Goal: Task Accomplishment & Management: Manage account settings

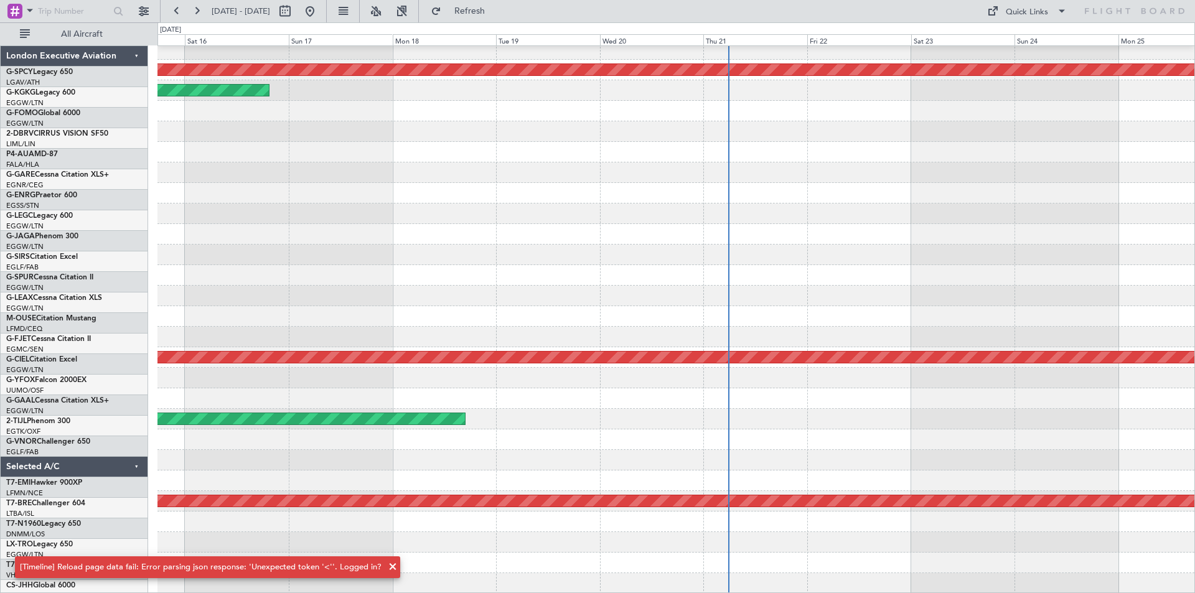
scroll to position [27, 0]
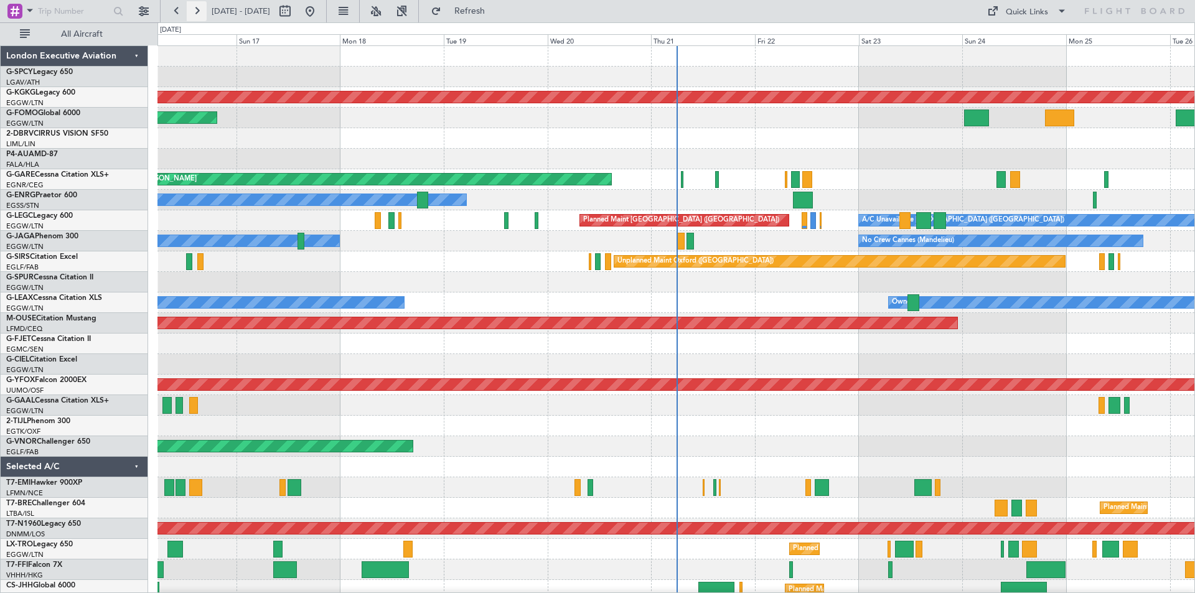
click at [195, 15] on button at bounding box center [197, 11] width 20 height 20
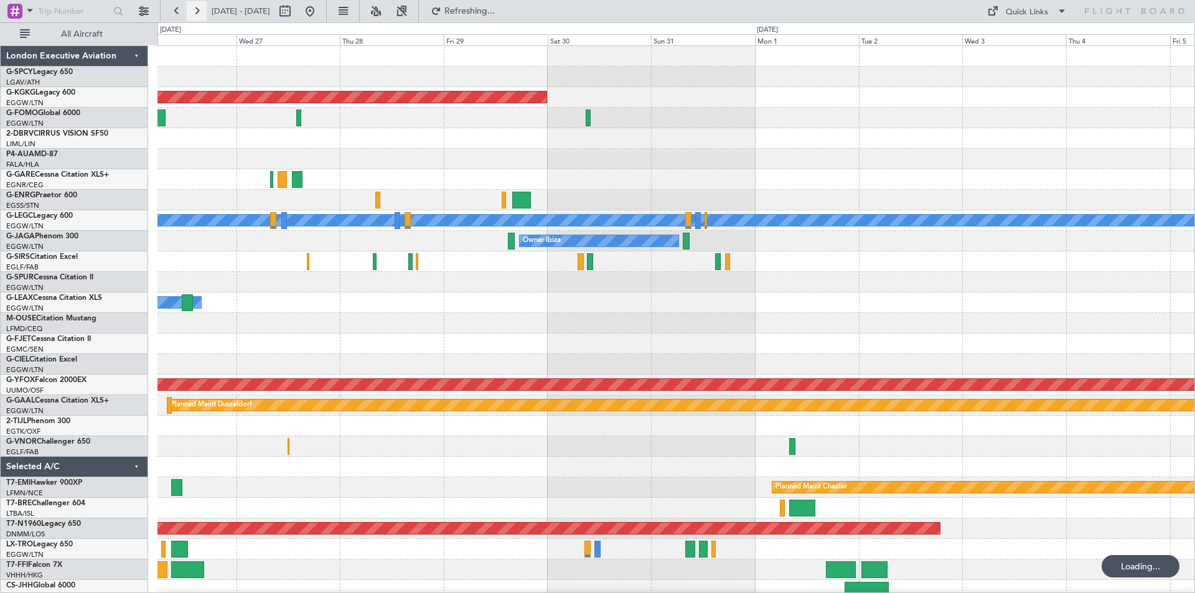
click at [195, 15] on button at bounding box center [197, 11] width 20 height 20
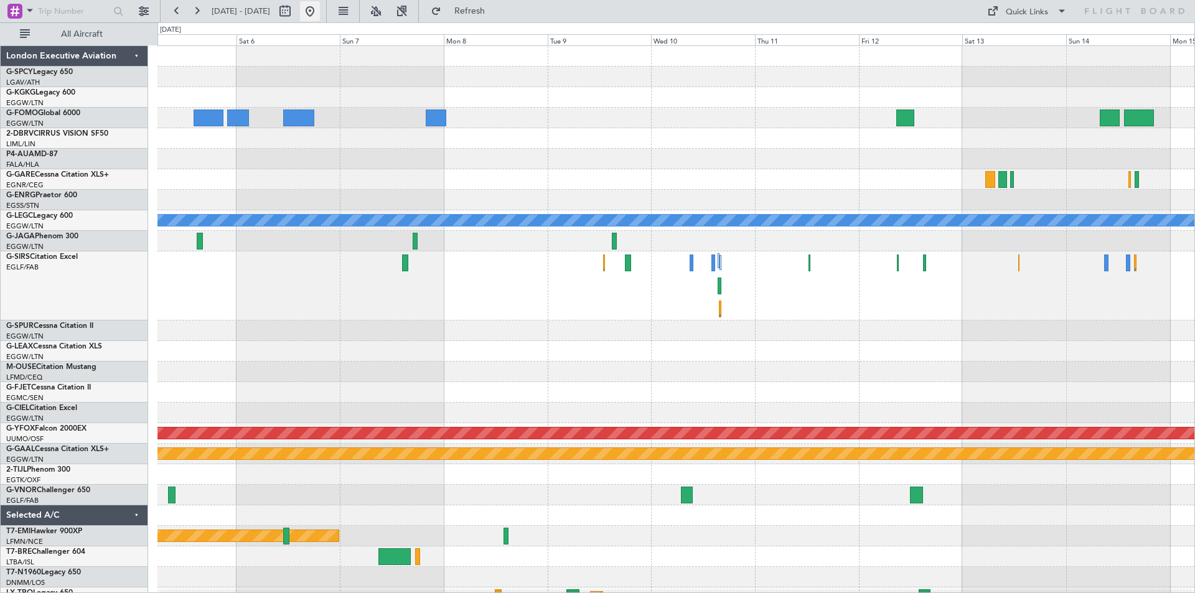
click at [320, 19] on button at bounding box center [310, 11] width 20 height 20
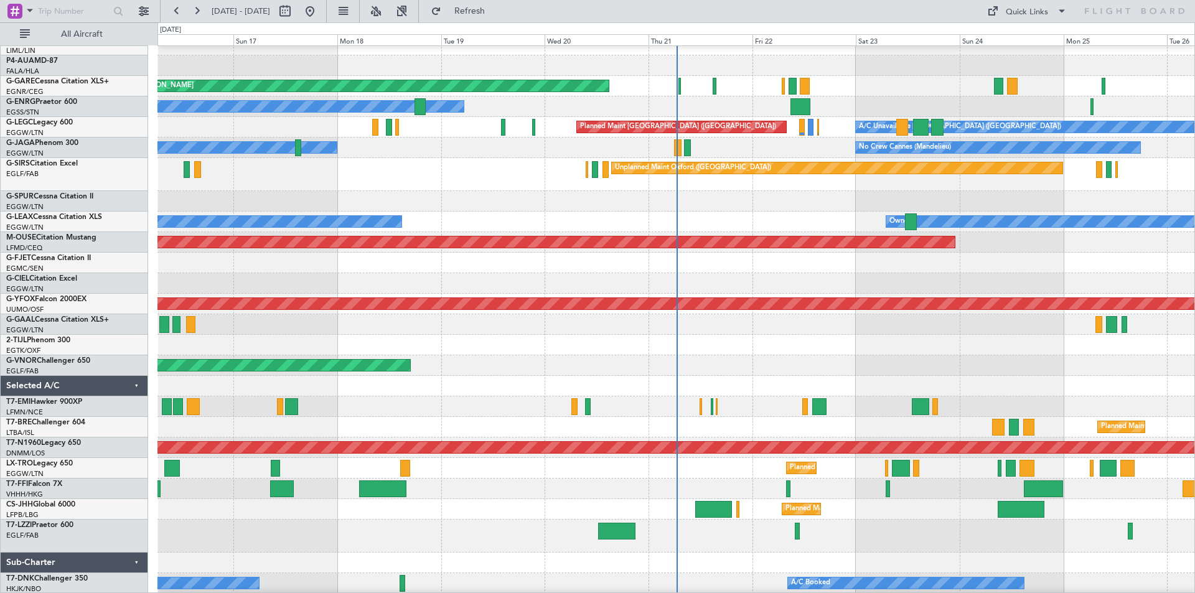
scroll to position [114, 0]
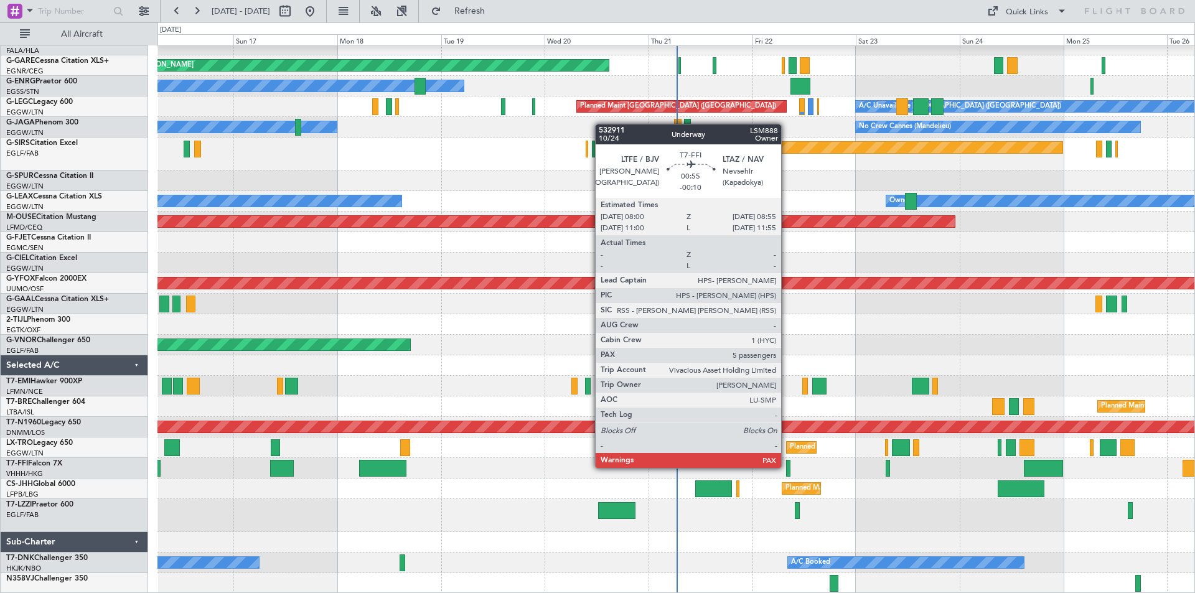
click at [787, 467] on div at bounding box center [788, 468] width 4 height 17
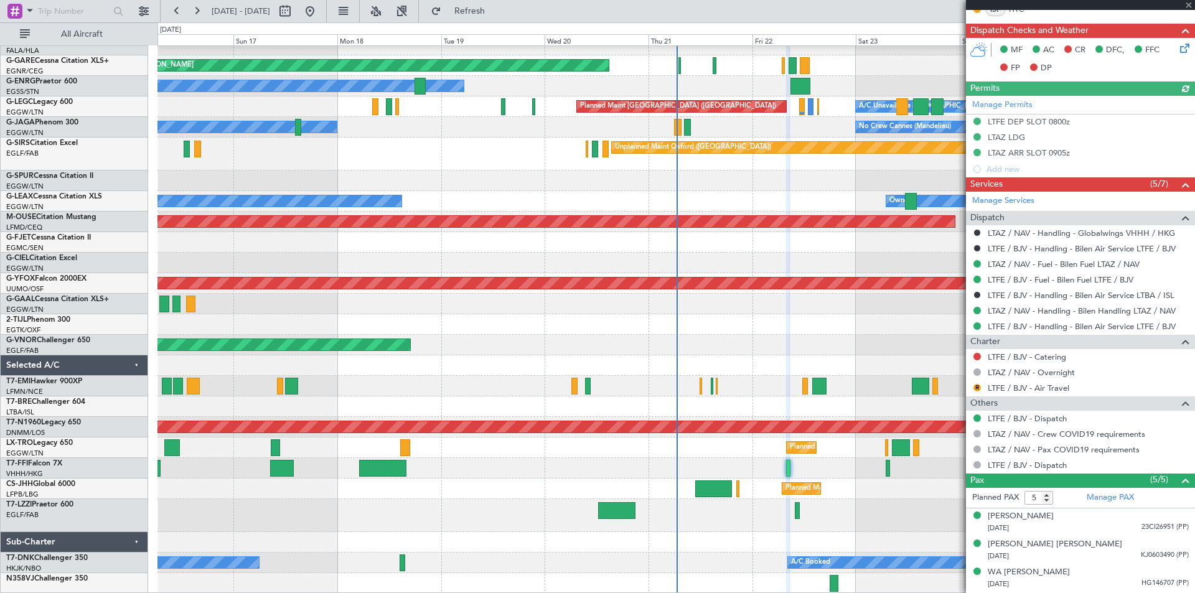
scroll to position [408, 0]
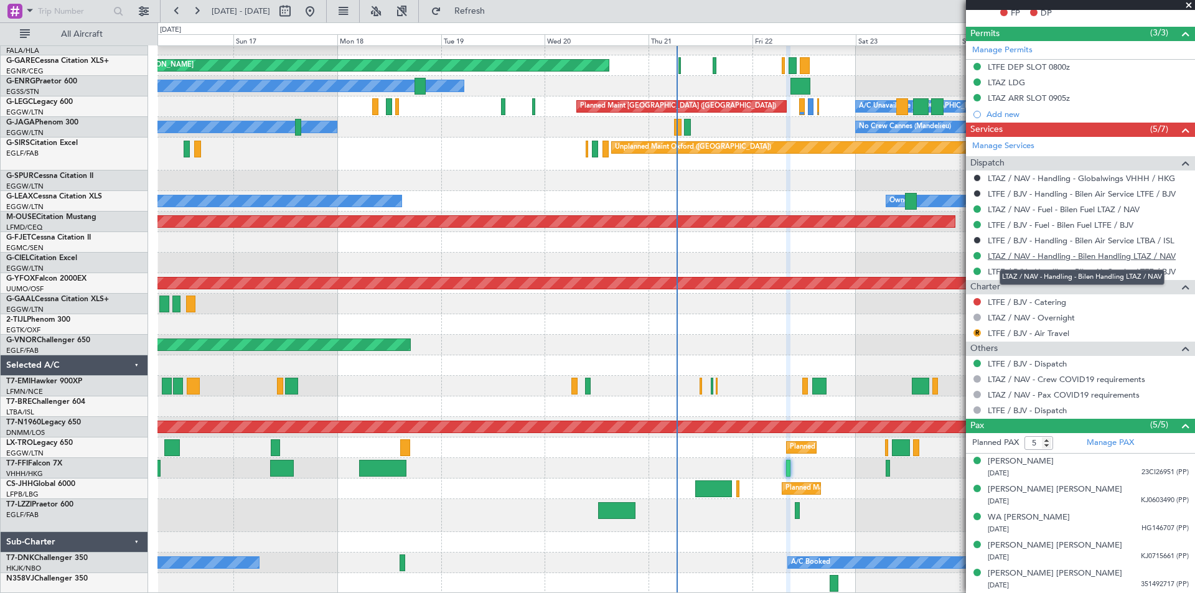
click at [1080, 256] on link "LTAZ / NAV - Handling - Bilen Handling LTAZ / NAV" at bounding box center [1082, 256] width 188 height 11
click at [320, 12] on button at bounding box center [310, 11] width 20 height 20
click at [180, 6] on button at bounding box center [177, 11] width 20 height 20
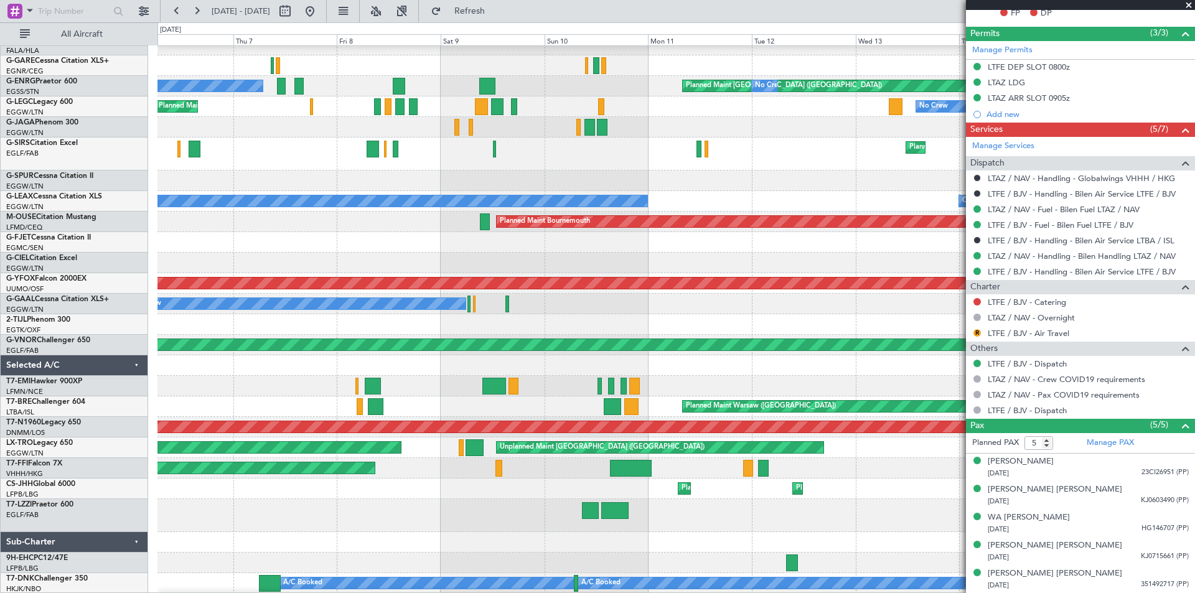
click at [1191, 3] on span at bounding box center [1188, 5] width 12 height 11
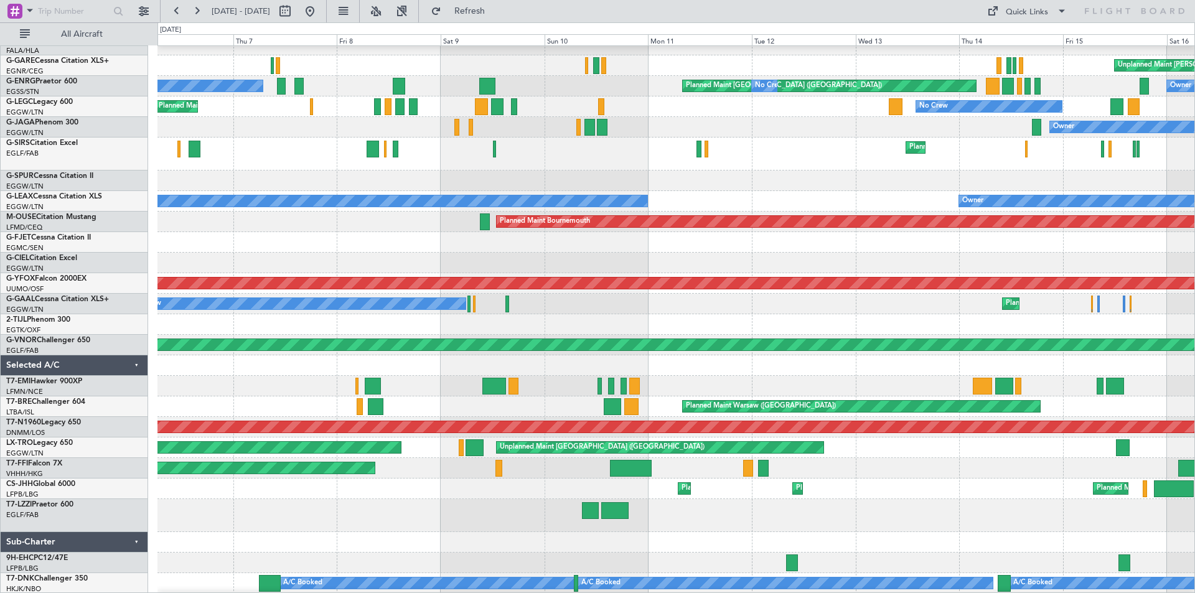
type input "0"
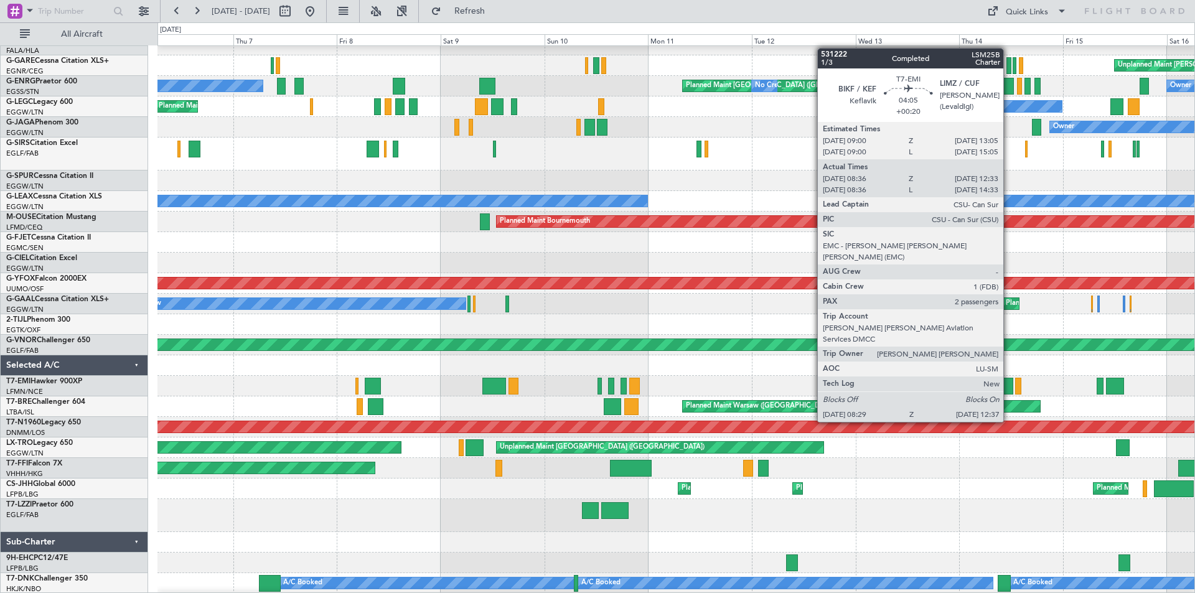
click at [1009, 387] on div at bounding box center [1004, 386] width 18 height 17
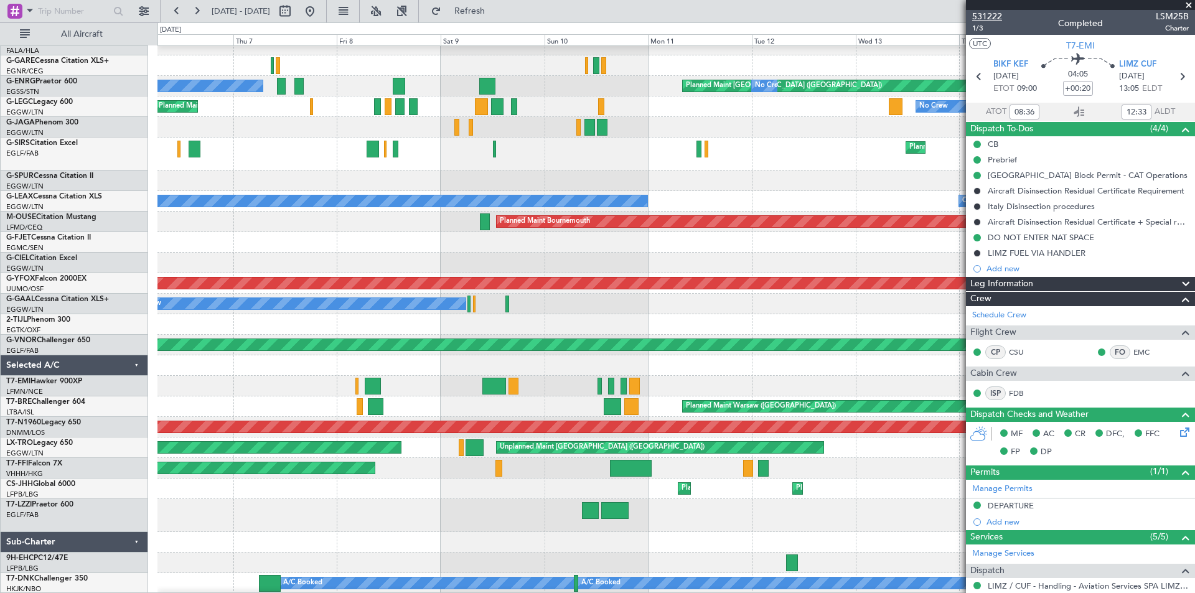
click at [996, 18] on span "531222" at bounding box center [987, 16] width 30 height 13
click at [320, 8] on button at bounding box center [310, 11] width 20 height 20
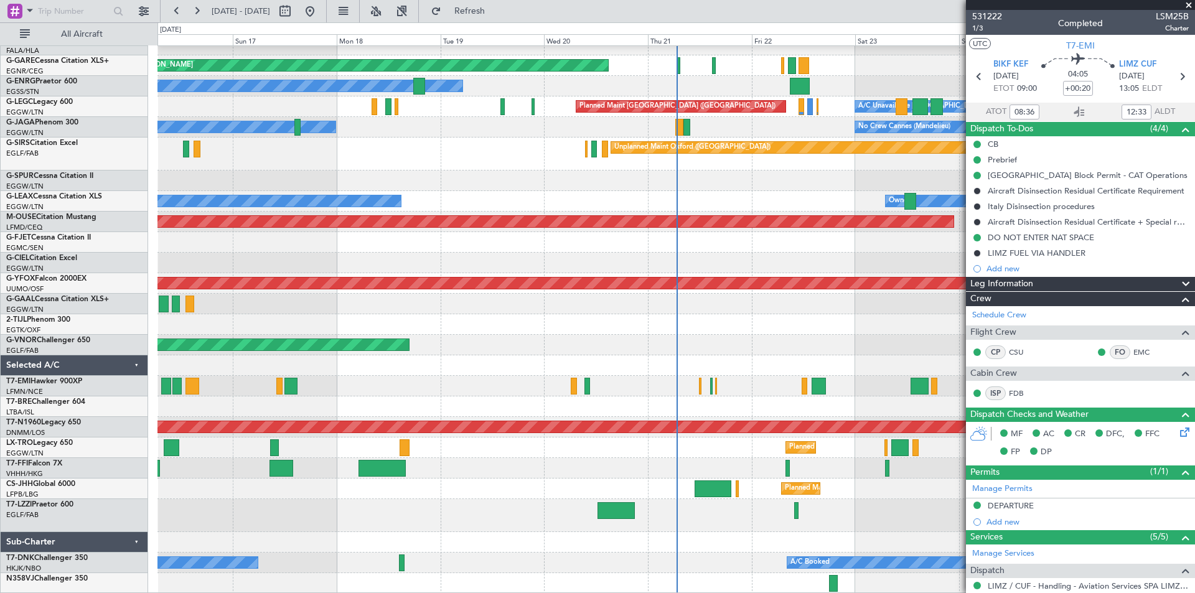
click at [1188, 6] on span at bounding box center [1188, 5] width 12 height 11
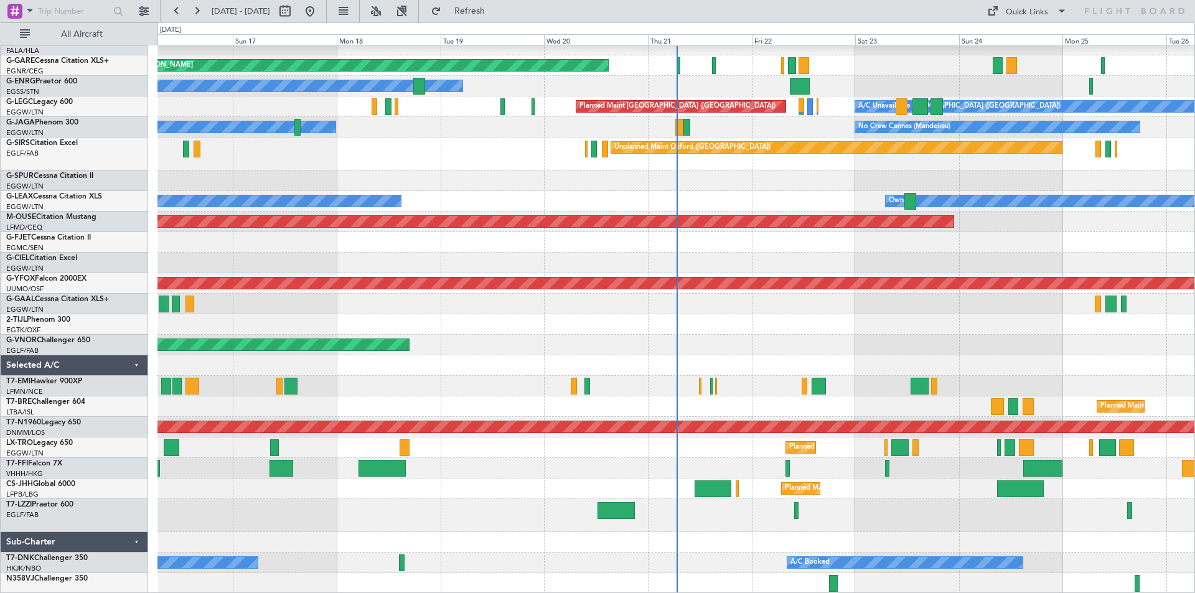
type input "0"
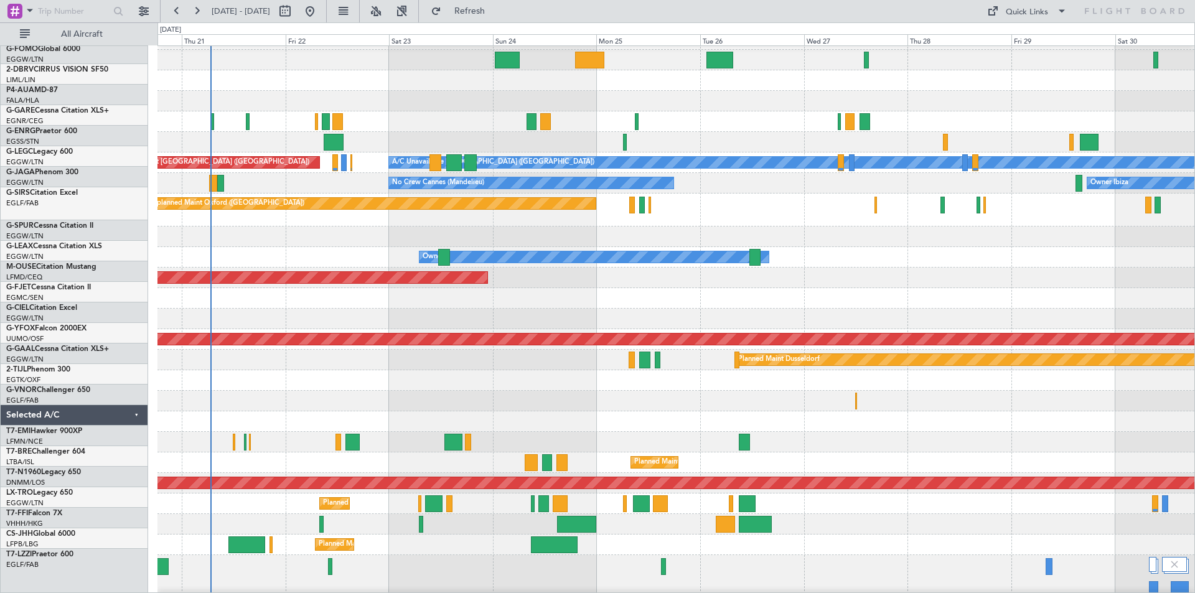
scroll to position [57, 0]
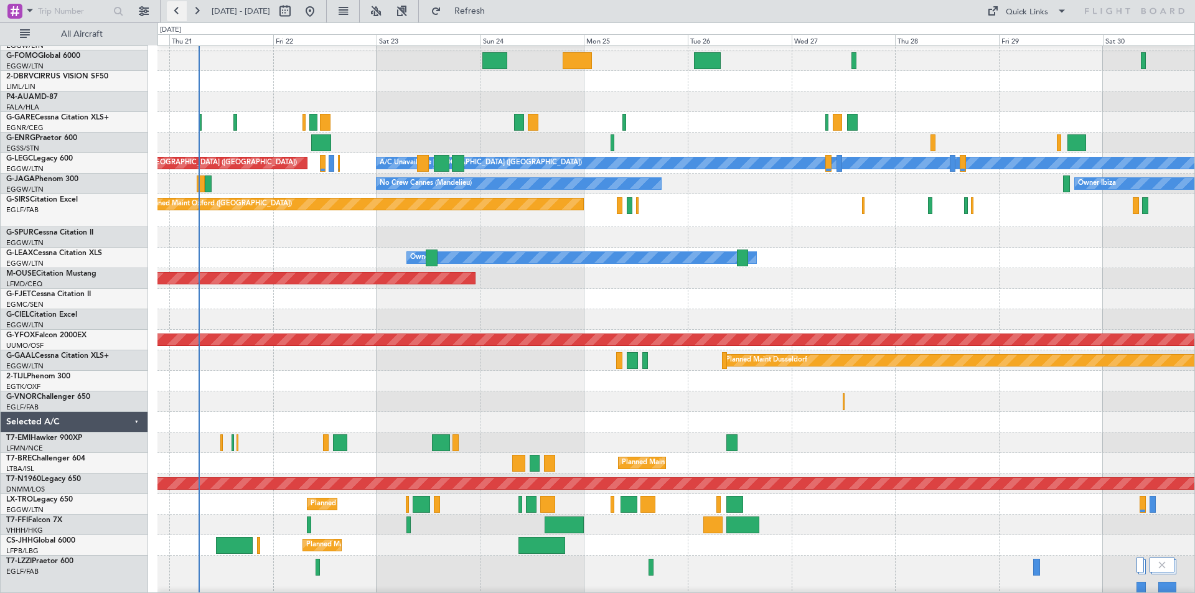
click at [185, 13] on button at bounding box center [177, 11] width 20 height 20
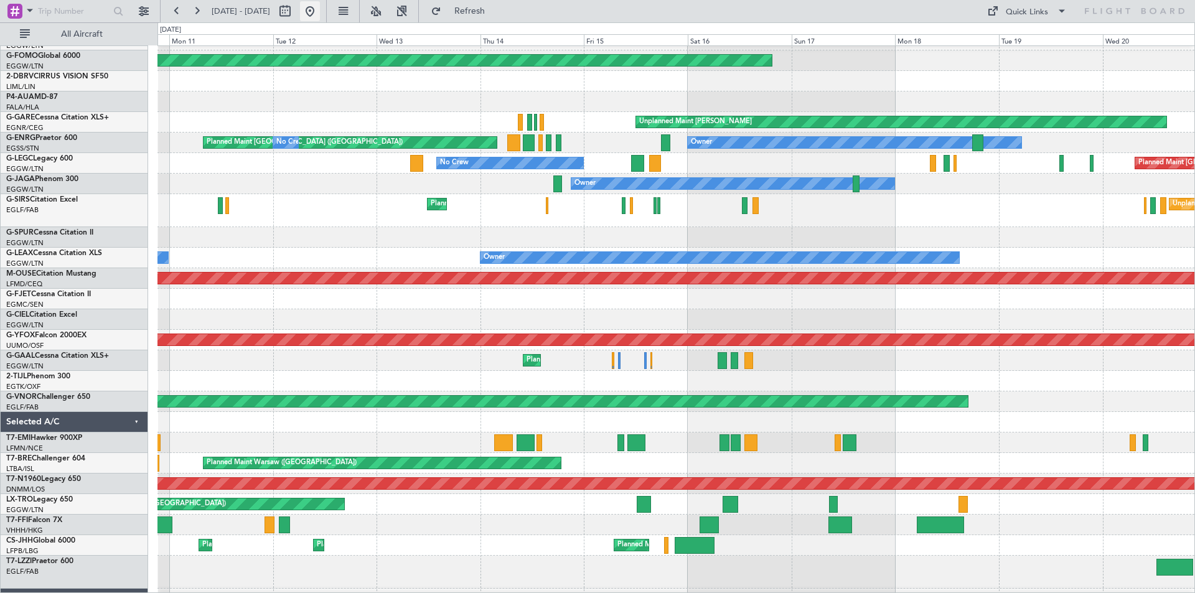
click at [320, 10] on button at bounding box center [310, 11] width 20 height 20
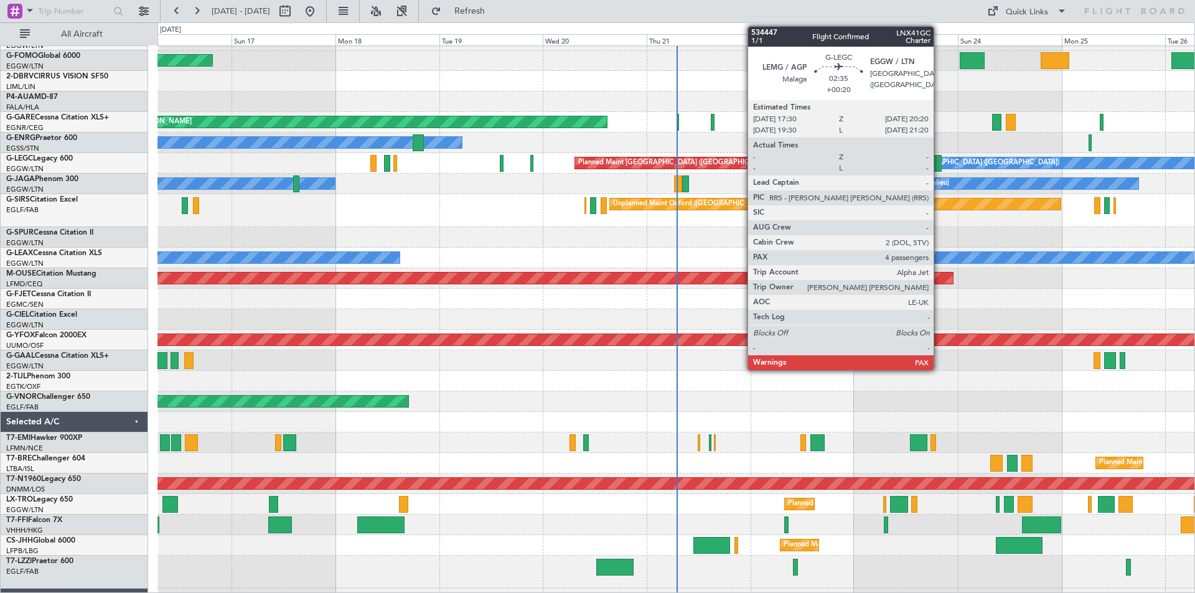
click at [939, 164] on div at bounding box center [935, 163] width 12 height 17
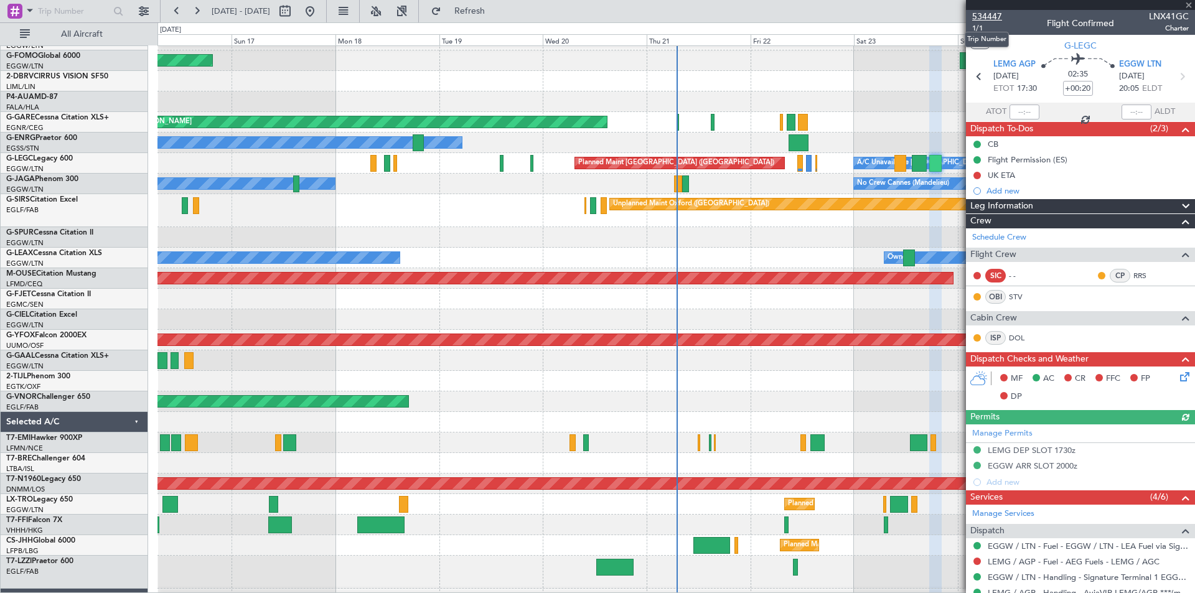
click at [988, 20] on span "534447" at bounding box center [987, 16] width 30 height 13
click at [1012, 240] on link "Schedule Crew" at bounding box center [999, 237] width 54 height 12
click at [500, 17] on button "Refresh" at bounding box center [462, 11] width 75 height 20
click at [320, 7] on button at bounding box center [310, 11] width 20 height 20
click at [1190, 6] on span at bounding box center [1188, 5] width 12 height 11
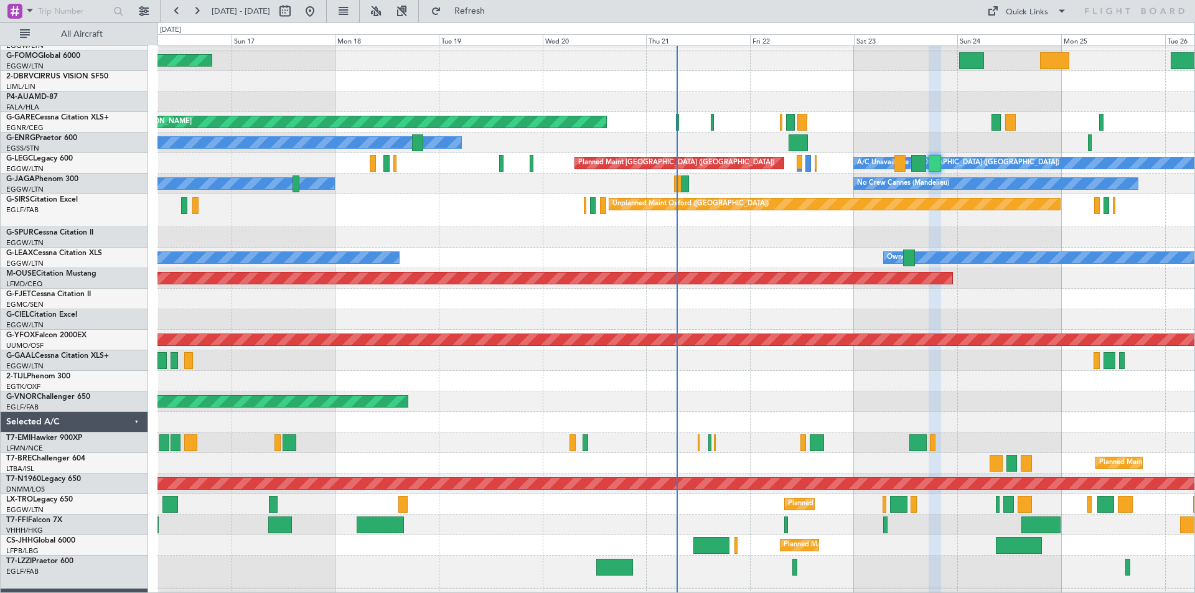
type input "0"
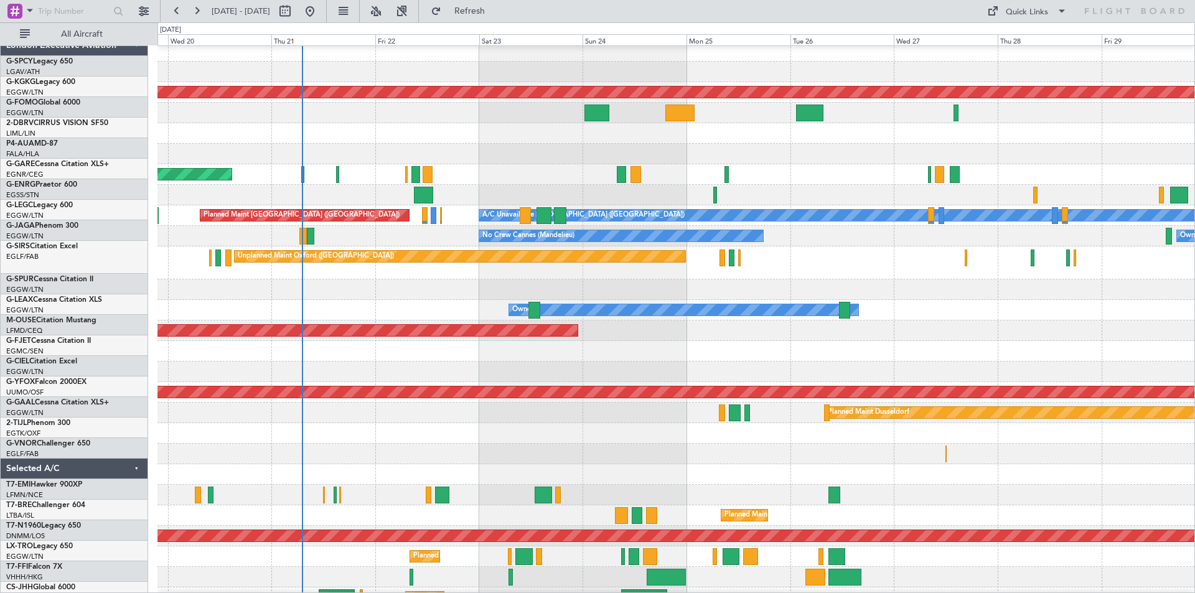
scroll to position [3, 0]
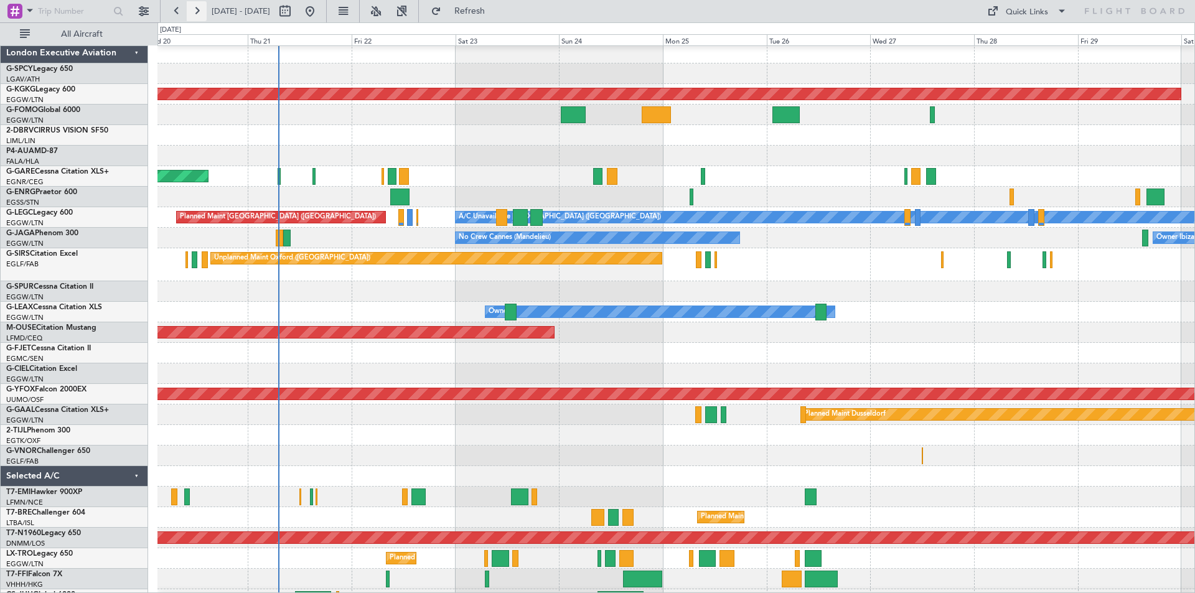
click at [197, 14] on button at bounding box center [197, 11] width 20 height 20
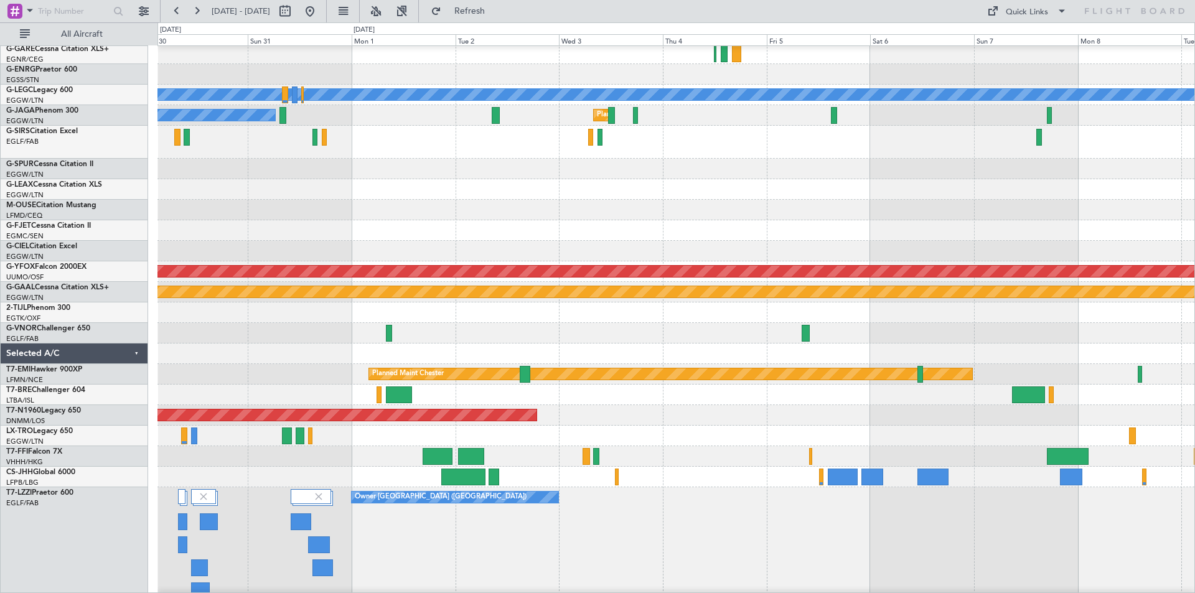
scroll to position [175, 0]
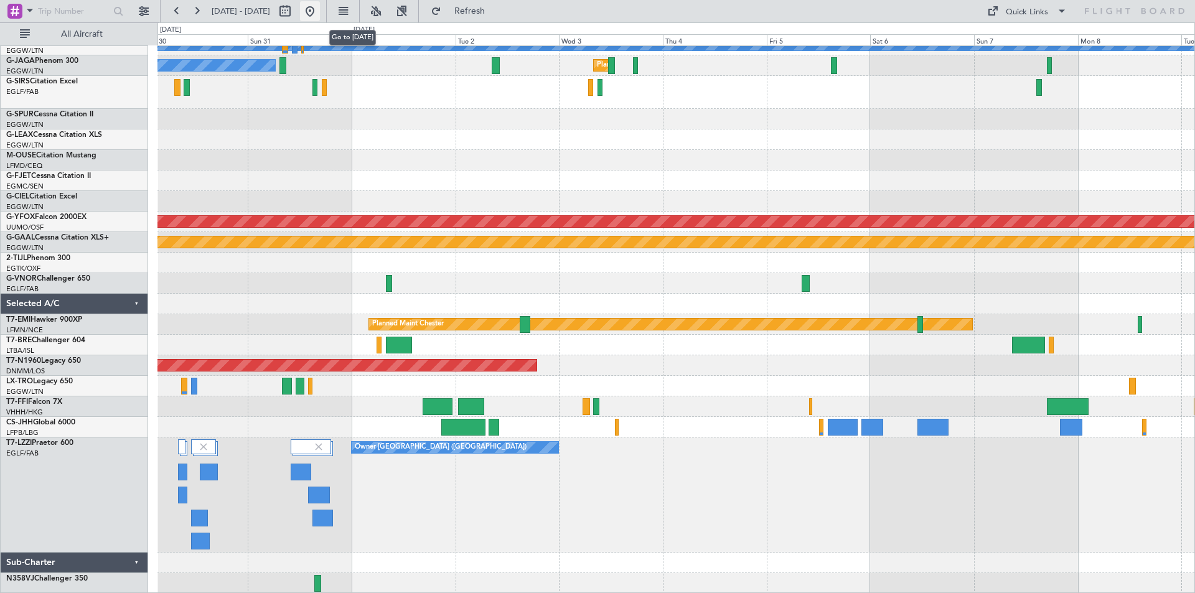
click at [320, 9] on button at bounding box center [310, 11] width 20 height 20
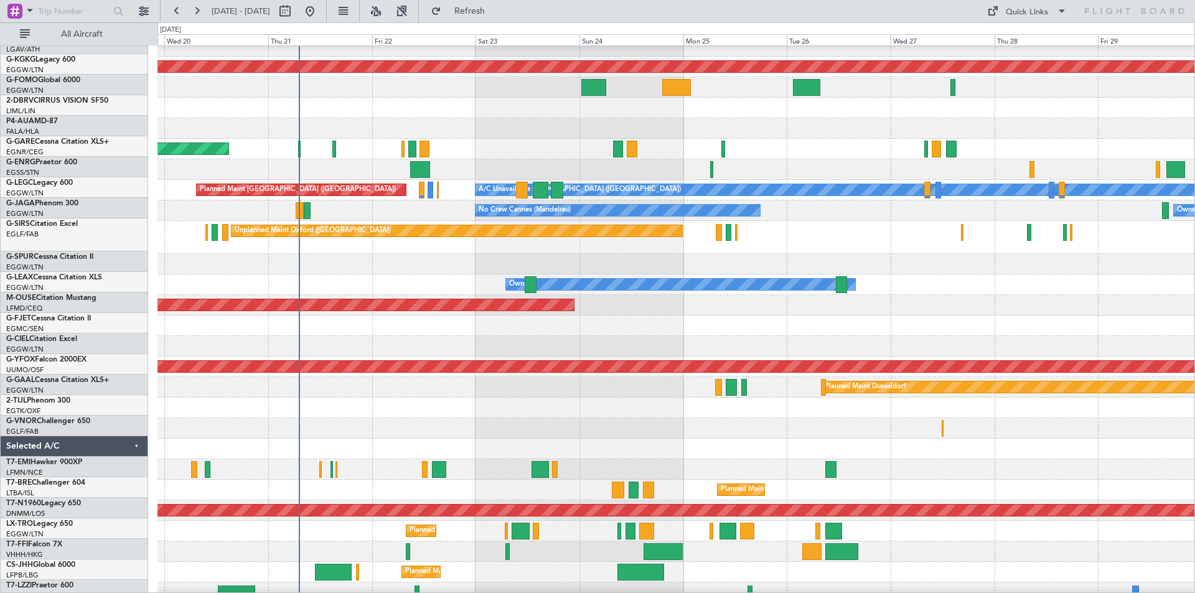
scroll to position [30, 0]
click at [141, 14] on button at bounding box center [144, 11] width 20 height 20
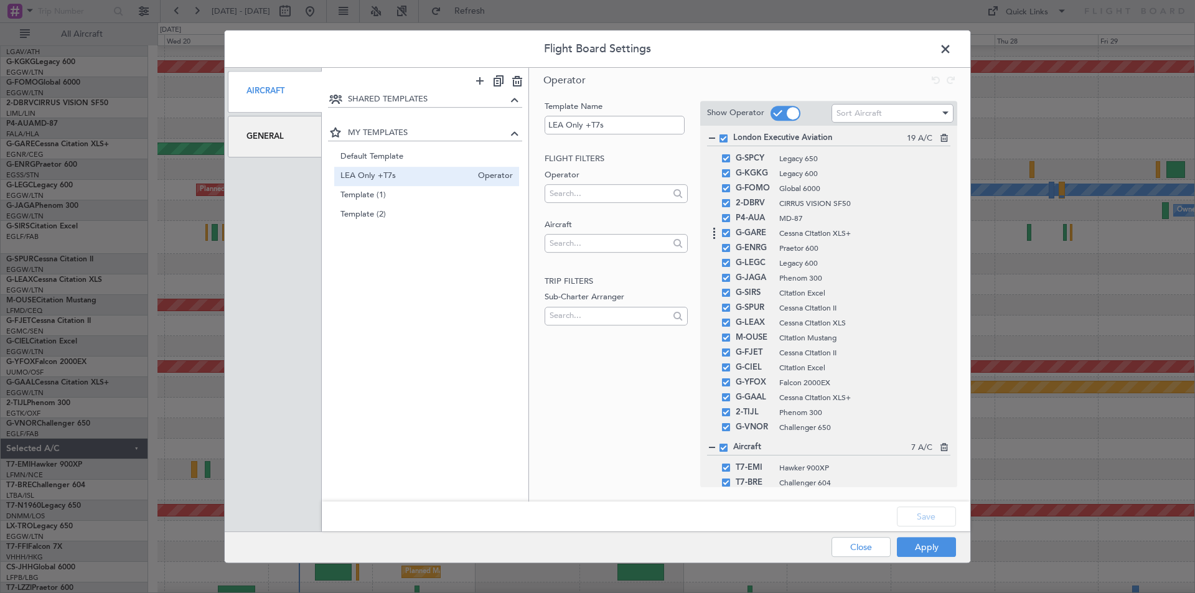
click at [732, 226] on div "G-GARE Cessna Citation XLS+" at bounding box center [828, 233] width 243 height 15
click at [727, 223] on div "P4-AUA MD-87" at bounding box center [828, 218] width 243 height 15
click at [787, 205] on span "CIRRUS VISION SF50" at bounding box center [864, 203] width 171 height 11
click at [753, 206] on span "2-DBRV" at bounding box center [753, 203] width 37 height 15
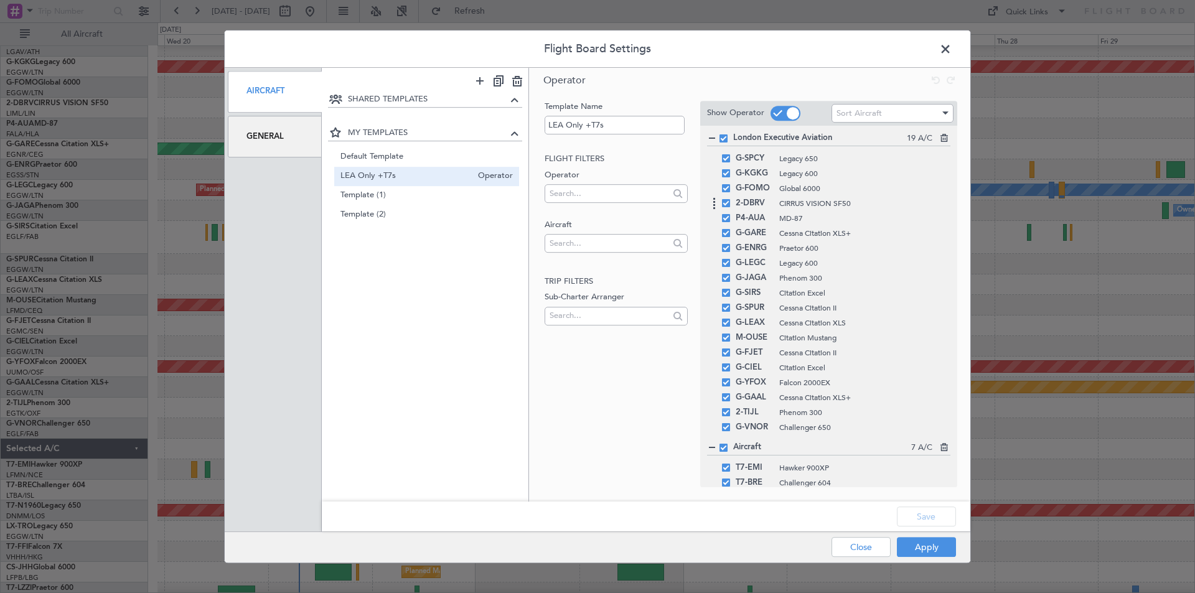
click at [727, 208] on div "2-DBRV CIRRUS VISION SF50" at bounding box center [828, 203] width 243 height 15
click at [619, 123] on input "LEA Only +T7s" at bounding box center [614, 125] width 140 height 19
click at [589, 244] on input "text" at bounding box center [608, 243] width 119 height 19
click at [600, 425] on div "Template Name LEA Only +T7s Flight filters Operator Aircraft Trip filters Sub-C…" at bounding box center [614, 282] width 145 height 362
click at [951, 47] on span at bounding box center [951, 52] width 0 height 25
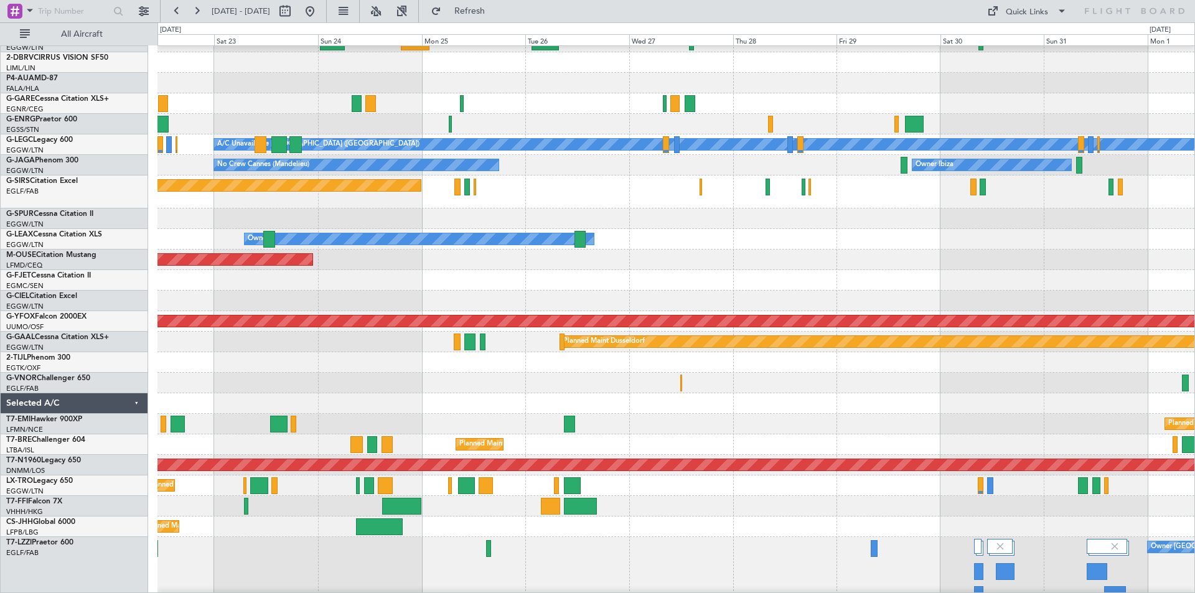
scroll to position [75, 0]
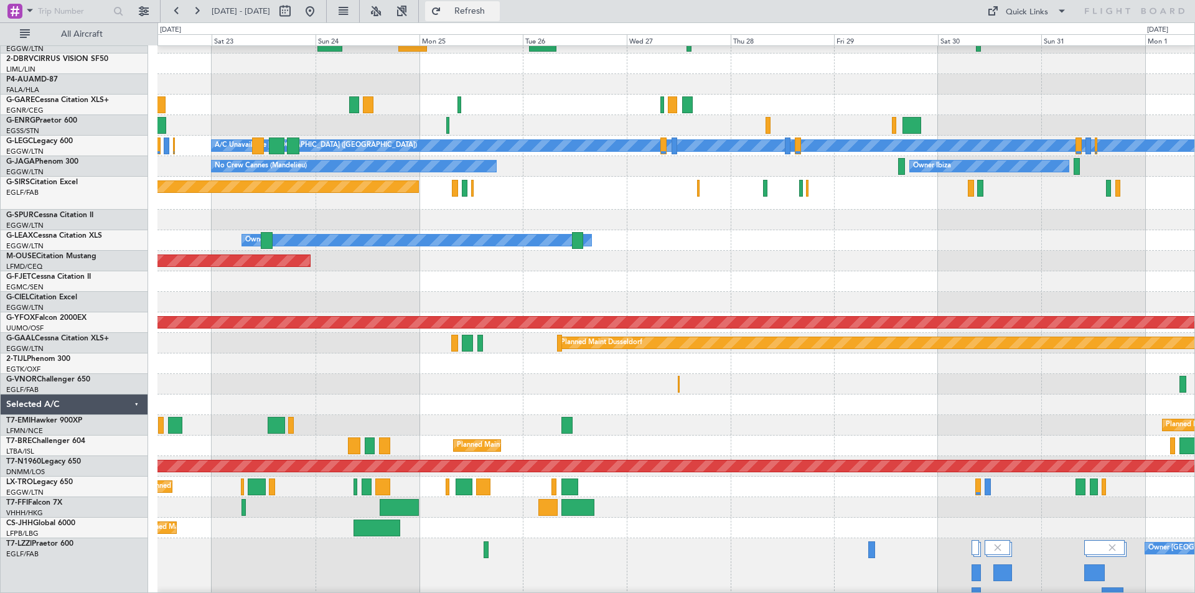
click at [496, 12] on span "Refresh" at bounding box center [470, 11] width 52 height 9
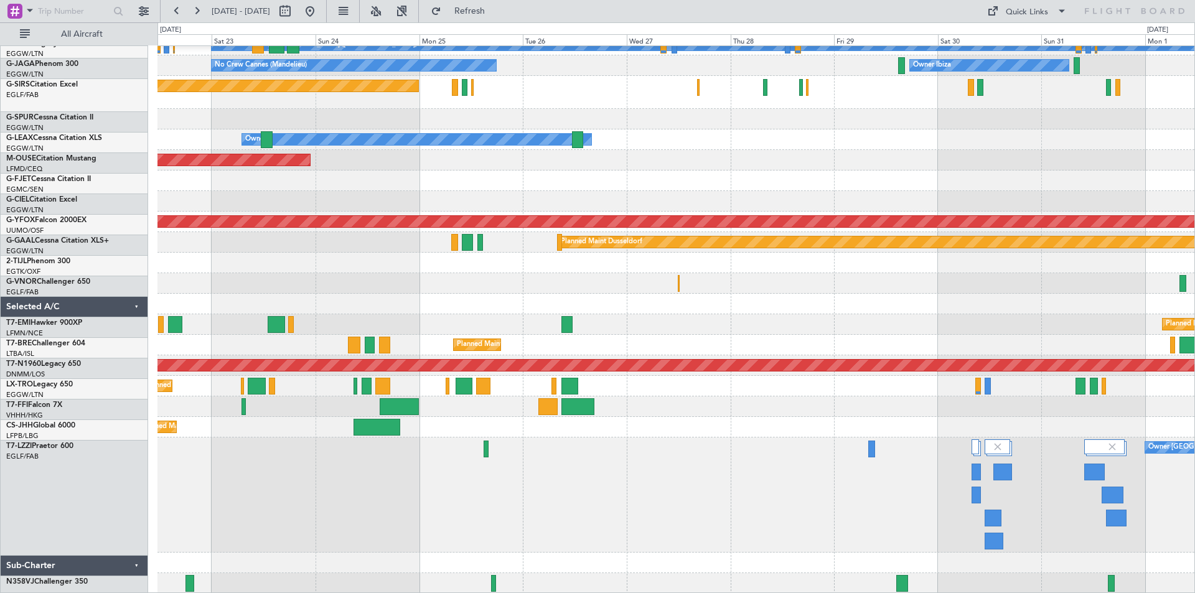
scroll to position [175, 0]
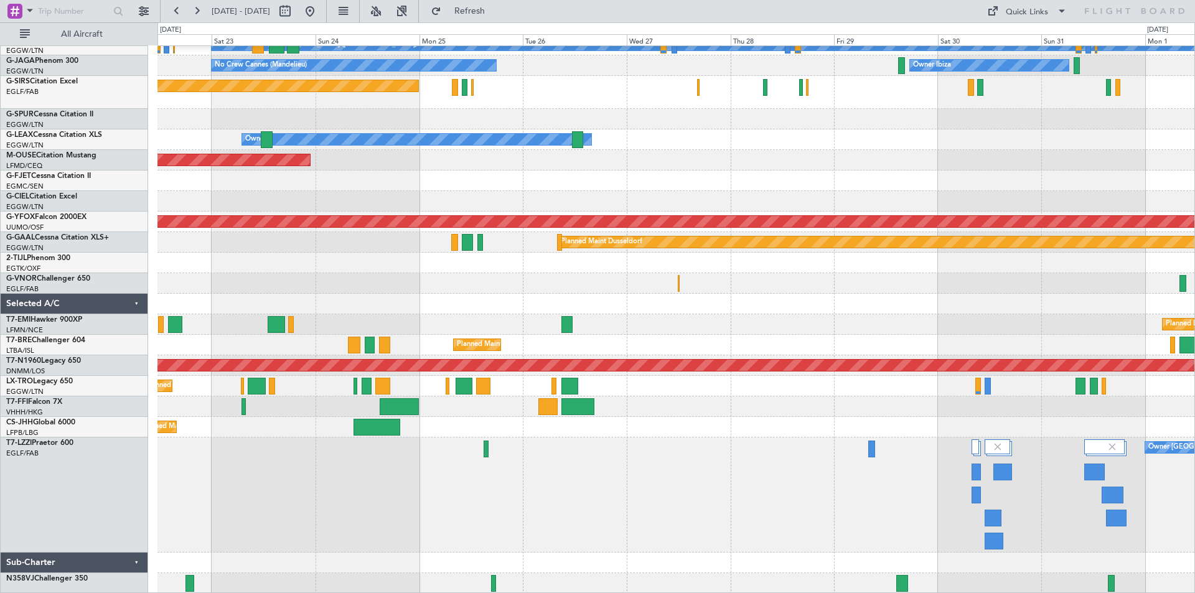
click at [977, 416] on div at bounding box center [675, 406] width 1037 height 21
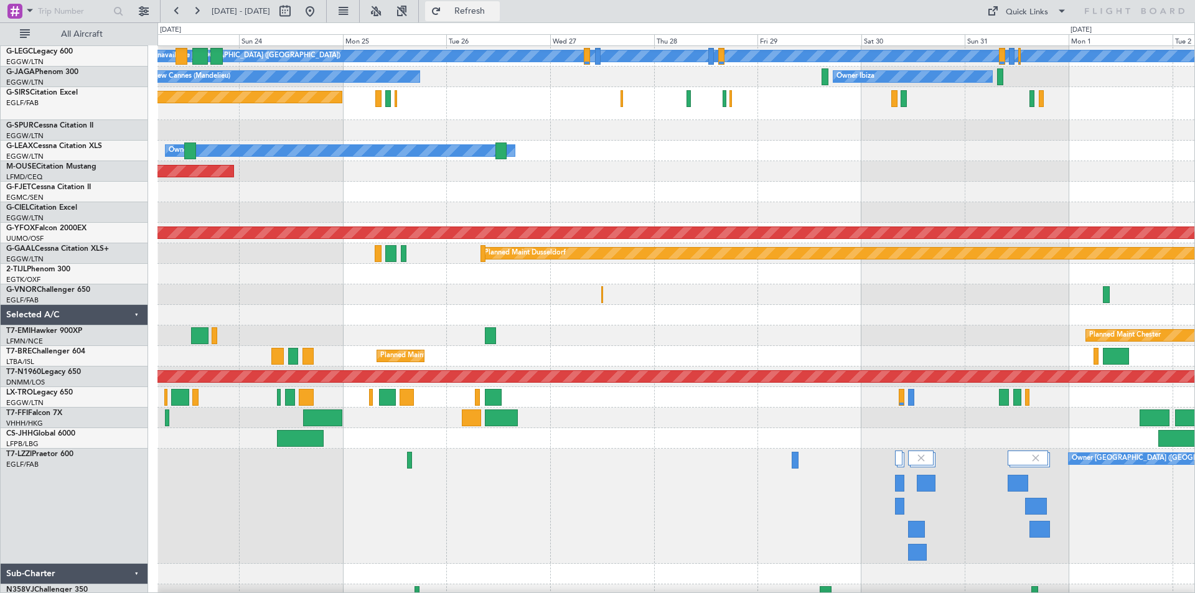
click at [496, 11] on span "Refresh" at bounding box center [470, 11] width 52 height 9
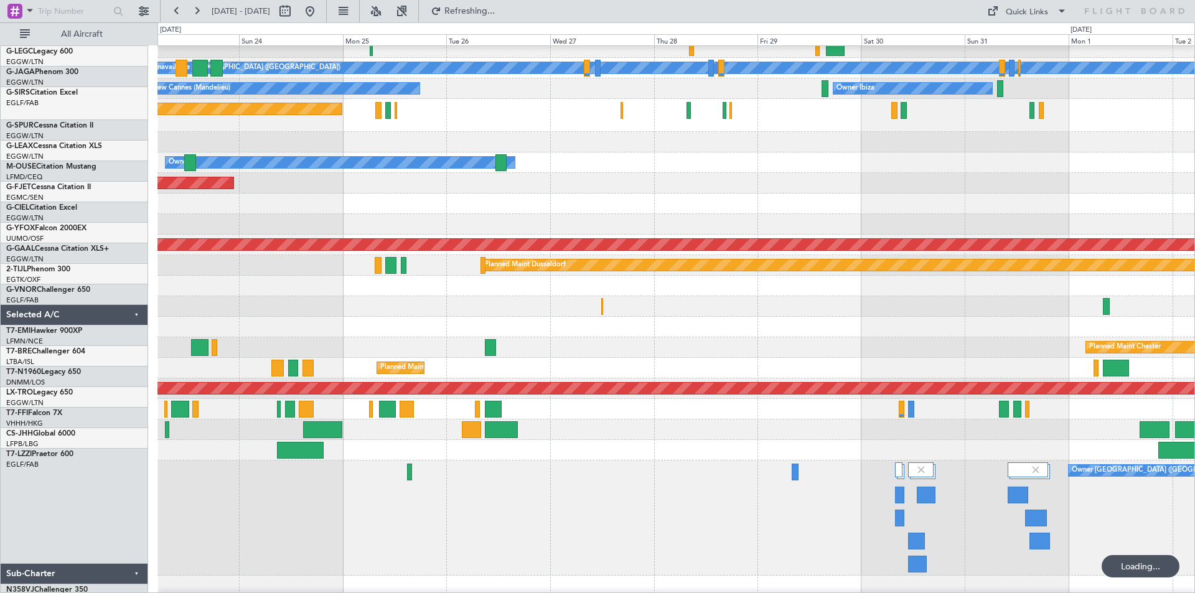
scroll to position [152, 0]
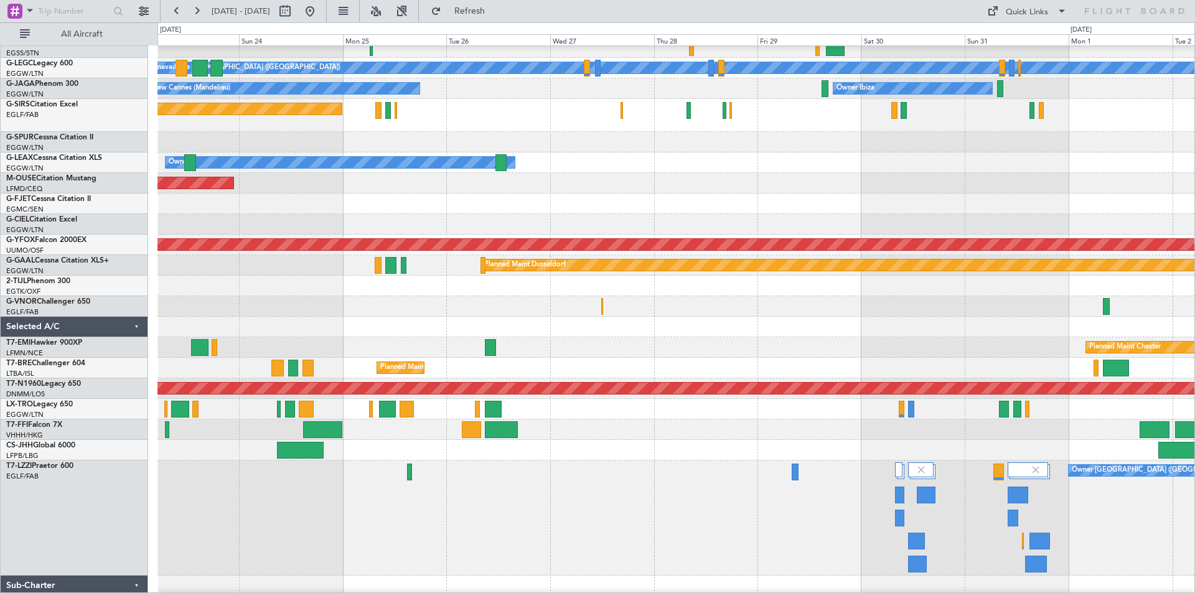
click at [507, 190] on div "Planned Maint Bournemouth" at bounding box center [675, 183] width 1037 height 21
click at [320, 15] on button at bounding box center [310, 11] width 20 height 20
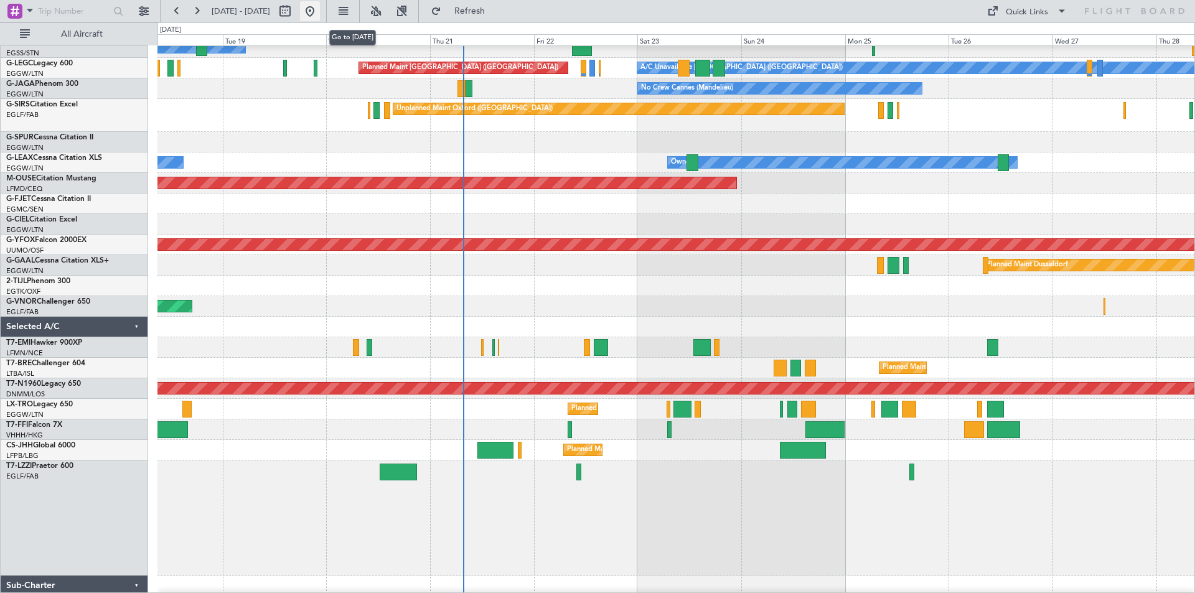
scroll to position [114, 0]
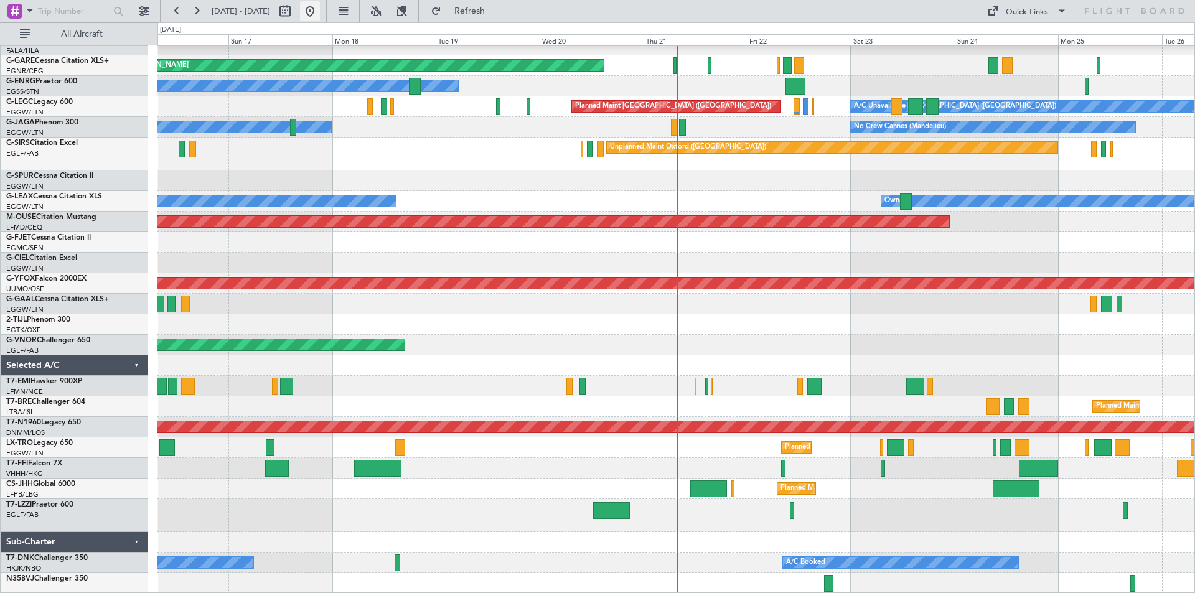
click at [320, 11] on button at bounding box center [310, 11] width 20 height 20
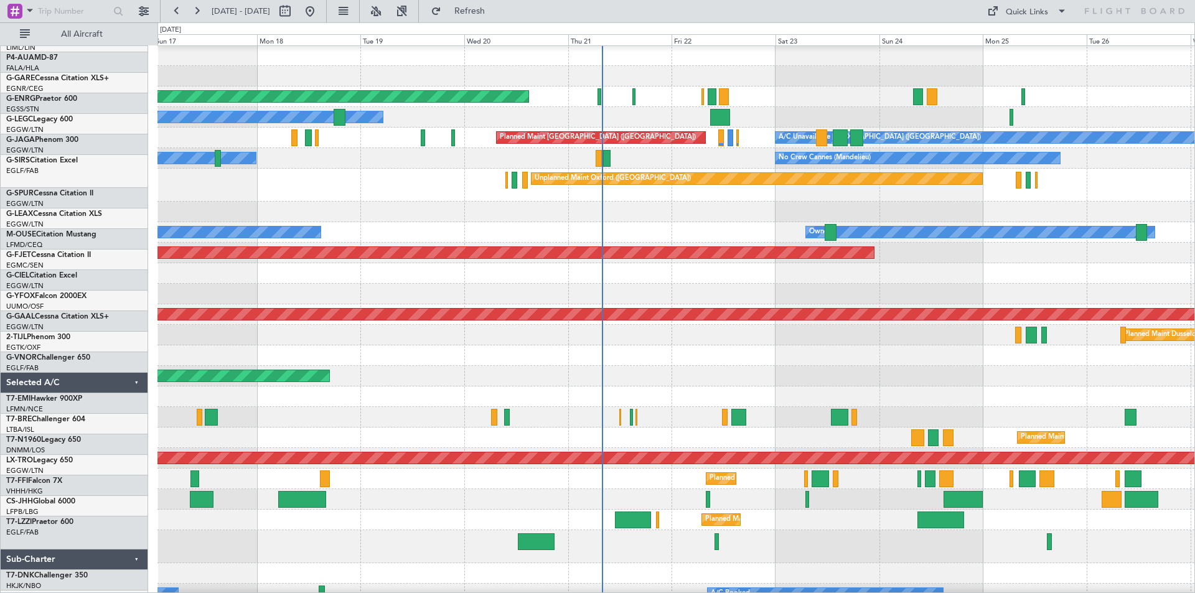
scroll to position [82, 0]
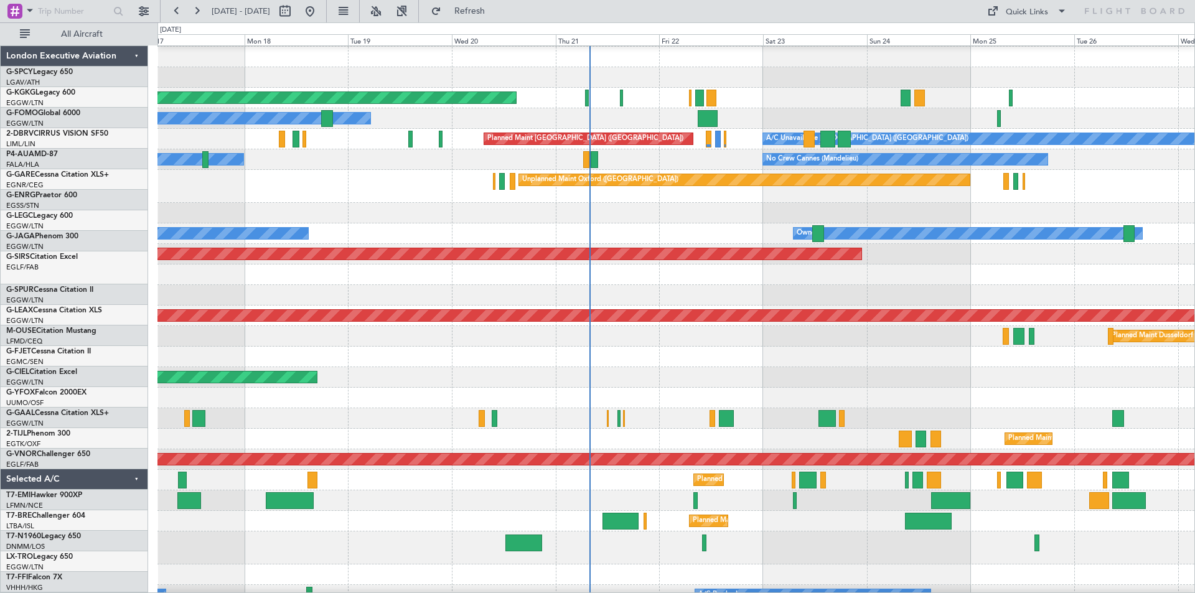
scroll to position [82, 0]
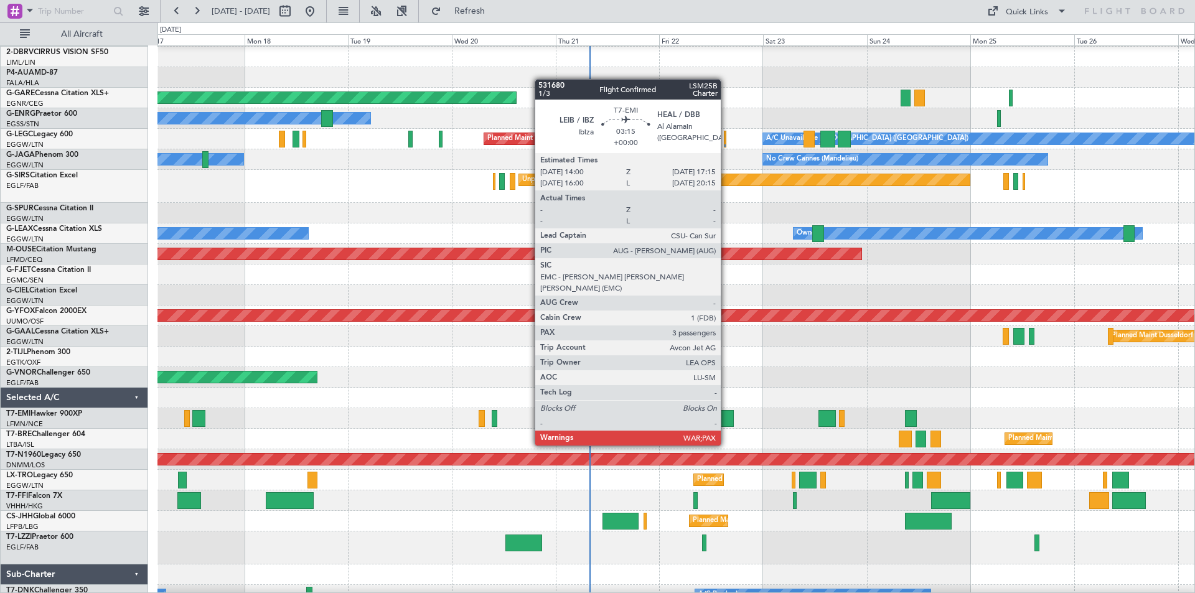
click at [726, 422] on div at bounding box center [726, 418] width 14 height 17
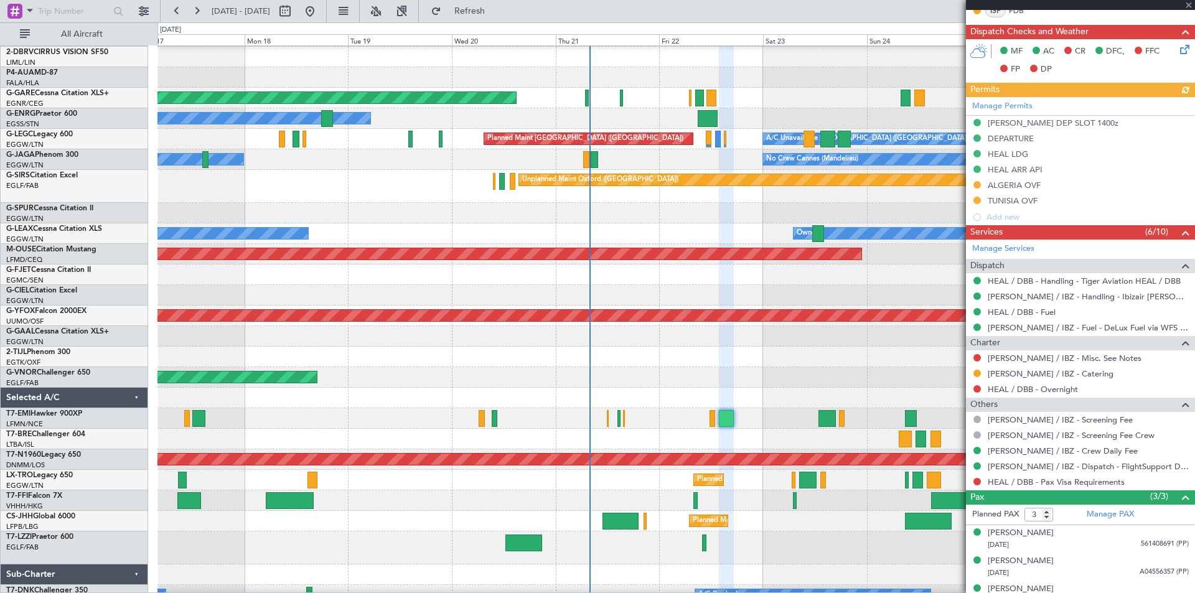
scroll to position [336, 0]
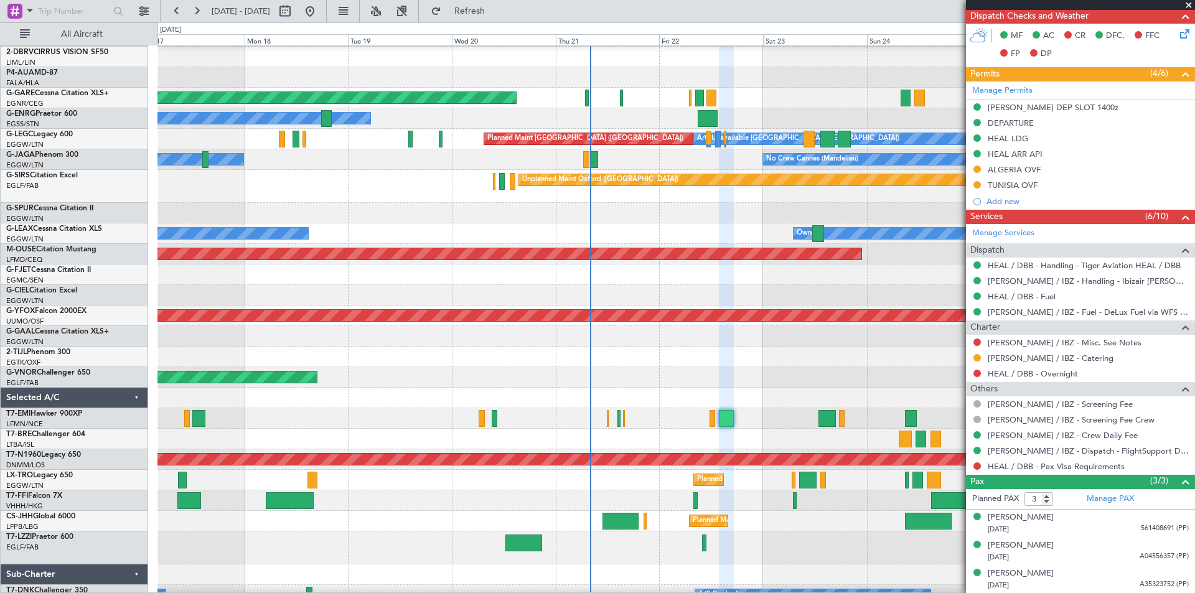
click at [1186, 7] on span at bounding box center [1188, 5] width 12 height 11
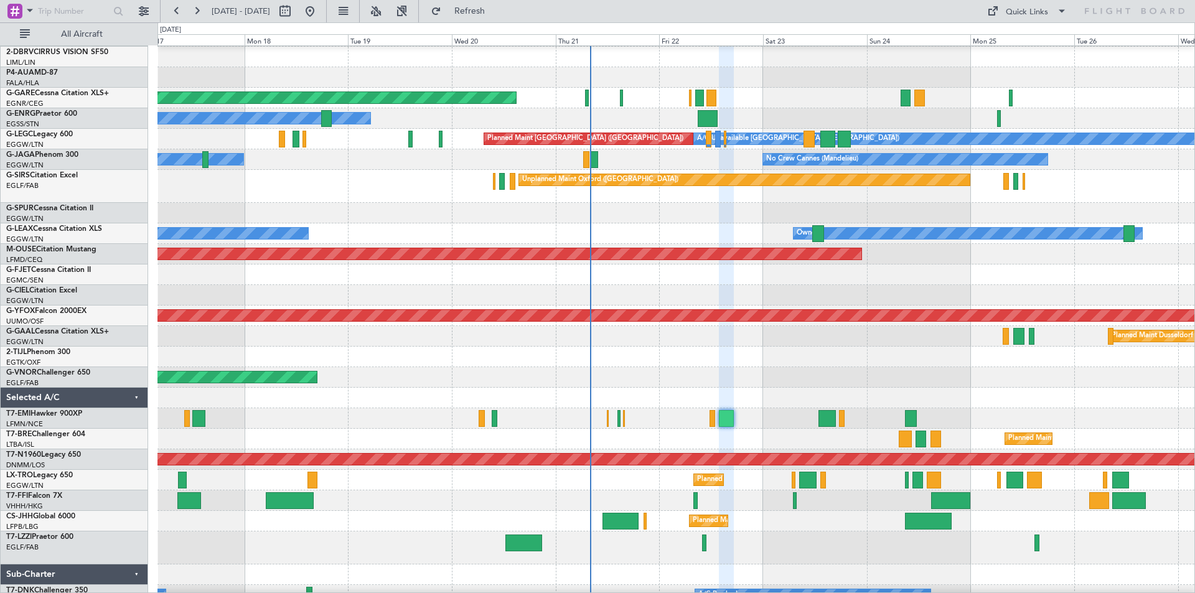
type input "0"
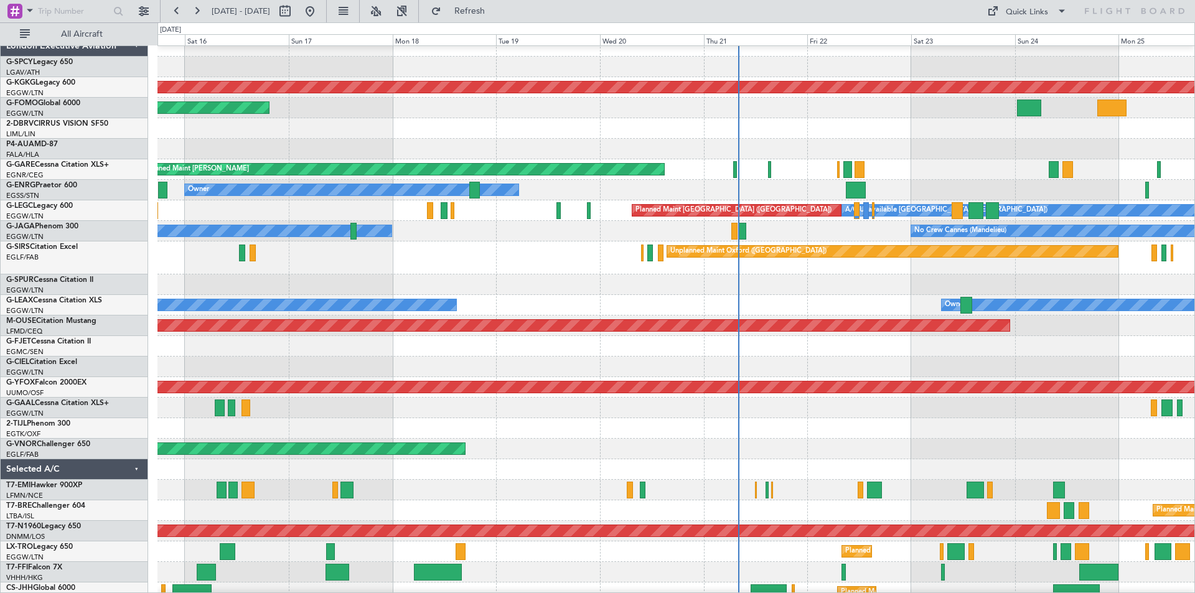
scroll to position [0, 0]
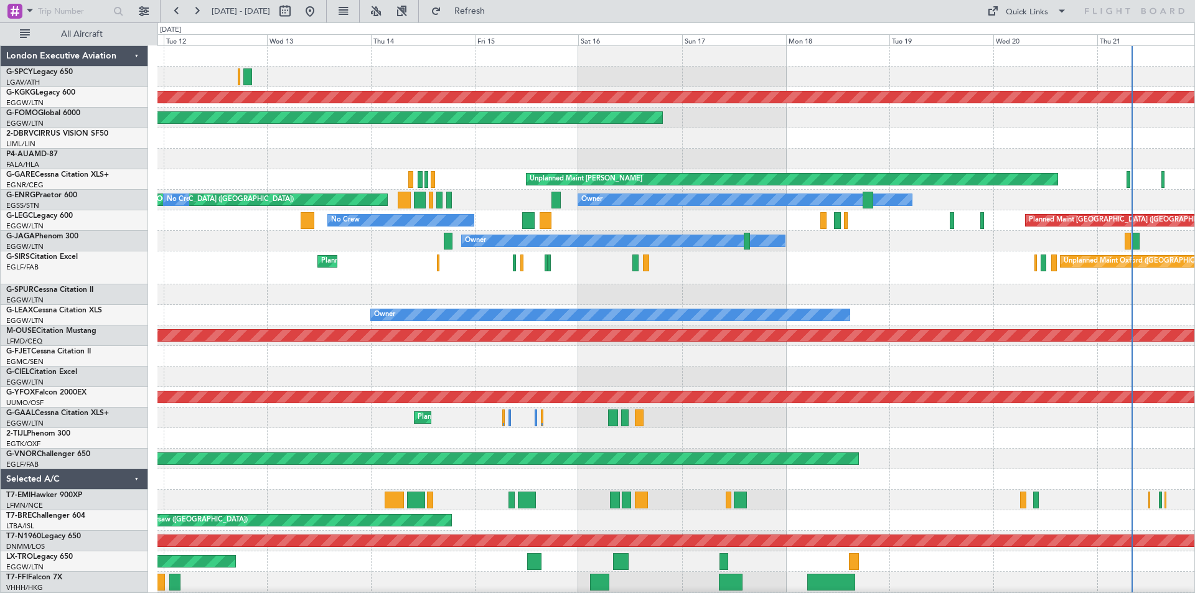
click at [884, 148] on div "AOG Maint Istanbul (Ataturk) Planned Maint Windsor Locks (Bradley Intl) Unplann…" at bounding box center [675, 376] width 1037 height 661
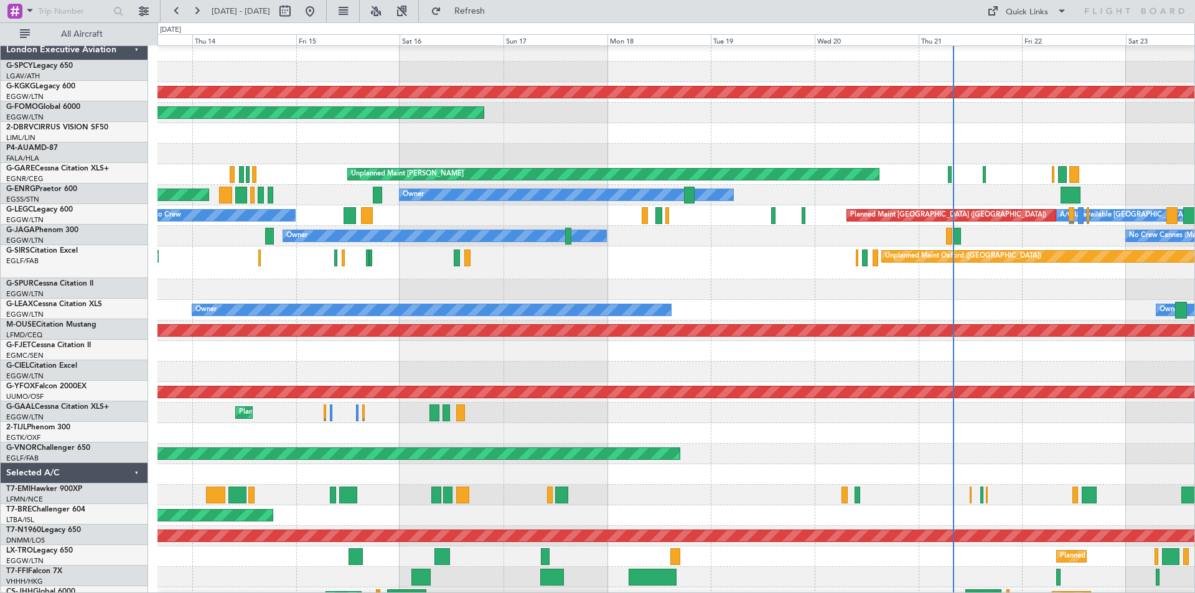
scroll to position [5, 0]
click at [215, 72] on div at bounding box center [675, 72] width 1037 height 21
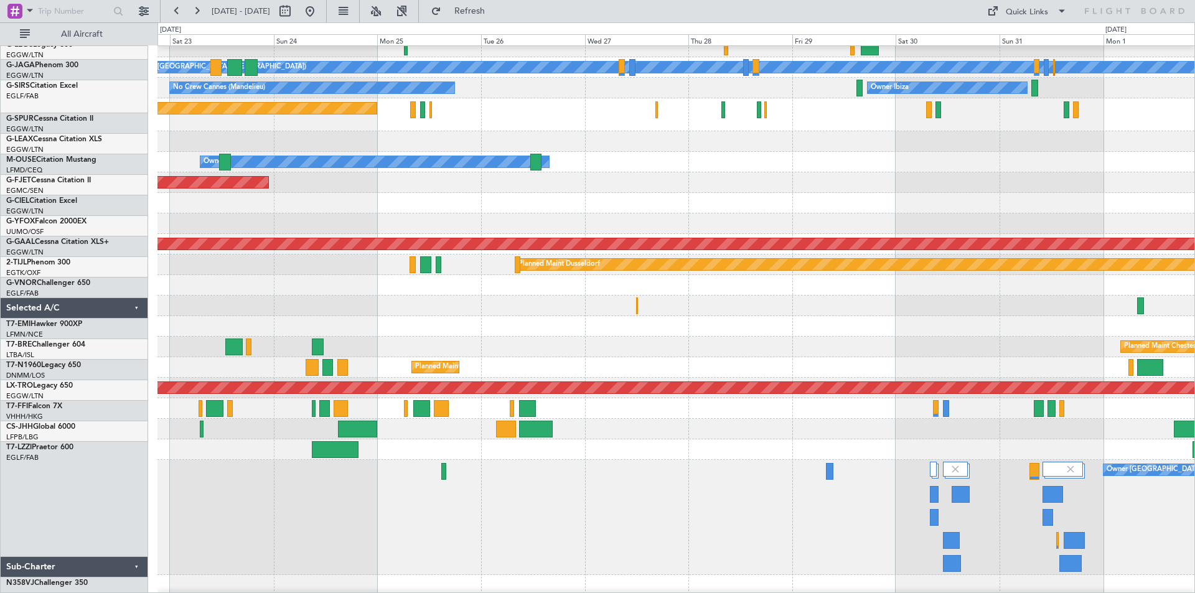
scroll to position [149, 0]
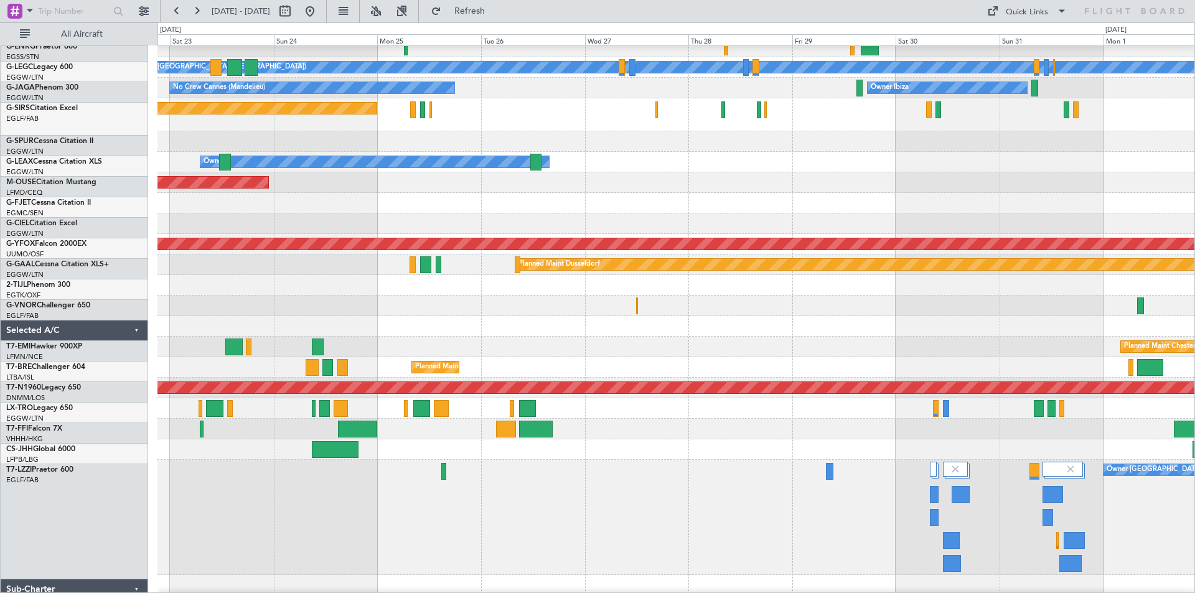
click at [608, 429] on div at bounding box center [675, 429] width 1037 height 21
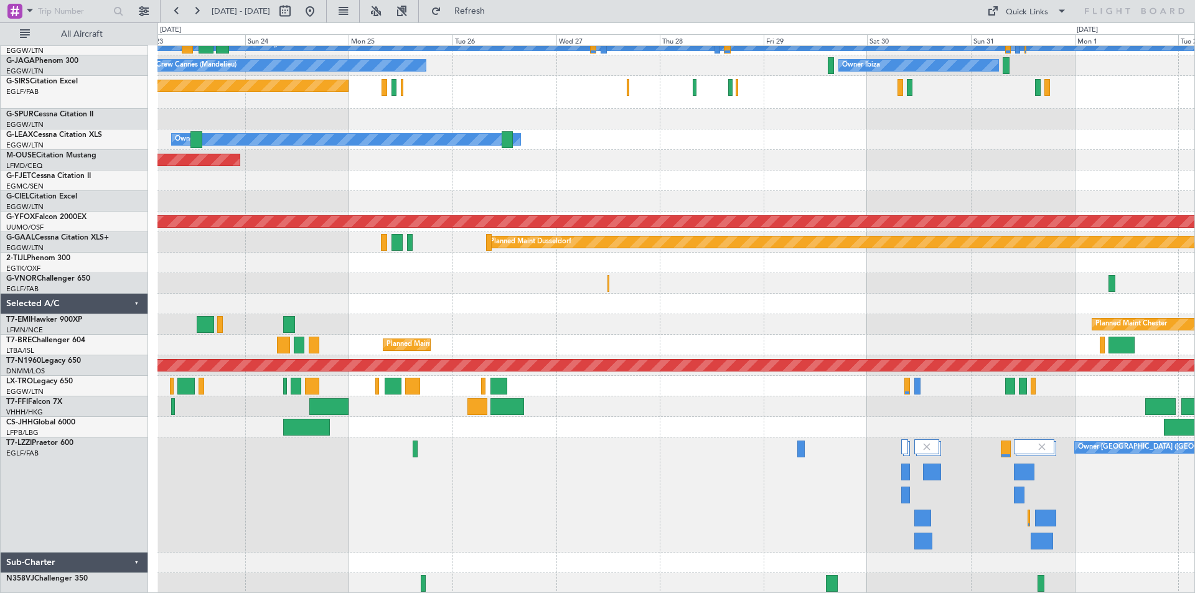
scroll to position [175, 0]
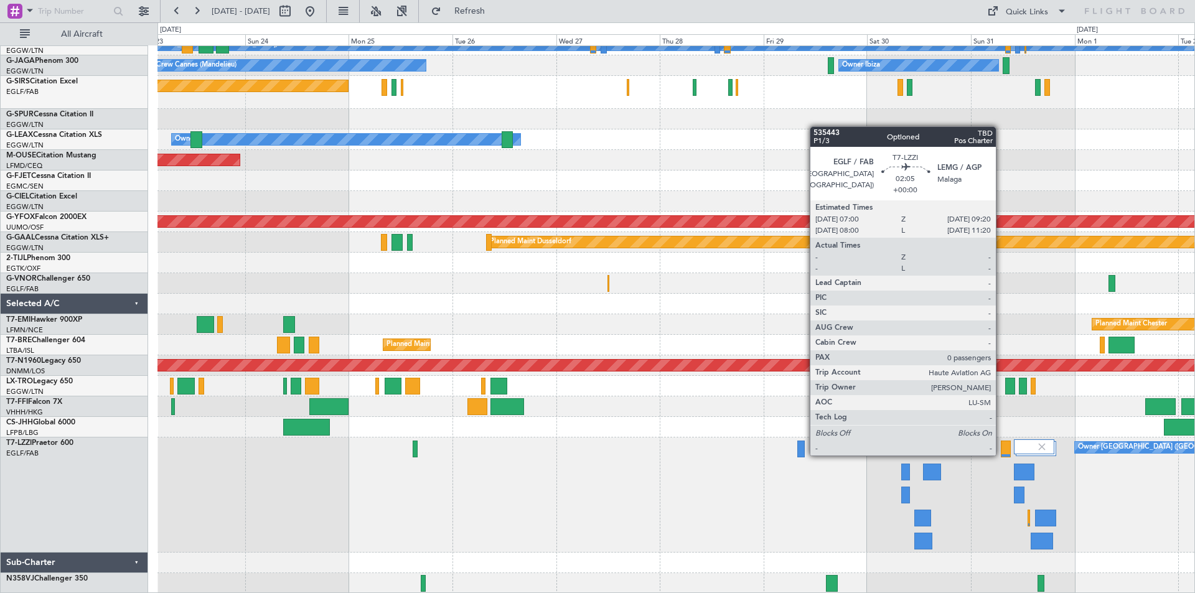
click at [1001, 454] on div at bounding box center [1006, 449] width 11 height 17
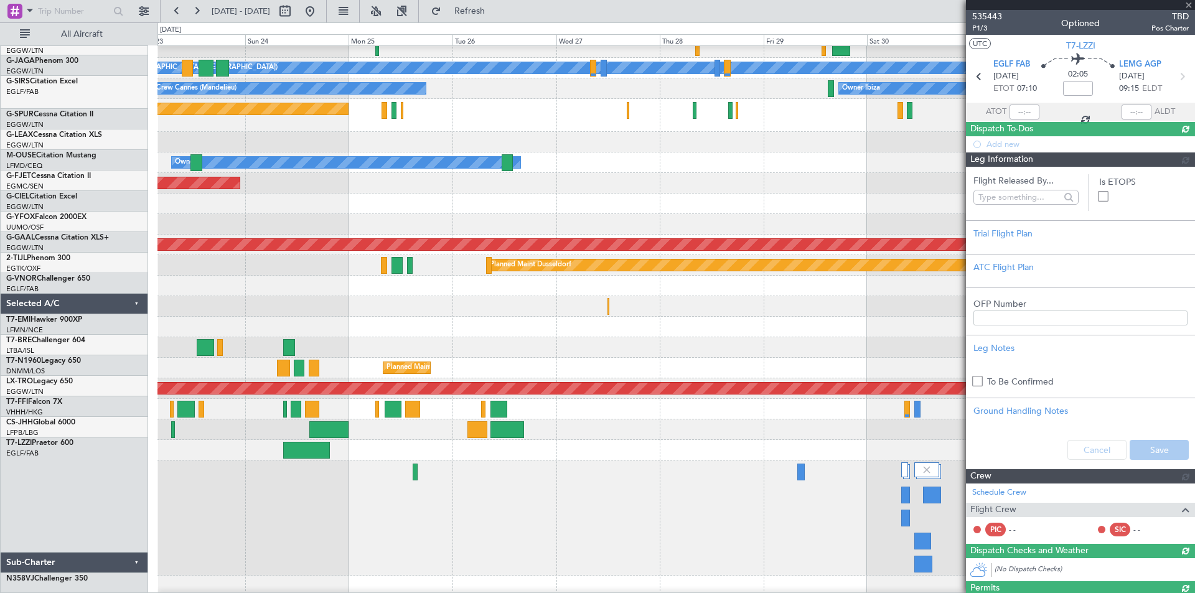
scroll to position [152, 0]
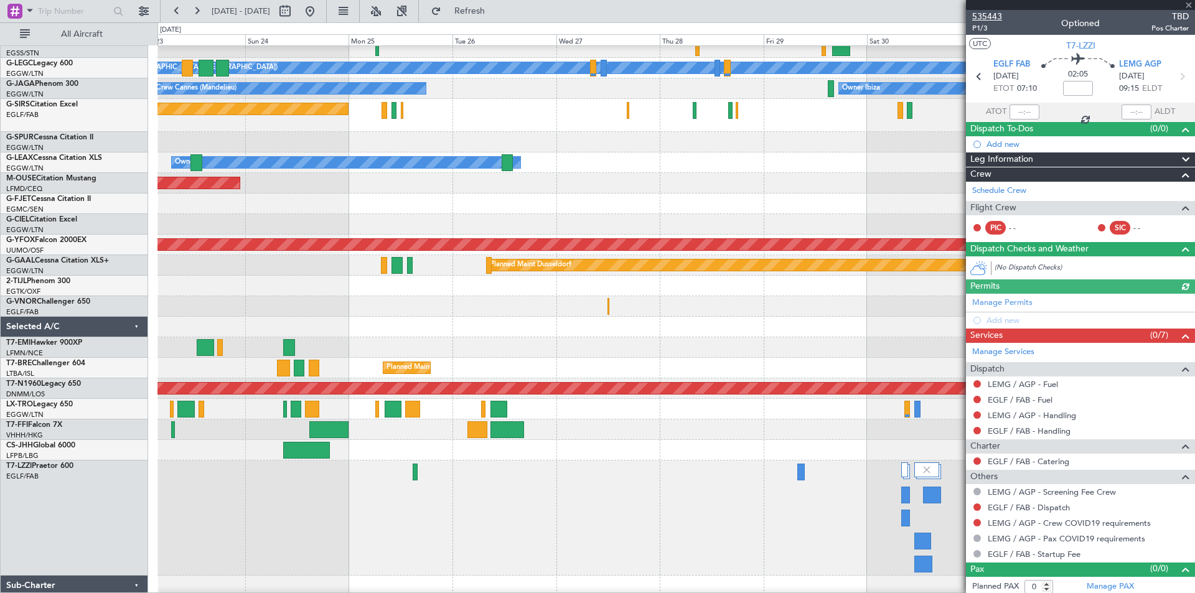
click at [991, 14] on span "535443" at bounding box center [987, 16] width 30 height 13
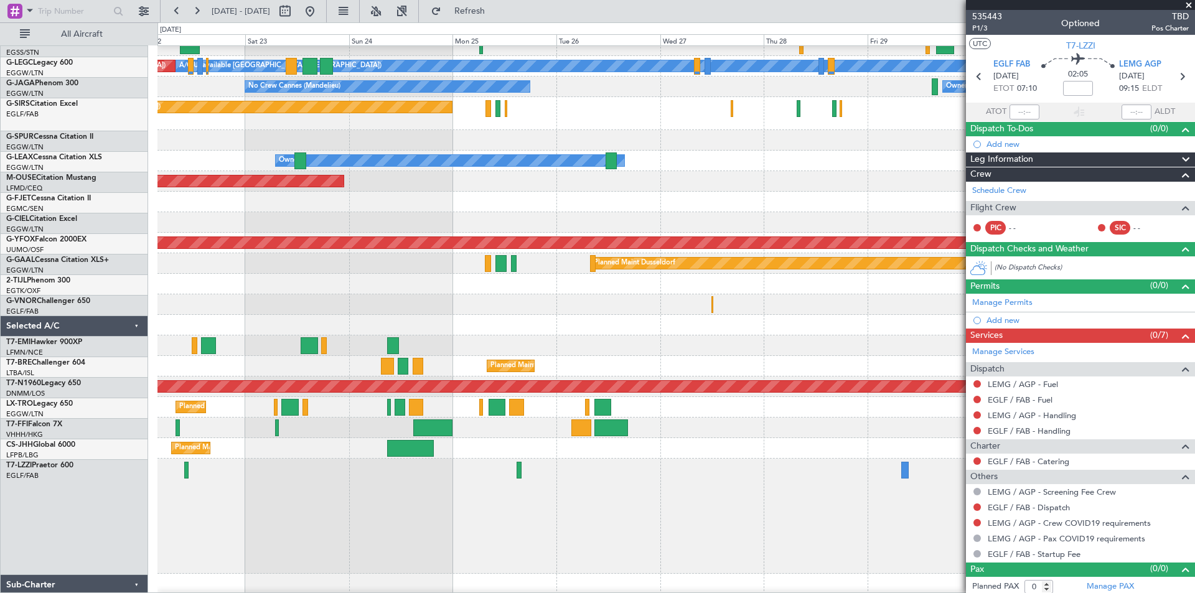
scroll to position [154, 0]
click at [469, 339] on div "Planned Maint Chester" at bounding box center [675, 345] width 1037 height 21
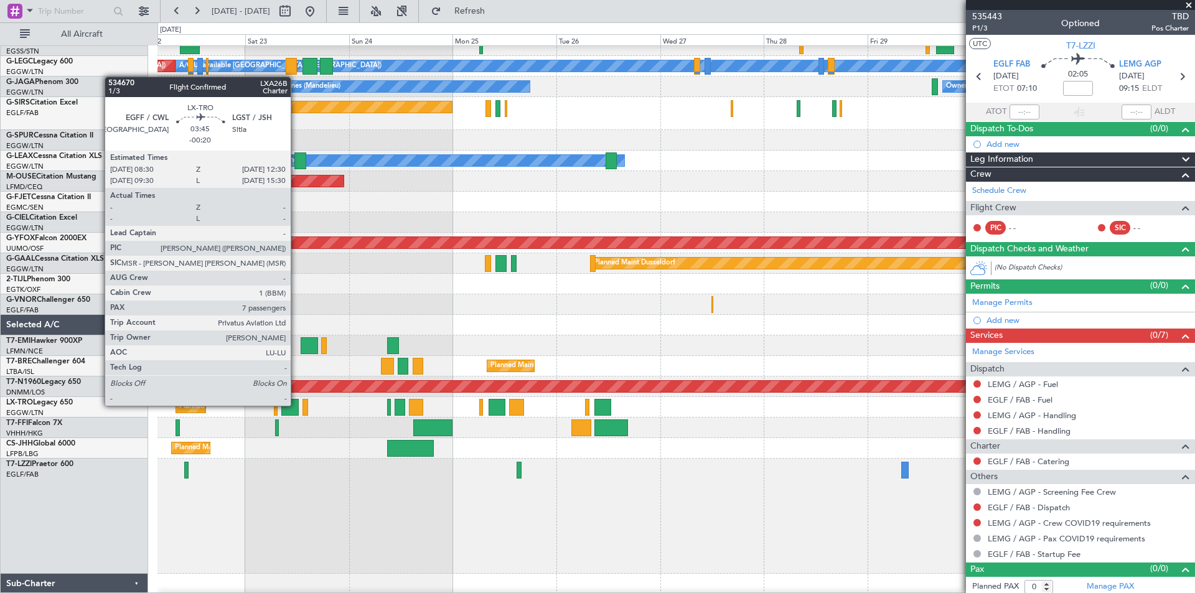
click at [296, 404] on div at bounding box center [289, 407] width 17 height 17
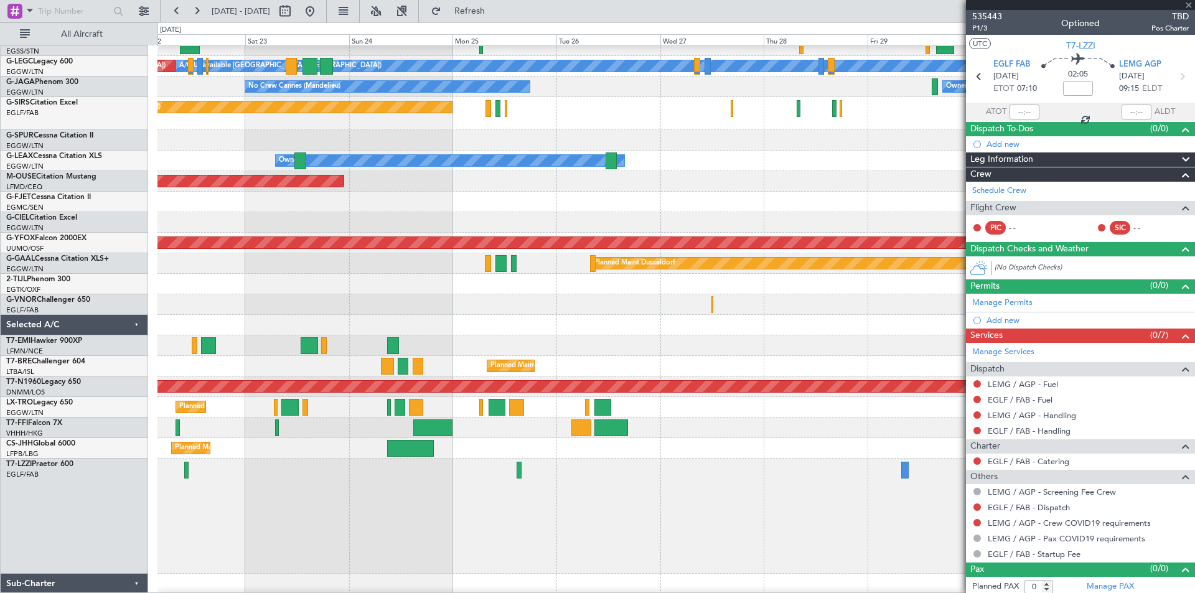
type input "-00:20"
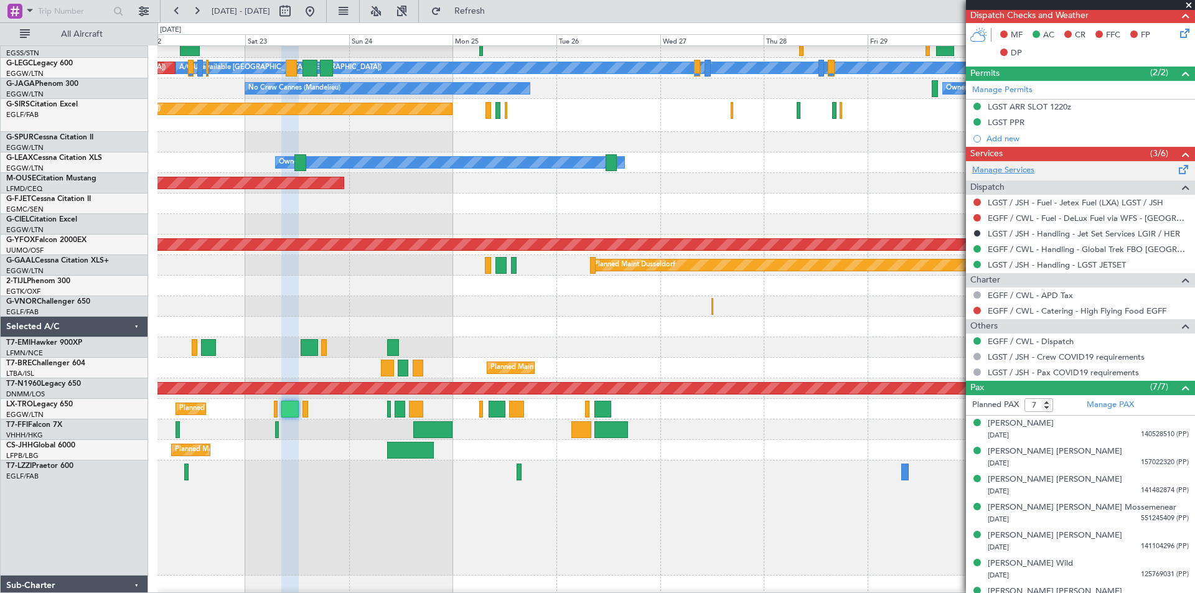
scroll to position [370, 0]
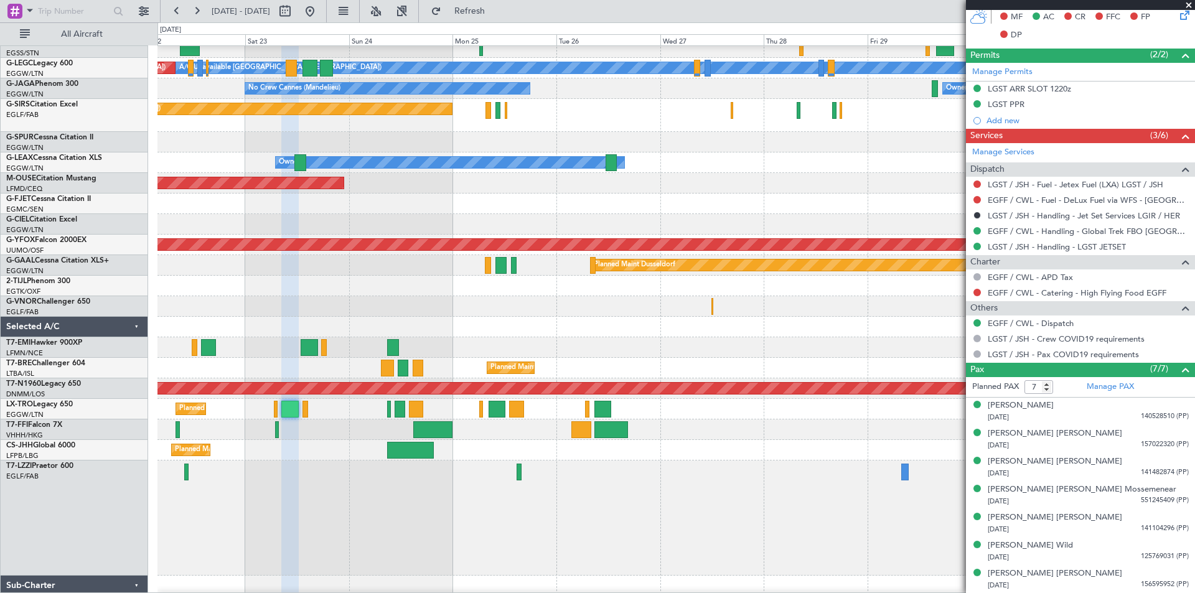
click at [1187, 6] on span at bounding box center [1188, 5] width 12 height 11
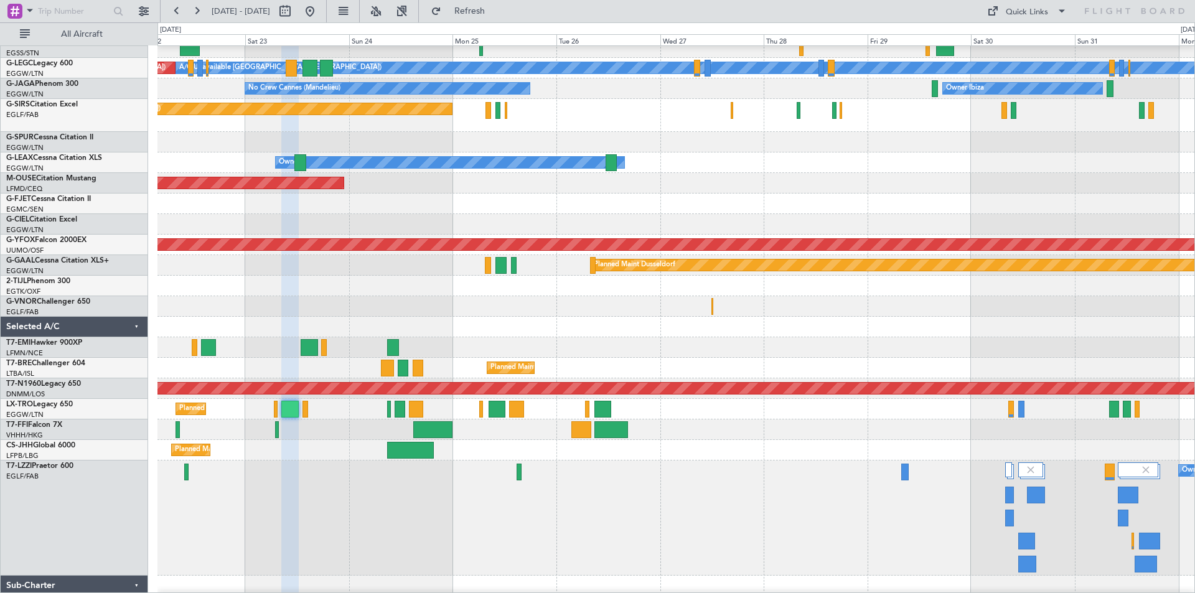
type input "0"
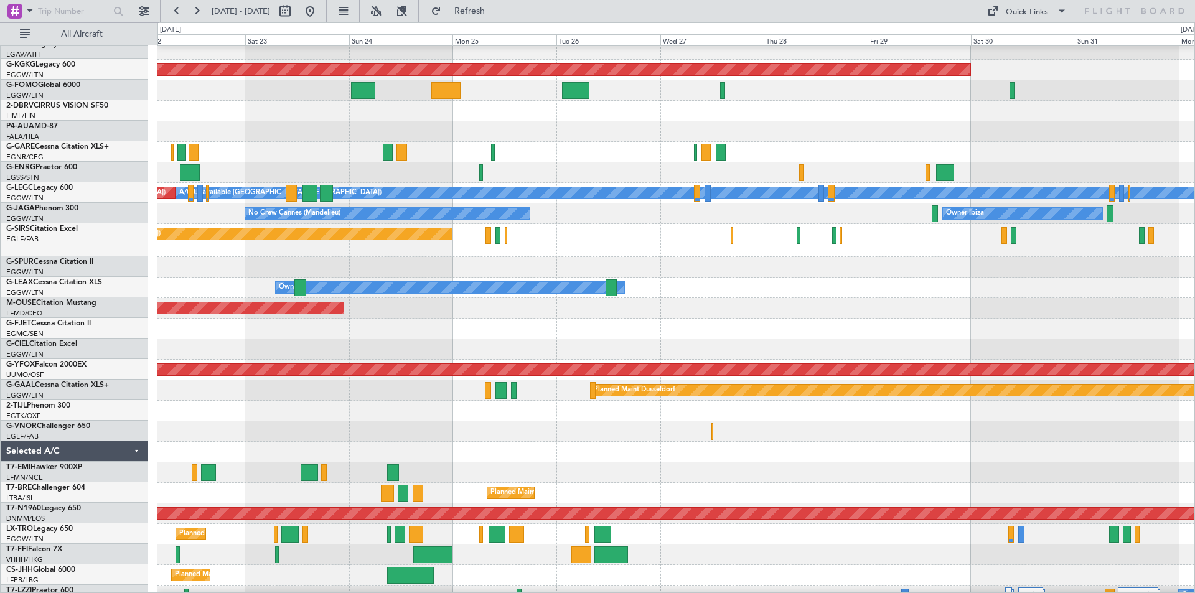
scroll to position [27, 0]
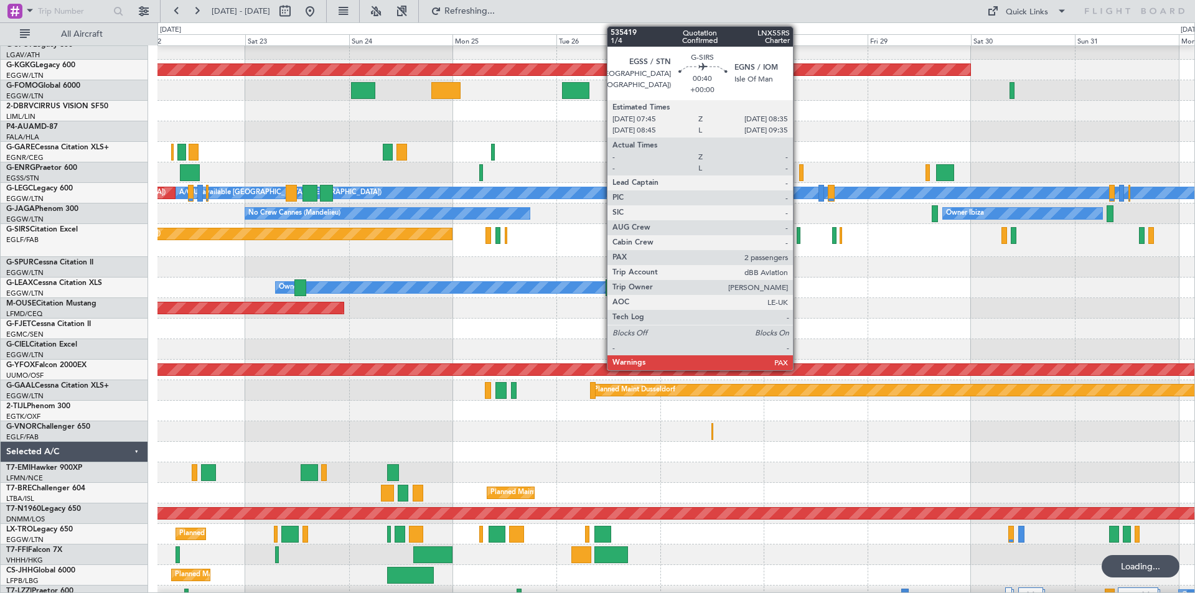
click at [798, 240] on div at bounding box center [798, 235] width 4 height 17
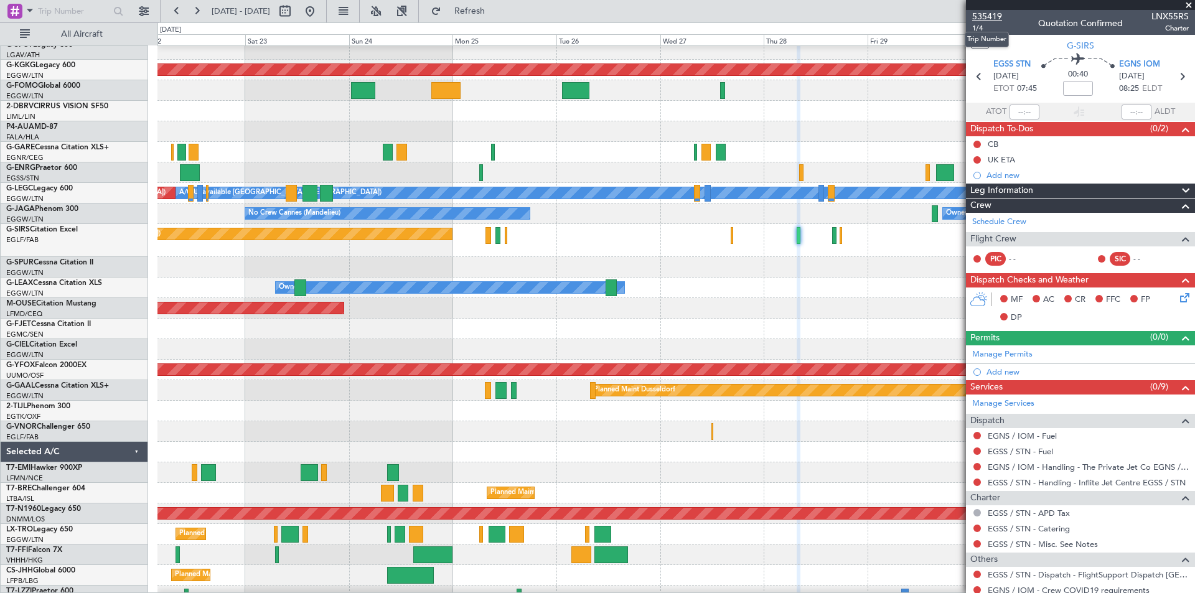
click at [999, 16] on span "535419" at bounding box center [987, 16] width 30 height 13
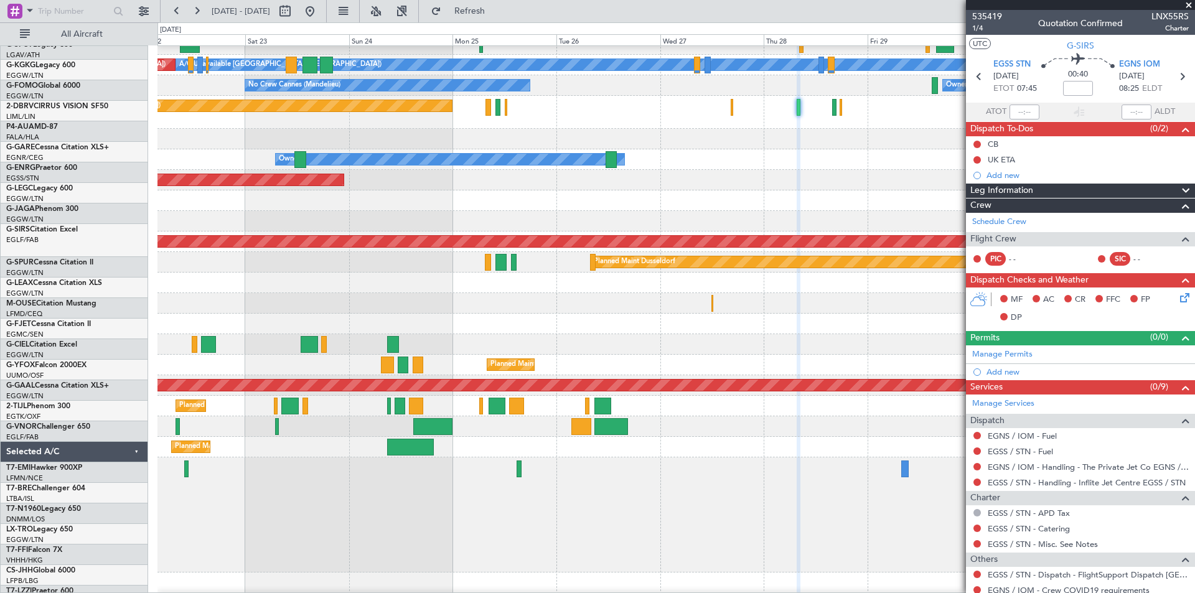
scroll to position [172, 0]
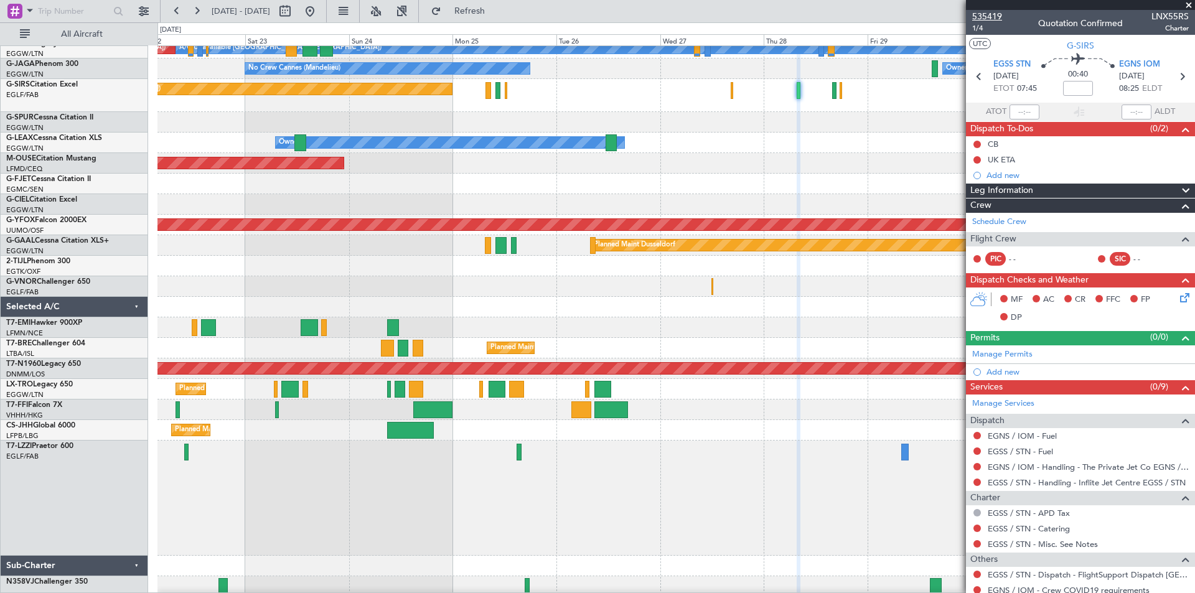
click at [990, 16] on span "535419" at bounding box center [987, 16] width 30 height 13
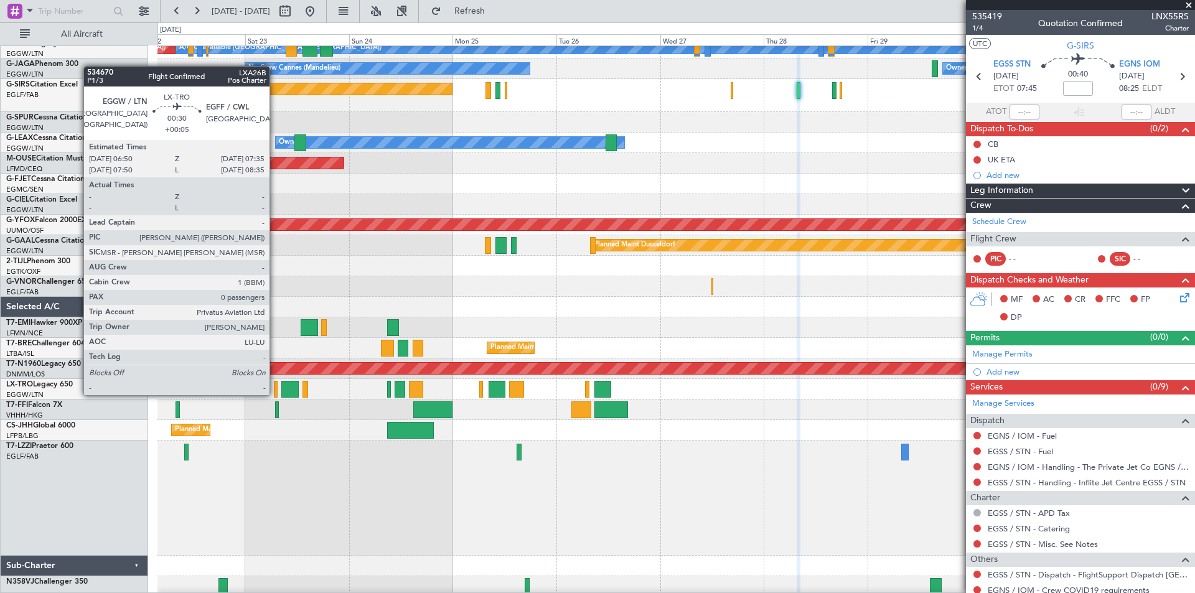
click at [275, 394] on div at bounding box center [276, 389] width 4 height 17
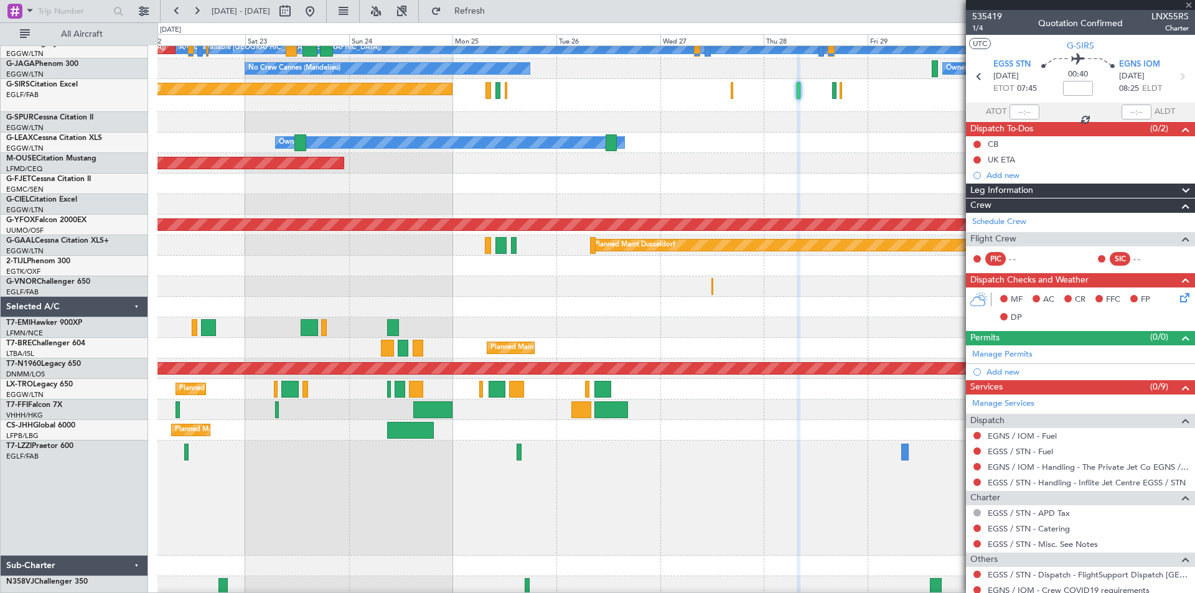
type input "+00:05"
type input "0"
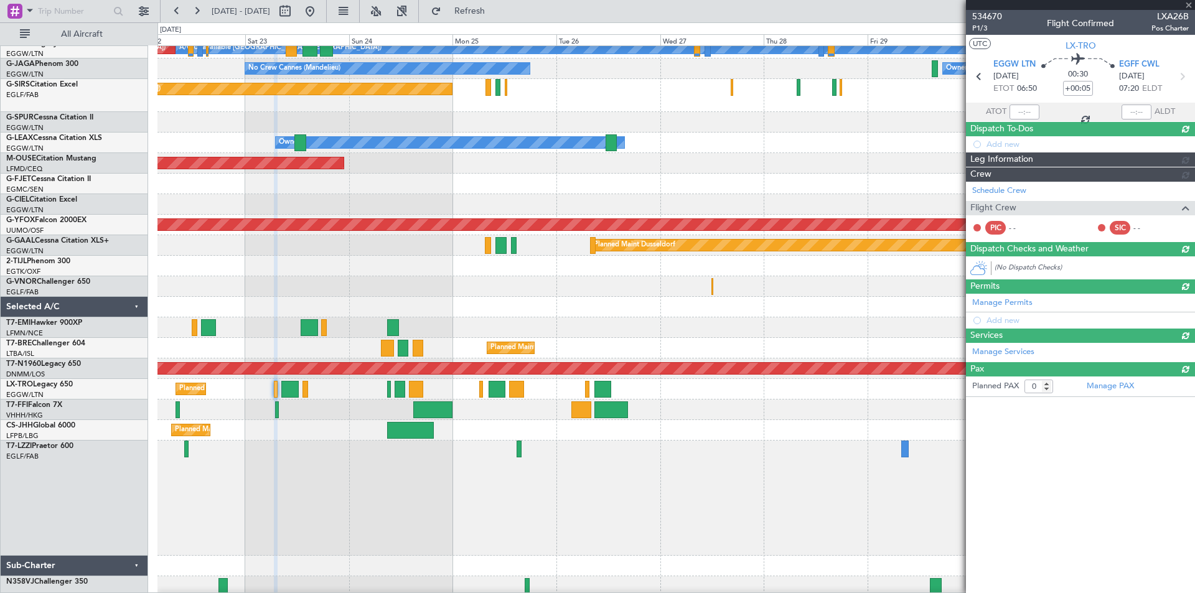
scroll to position [152, 0]
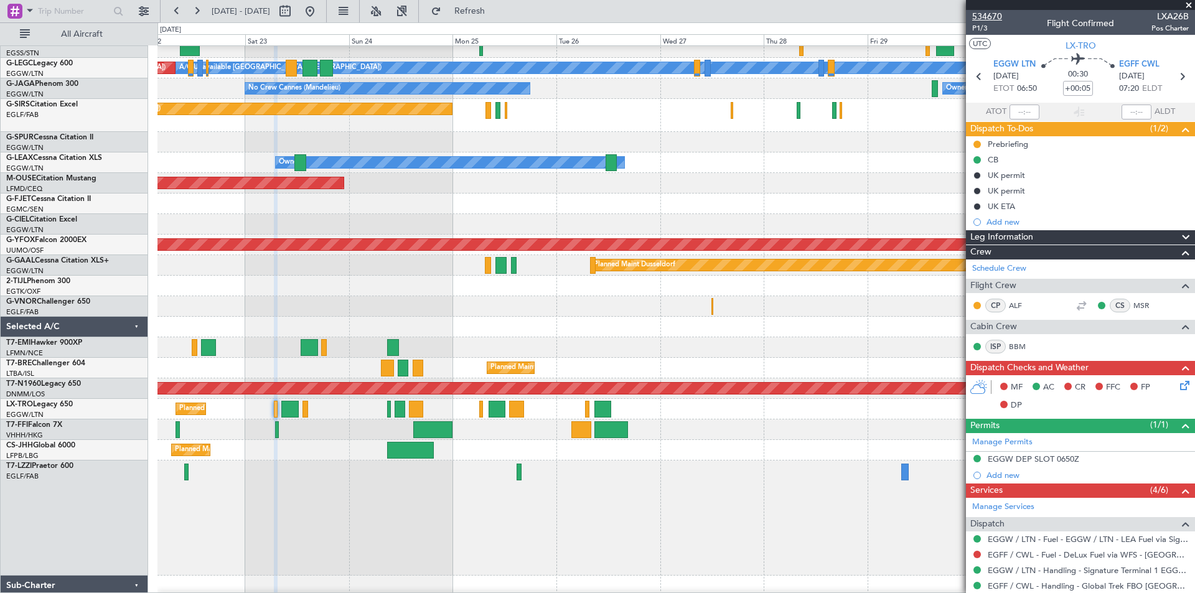
click at [986, 19] on span "534670" at bounding box center [987, 16] width 30 height 13
click at [1188, 8] on span at bounding box center [1188, 5] width 12 height 11
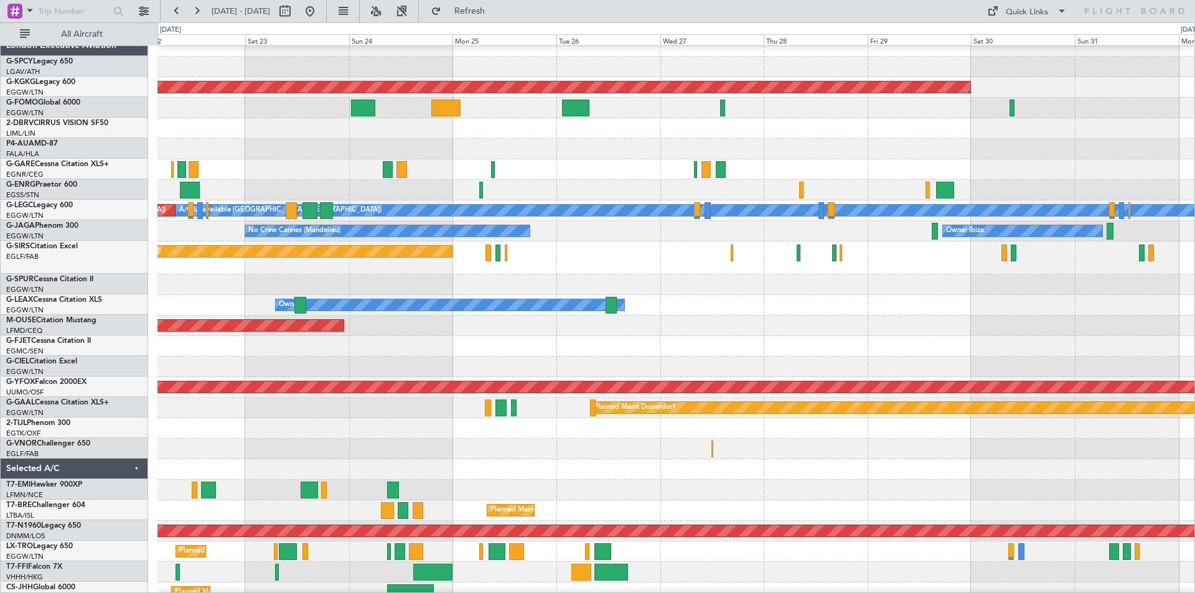
scroll to position [10, 0]
click at [320, 16] on button at bounding box center [310, 11] width 20 height 20
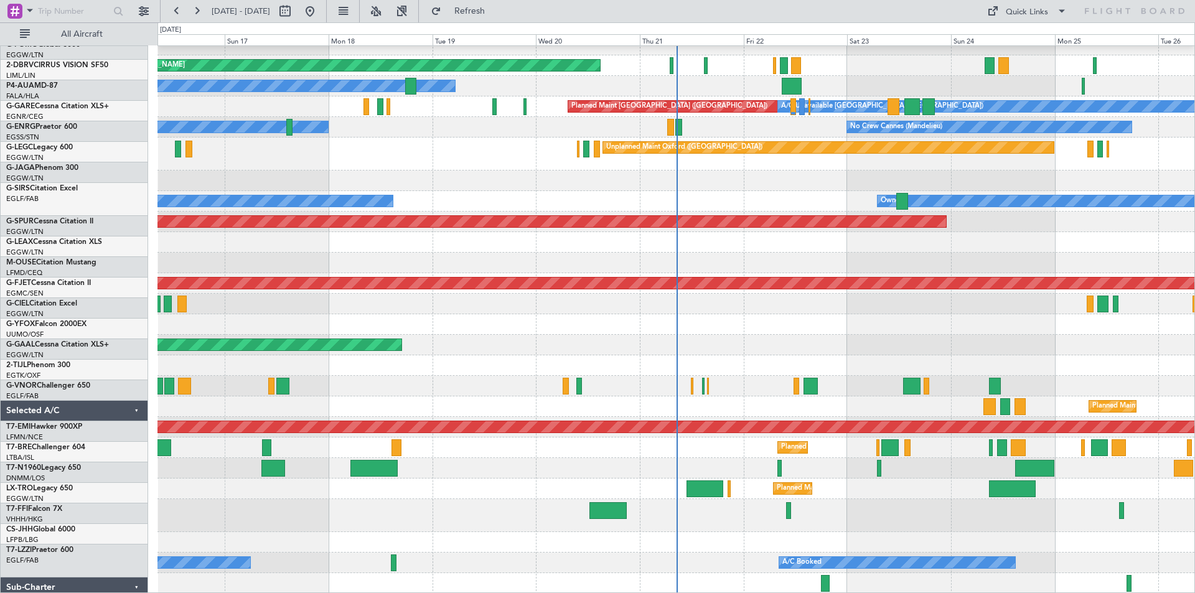
scroll to position [114, 0]
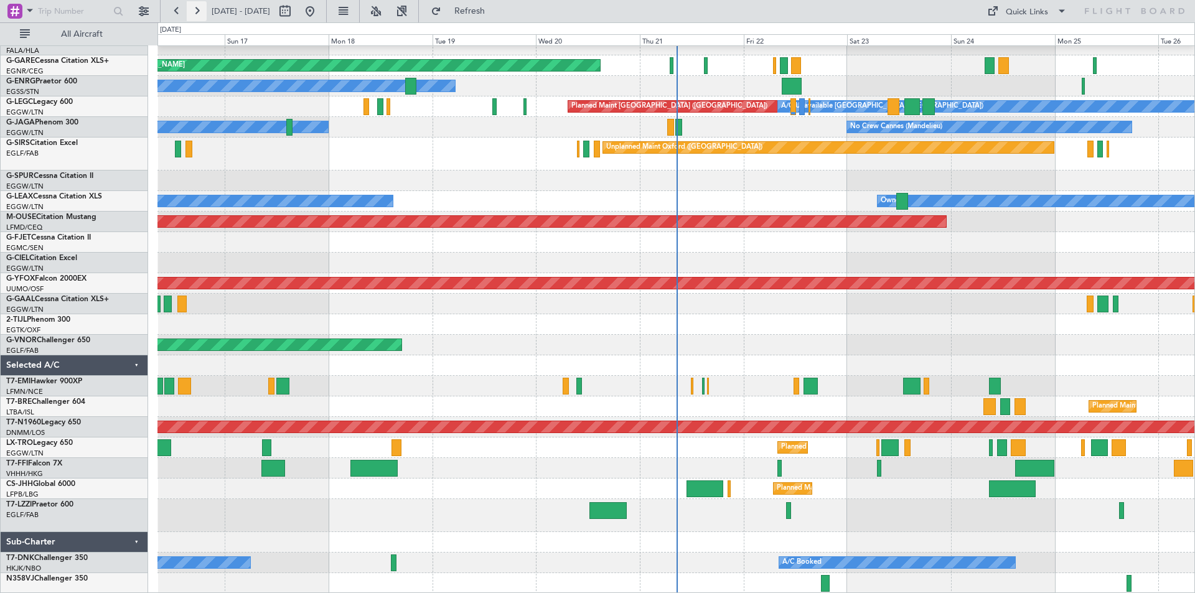
click at [203, 14] on button at bounding box center [197, 11] width 20 height 20
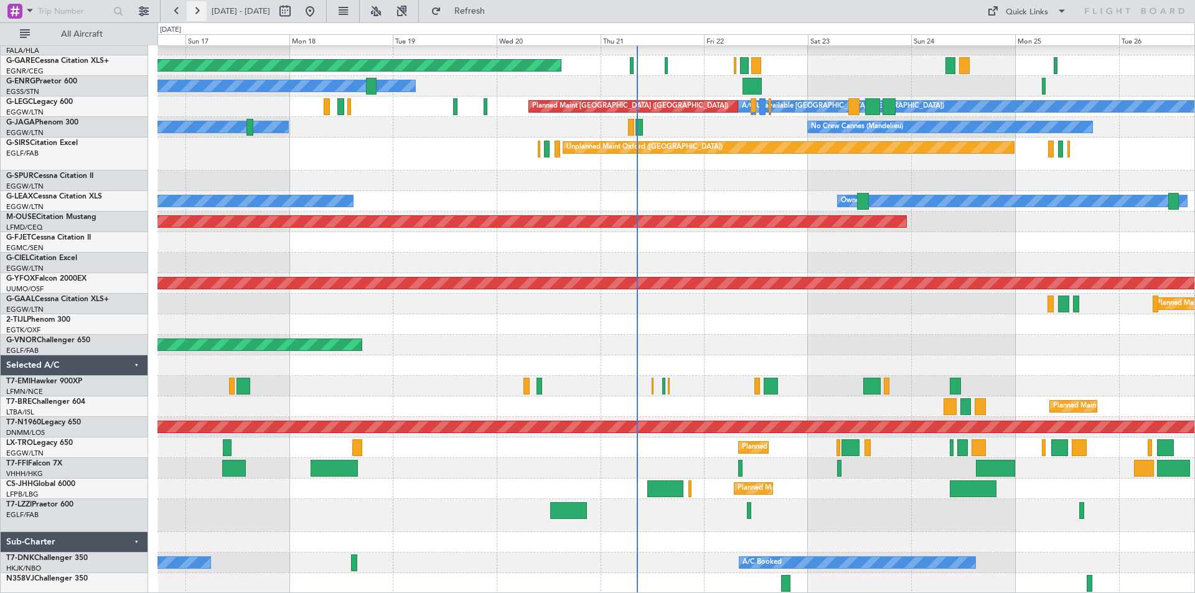
scroll to position [95, 0]
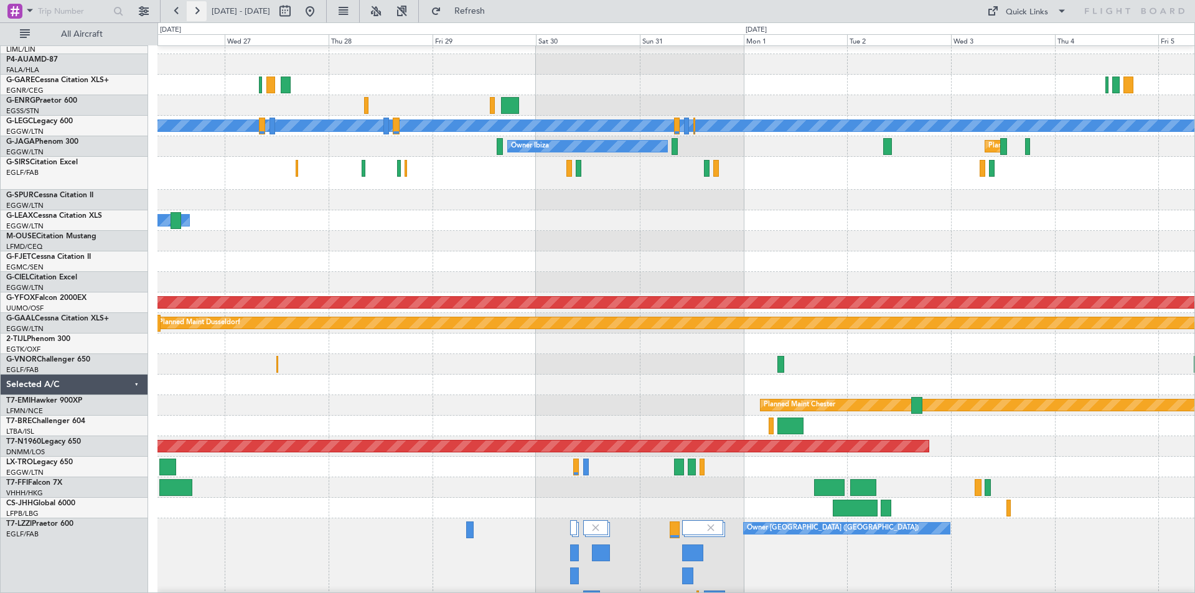
click at [203, 14] on button at bounding box center [197, 11] width 20 height 20
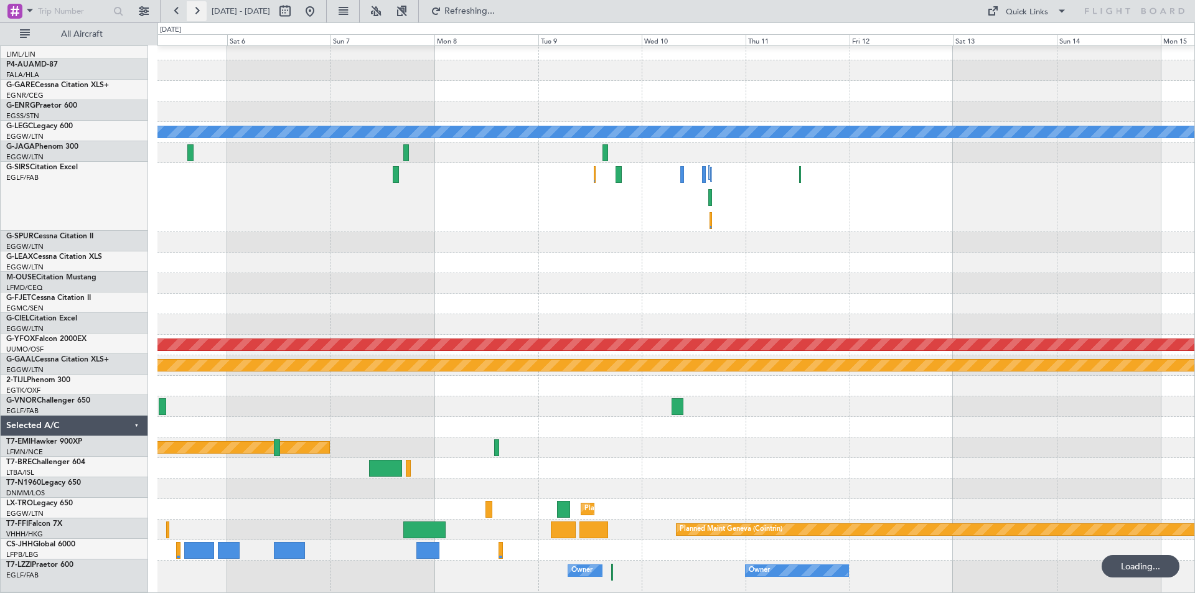
scroll to position [88, 0]
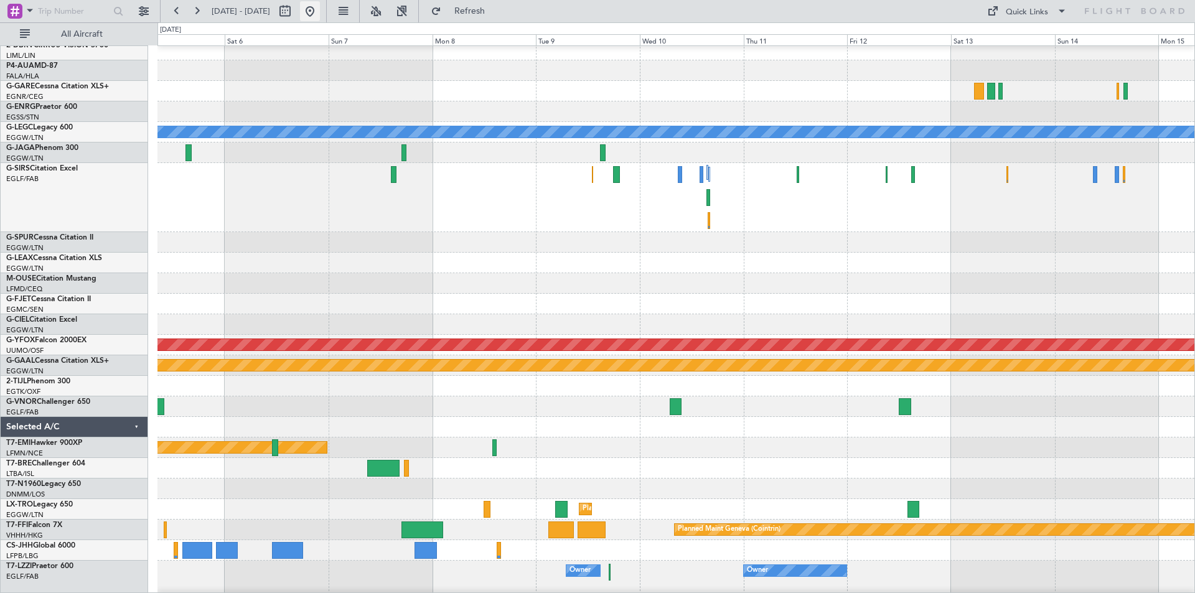
click at [320, 16] on button at bounding box center [310, 11] width 20 height 20
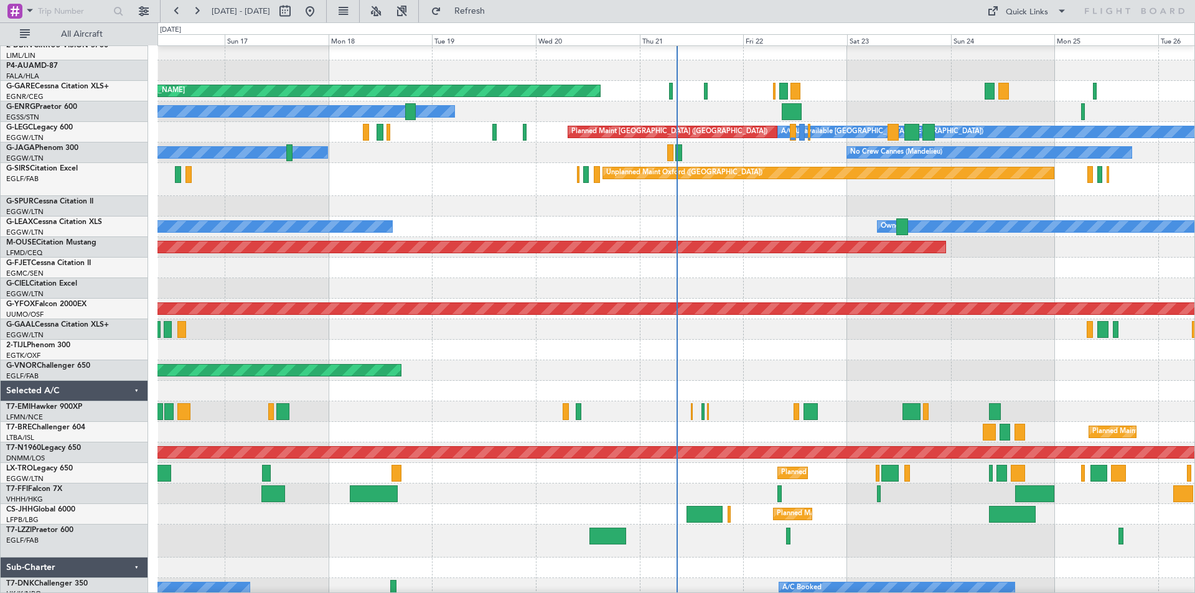
scroll to position [114, 0]
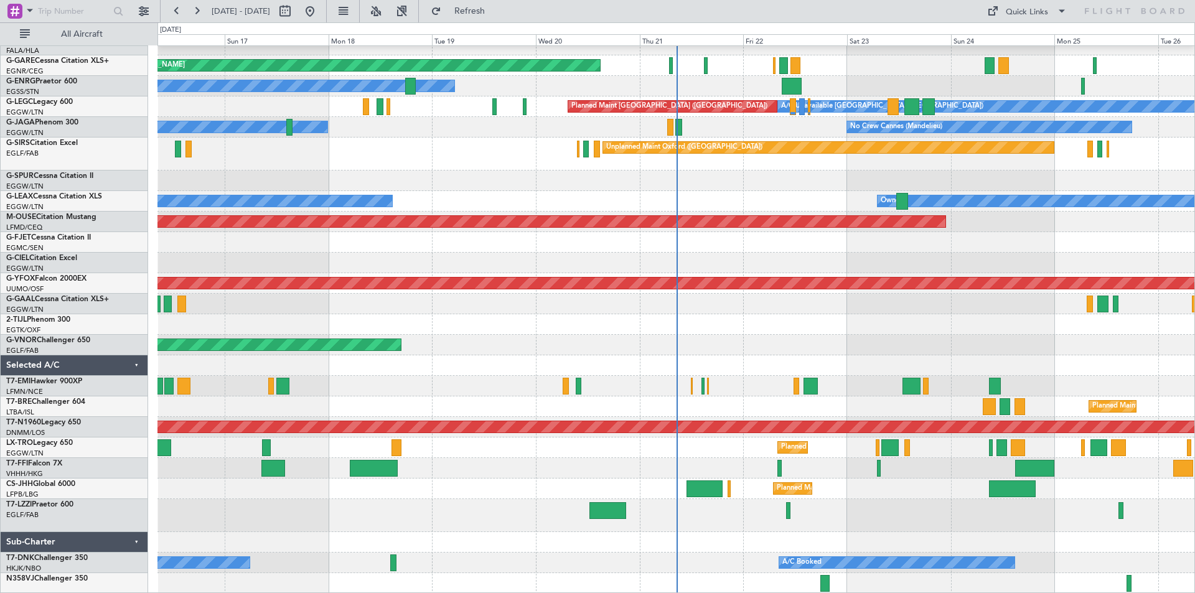
click at [735, 328] on div at bounding box center [675, 324] width 1037 height 21
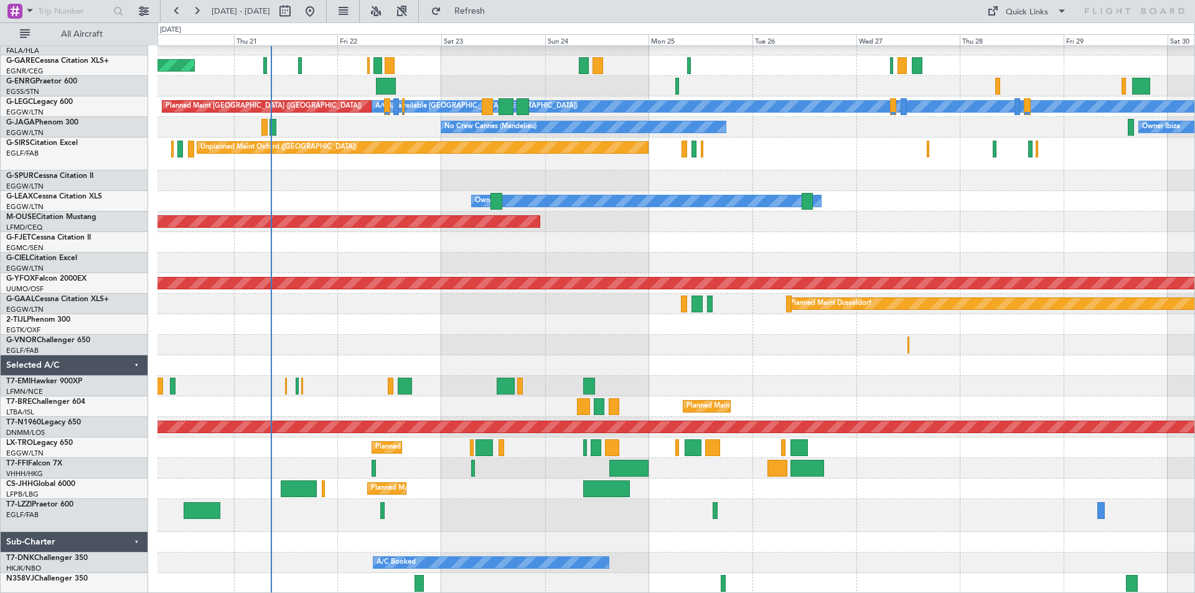
click at [187, 452] on div "Unplanned Maint Chester Owner A/C Unavailable London (Luton) Planned Maint Lond…" at bounding box center [675, 262] width 1037 height 661
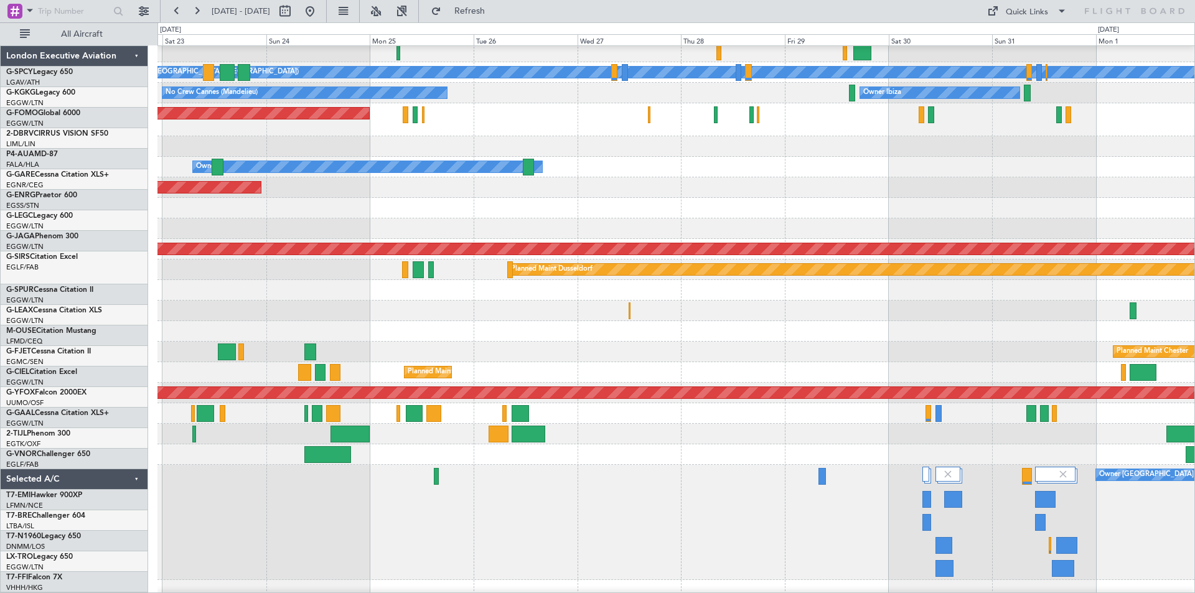
scroll to position [175, 0]
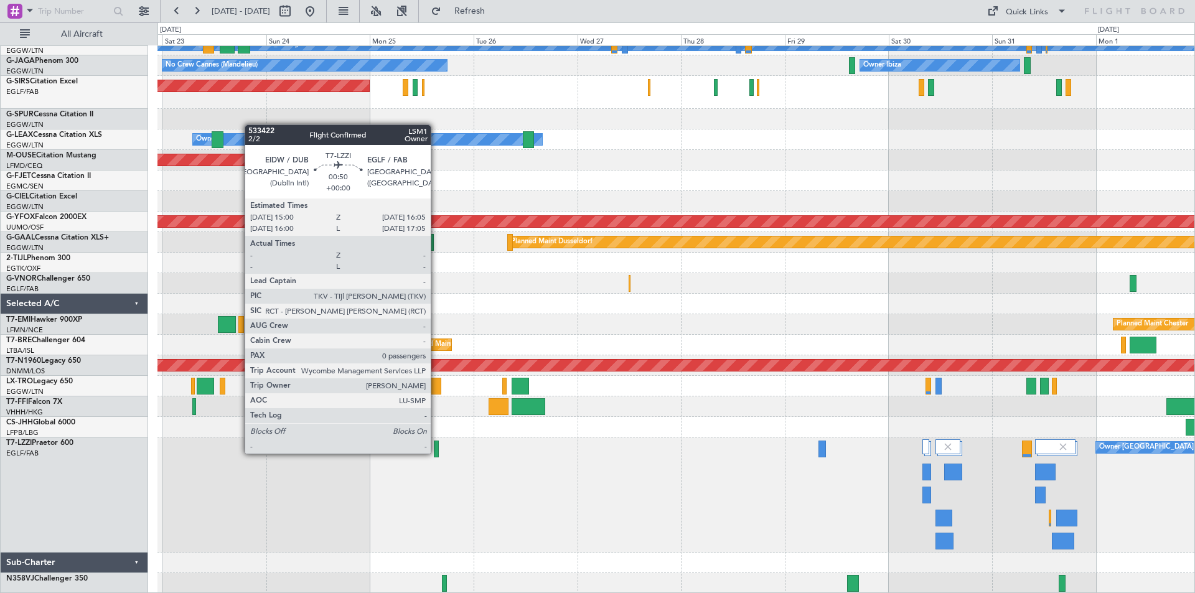
click at [436, 452] on div at bounding box center [436, 449] width 5 height 17
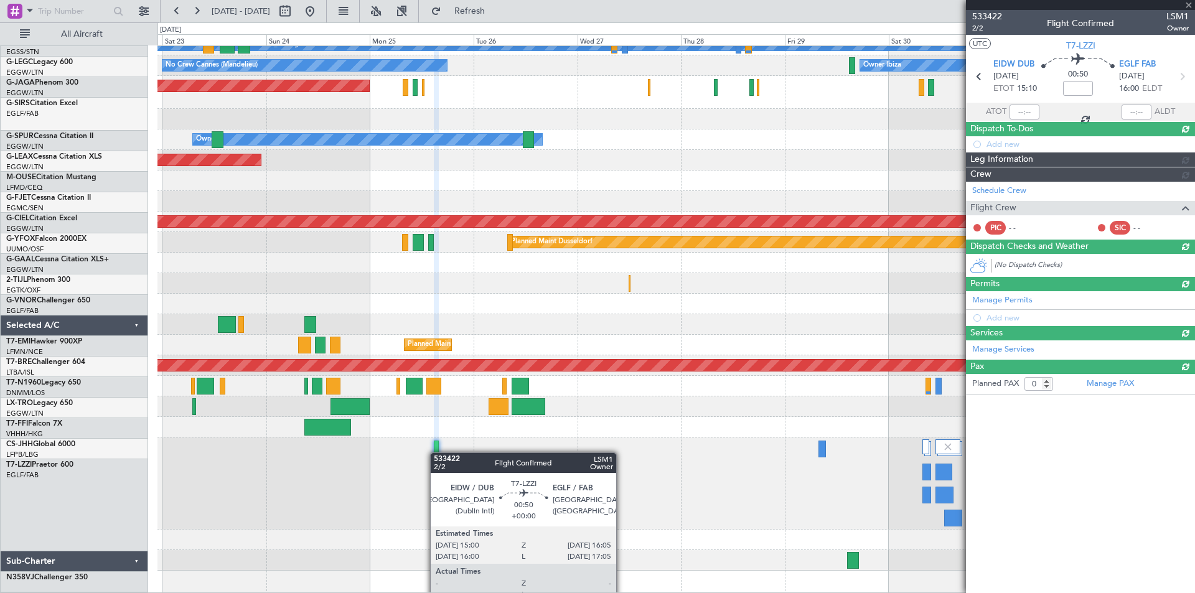
scroll to position [152, 0]
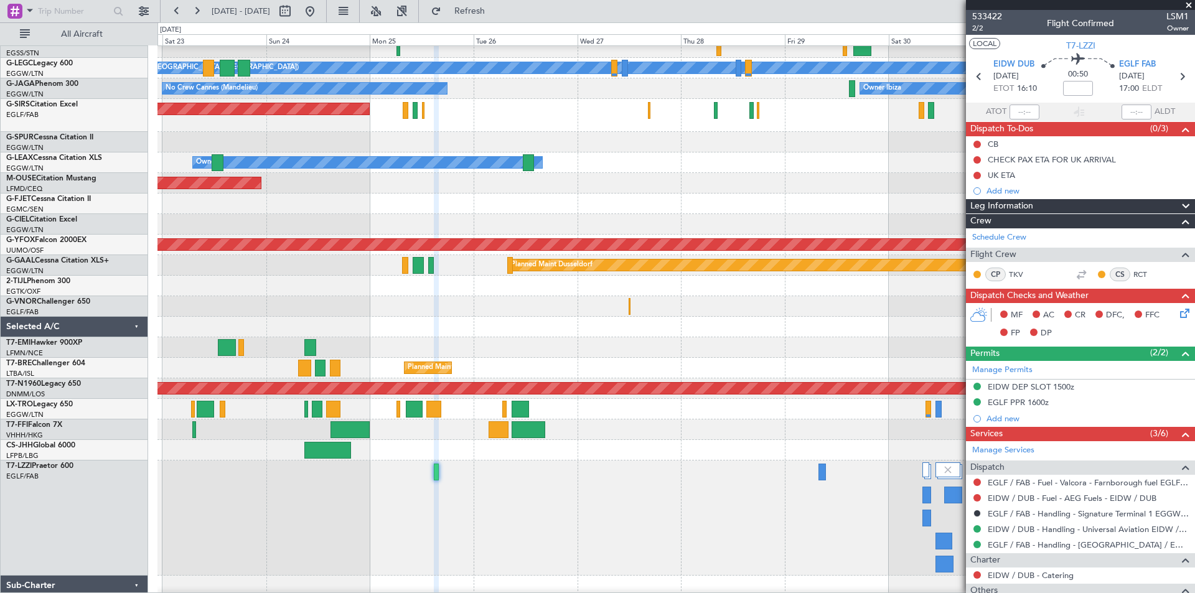
drag, startPoint x: 436, startPoint y: 452, endPoint x: 983, endPoint y: 45, distance: 681.2
click at [983, 45] on button "LOCAL" at bounding box center [984, 43] width 31 height 11
click at [988, 40] on button "LOCAL" at bounding box center [984, 43] width 31 height 11
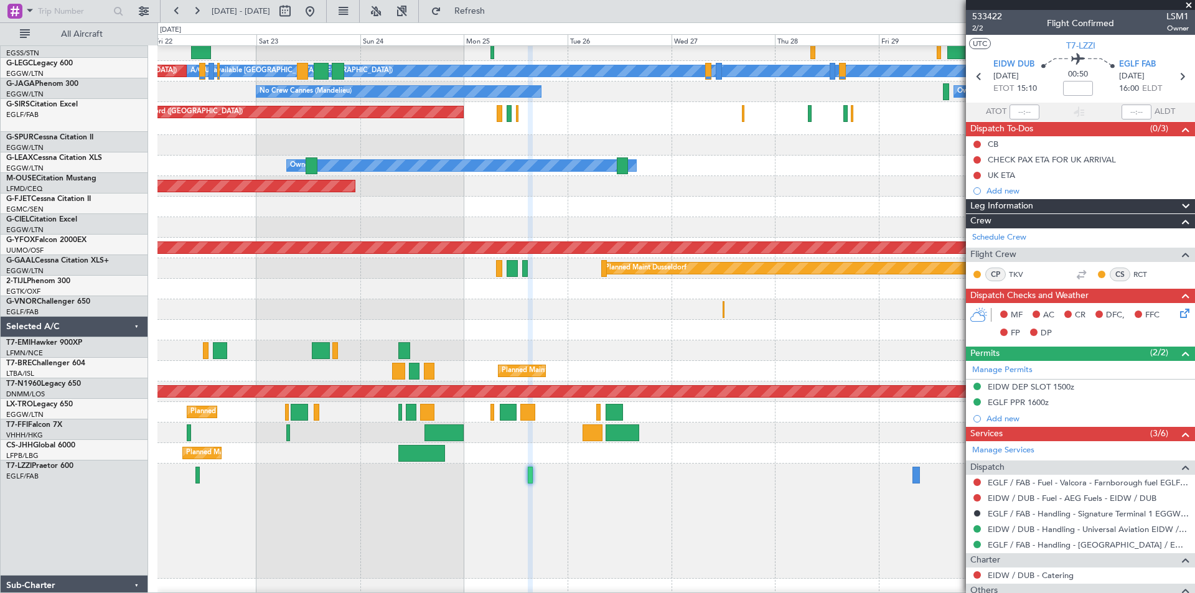
scroll to position [149, 0]
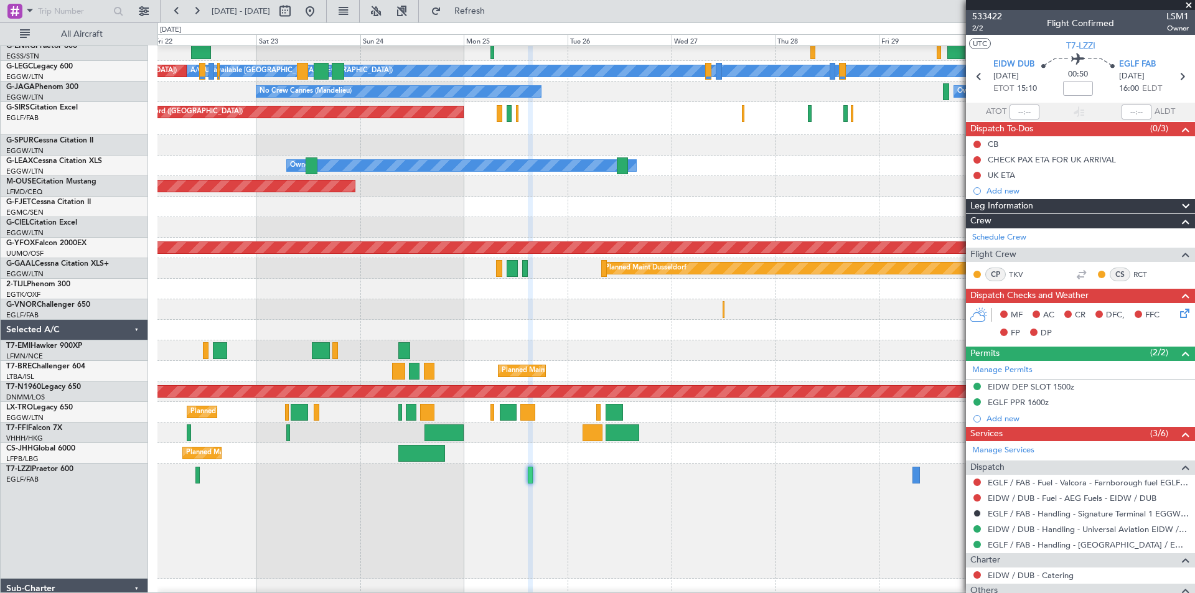
click at [499, 459] on div "Planned Maint [GEOGRAPHIC_DATA] ([GEOGRAPHIC_DATA])" at bounding box center [675, 453] width 1037 height 21
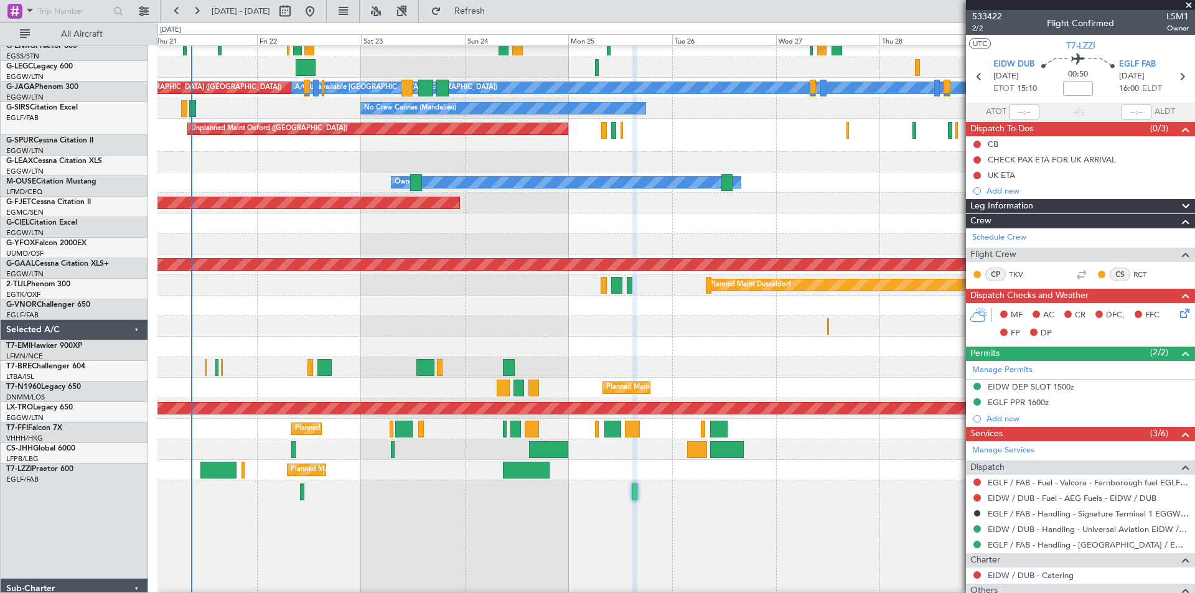
scroll to position [120, 0]
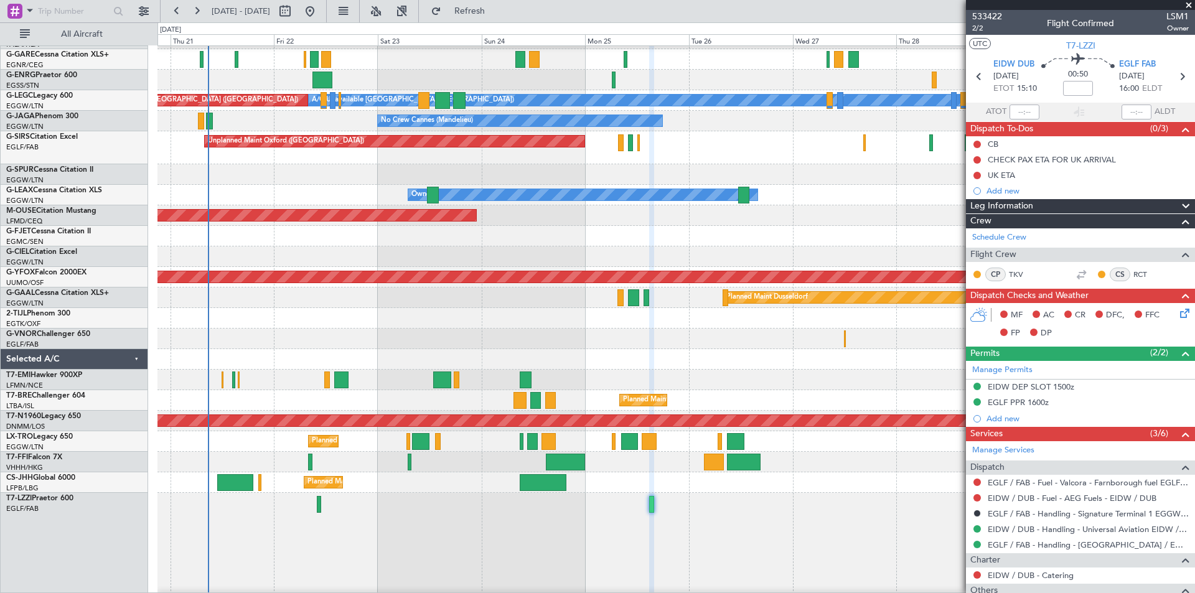
click at [395, 537] on div "Owner [GEOGRAPHIC_DATA] ([GEOGRAPHIC_DATA])" at bounding box center [675, 550] width 1037 height 115
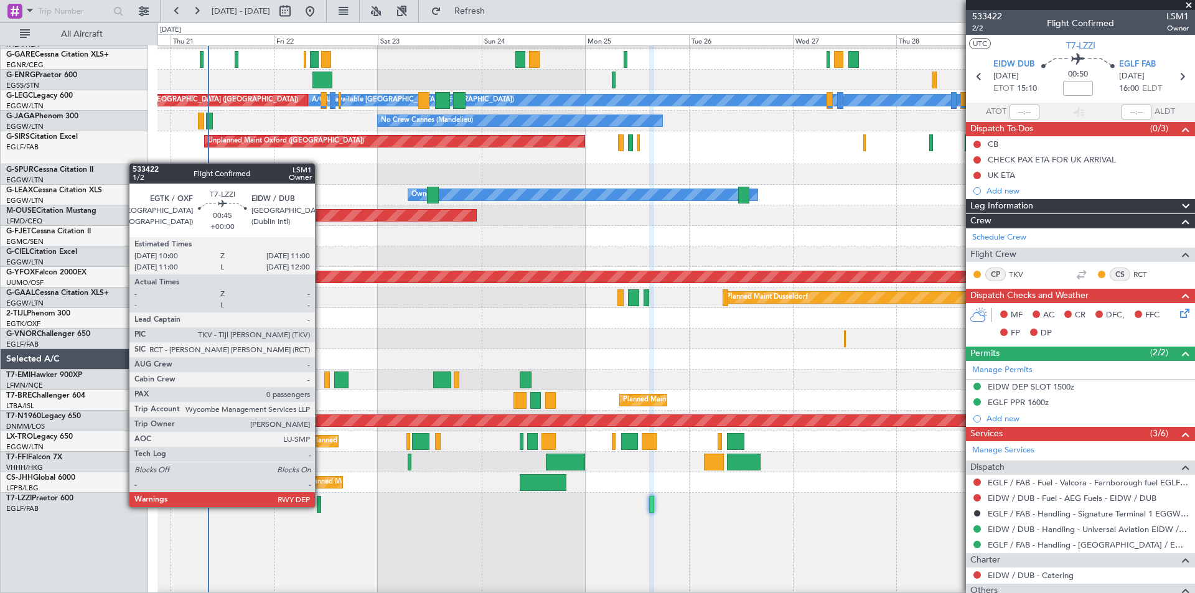
click at [320, 506] on div at bounding box center [319, 504] width 4 height 17
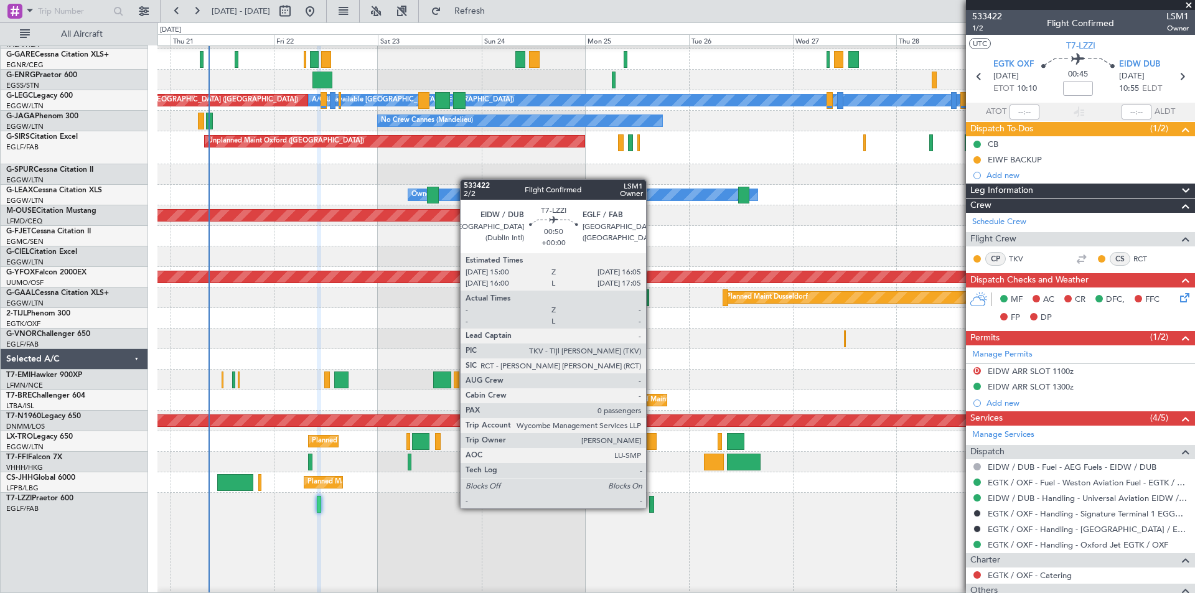
click at [651, 507] on div at bounding box center [651, 504] width 5 height 17
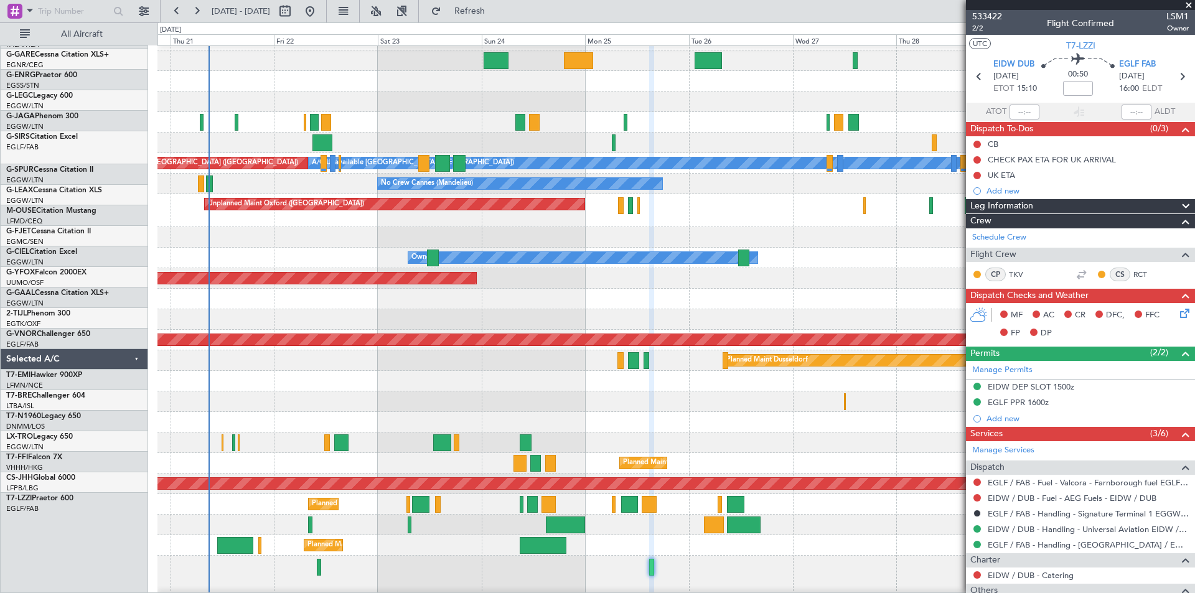
scroll to position [53, 0]
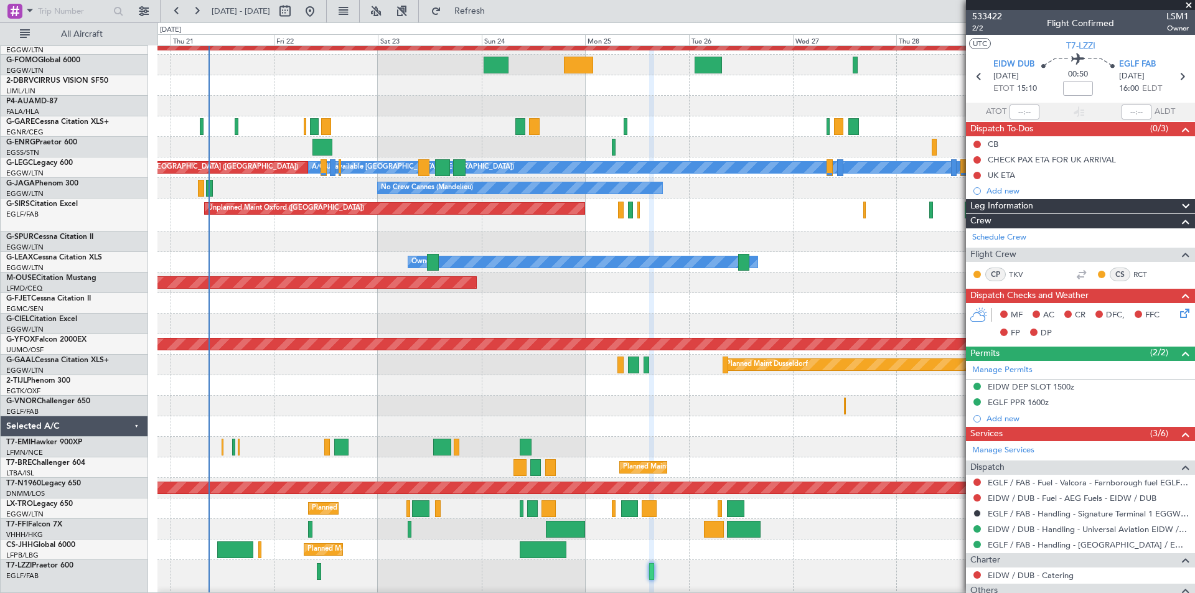
click at [318, 569] on div at bounding box center [319, 571] width 4 height 17
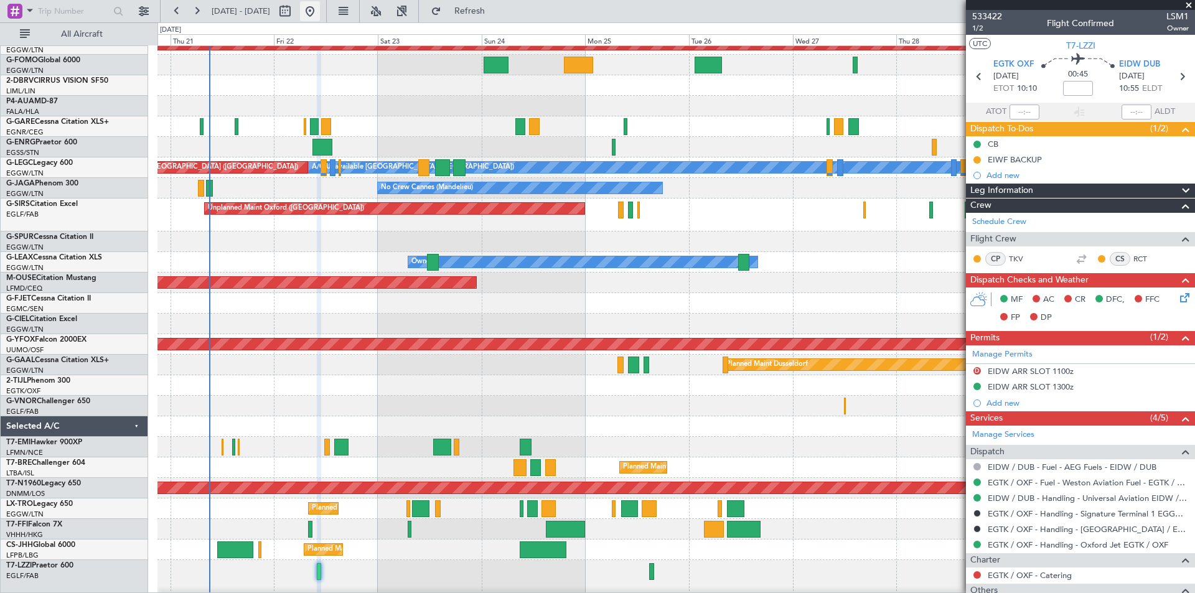
click at [320, 13] on button at bounding box center [310, 11] width 20 height 20
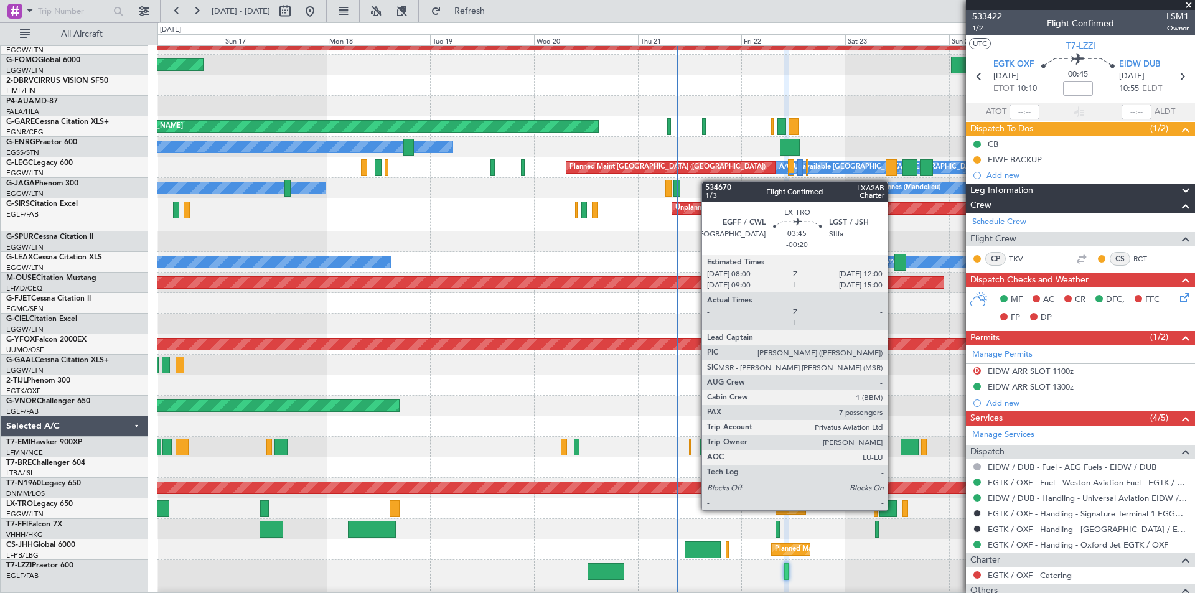
click at [893, 509] on div at bounding box center [887, 508] width 17 height 17
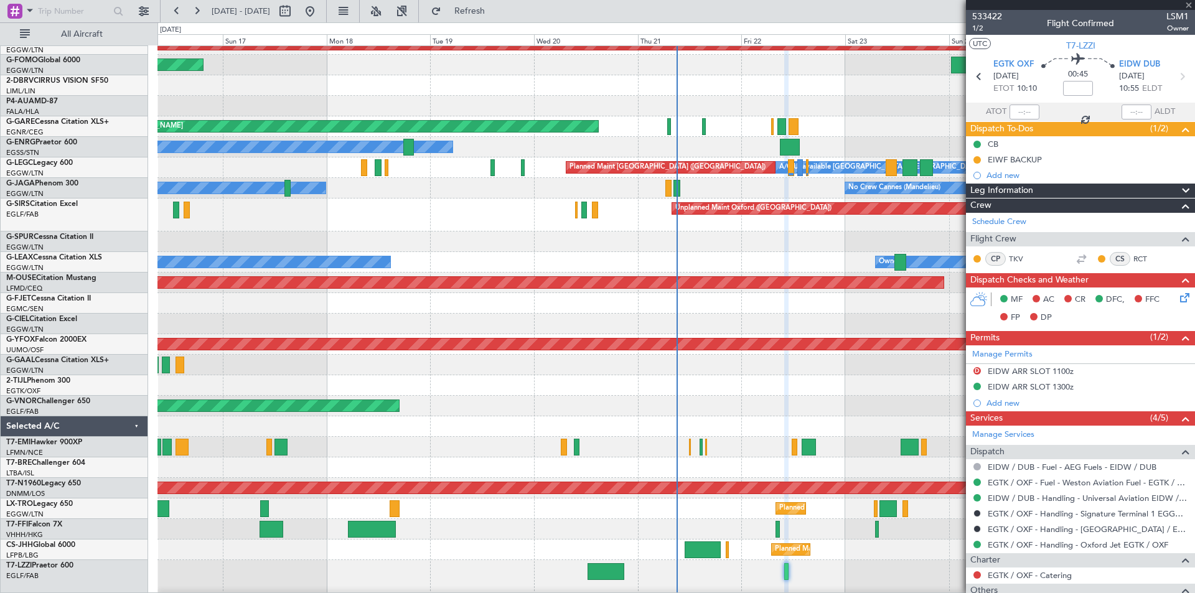
type input "-00:20"
type input "7"
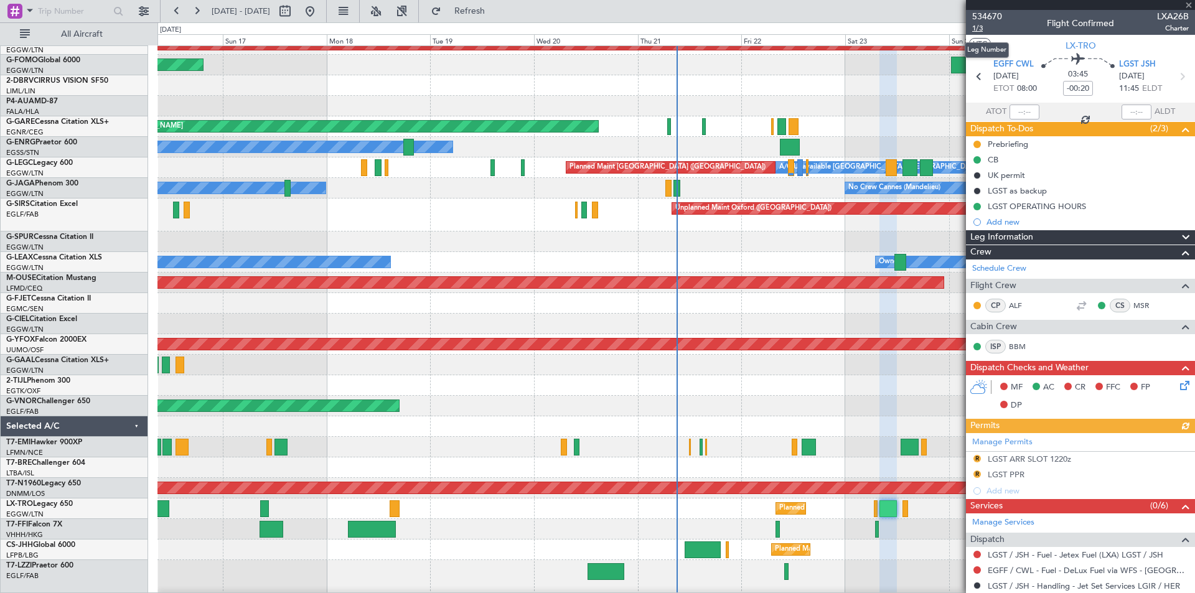
click at [984, 29] on span "1/3" at bounding box center [987, 28] width 30 height 11
click at [496, 16] on span "Refresh" at bounding box center [470, 11] width 52 height 9
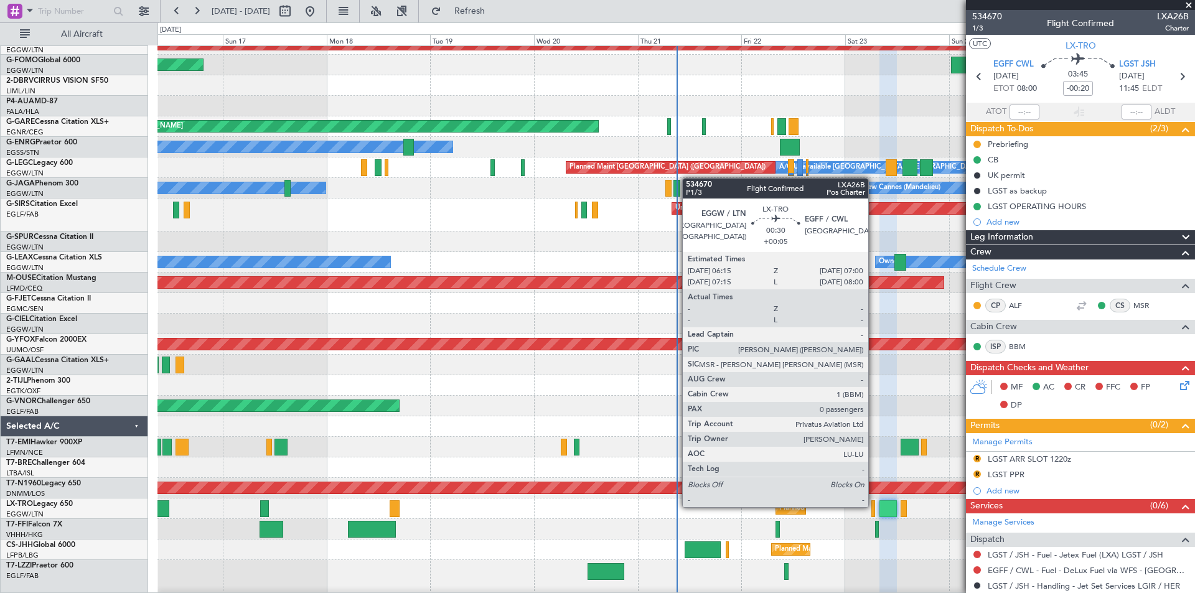
click at [874, 506] on div at bounding box center [873, 508] width 4 height 17
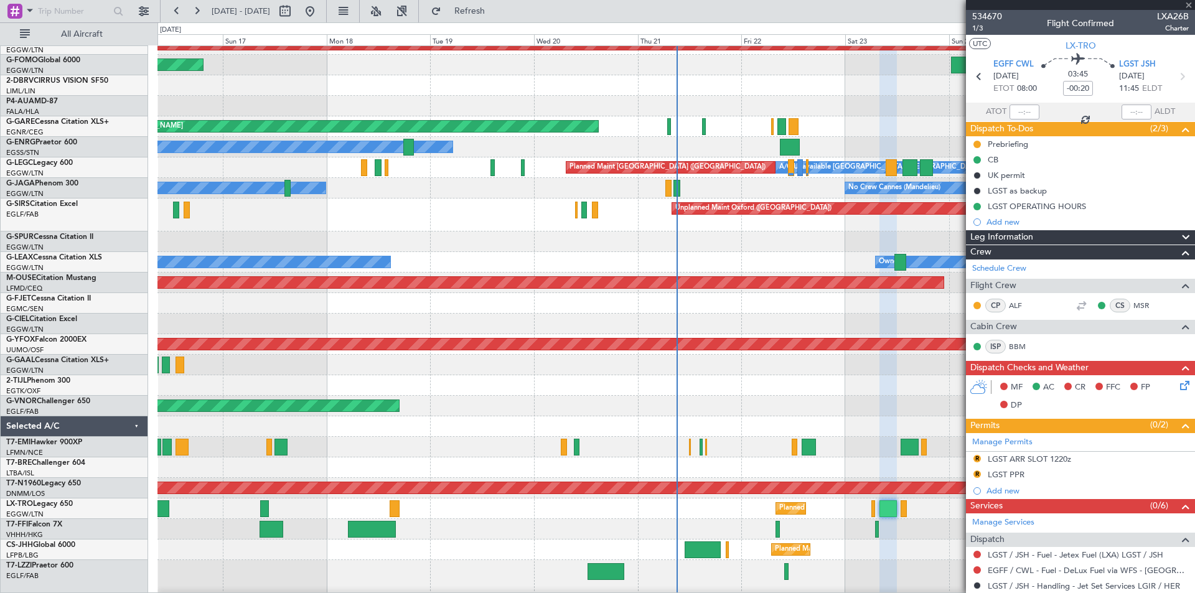
type input "+00:05"
type input "0"
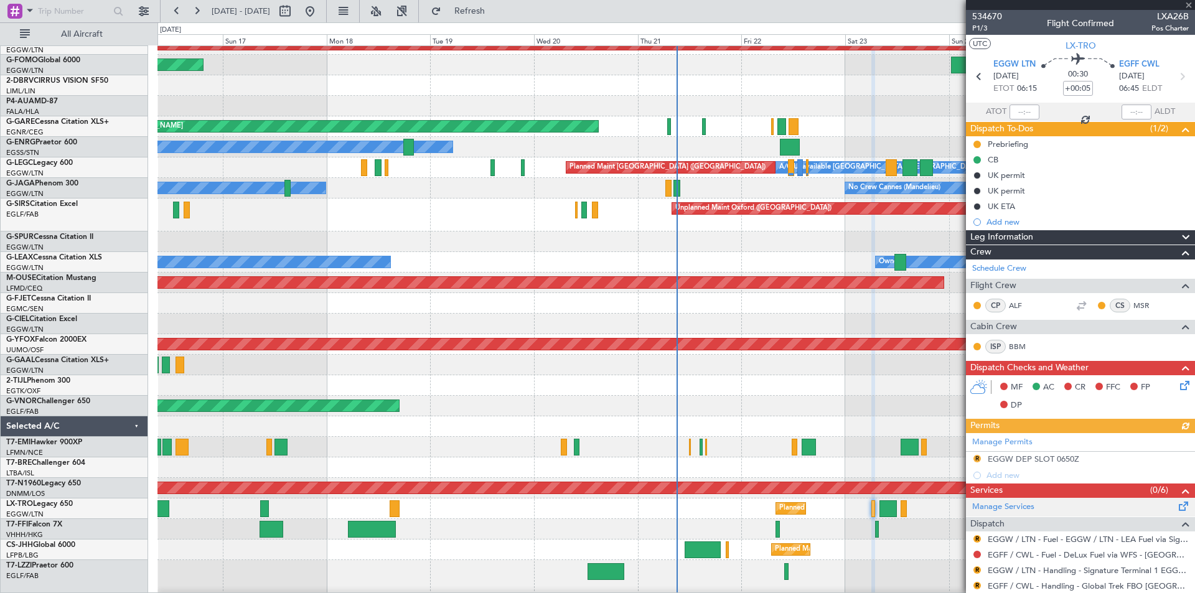
scroll to position [128, 0]
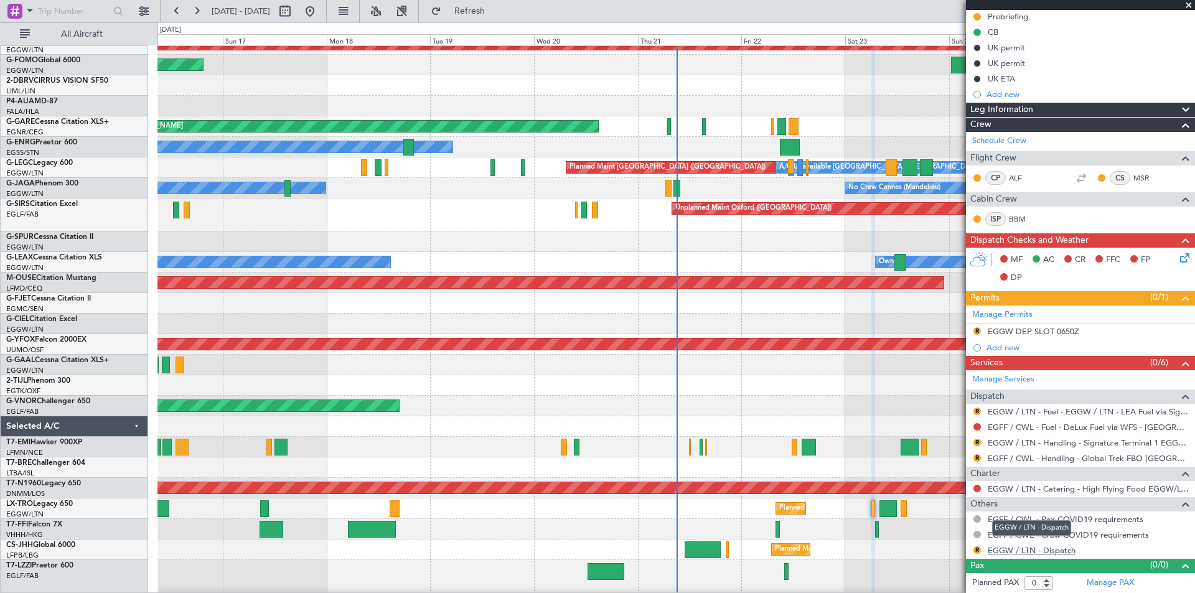
click at [1053, 553] on link "EGGW / LTN - Dispatch" at bounding box center [1032, 550] width 88 height 11
click at [496, 7] on span "Refresh" at bounding box center [470, 11] width 52 height 9
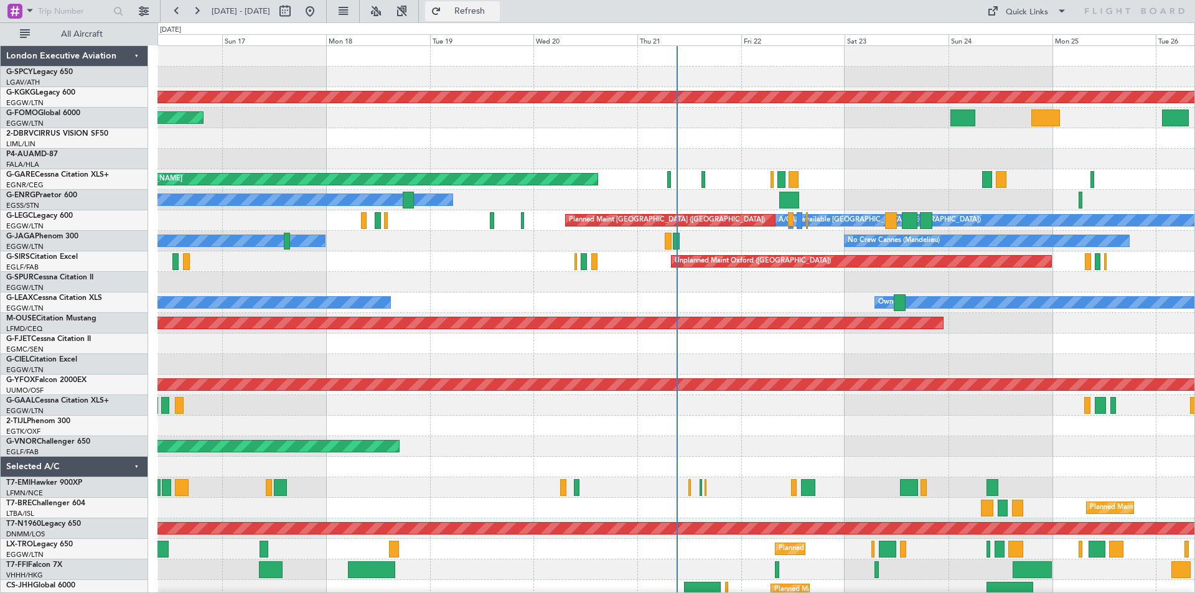
click at [496, 15] on span "Refresh" at bounding box center [470, 11] width 52 height 9
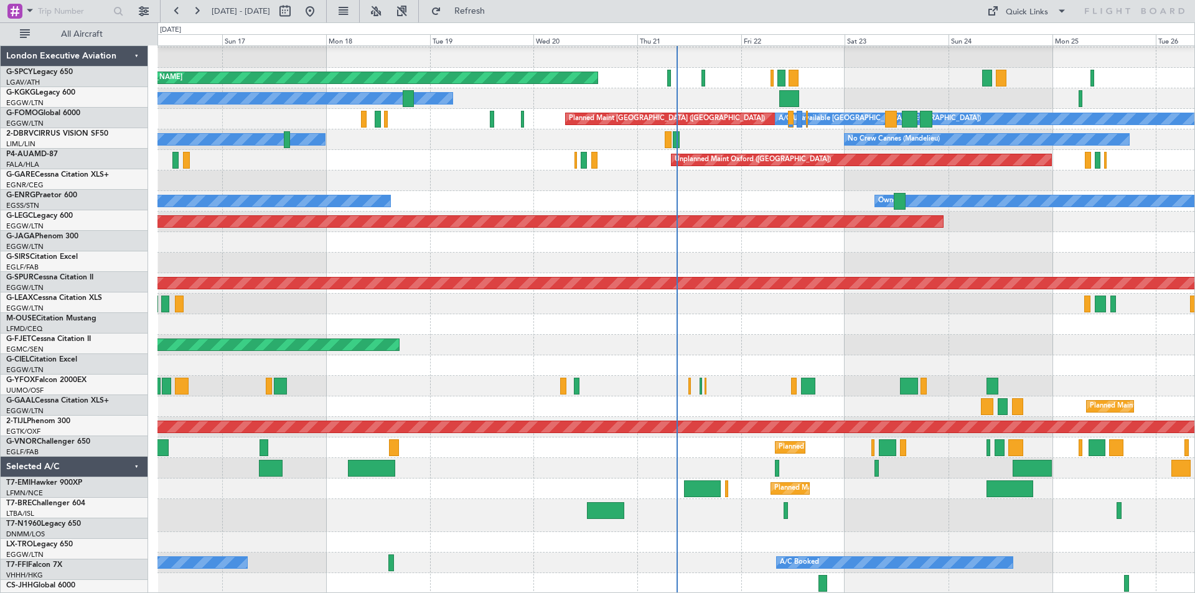
scroll to position [101, 0]
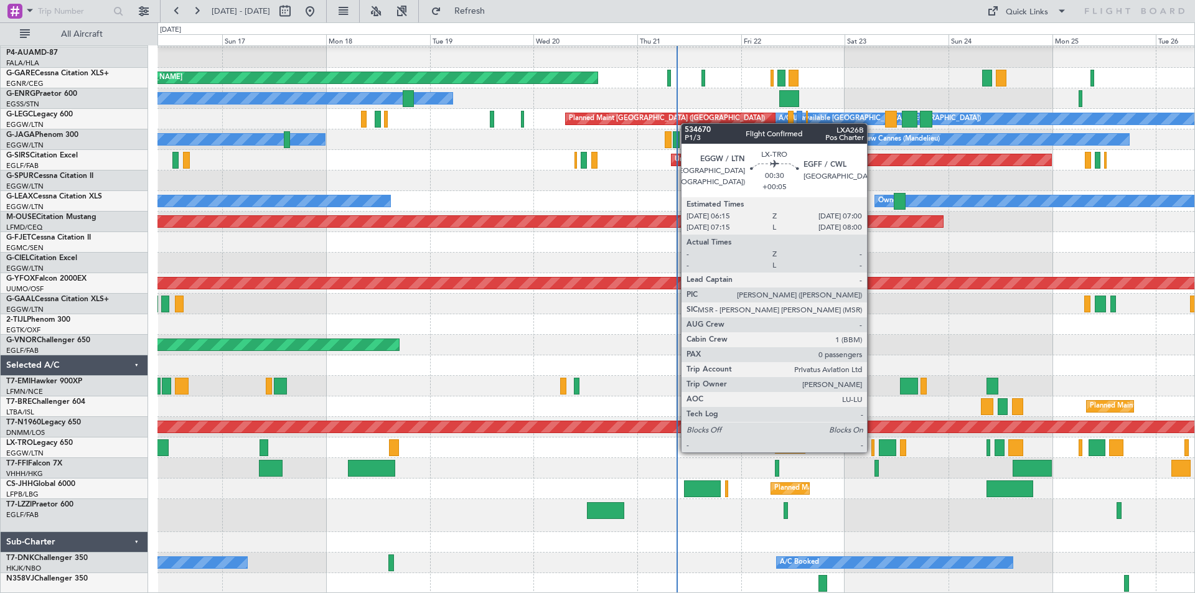
click at [872, 451] on div at bounding box center [873, 447] width 4 height 17
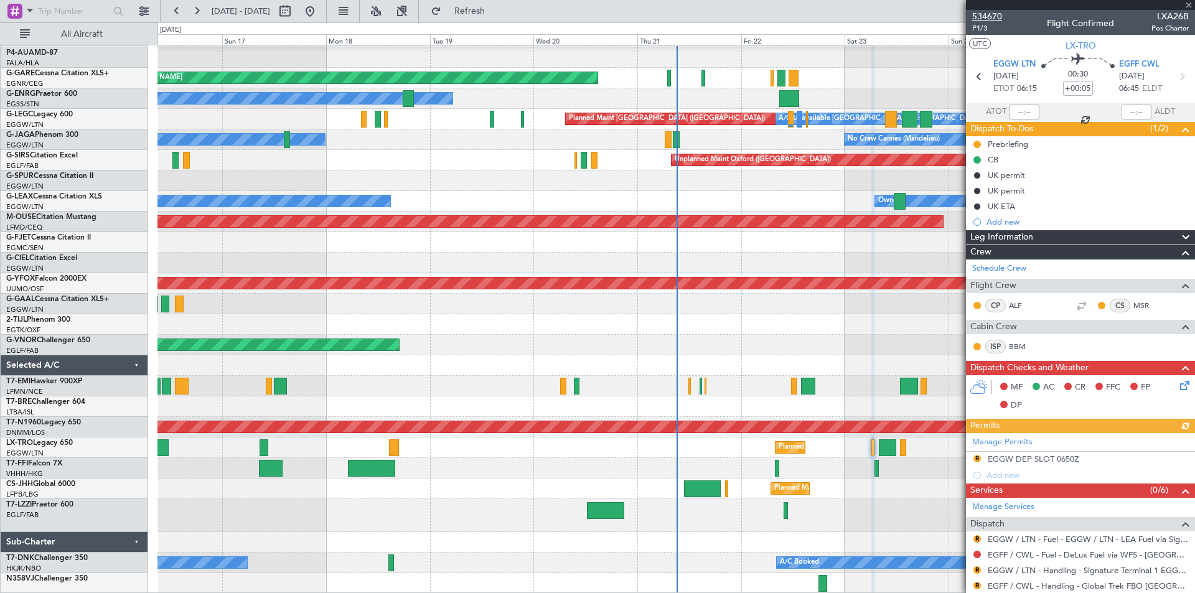
click at [991, 15] on span "534670" at bounding box center [987, 16] width 30 height 13
click at [994, 16] on span "534670" at bounding box center [987, 16] width 30 height 13
click at [1188, 4] on span at bounding box center [1188, 5] width 12 height 11
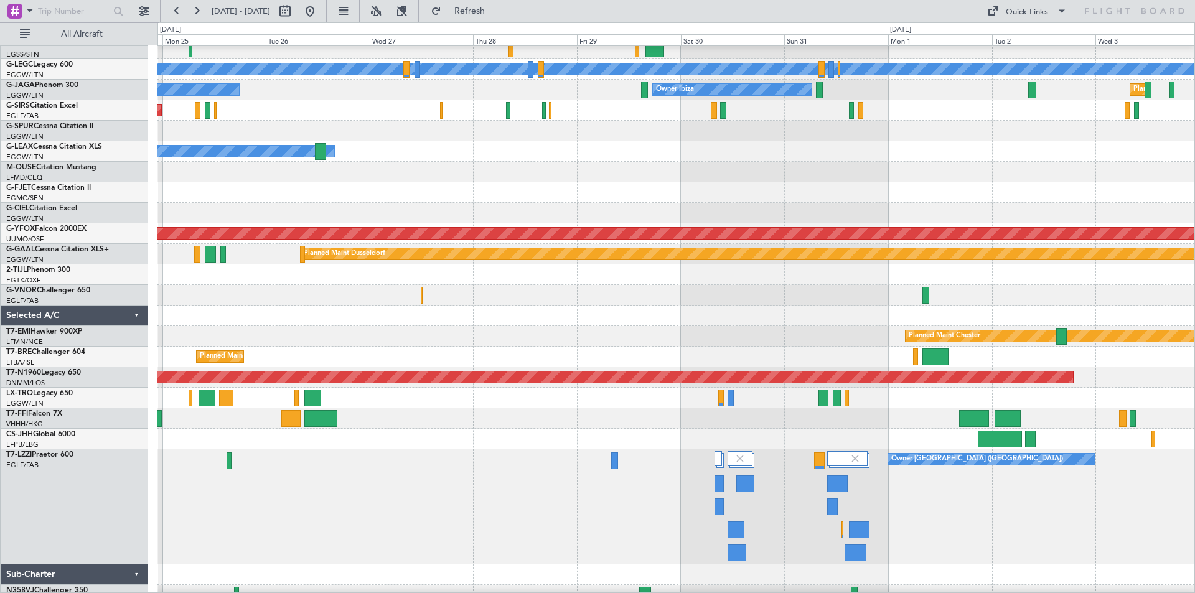
scroll to position [151, 0]
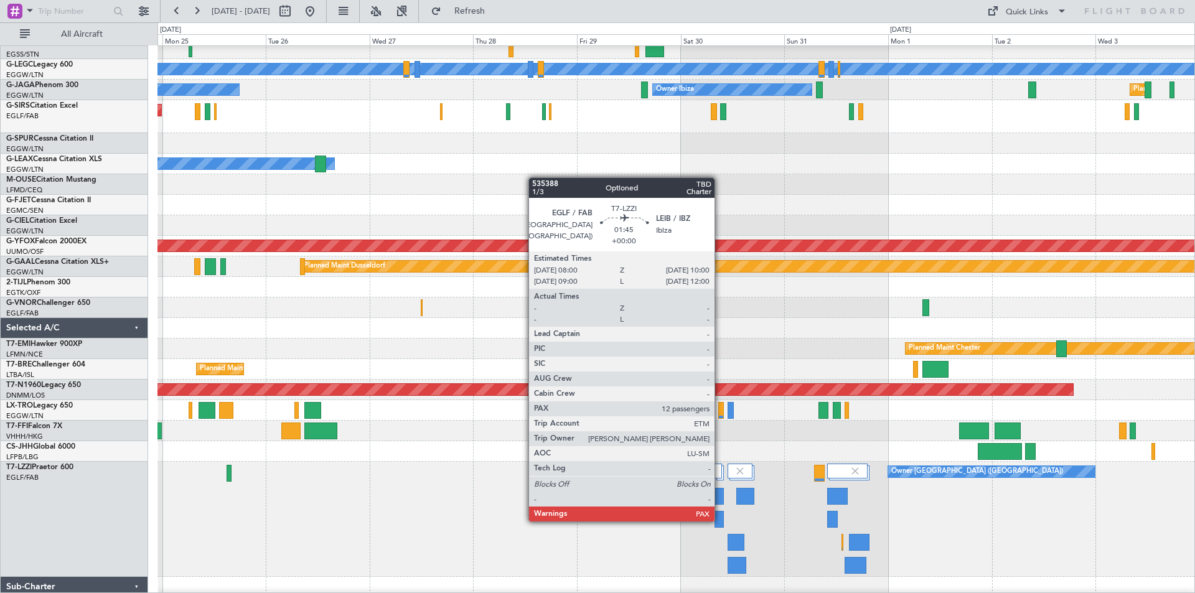
click at [720, 520] on div at bounding box center [718, 519] width 9 height 17
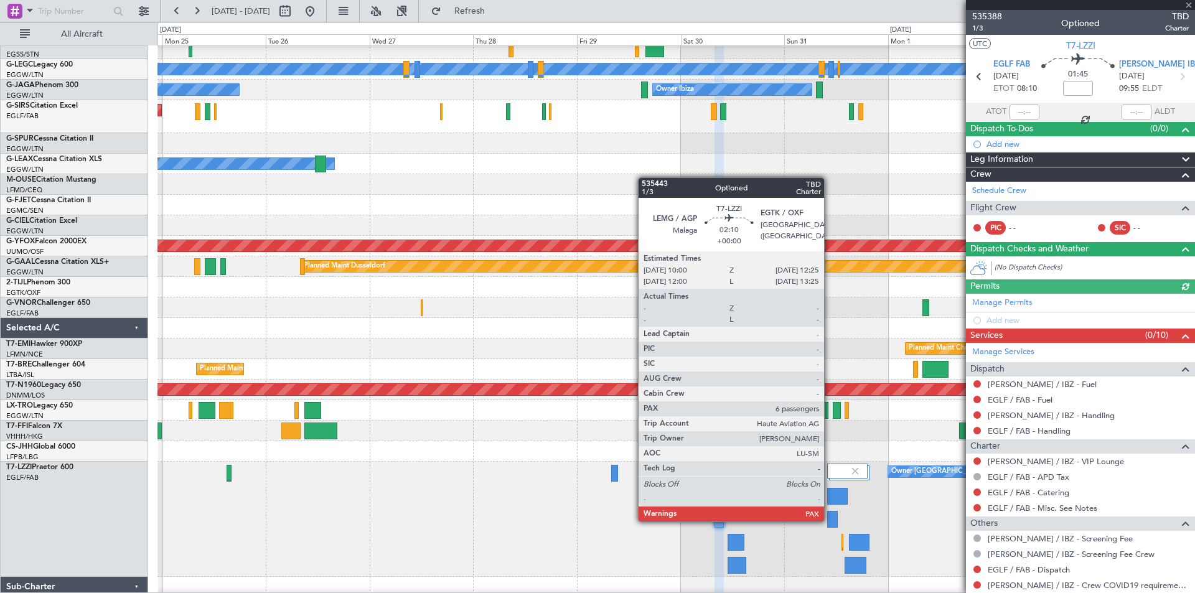
click at [829, 520] on div at bounding box center [832, 519] width 11 height 17
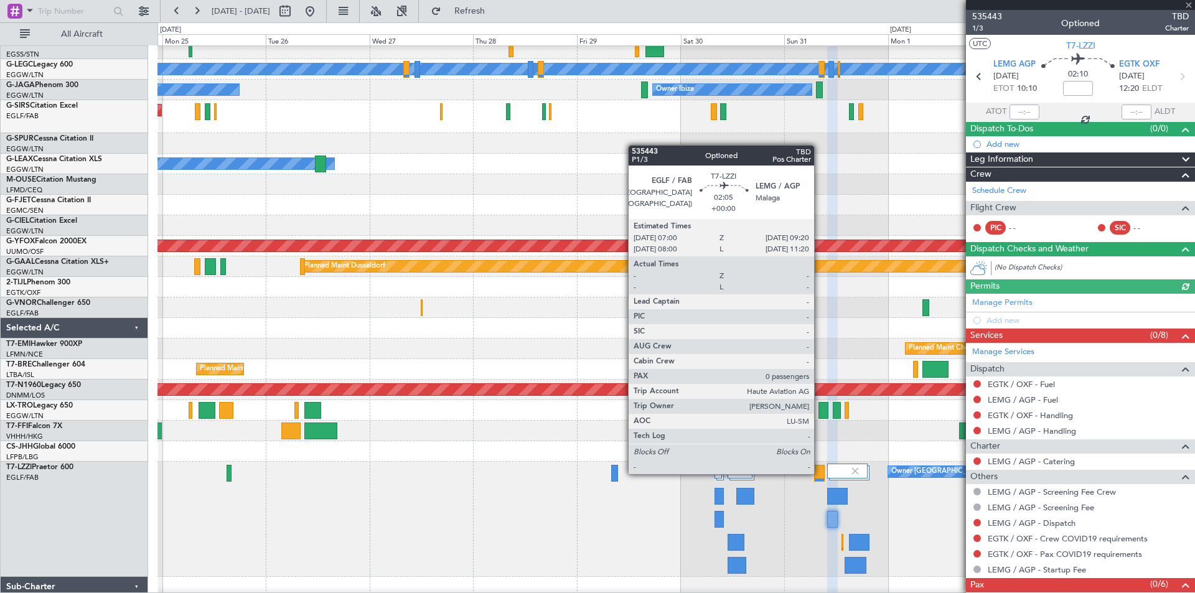
click at [819, 473] on div at bounding box center [819, 473] width 11 height 17
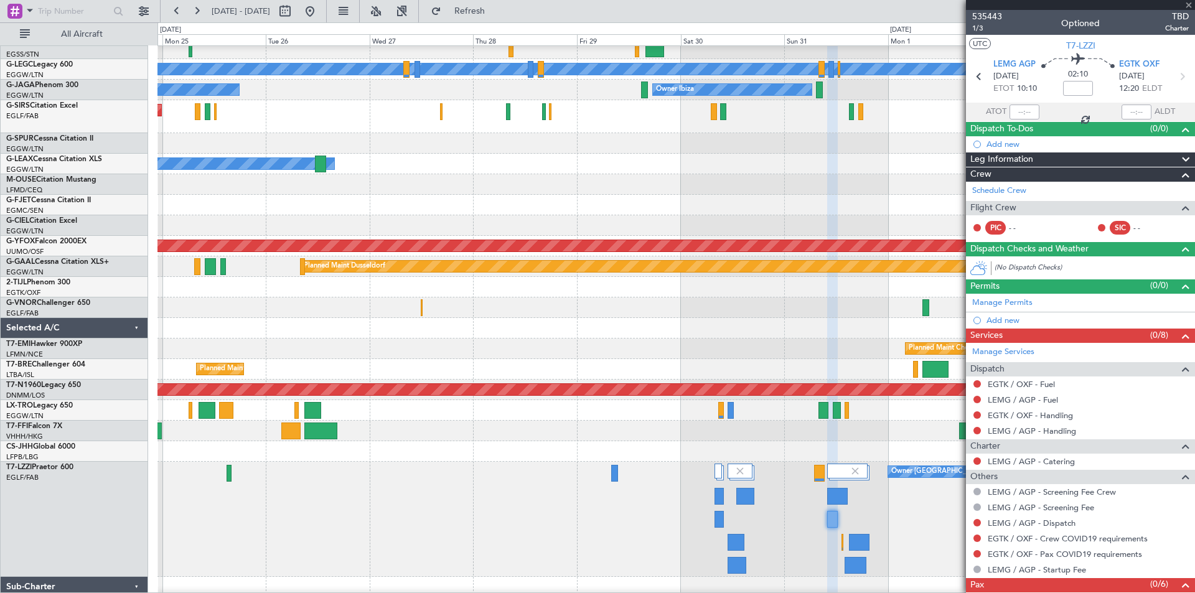
type input "0"
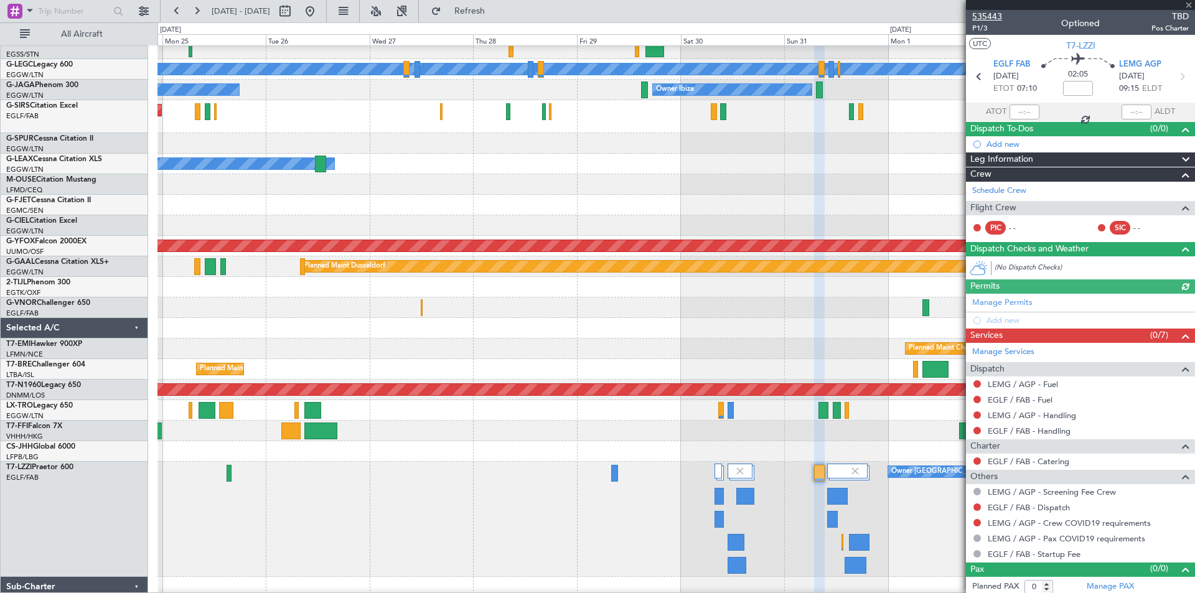
click at [991, 17] on span "535443" at bounding box center [987, 16] width 30 height 13
click at [496, 9] on span "Refresh" at bounding box center [470, 11] width 52 height 9
click at [988, 17] on span "535443" at bounding box center [987, 16] width 30 height 13
click at [496, 7] on span "Refresh" at bounding box center [470, 11] width 52 height 9
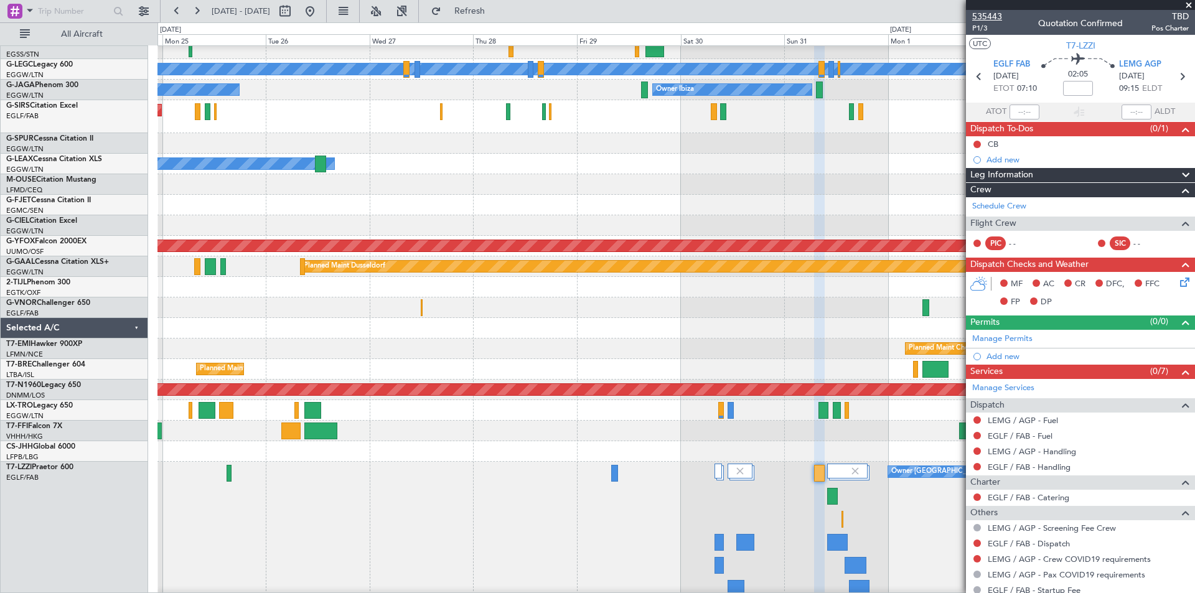
click at [996, 17] on span "535443" at bounding box center [987, 16] width 30 height 13
click at [1192, 5] on span at bounding box center [1188, 5] width 12 height 11
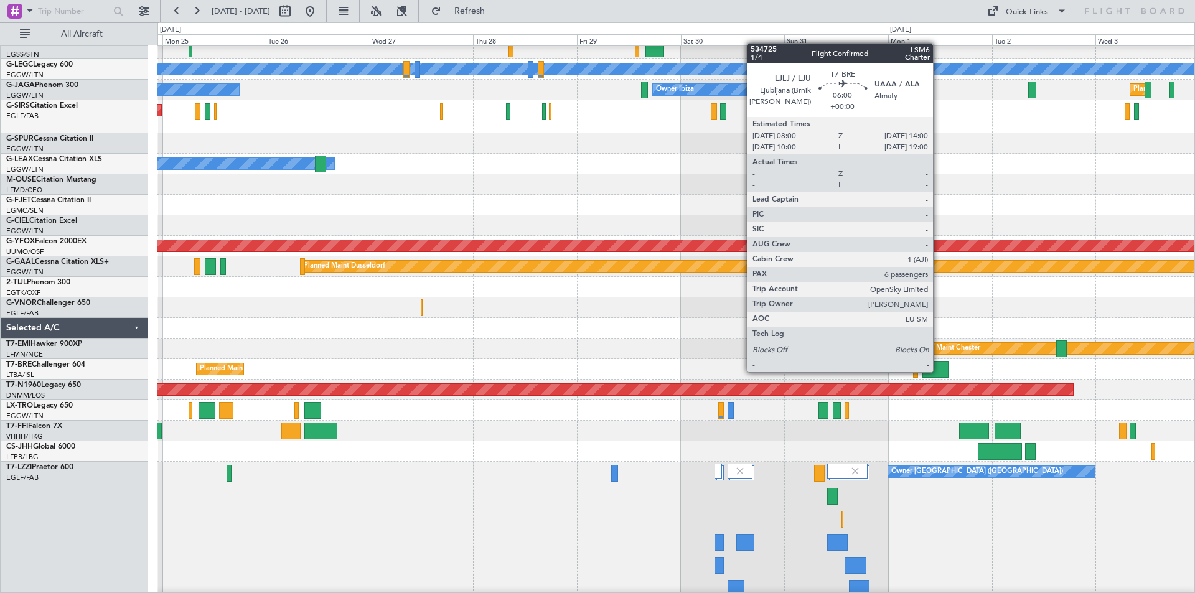
click at [938, 371] on div at bounding box center [935, 369] width 26 height 17
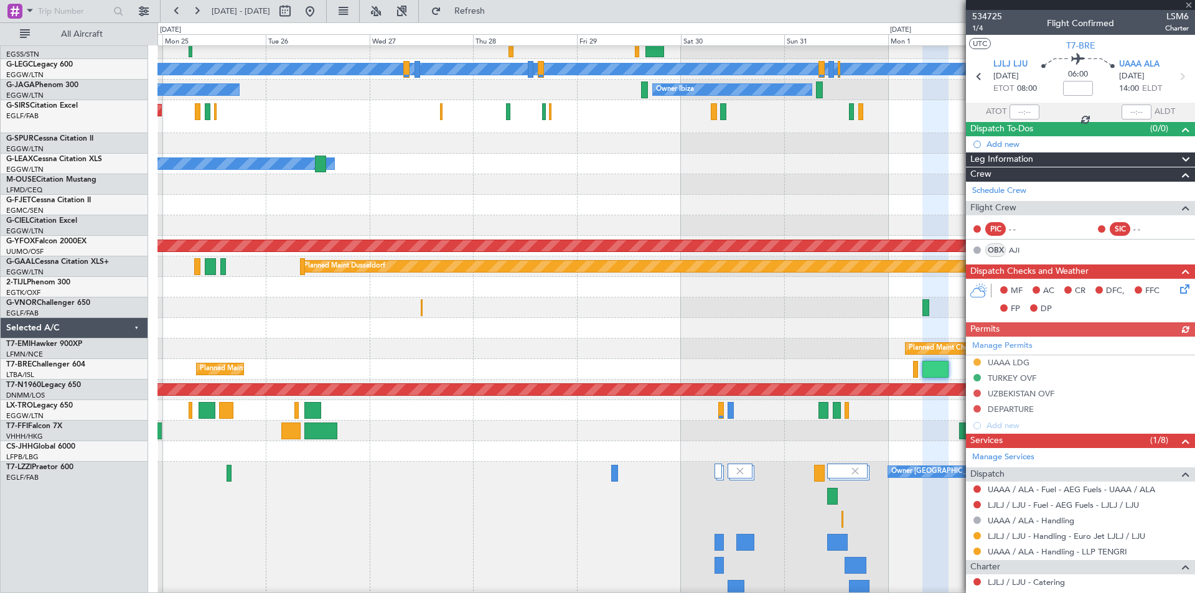
scroll to position [292, 0]
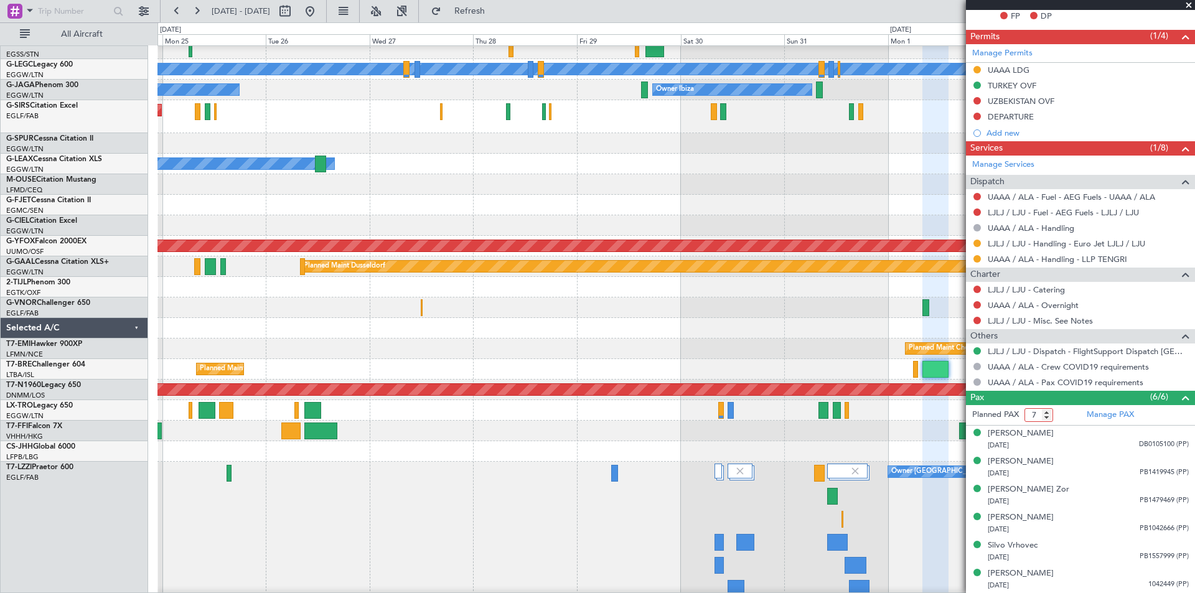
type input "7"
click at [1050, 413] on input "7" at bounding box center [1038, 415] width 29 height 14
click at [1093, 411] on link "Manage PAX" at bounding box center [1109, 415] width 47 height 12
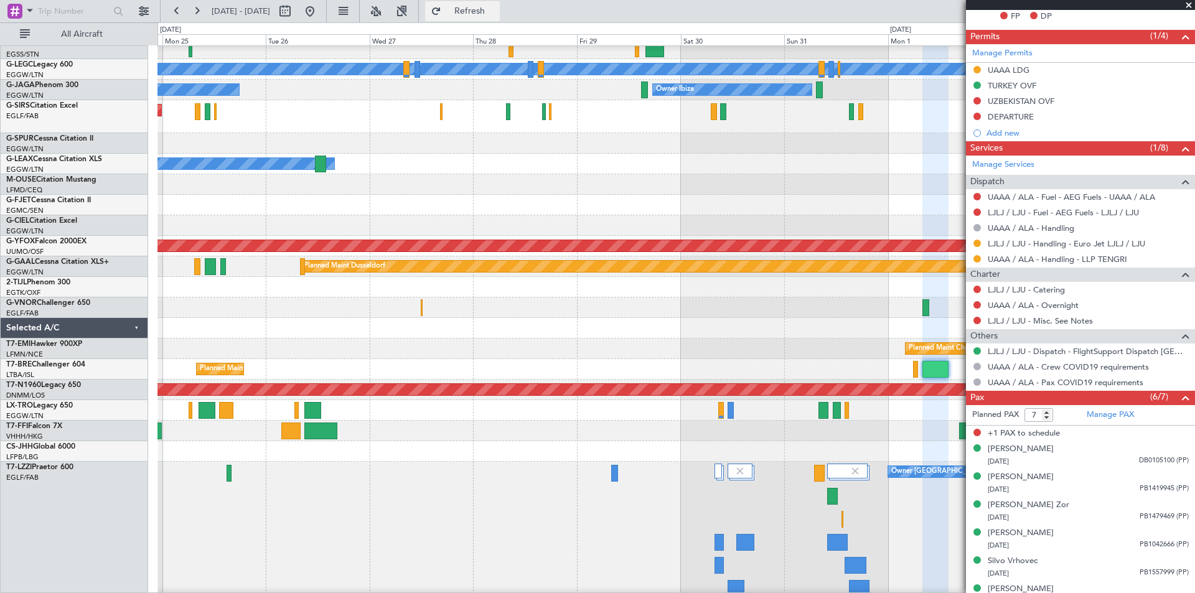
click at [496, 11] on span "Refresh" at bounding box center [470, 11] width 52 height 9
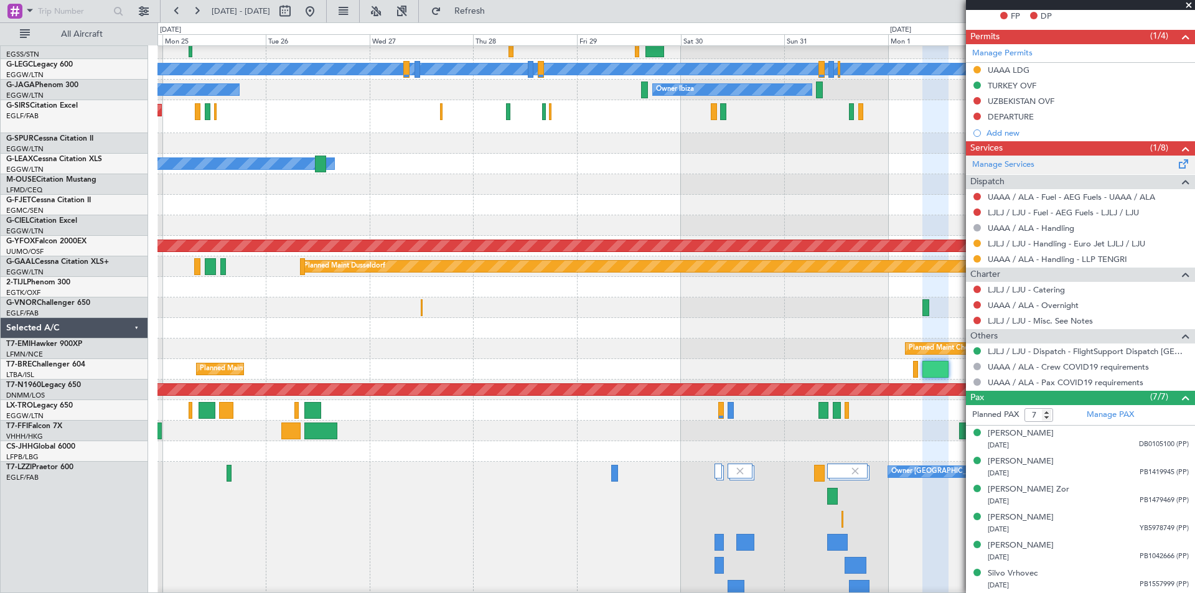
scroll to position [0, 0]
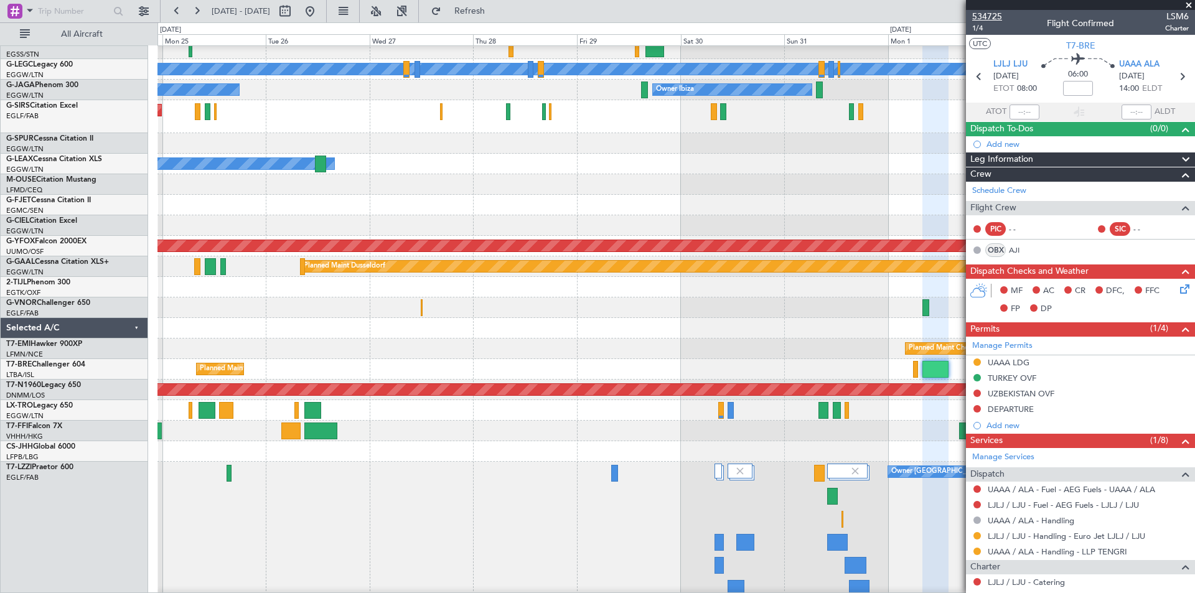
click at [996, 18] on span "534725" at bounding box center [987, 16] width 30 height 13
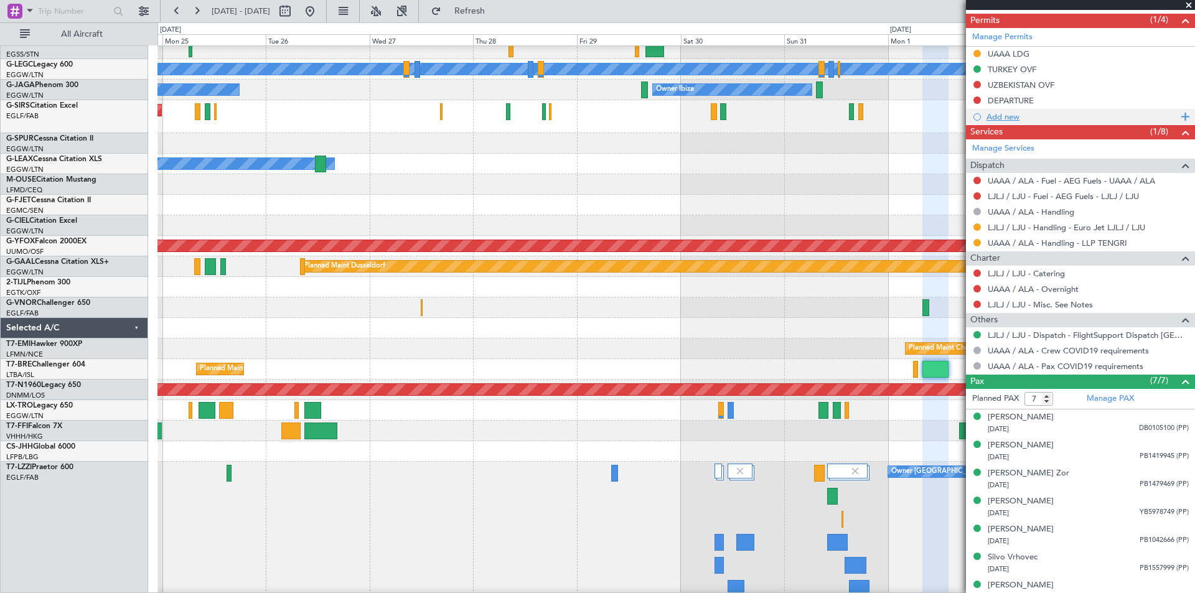
scroll to position [320, 0]
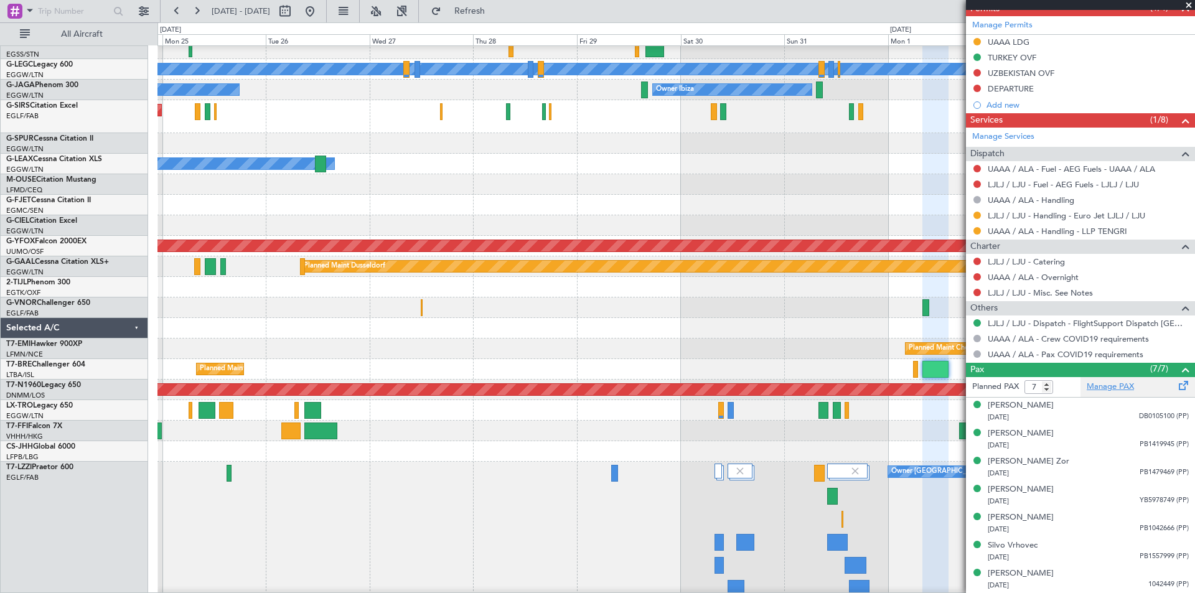
click at [1097, 386] on link "Manage PAX" at bounding box center [1109, 387] width 47 height 12
click at [496, 11] on span "Refresh" at bounding box center [470, 11] width 52 height 9
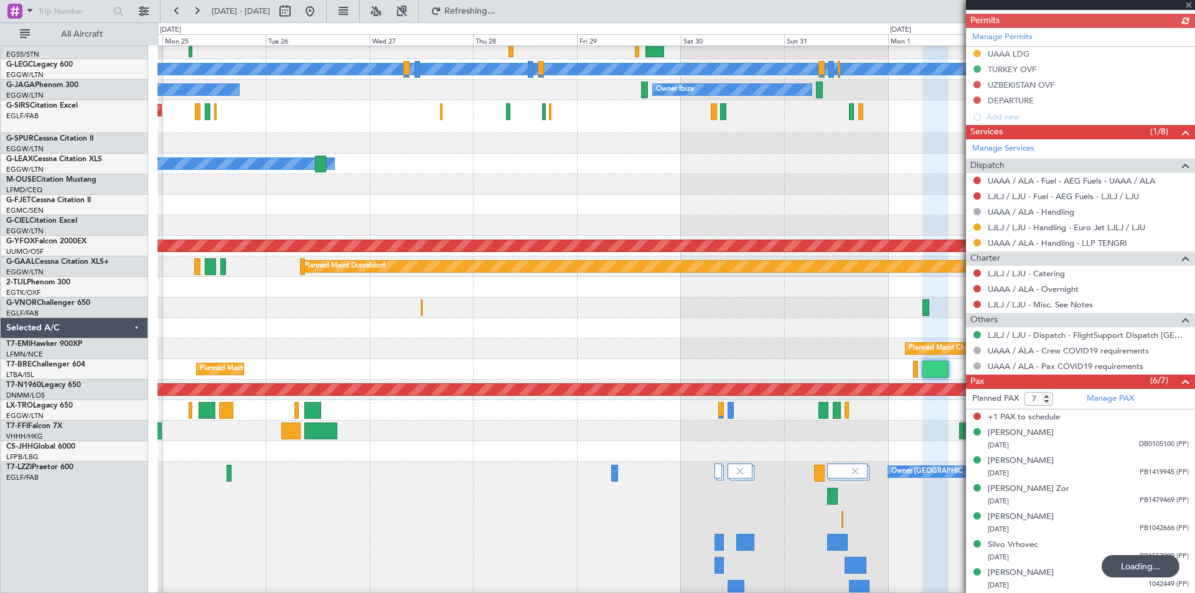
scroll to position [308, 0]
click at [1048, 406] on form "Planned PAX 7" at bounding box center [1023, 400] width 114 height 20
type input "6"
click at [1048, 400] on input "6" at bounding box center [1038, 400] width 29 height 14
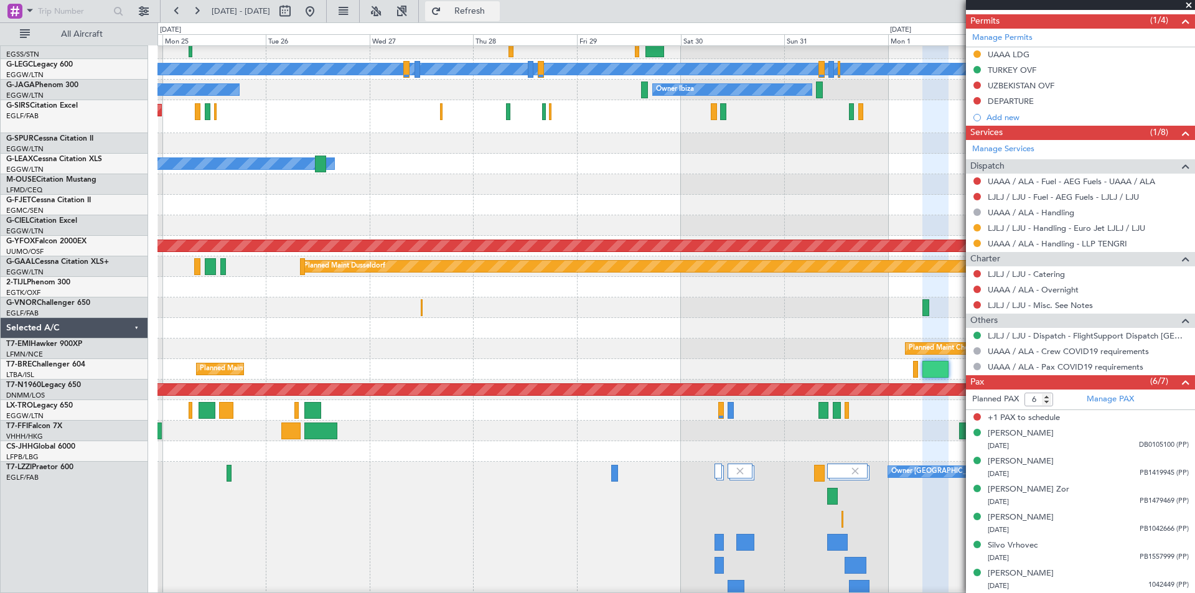
click at [496, 11] on span "Refresh" at bounding box center [470, 11] width 52 height 9
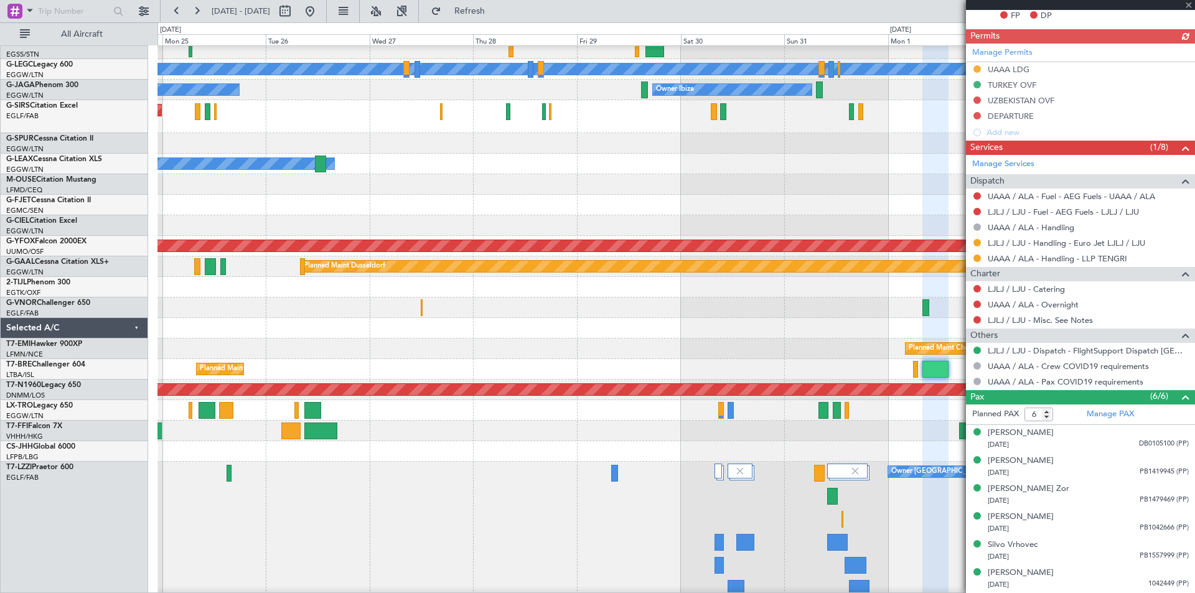
scroll to position [292, 0]
click at [1191, 4] on span at bounding box center [1188, 5] width 12 height 11
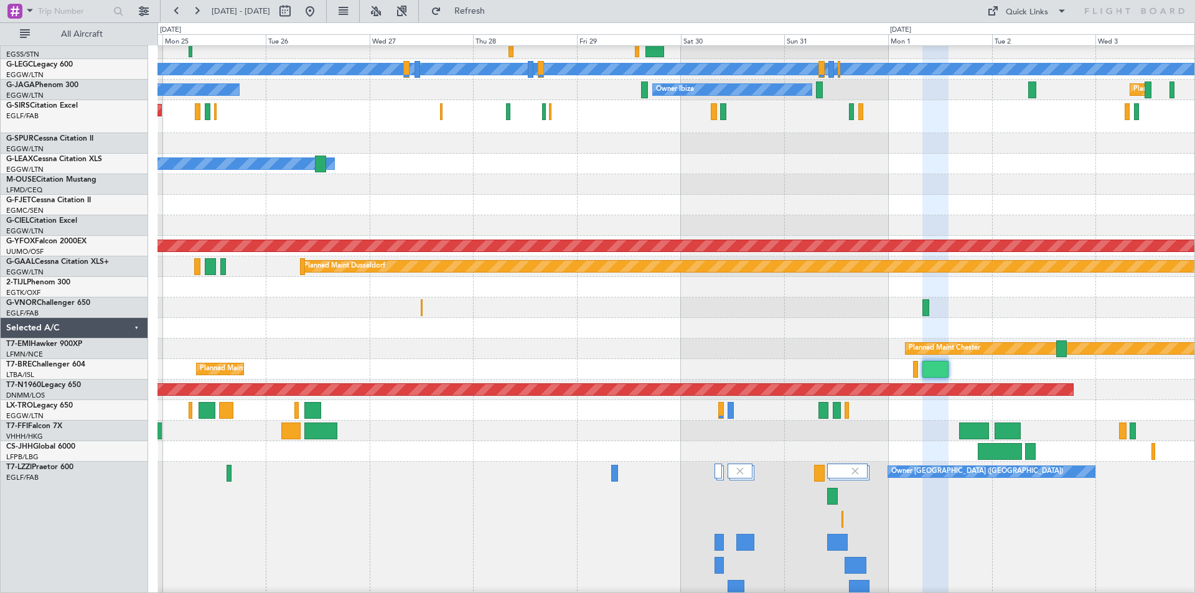
type input "0"
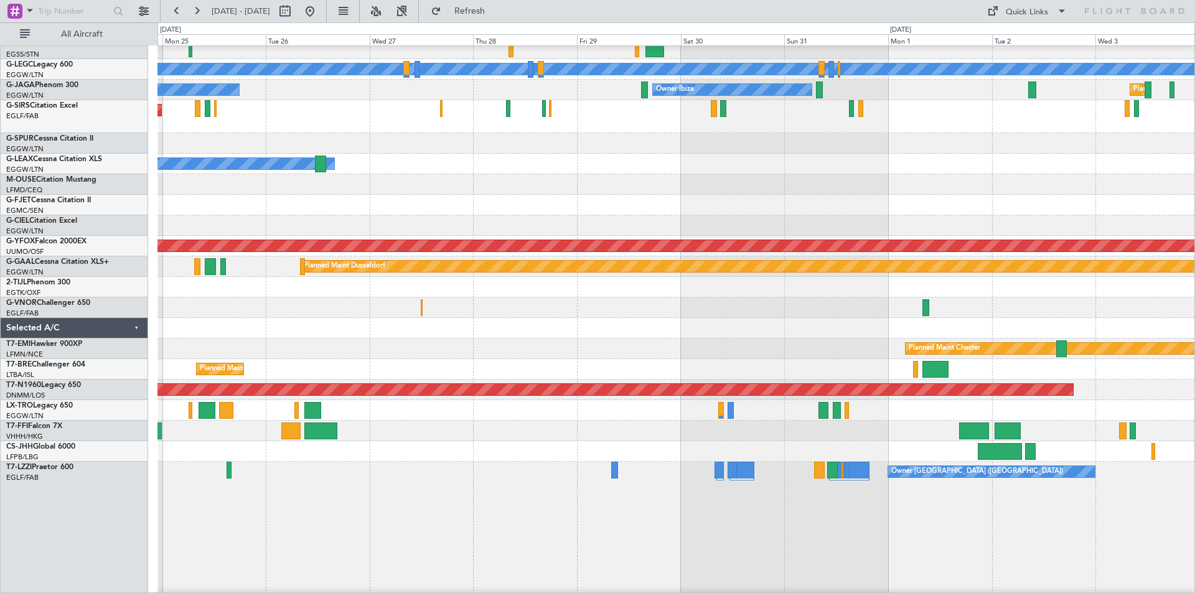
scroll to position [0, 0]
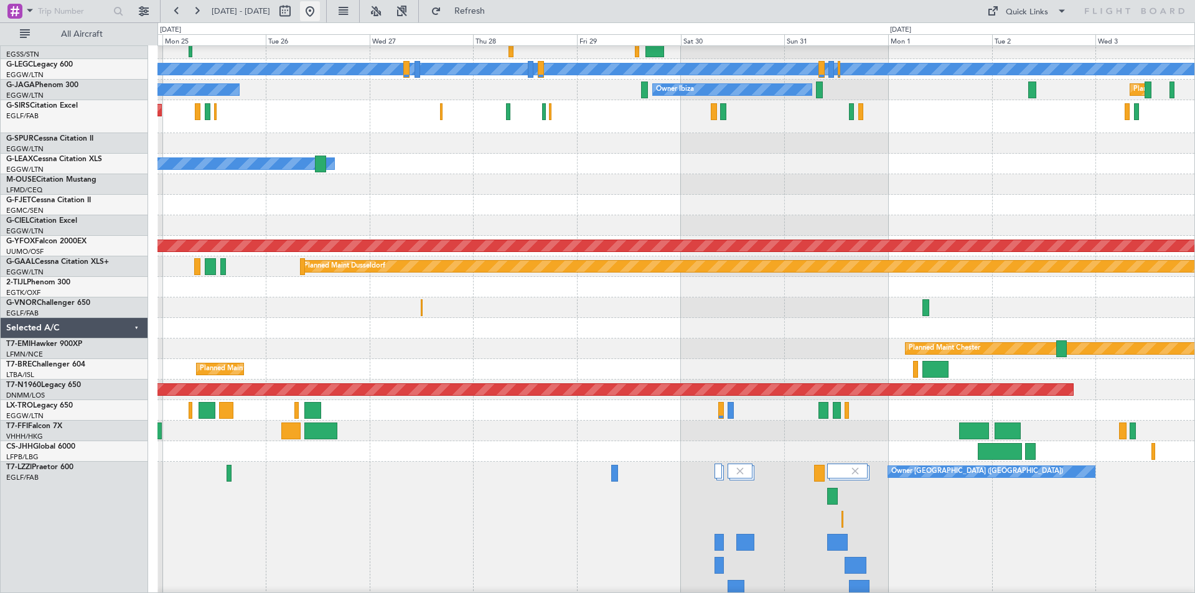
click at [320, 9] on button at bounding box center [310, 11] width 20 height 20
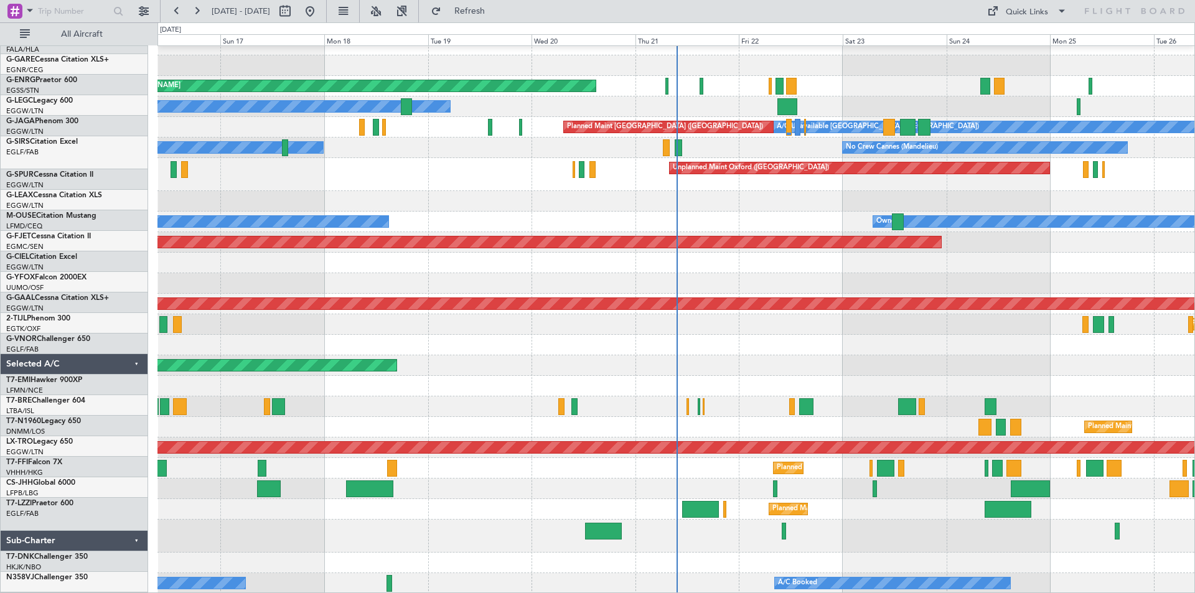
scroll to position [93, 0]
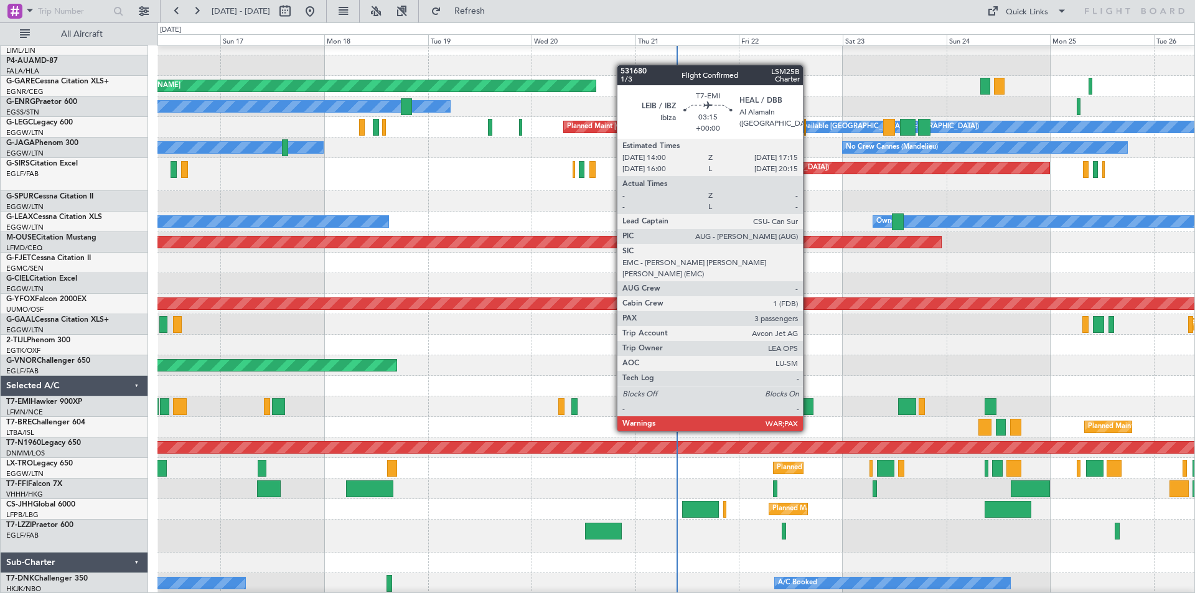
click at [808, 408] on div at bounding box center [806, 406] width 14 height 17
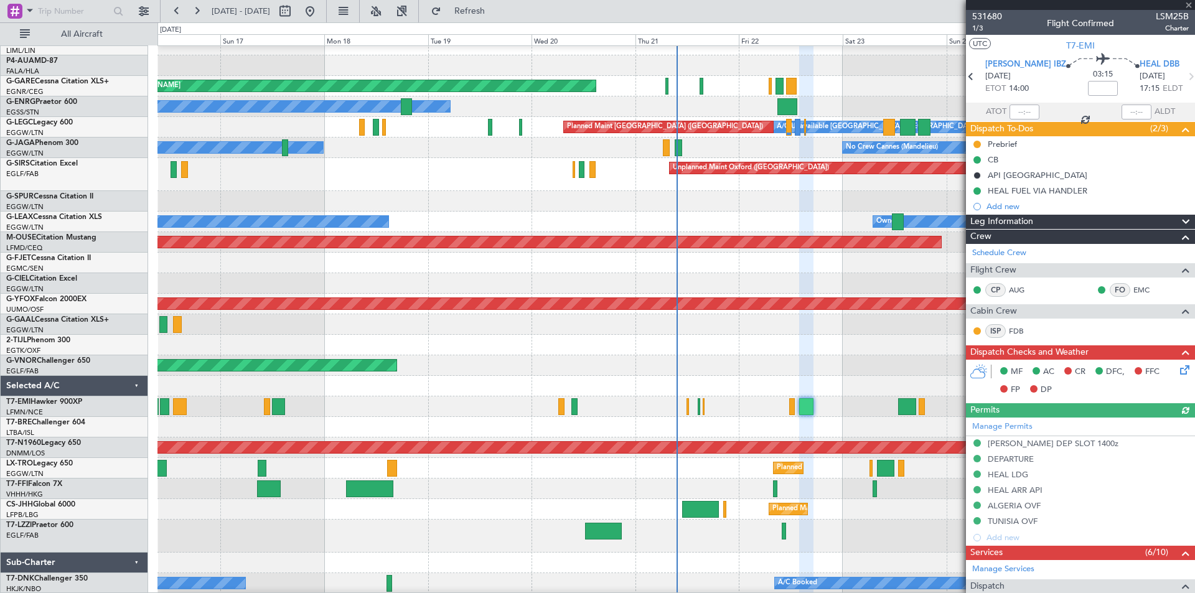
scroll to position [336, 0]
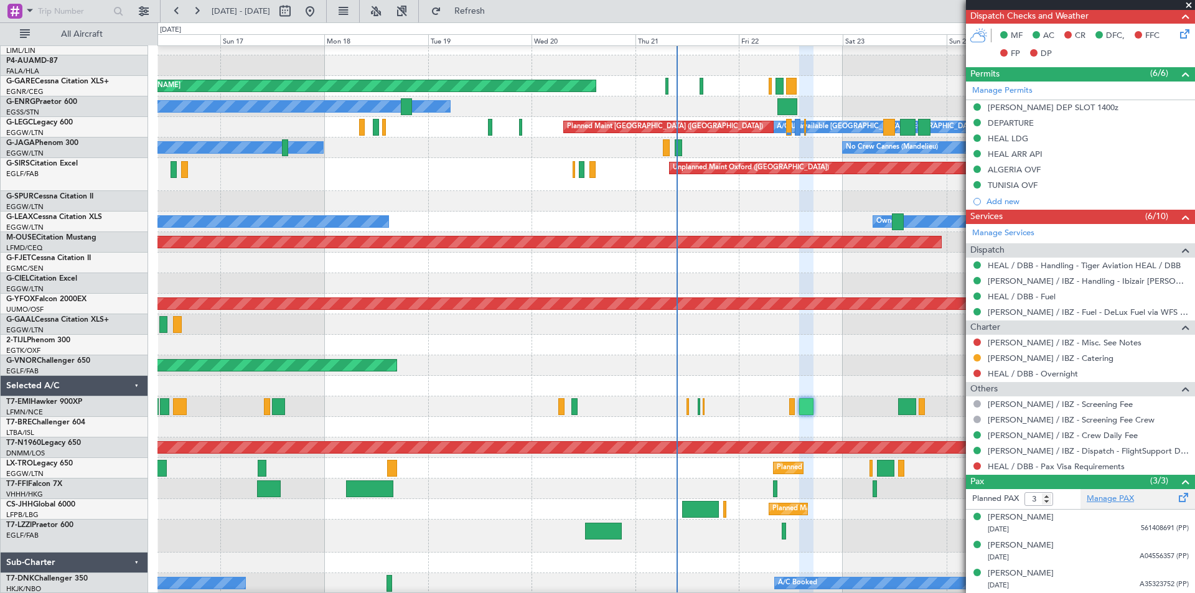
click at [1104, 499] on link "Manage PAX" at bounding box center [1109, 499] width 47 height 12
click at [496, 14] on span "Refresh" at bounding box center [470, 11] width 52 height 9
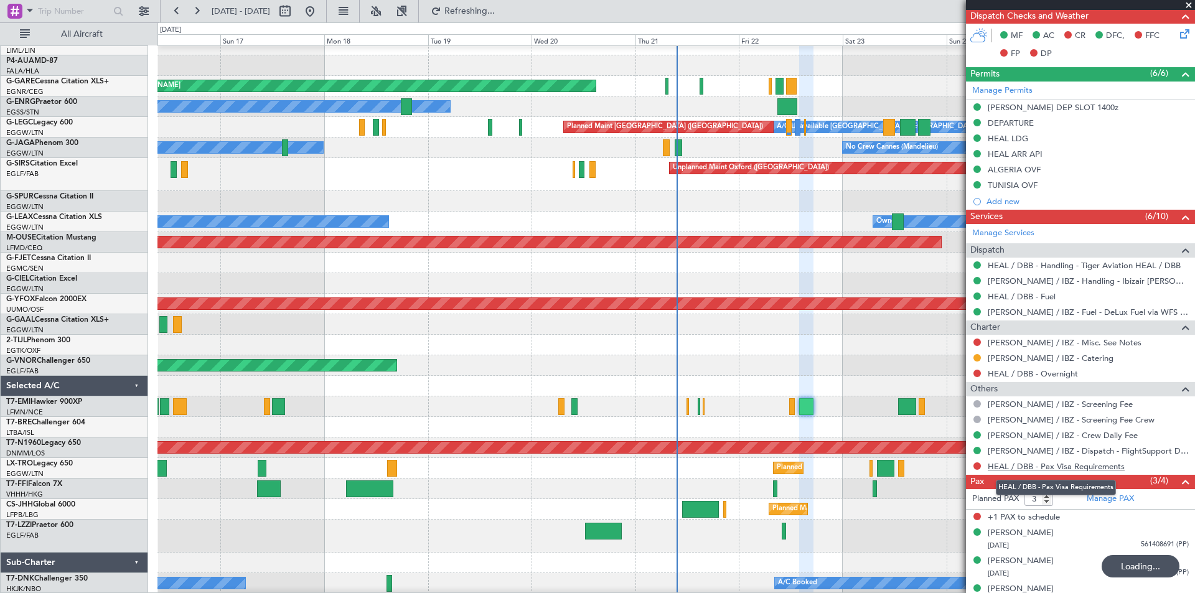
type input "4"
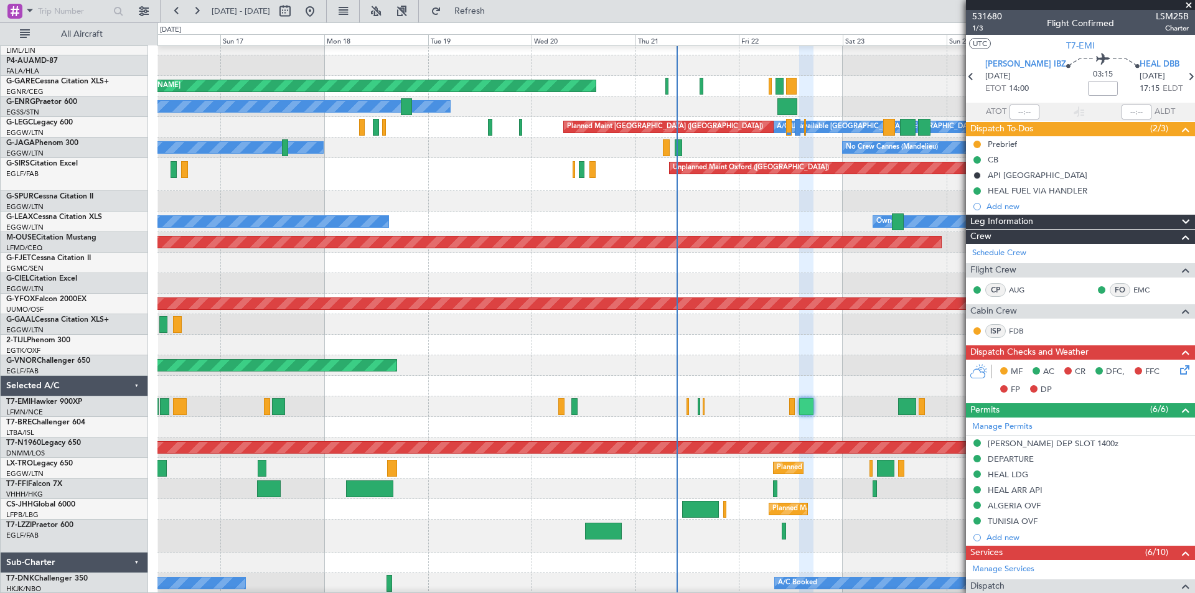
scroll to position [364, 0]
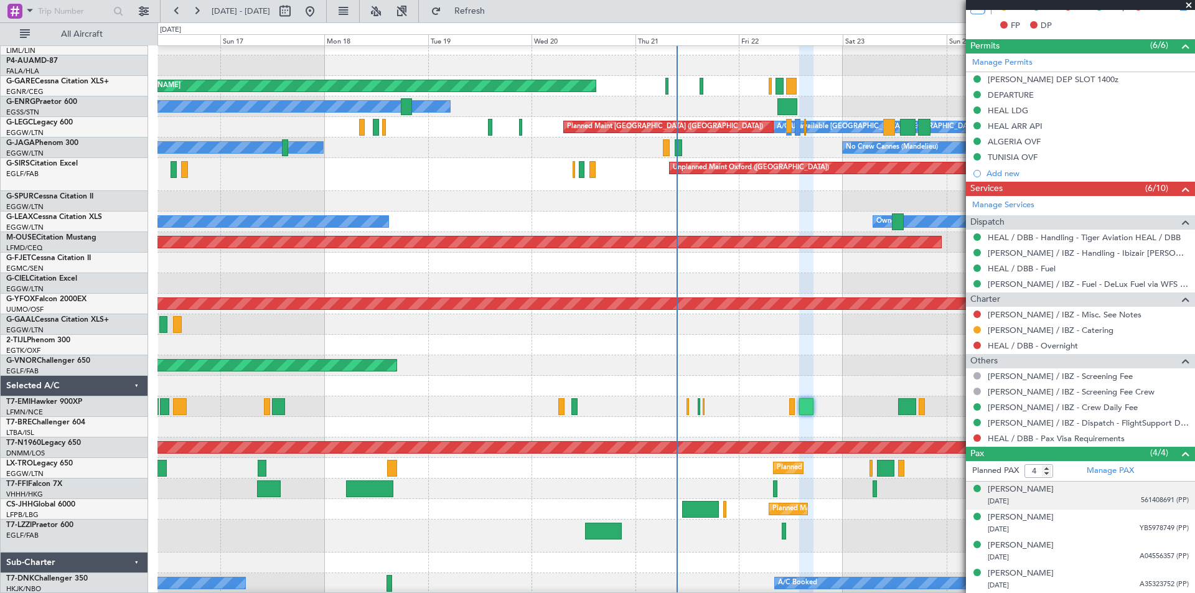
click at [1058, 501] on div "03/03/1982 561408691 (PP)" at bounding box center [1088, 501] width 201 height 12
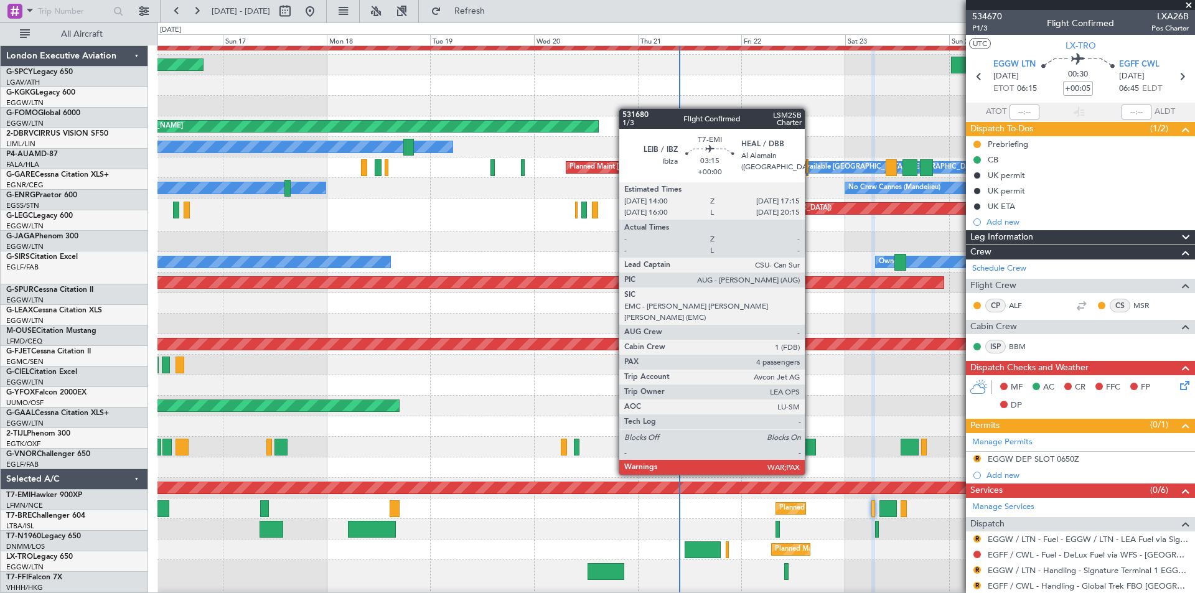
scroll to position [53, 0]
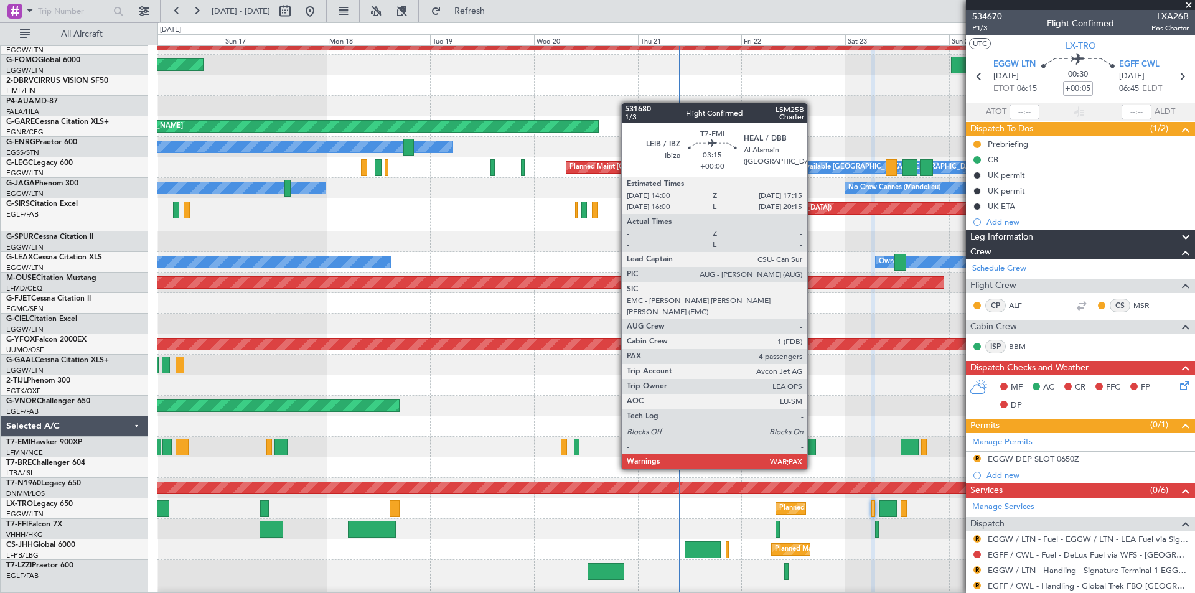
click at [813, 446] on div at bounding box center [808, 447] width 14 height 17
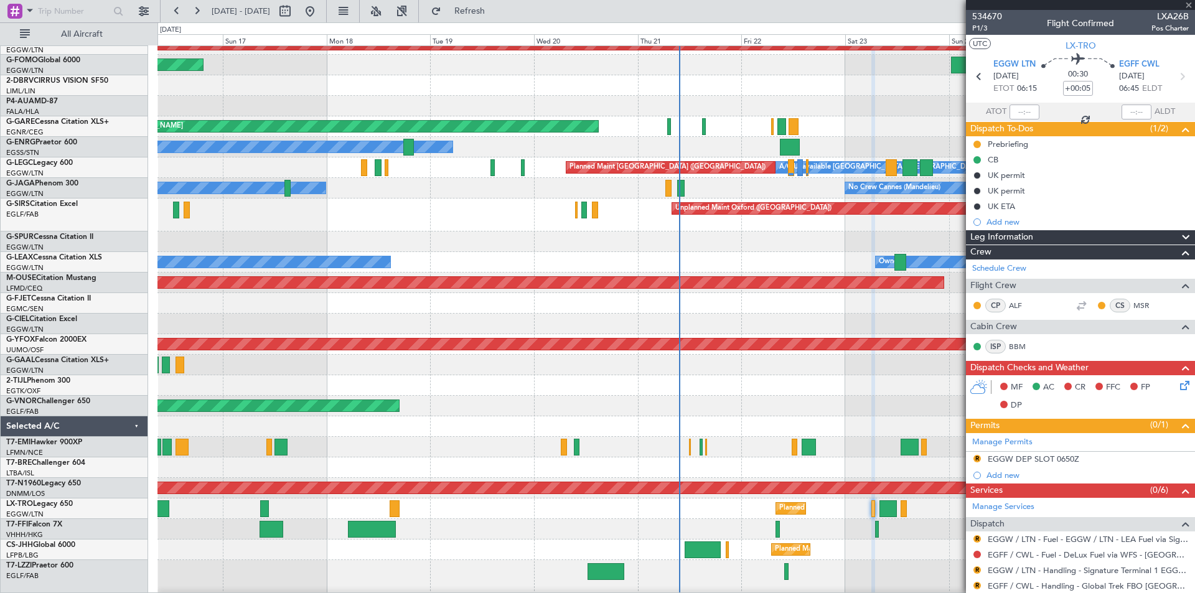
type input "4"
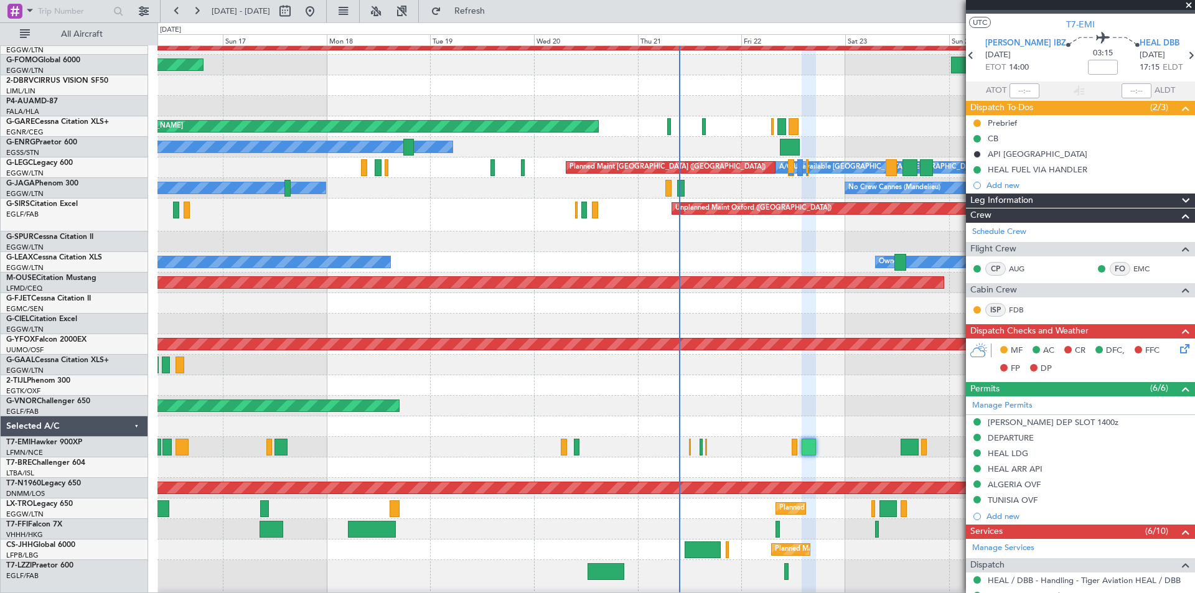
scroll to position [0, 0]
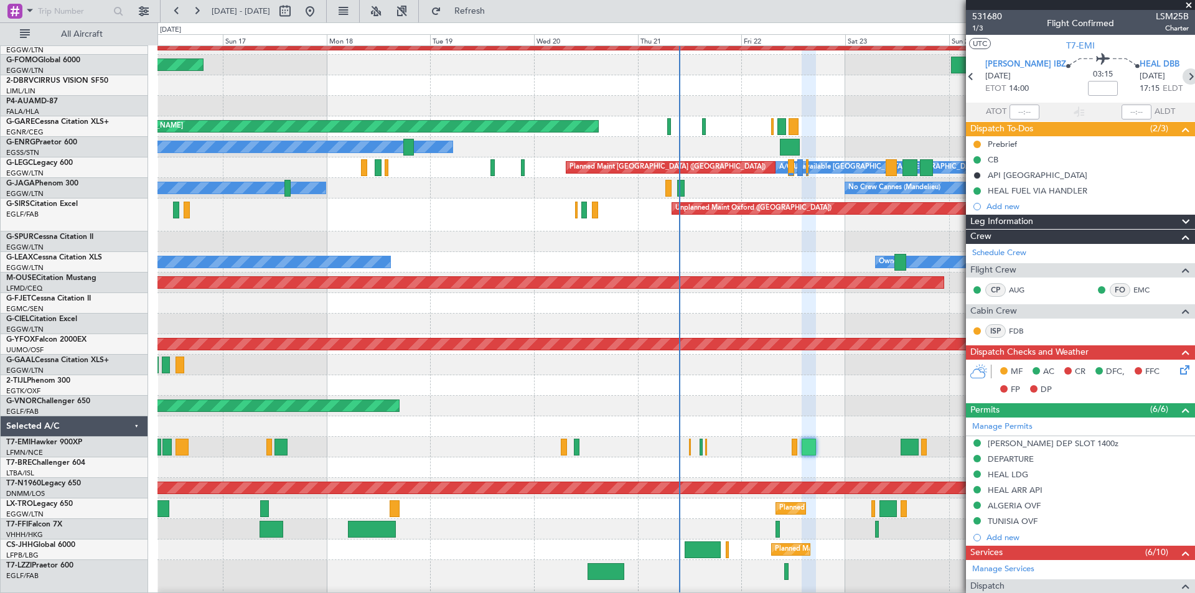
click at [1182, 78] on icon at bounding box center [1190, 76] width 16 height 16
type input "+00:15"
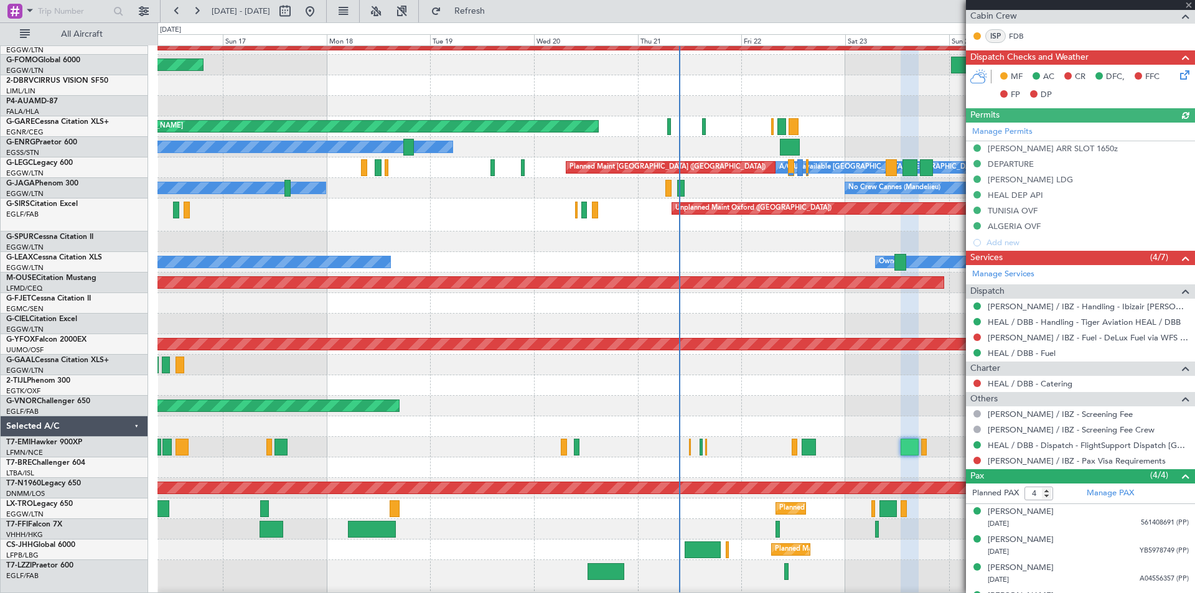
scroll to position [317, 0]
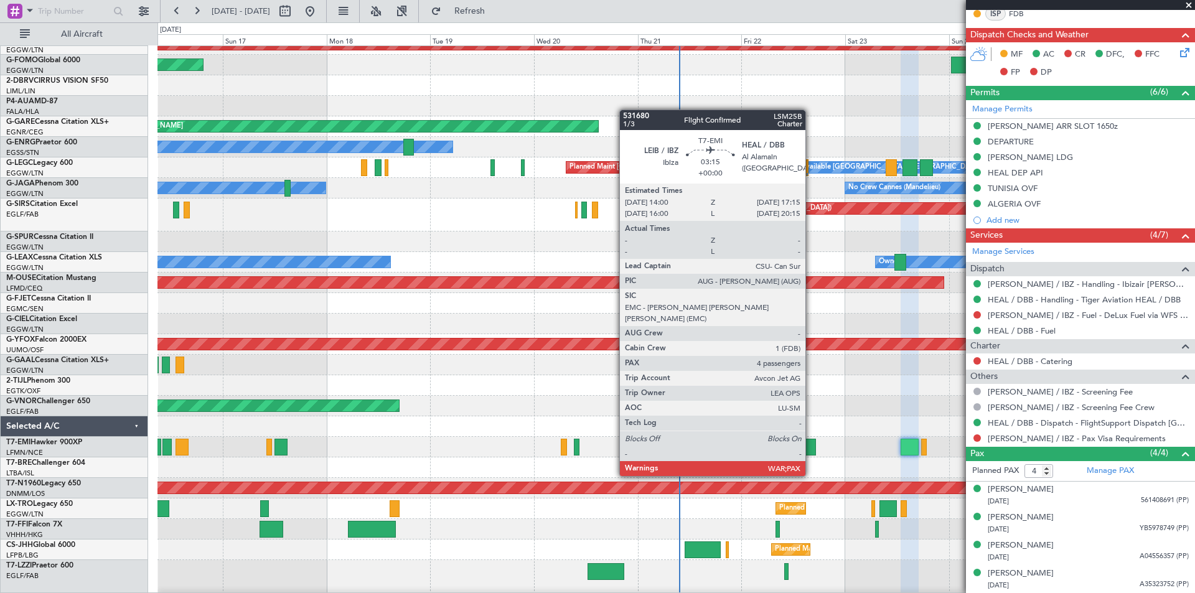
click at [811, 452] on div at bounding box center [808, 447] width 14 height 17
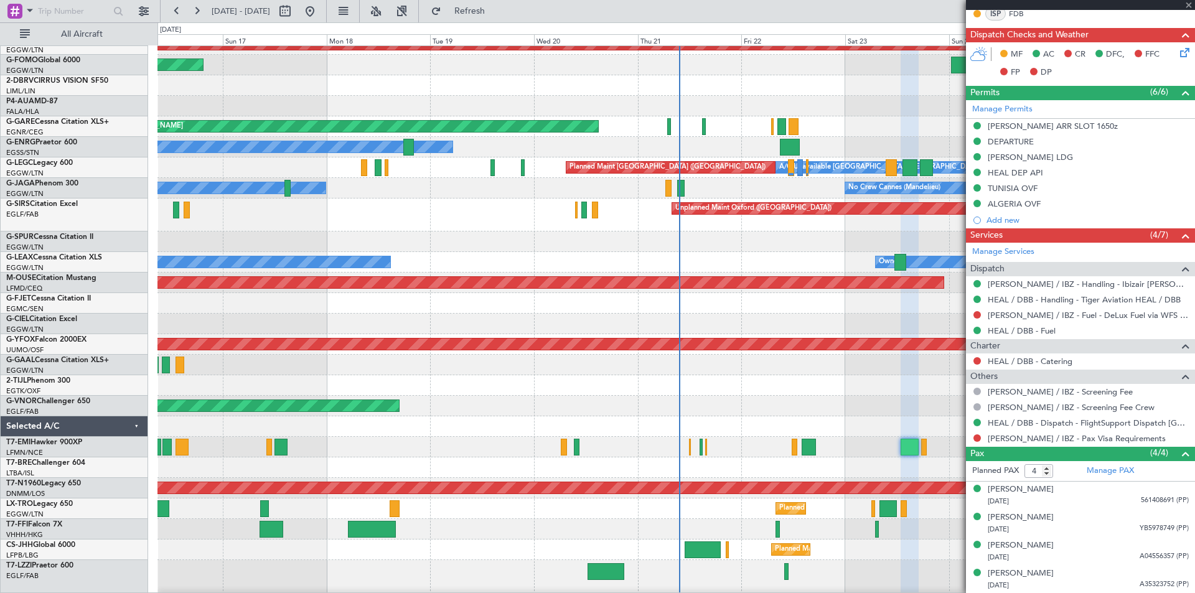
scroll to position [0, 0]
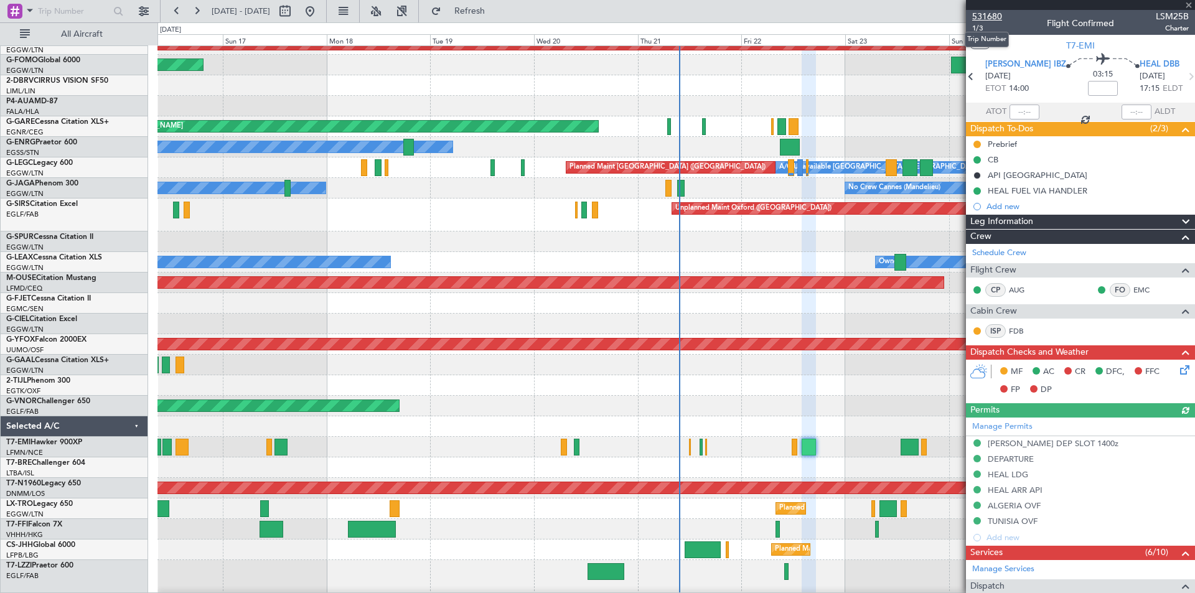
click at [989, 16] on span "531680" at bounding box center [987, 16] width 30 height 13
click at [477, 12] on button "Refresh" at bounding box center [462, 11] width 75 height 20
click at [1186, 4] on span at bounding box center [1188, 5] width 12 height 11
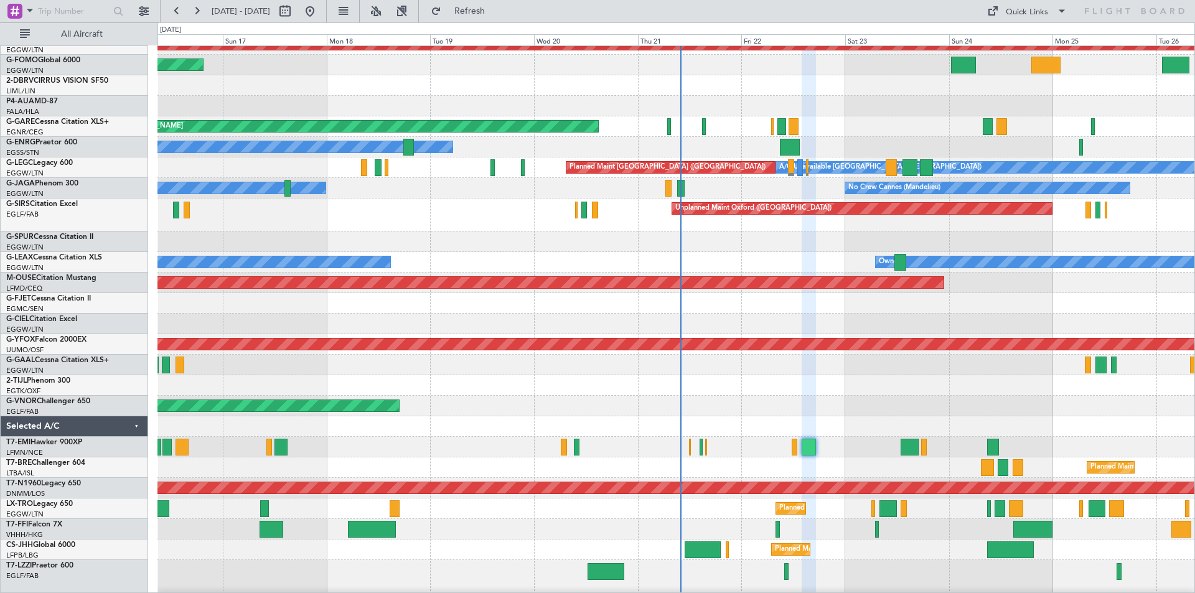
type input "0"
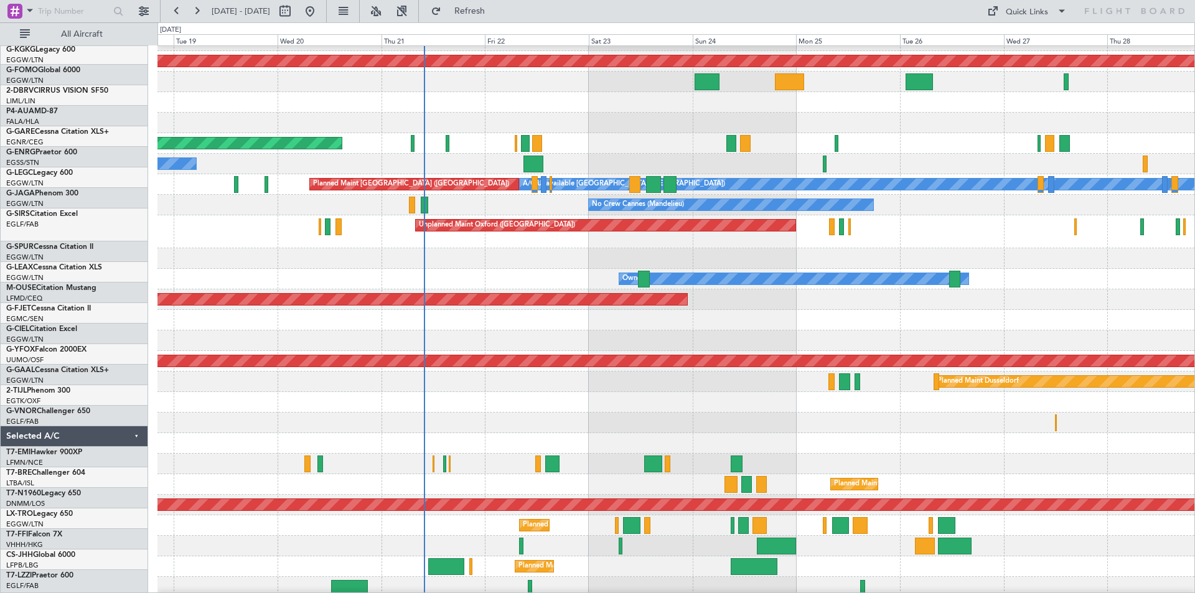
scroll to position [36, 0]
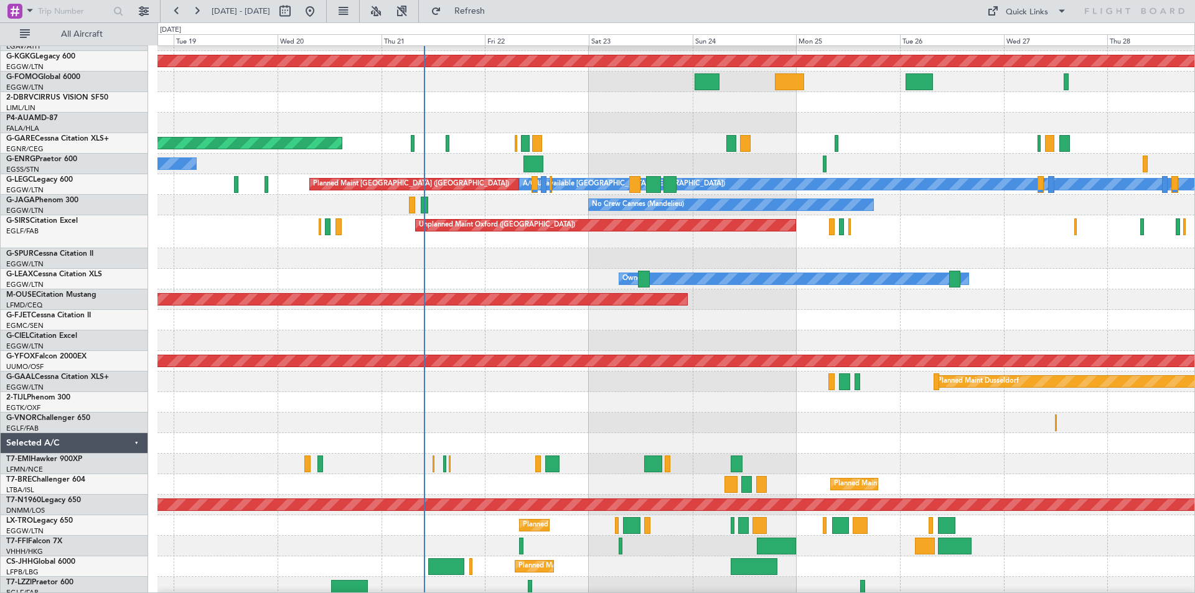
click at [602, 141] on div "Unplanned Maint [PERSON_NAME]" at bounding box center [675, 143] width 1037 height 21
click at [320, 17] on button at bounding box center [310, 11] width 20 height 20
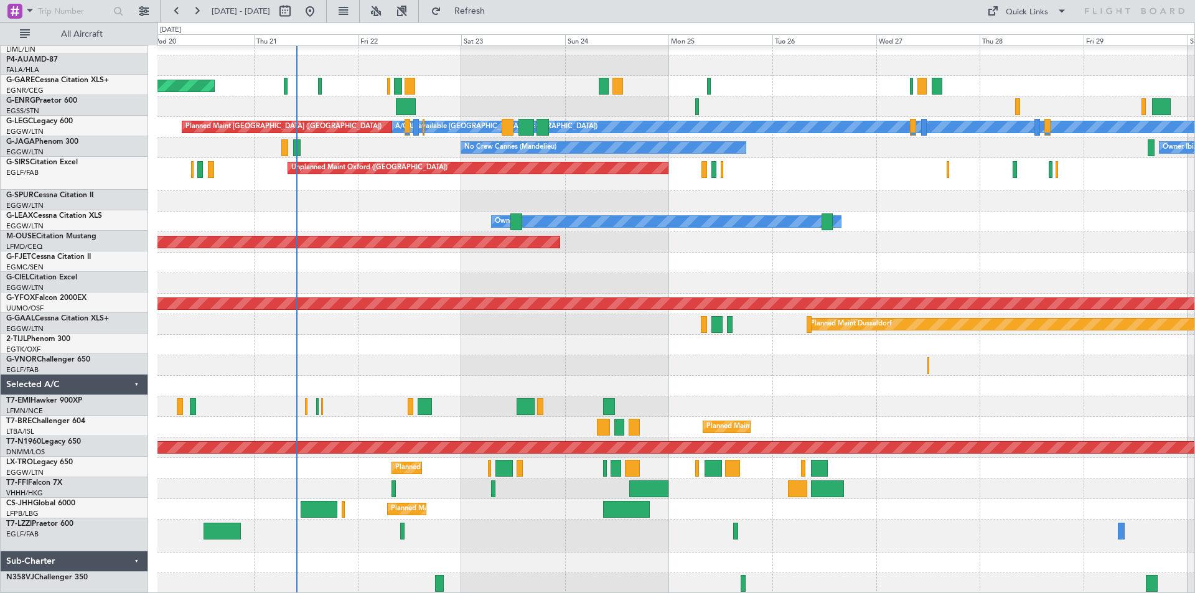
scroll to position [93, 0]
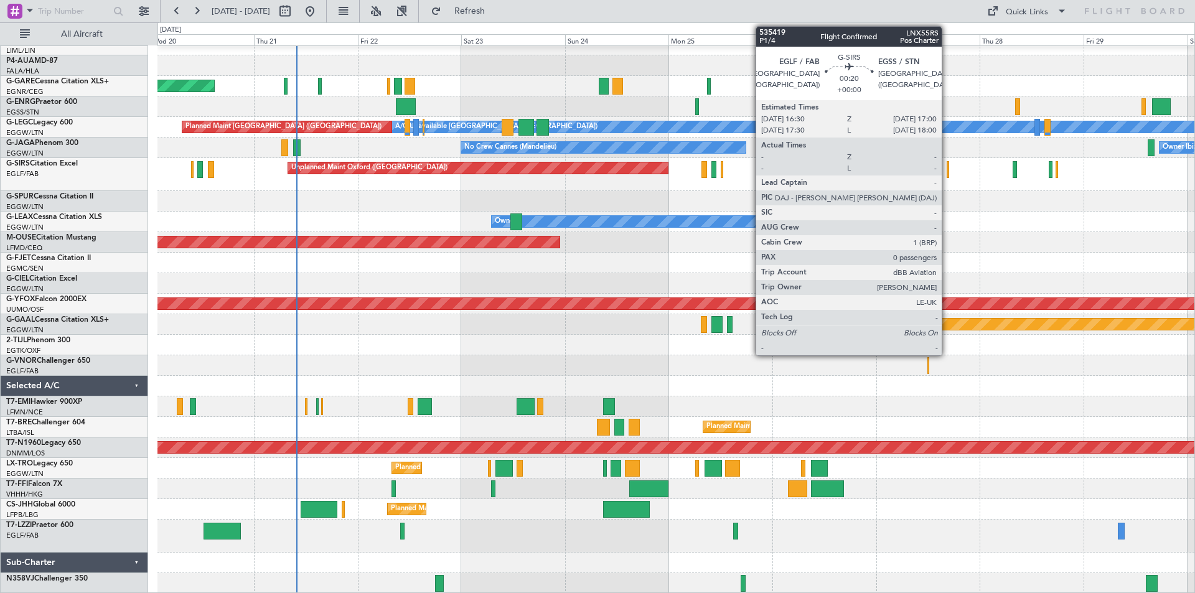
click at [947, 175] on div at bounding box center [947, 169] width 2 height 17
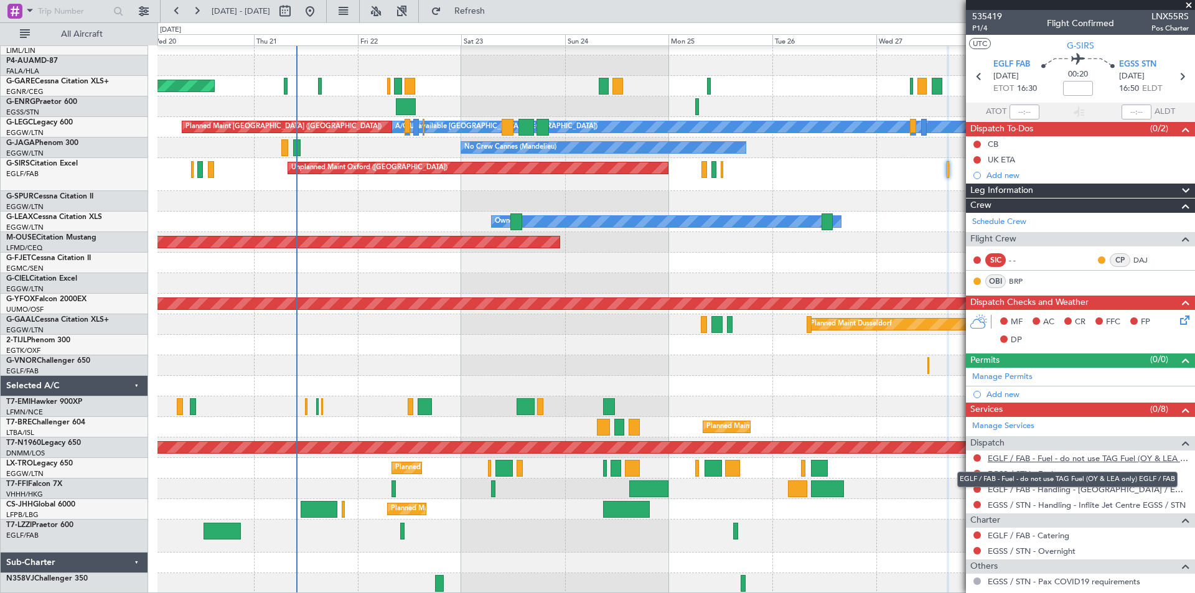
click at [1058, 462] on link "EGLF / FAB - Fuel - do not use TAG Fuel (OY & LEA only) EGLF / FAB" at bounding box center [1088, 458] width 201 height 11
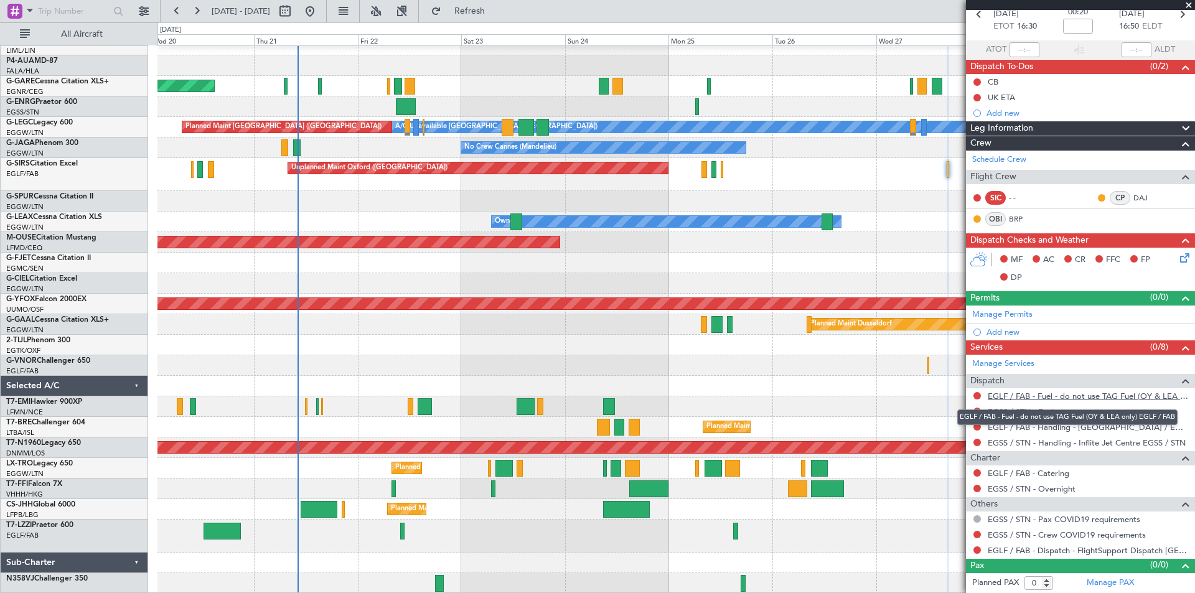
click at [1037, 398] on link "EGLF / FAB - Fuel - do not use TAG Fuel (OY & LEA only) EGLF / FAB" at bounding box center [1088, 396] width 201 height 11
click at [1044, 413] on link "EGSS / STN - Fuel" at bounding box center [1020, 411] width 65 height 11
click at [496, 10] on span "Refresh" at bounding box center [470, 11] width 52 height 9
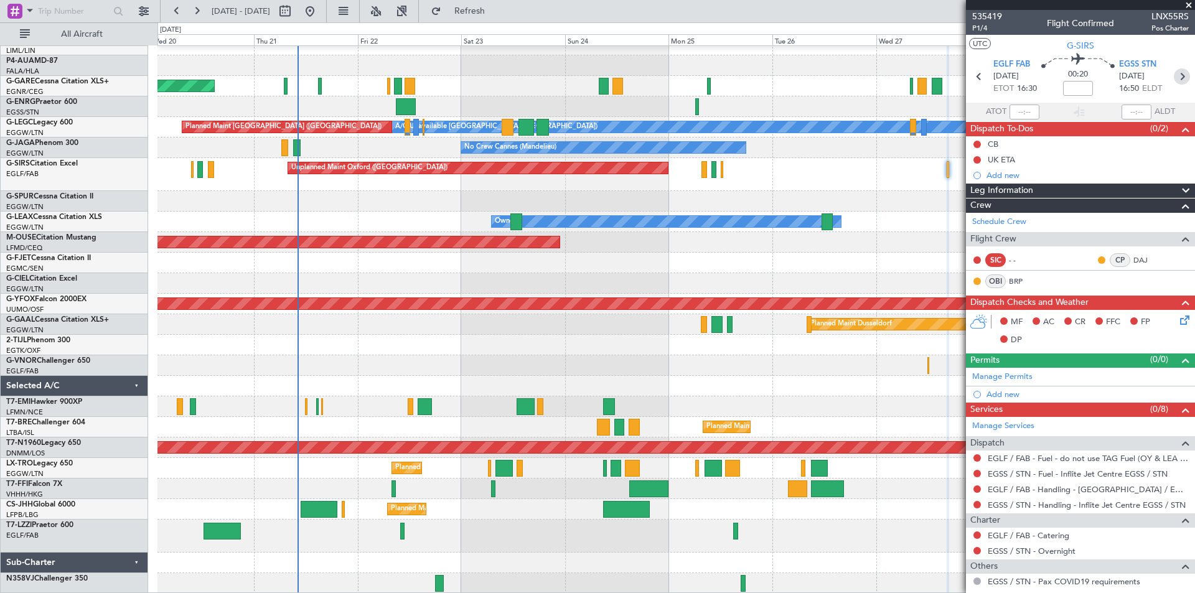
click at [1174, 77] on icon at bounding box center [1182, 76] width 16 height 16
type input "2"
click at [1033, 459] on link "EGNS / IOM - Fuel" at bounding box center [1022, 458] width 69 height 11
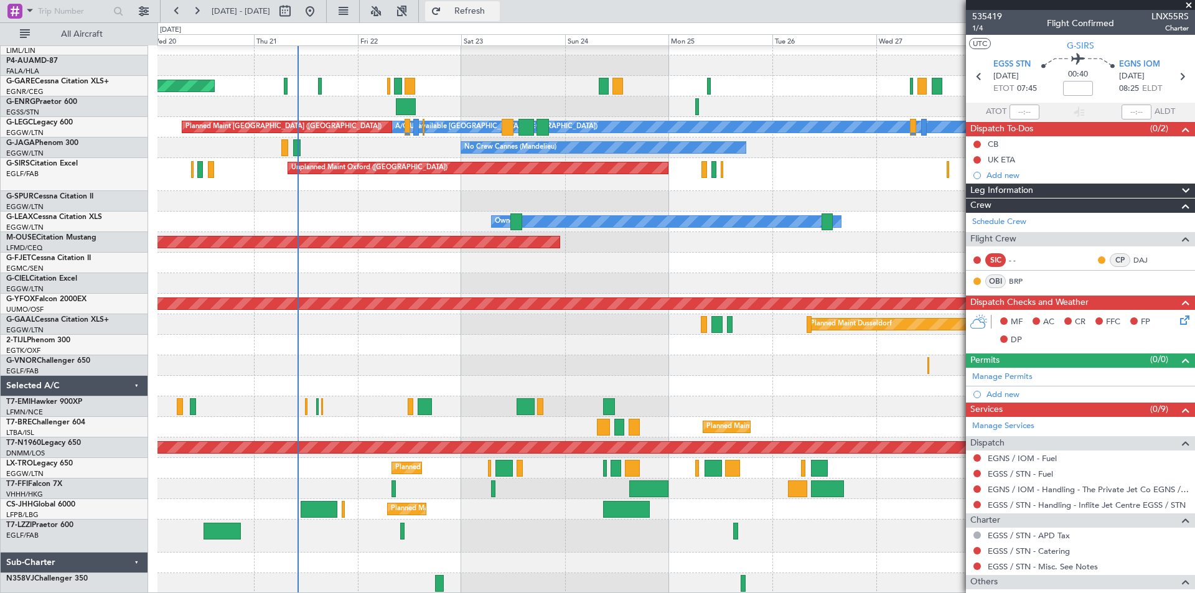
click at [496, 14] on span "Refresh" at bounding box center [470, 11] width 52 height 9
click at [996, 474] on mat-tooltip-component "EGNS / IOM - Fuel - AEG Fuels - AvFlight - EGNS / IOM" at bounding box center [1084, 479] width 196 height 33
click at [1008, 474] on link "EGSS / STN - Fuel" at bounding box center [1020, 474] width 65 height 11
click at [489, 12] on span "Refresh" at bounding box center [470, 11] width 52 height 9
click at [1174, 80] on icon at bounding box center [1182, 76] width 16 height 16
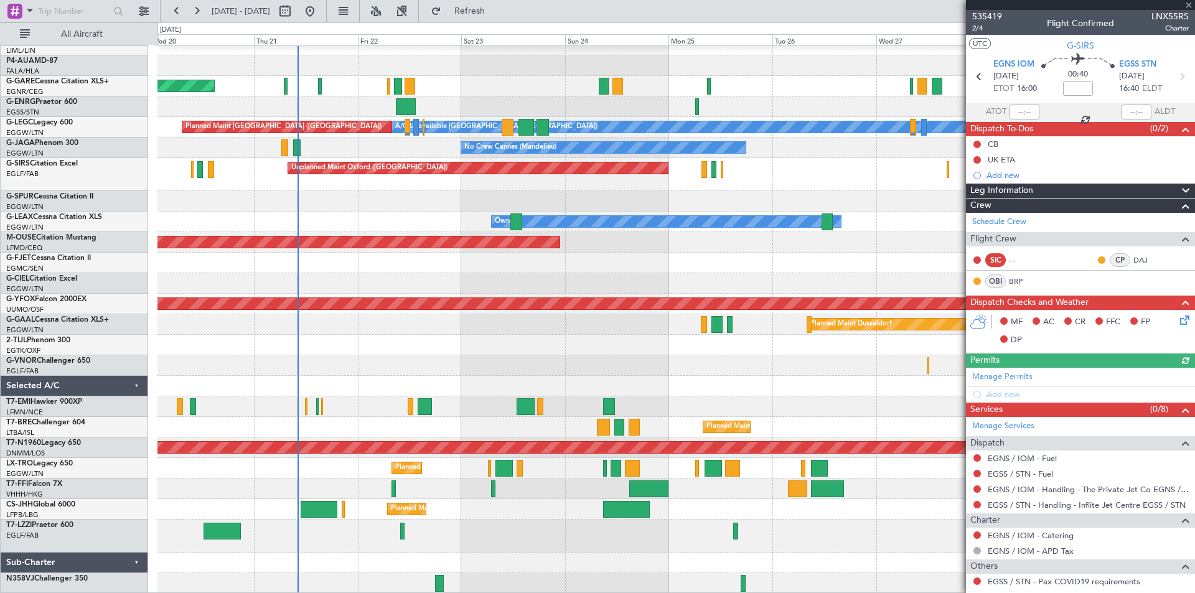
scroll to position [118, 0]
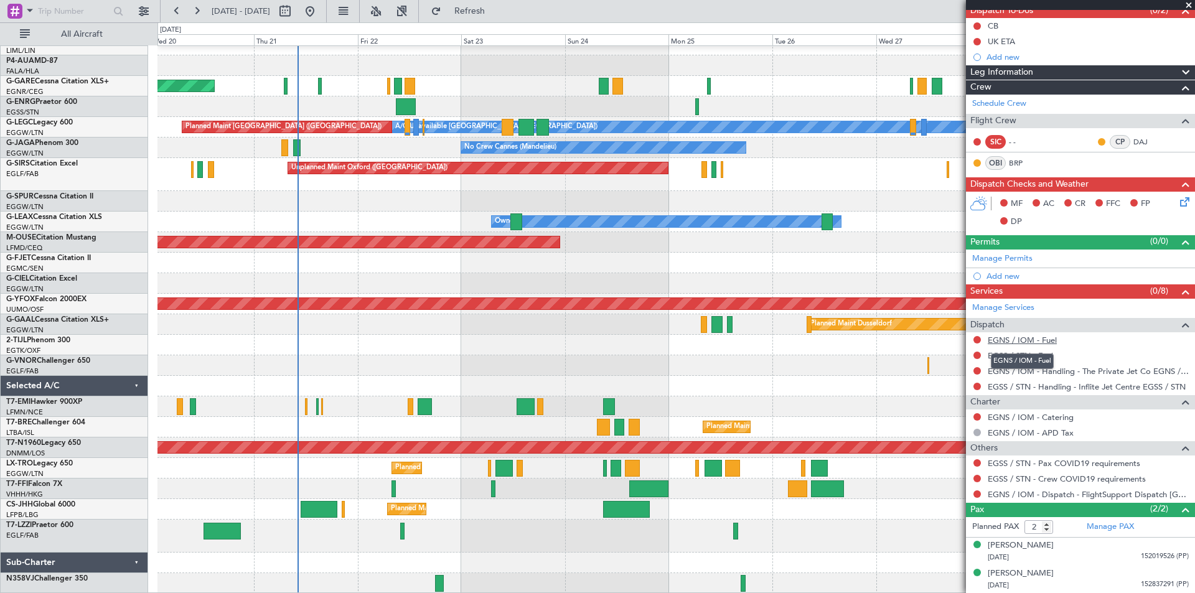
click at [1039, 340] on link "EGNS / IOM - Fuel" at bounding box center [1022, 340] width 69 height 11
click at [490, 16] on button "Refresh" at bounding box center [462, 11] width 75 height 20
click at [1030, 358] on div "EGNS / IOM - Fuel - AEG Fuels - AvFlight - EGNS / IOM" at bounding box center [1083, 361] width 179 height 16
click at [1009, 357] on link "EGSS / STN - Fuel" at bounding box center [1020, 355] width 65 height 11
click at [492, 14] on span "Refresh" at bounding box center [470, 11] width 52 height 9
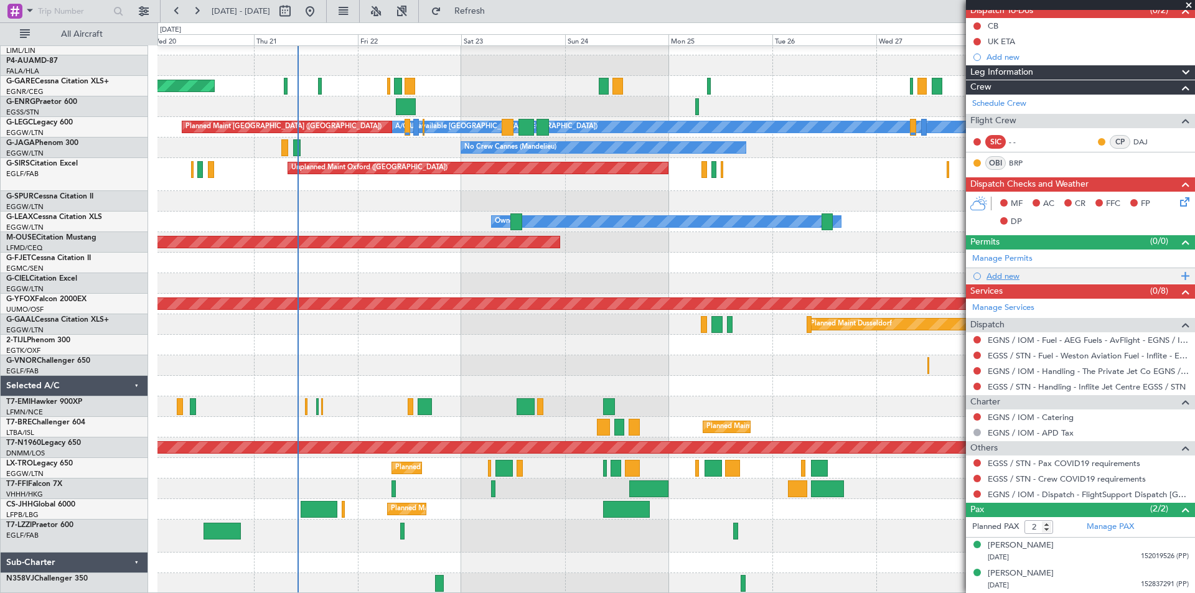
scroll to position [0, 0]
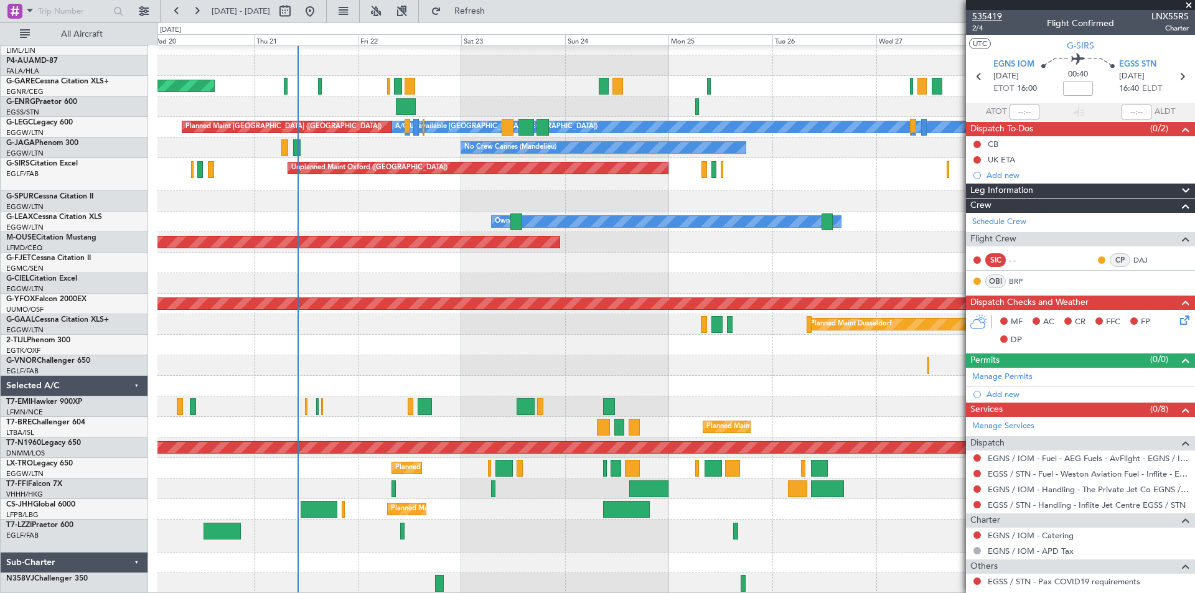
click at [992, 19] on span "535419" at bounding box center [987, 16] width 30 height 13
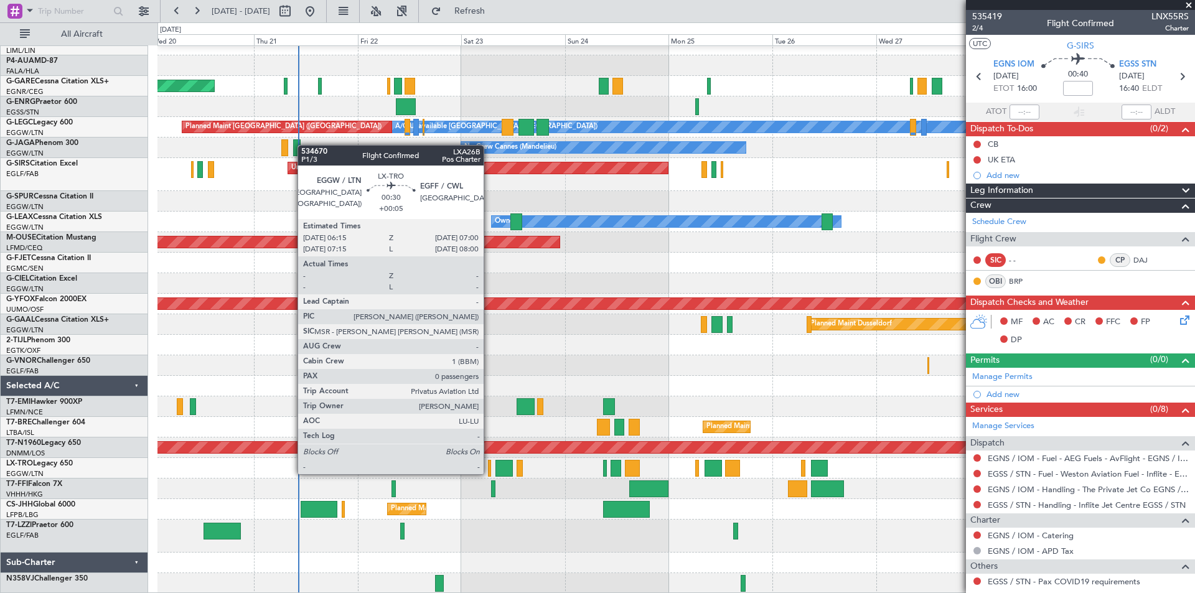
click at [489, 473] on div at bounding box center [490, 468] width 4 height 17
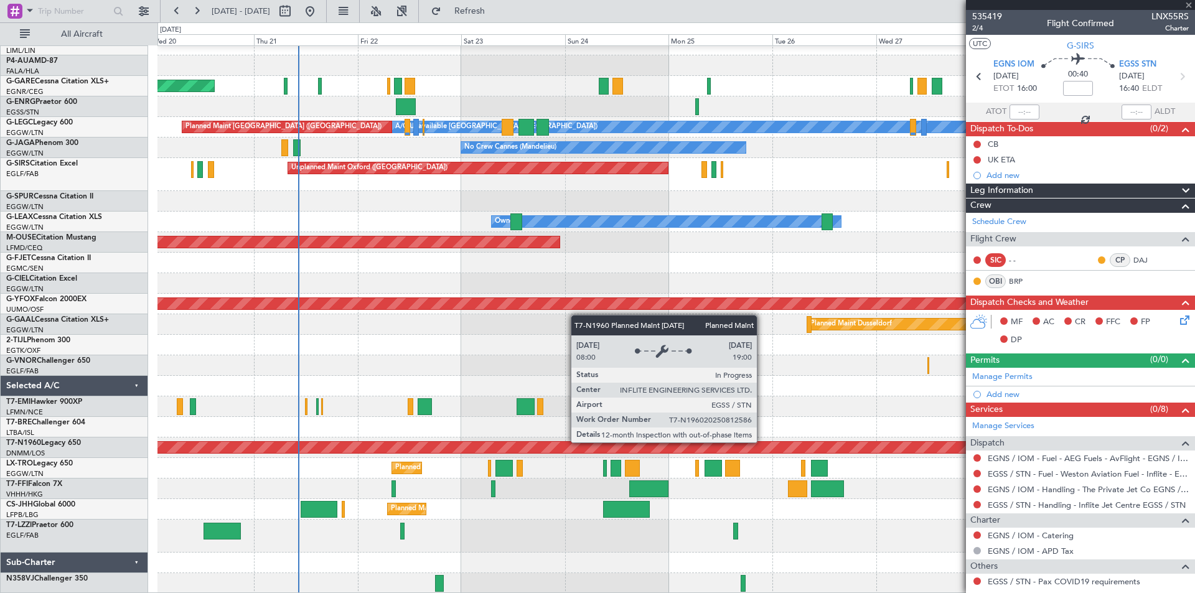
type input "+00:05"
type input "0"
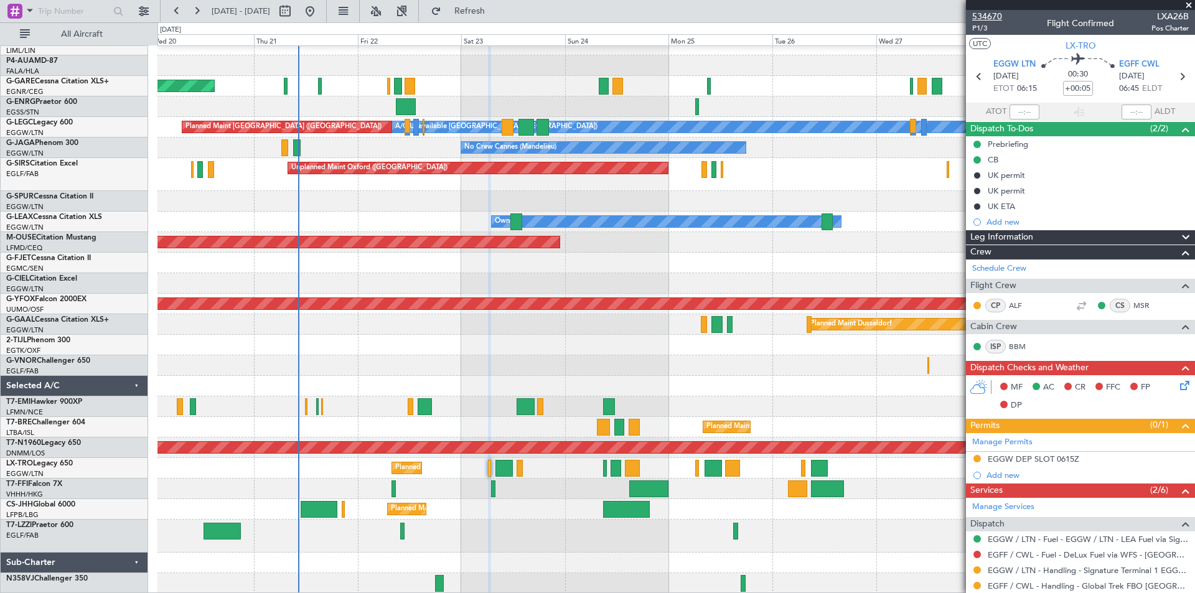
click at [991, 12] on span "534670" at bounding box center [987, 16] width 30 height 13
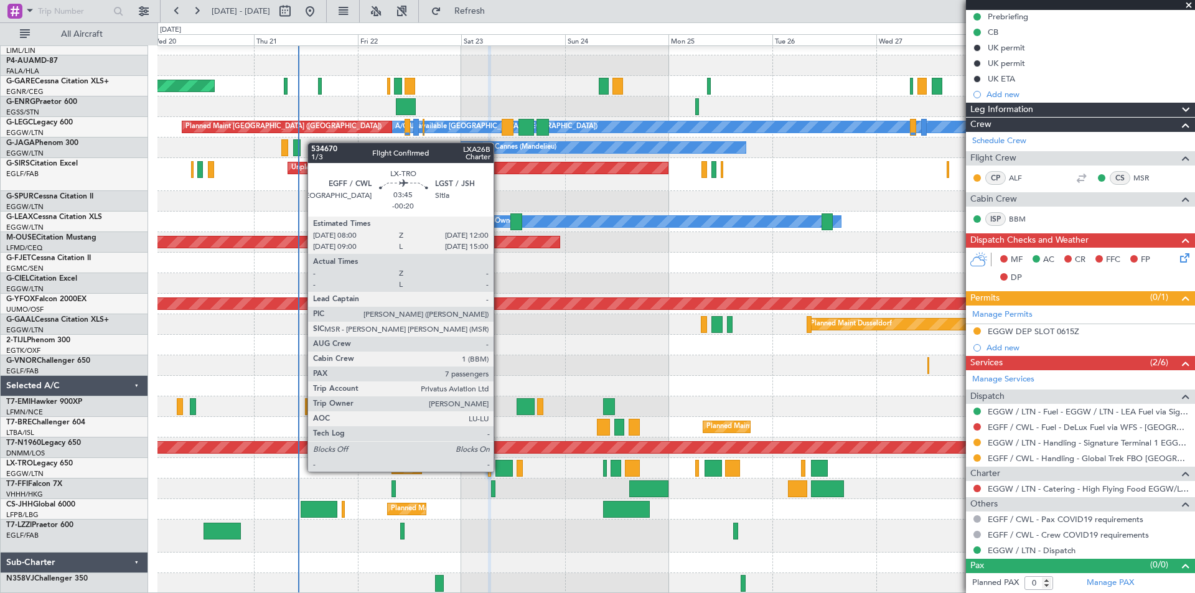
click at [499, 470] on div at bounding box center [503, 468] width 17 height 17
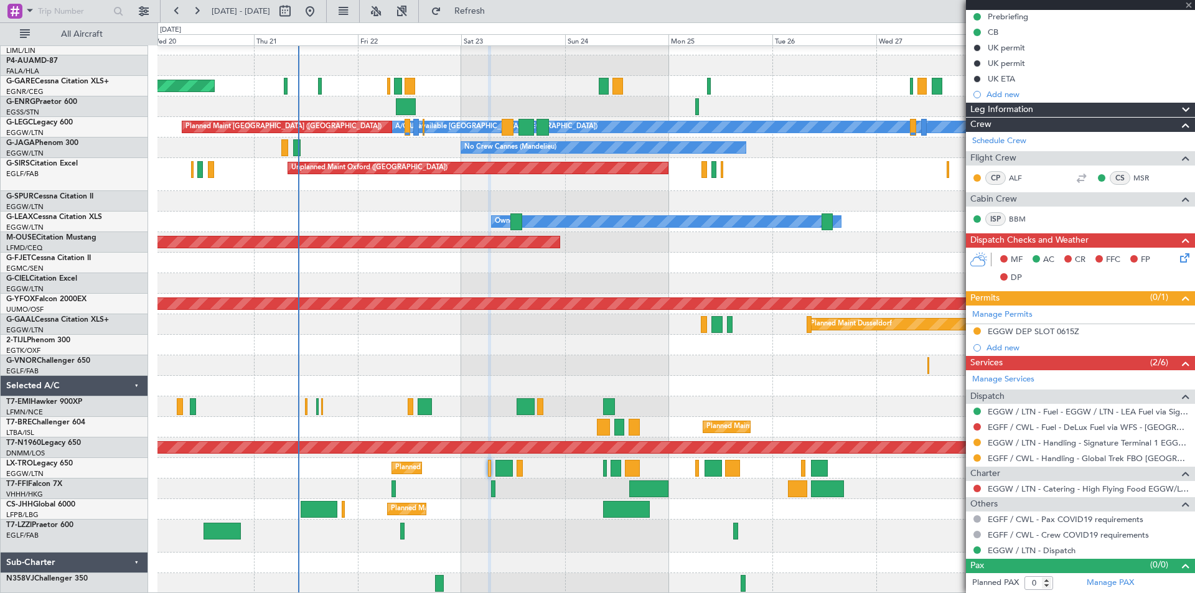
type input "-00:20"
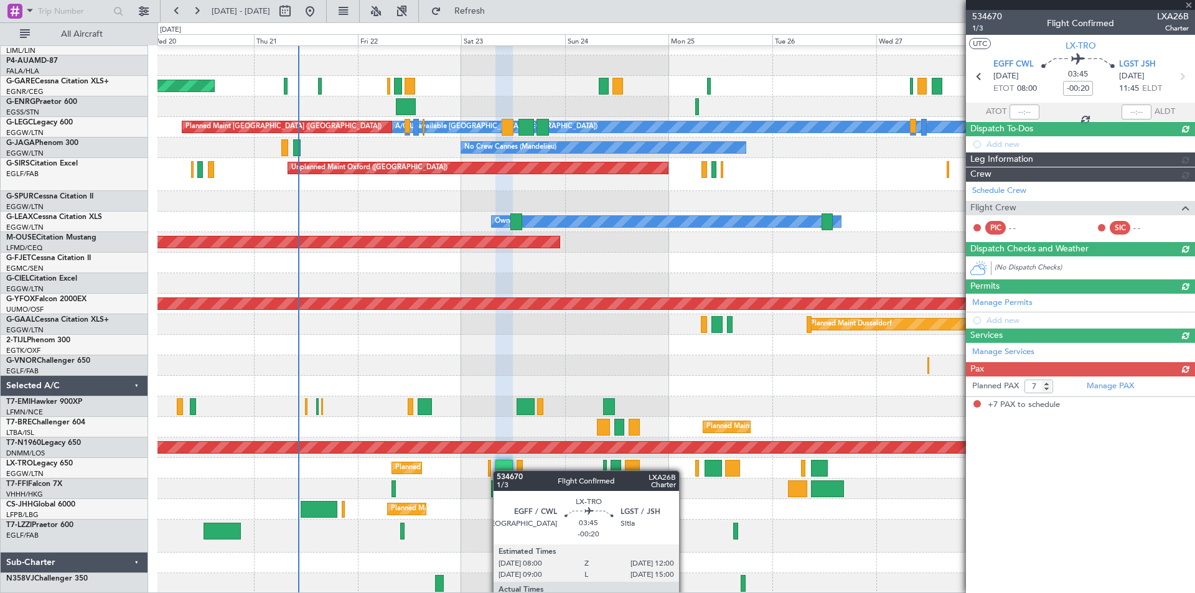
scroll to position [0, 0]
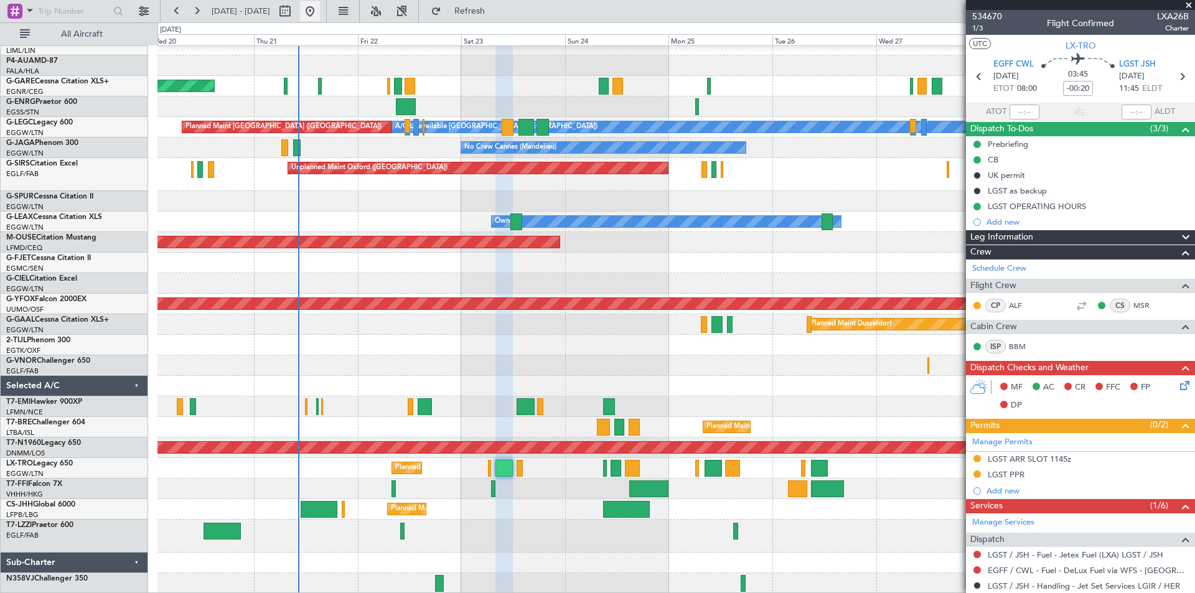
click at [320, 17] on button at bounding box center [310, 11] width 20 height 20
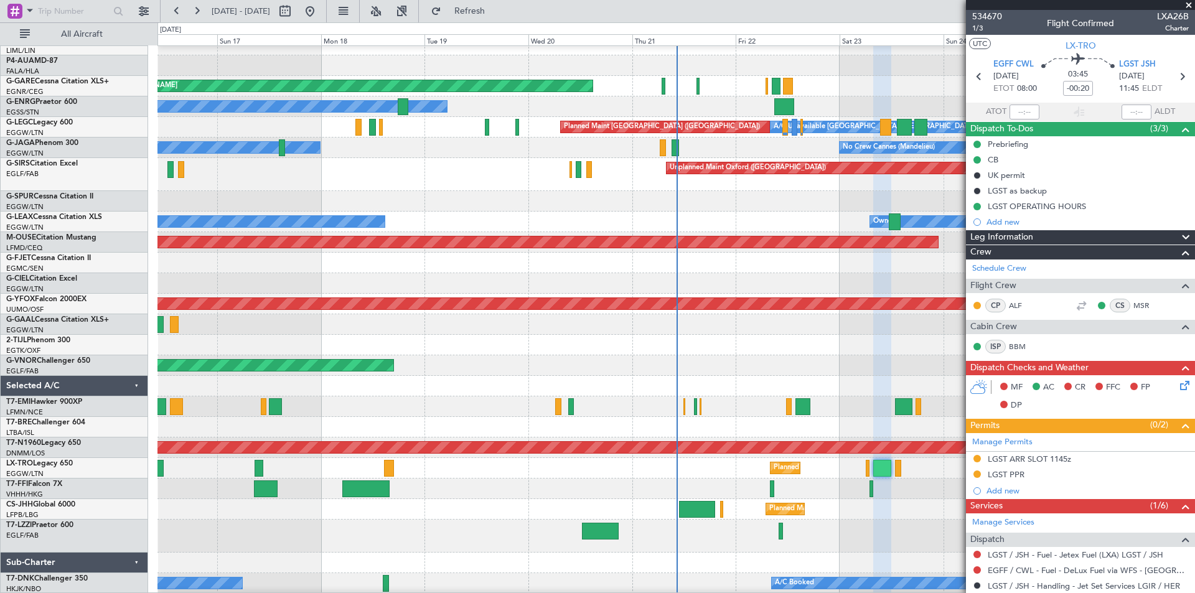
click at [1186, 6] on span at bounding box center [1188, 5] width 12 height 11
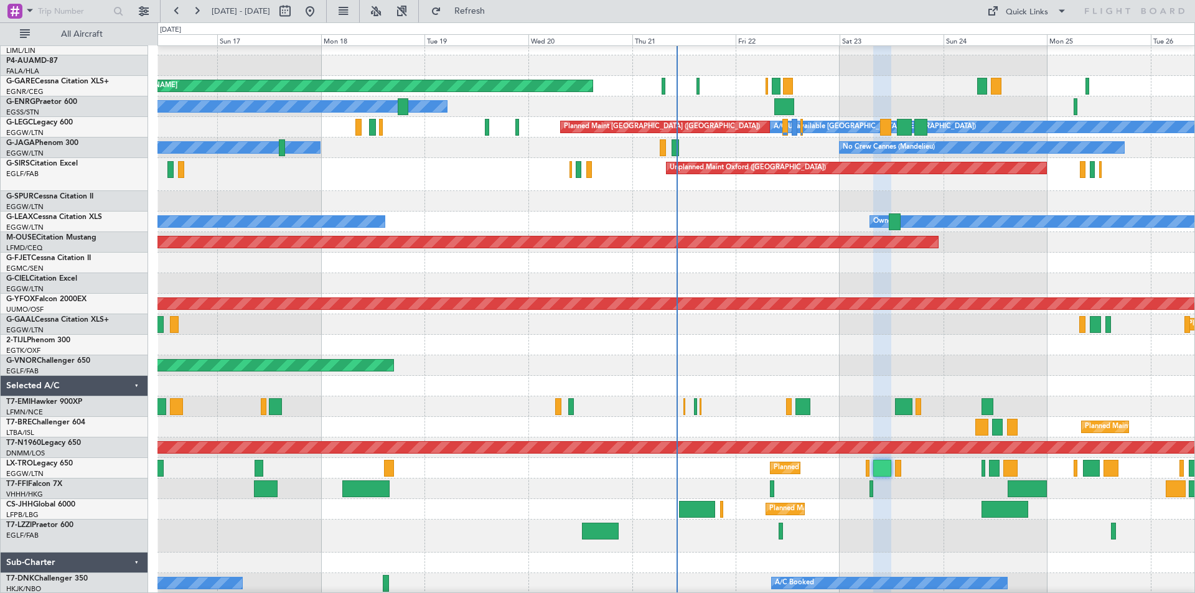
type input "0"
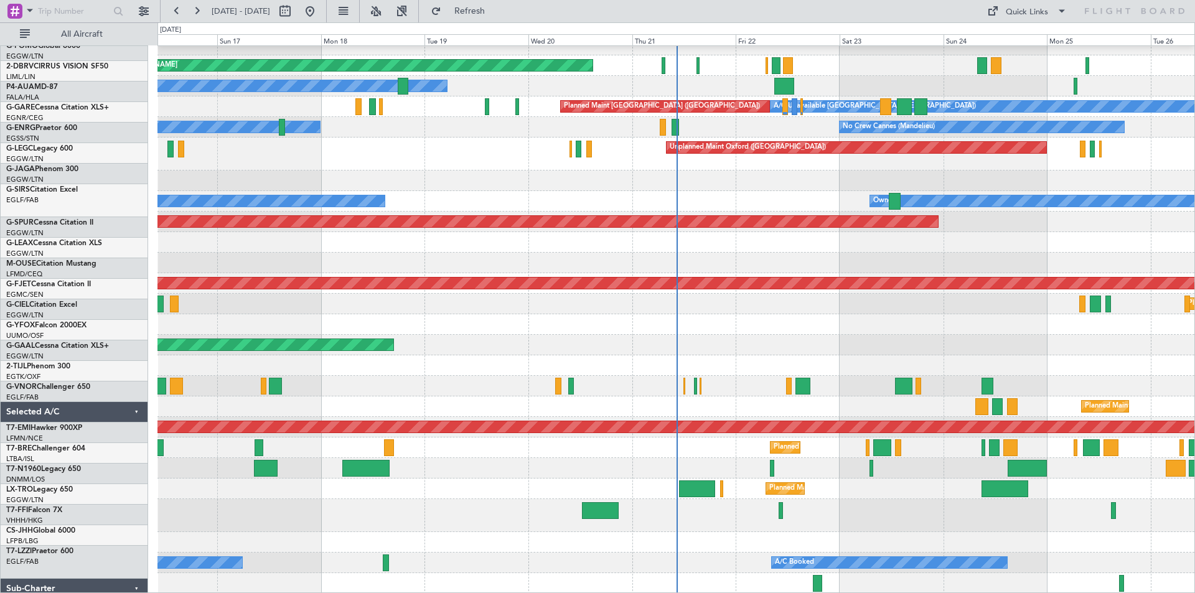
scroll to position [114, 0]
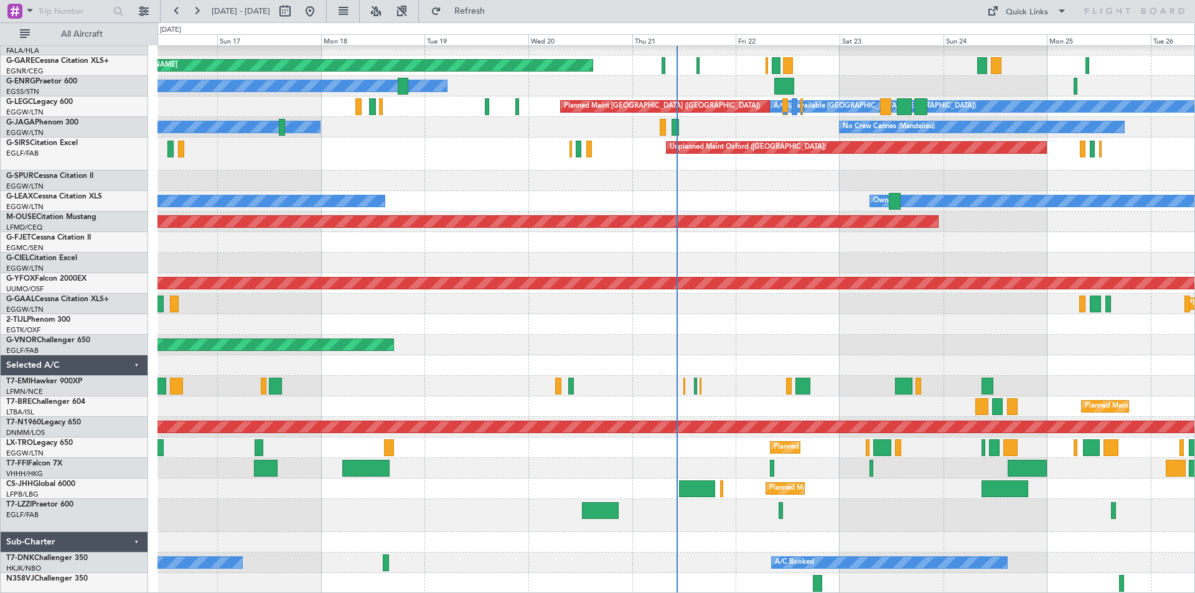
click at [339, 470] on div at bounding box center [675, 468] width 1037 height 21
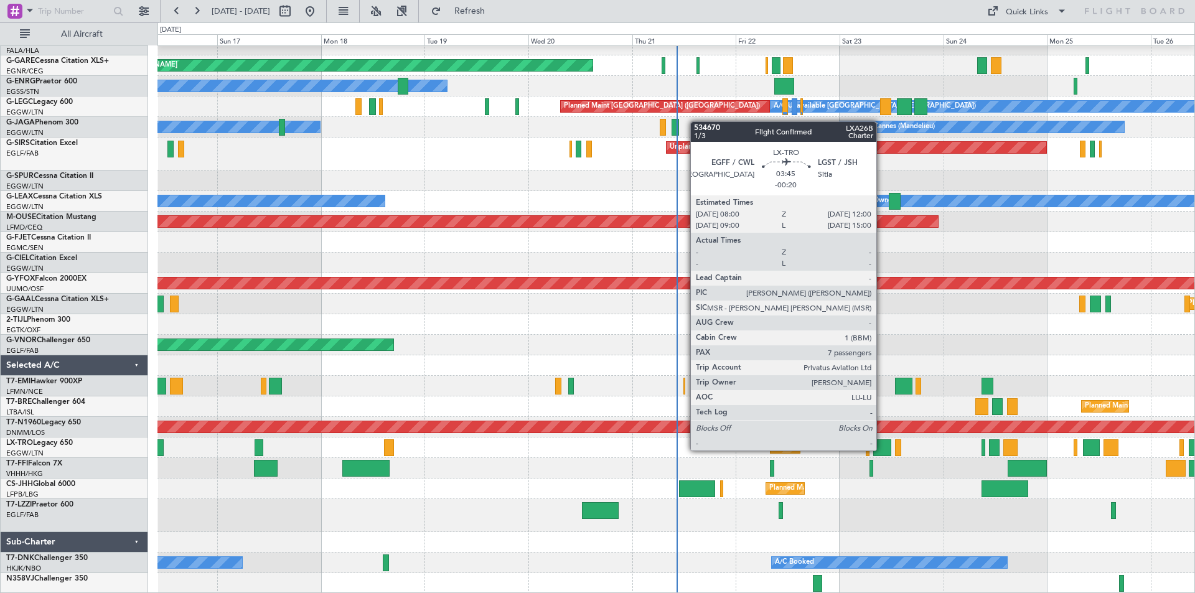
click at [882, 449] on div at bounding box center [881, 447] width 17 height 17
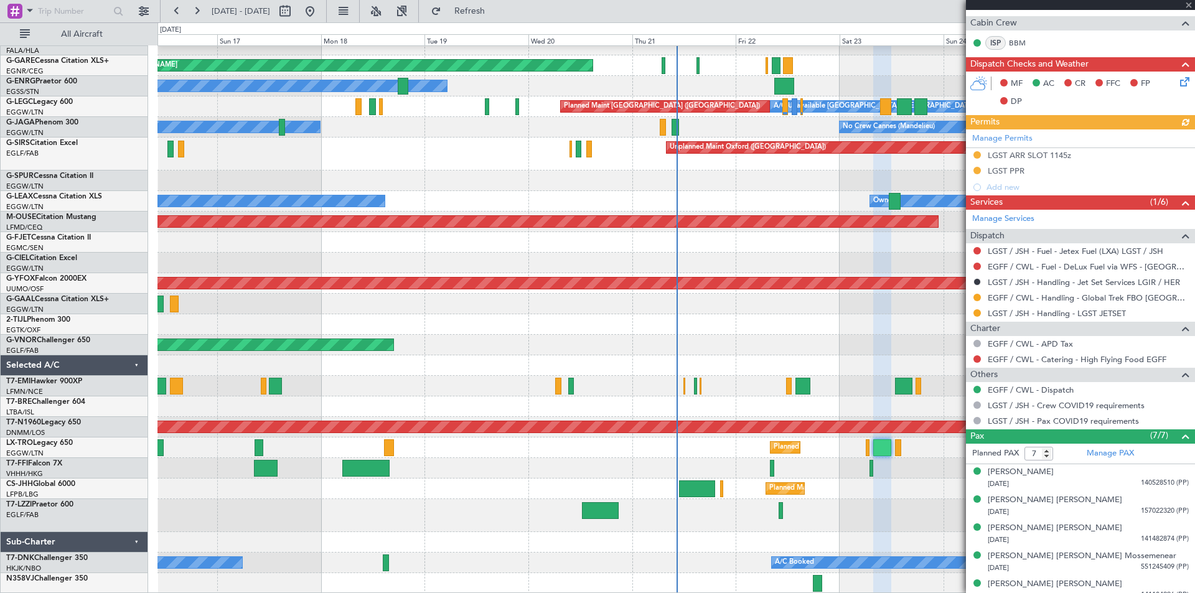
scroll to position [304, 0]
click at [980, 357] on button at bounding box center [976, 358] width 7 height 7
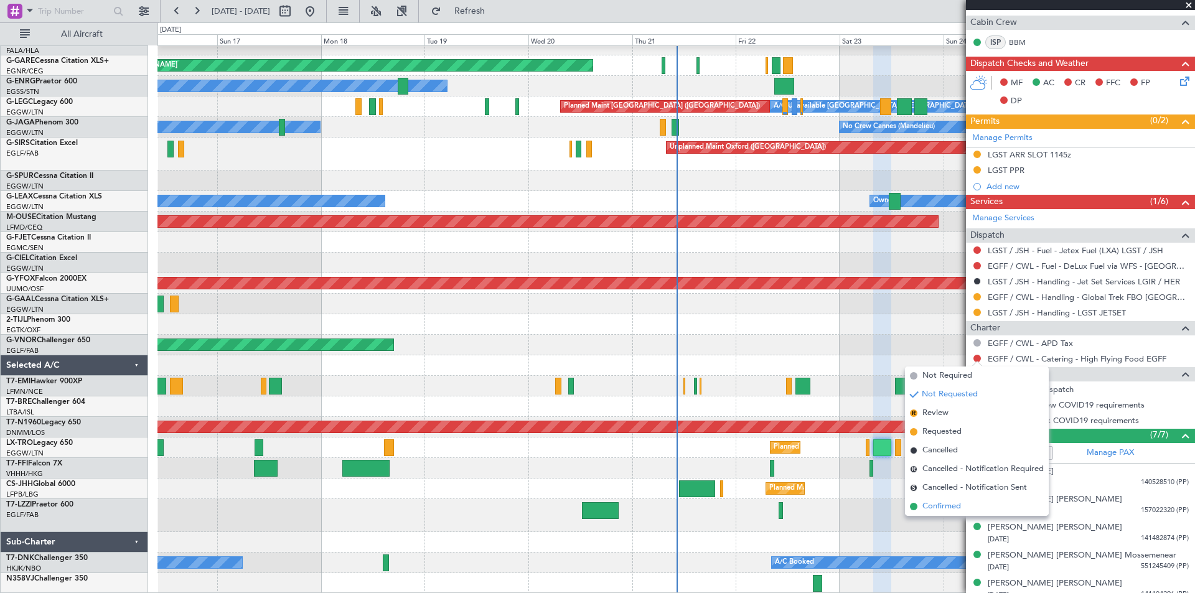
click at [922, 507] on span "Confirmed" at bounding box center [941, 506] width 39 height 12
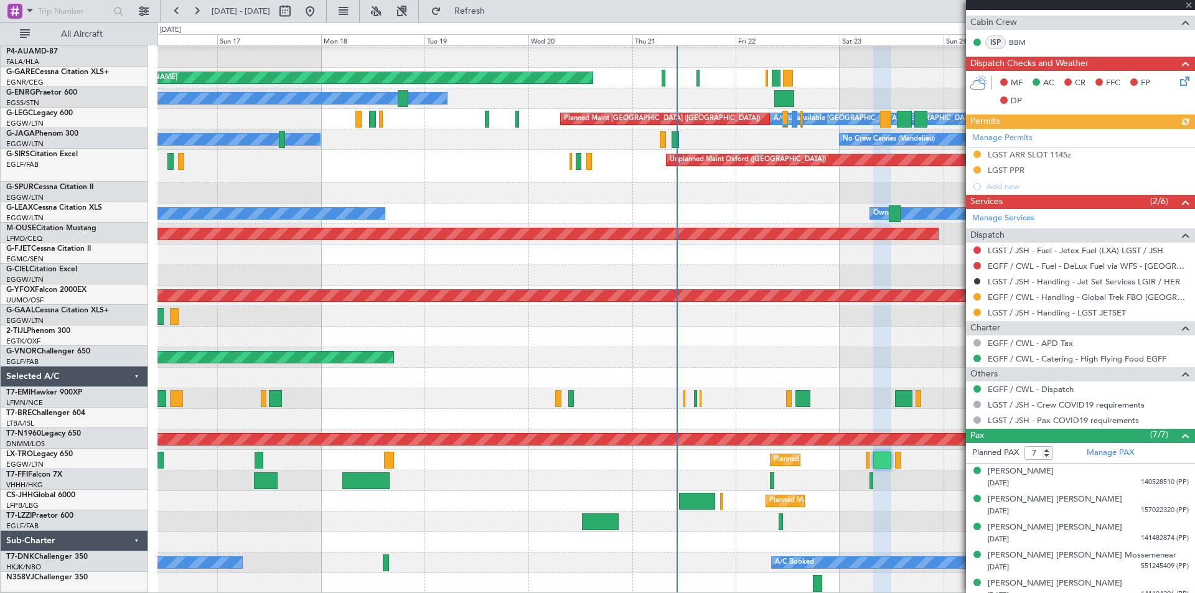
scroll to position [101, 0]
click at [1186, 4] on span at bounding box center [1188, 5] width 12 height 11
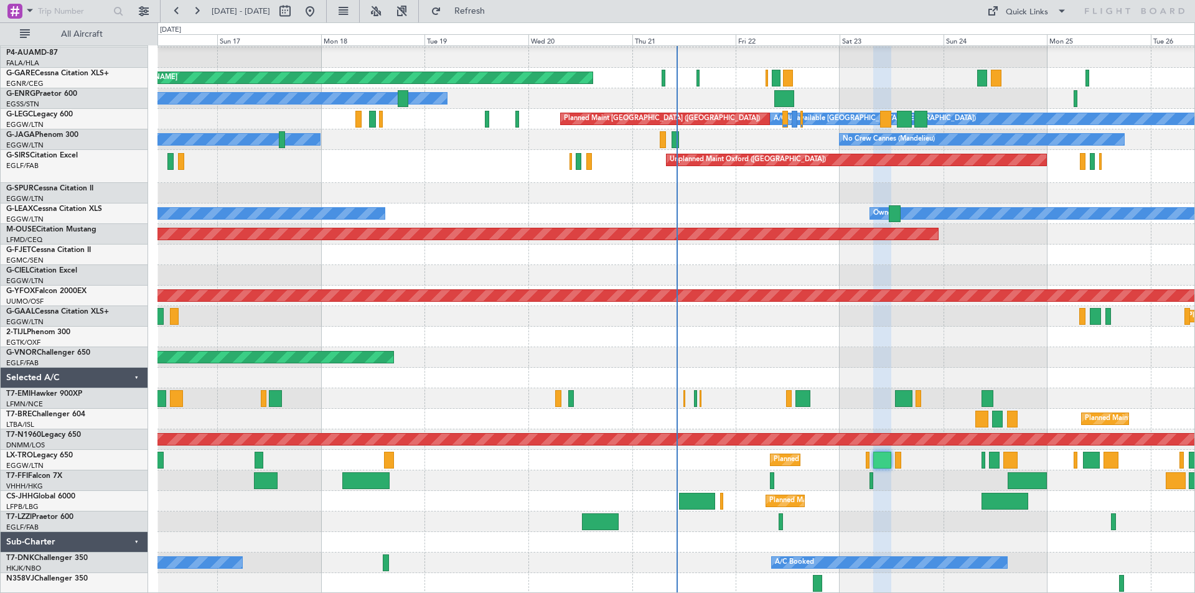
type input "0"
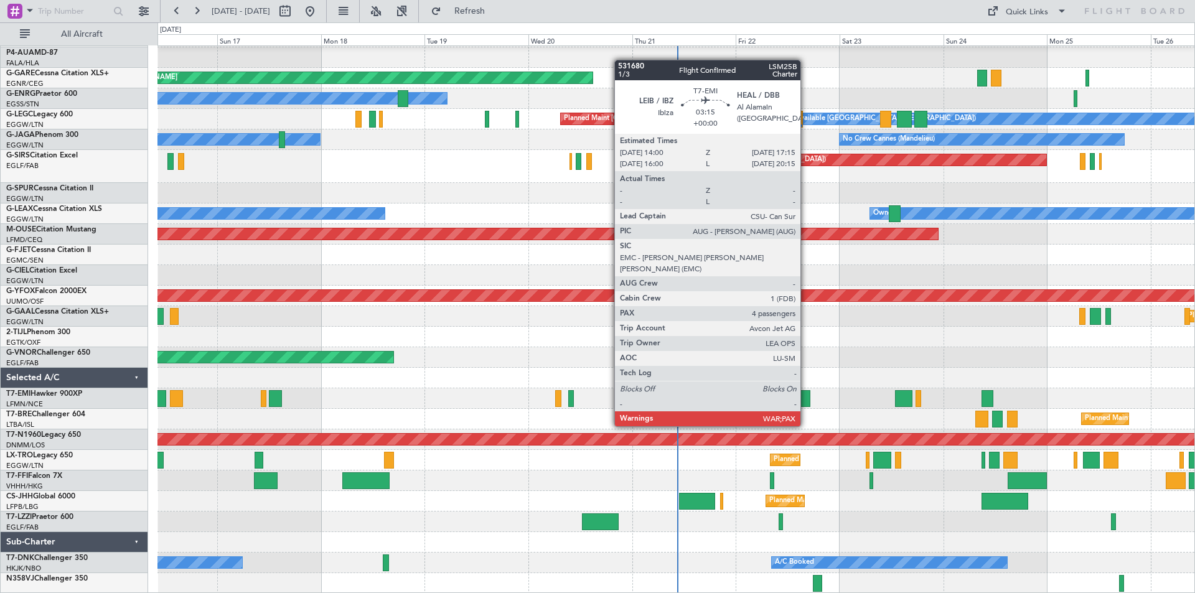
click at [806, 403] on div at bounding box center [802, 398] width 14 height 17
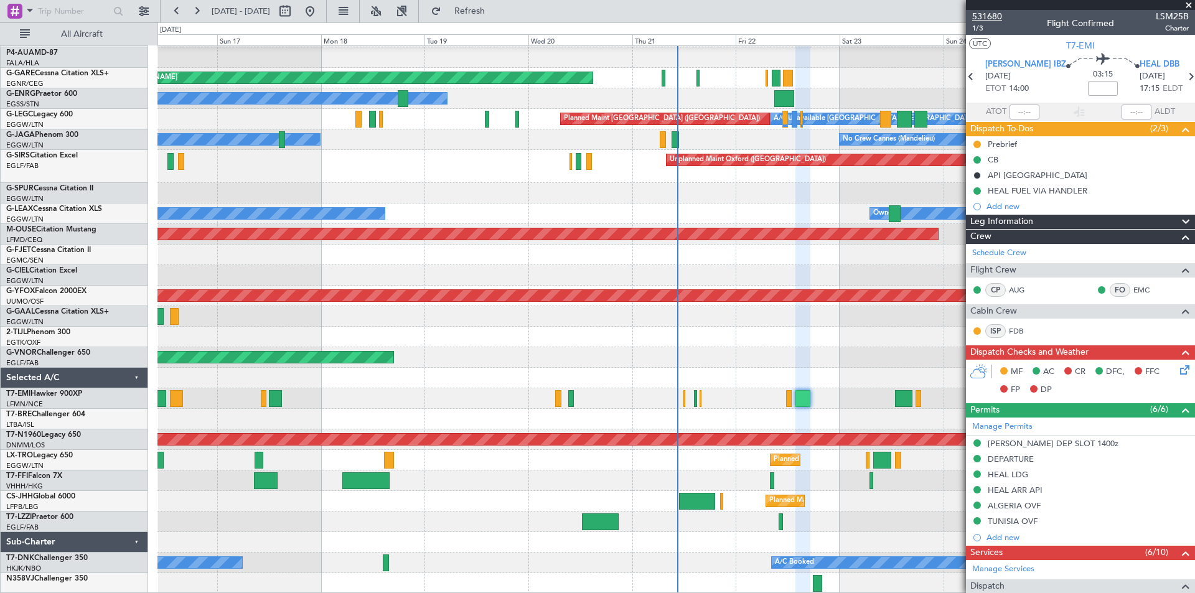
click at [995, 16] on span "531680" at bounding box center [987, 16] width 30 height 13
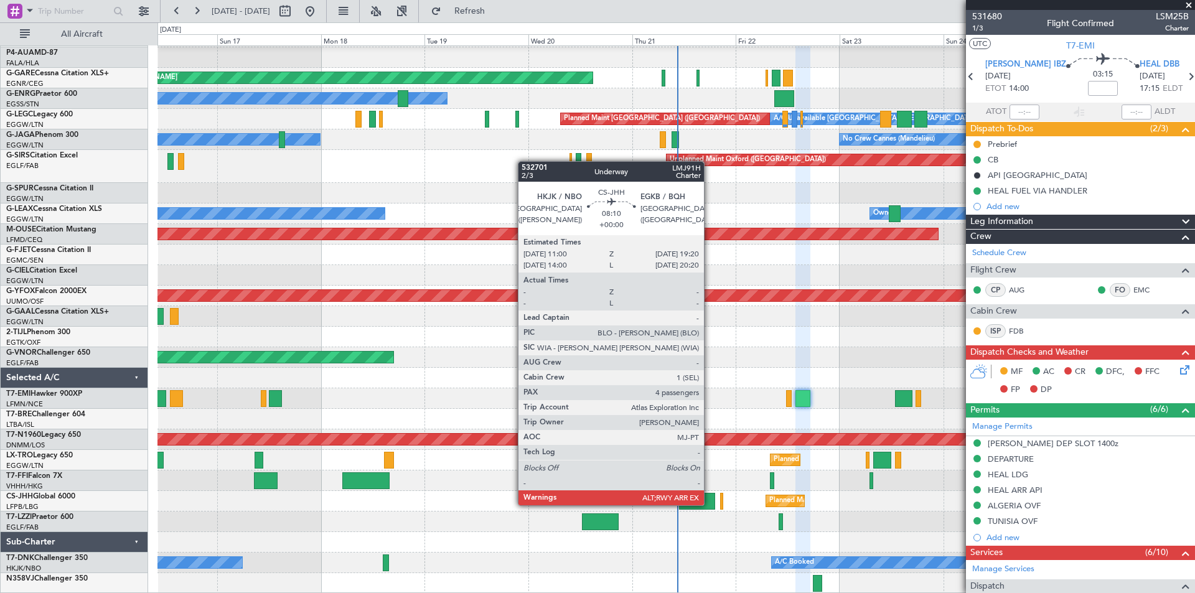
click at [709, 504] on div at bounding box center [697, 501] width 36 height 17
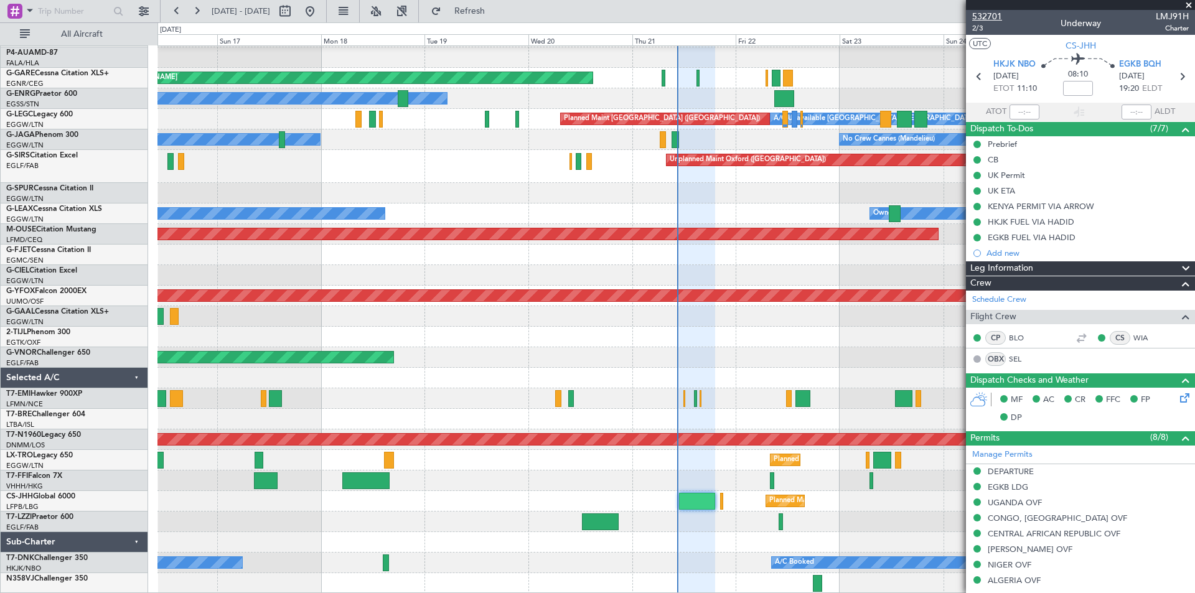
click at [993, 18] on span "532701" at bounding box center [987, 16] width 30 height 13
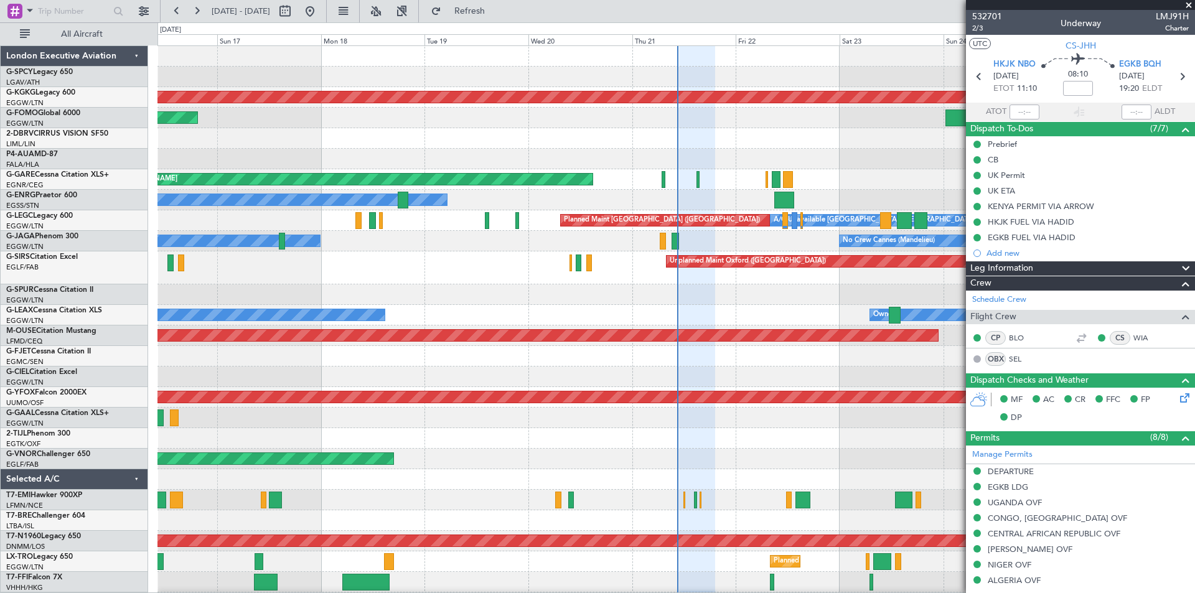
click at [1190, 4] on span at bounding box center [1188, 5] width 12 height 11
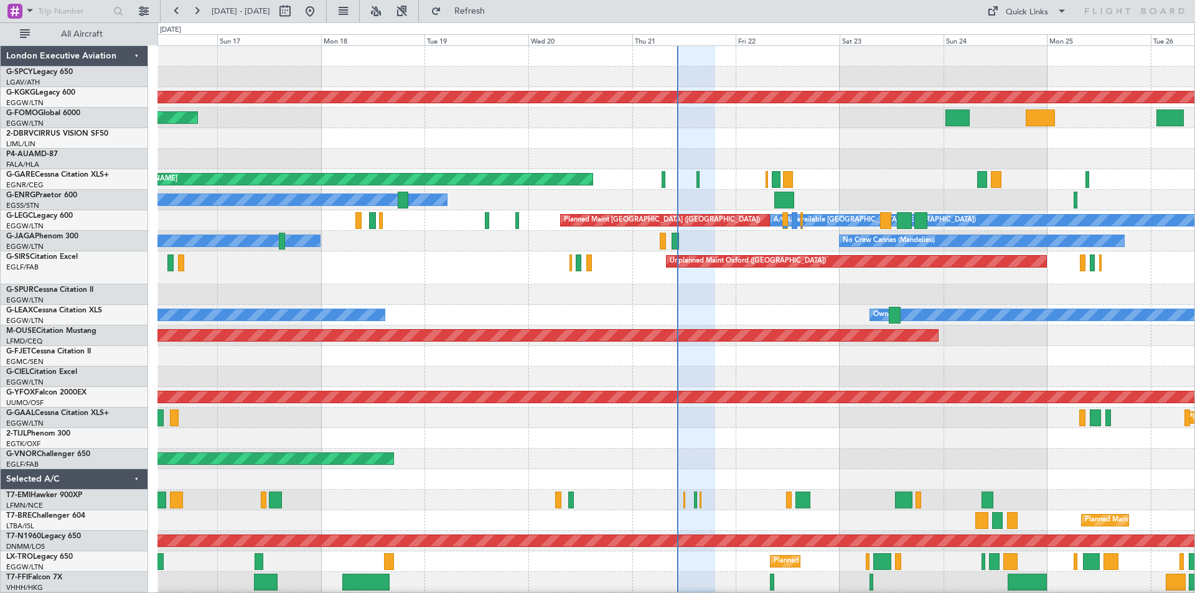
type input "0"
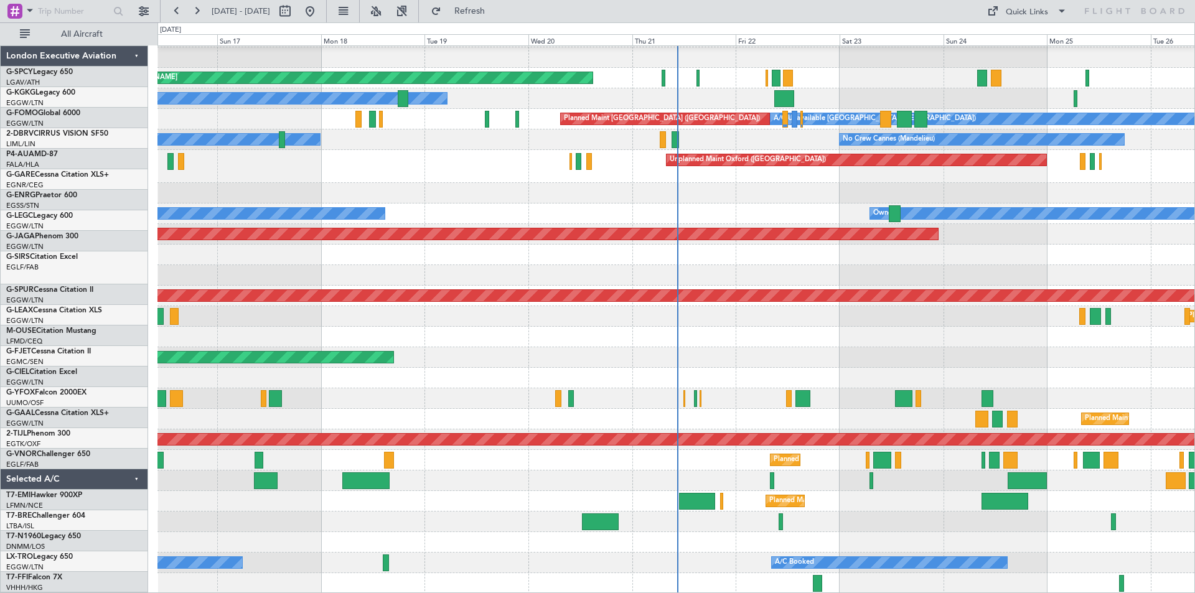
scroll to position [101, 0]
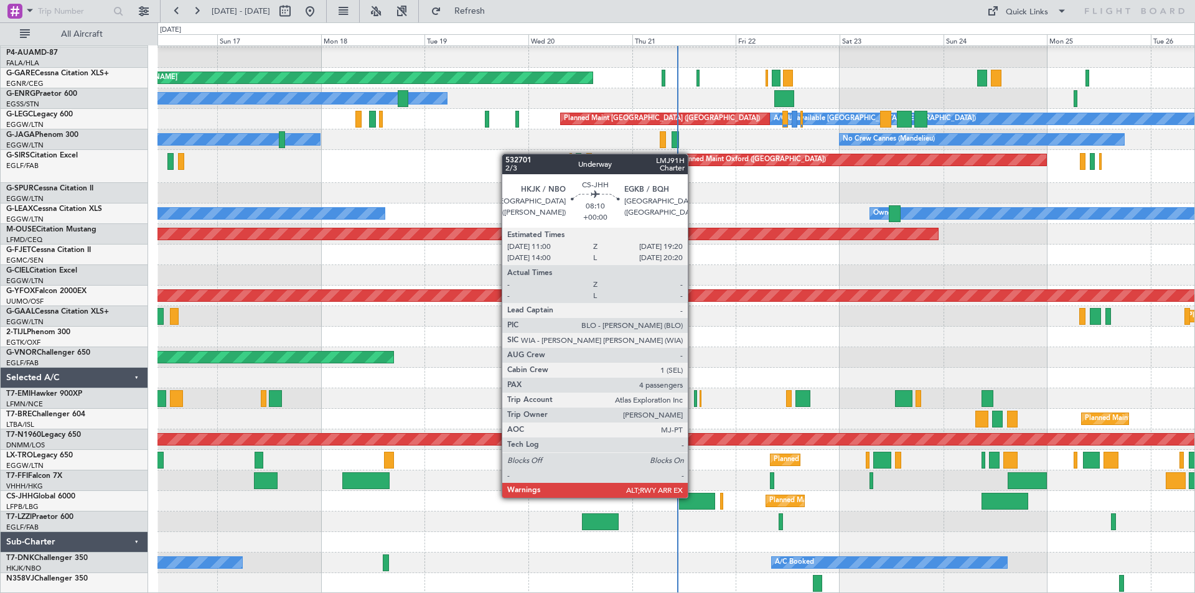
click at [693, 497] on div at bounding box center [697, 501] width 36 height 17
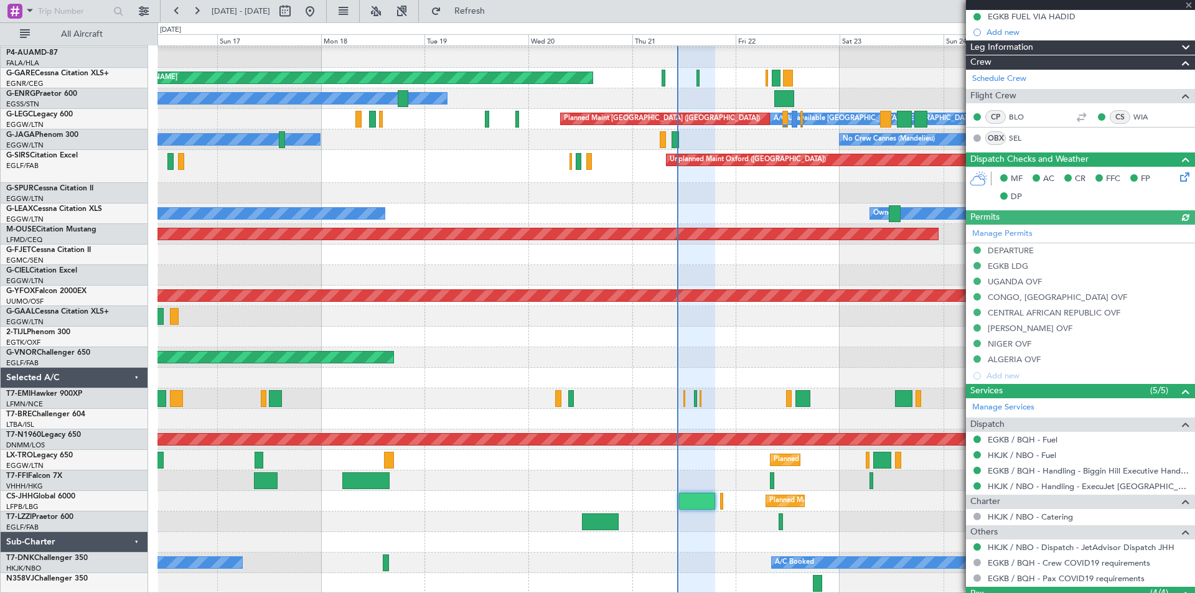
scroll to position [361, 0]
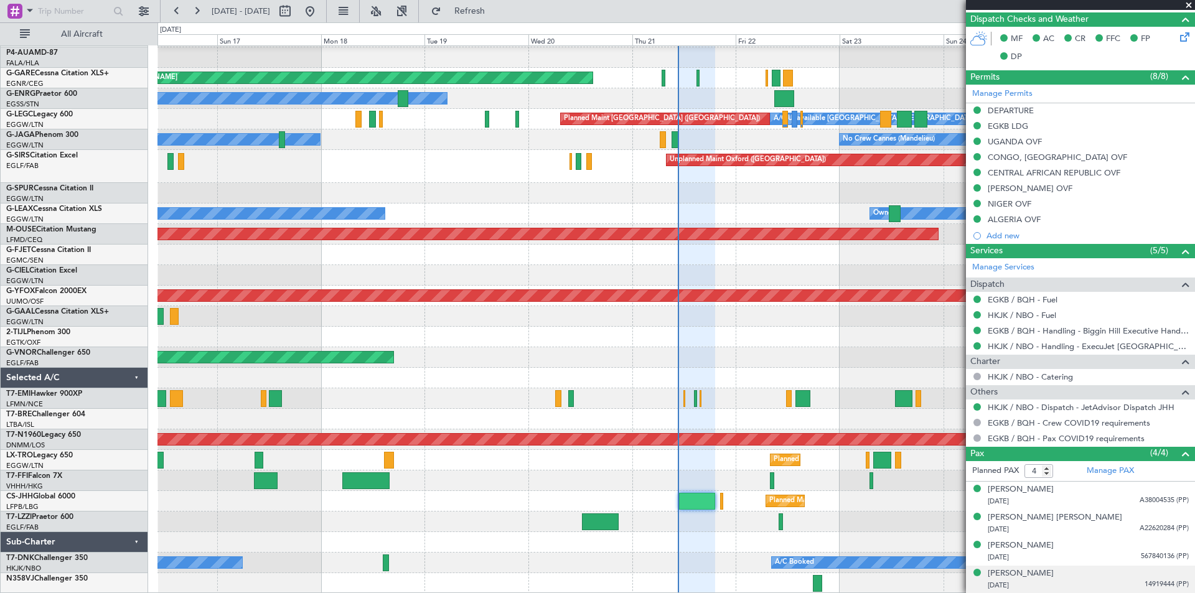
click at [1052, 579] on div "20/09/1994 14919444 (PP)" at bounding box center [1088, 585] width 201 height 12
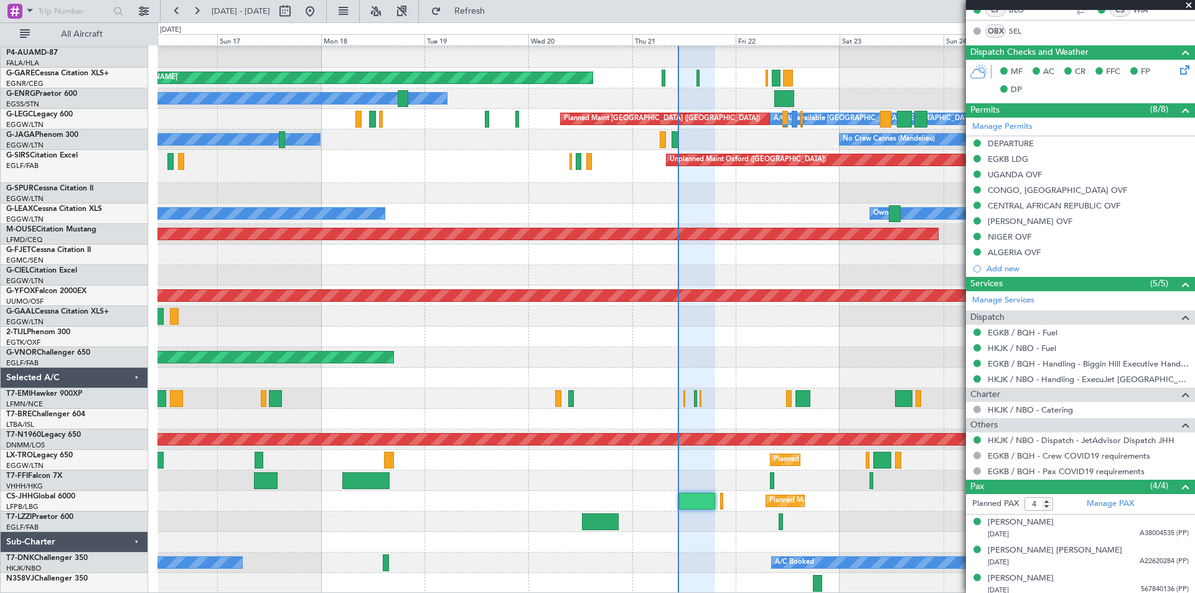
scroll to position [391, 0]
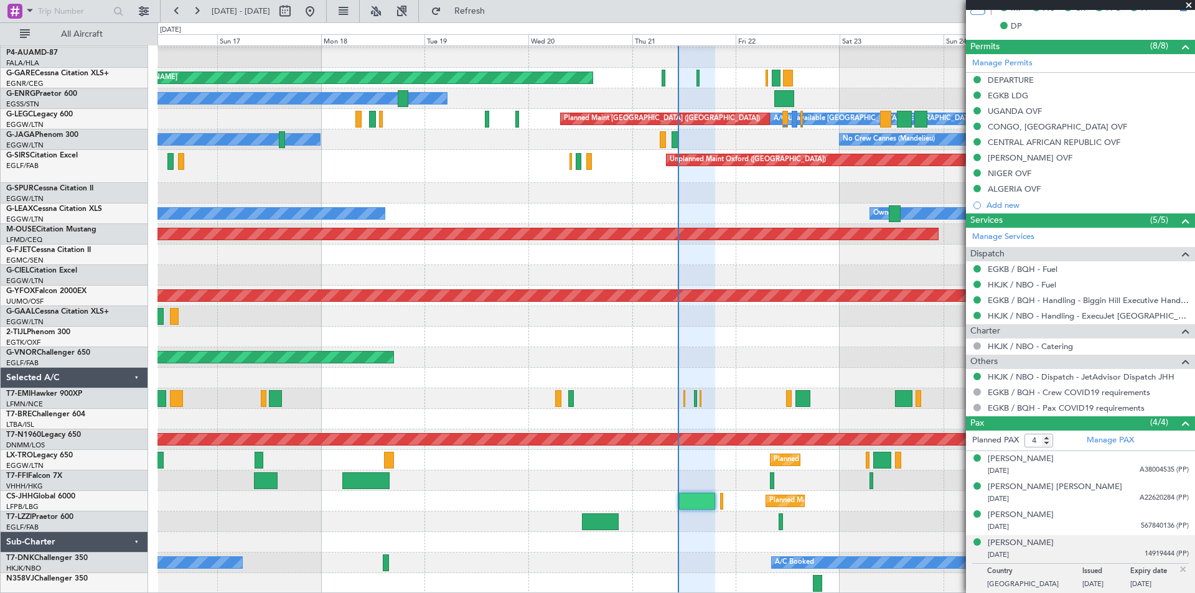
click at [1068, 549] on div "20/09/1994 14919444 (PP)" at bounding box center [1088, 555] width 201 height 12
click at [1070, 552] on div "20/09/1994 14919444 (PP)" at bounding box center [1088, 555] width 201 height 12
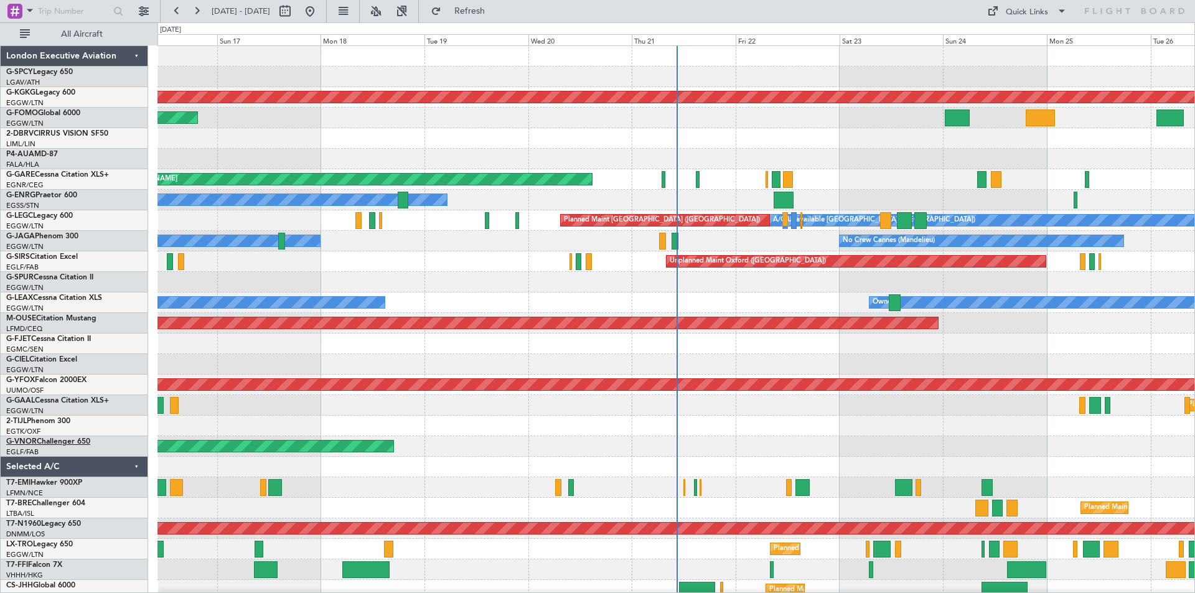
click at [60, 442] on link "G-VNOR Challenger 650" at bounding box center [48, 441] width 84 height 7
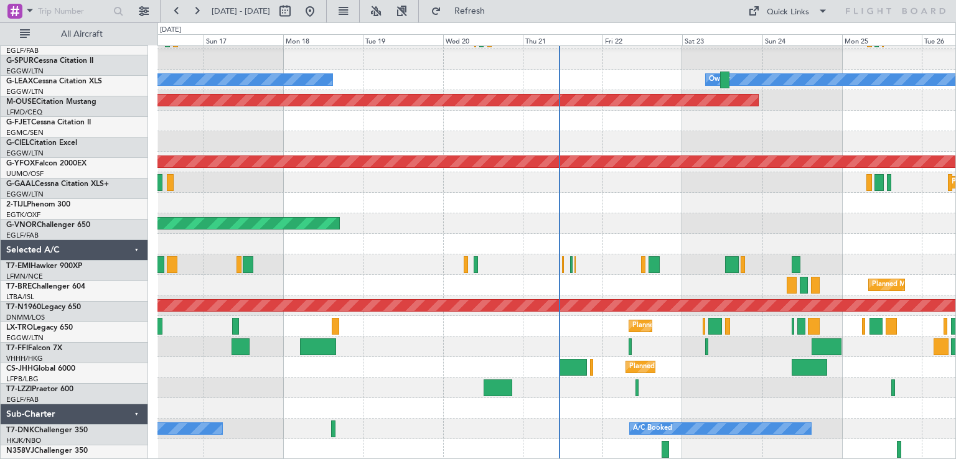
scroll to position [223, 0]
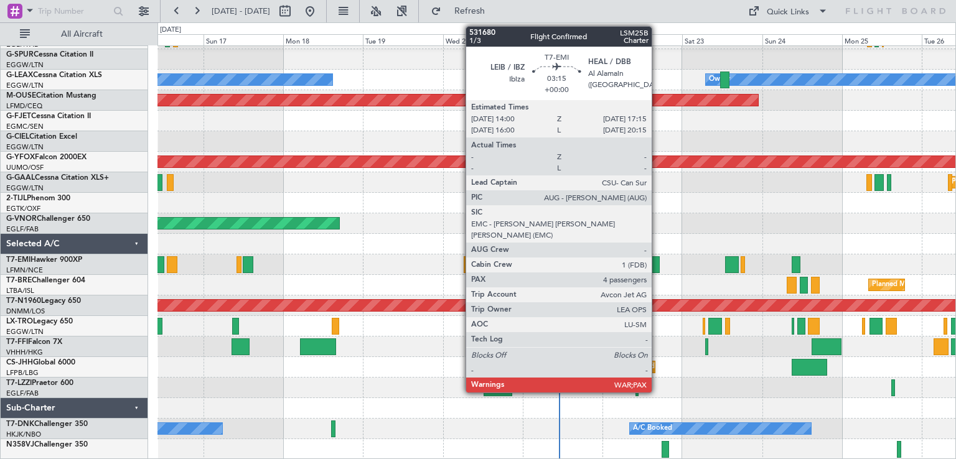
click at [657, 271] on div at bounding box center [653, 264] width 11 height 17
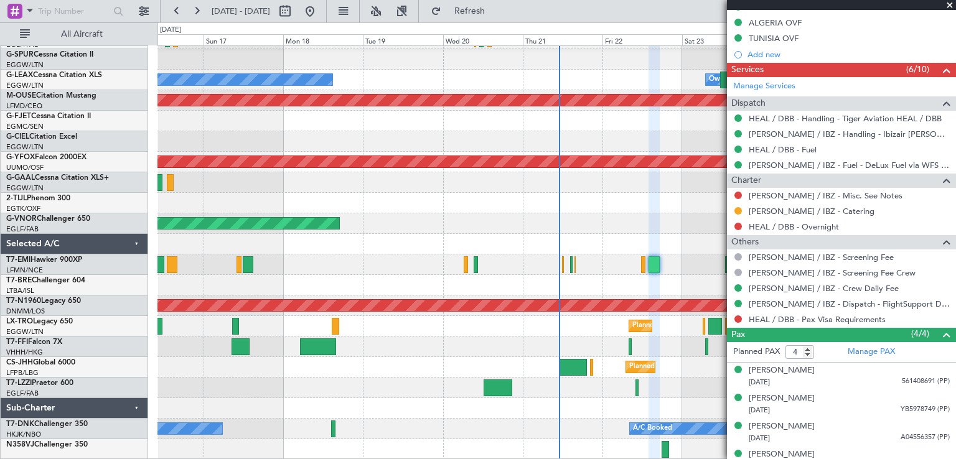
scroll to position [496, 0]
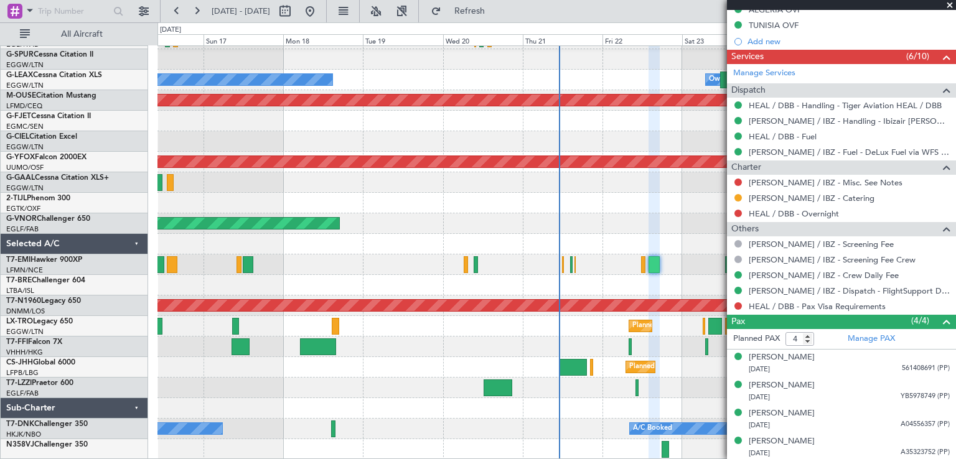
click at [948, 6] on span at bounding box center [949, 5] width 12 height 11
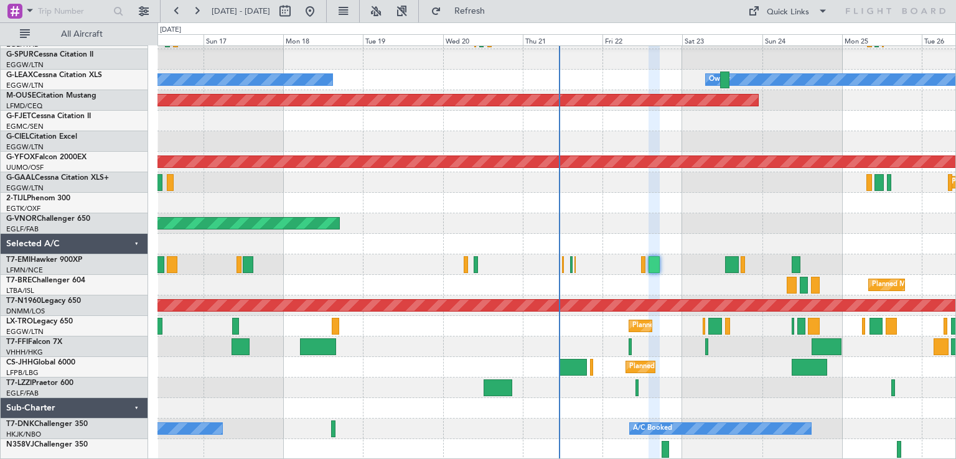
type input "0"
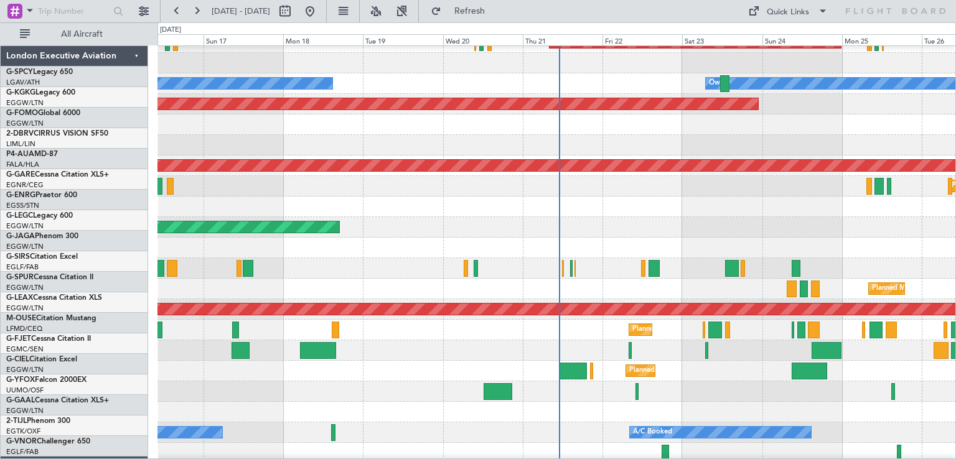
scroll to position [223, 0]
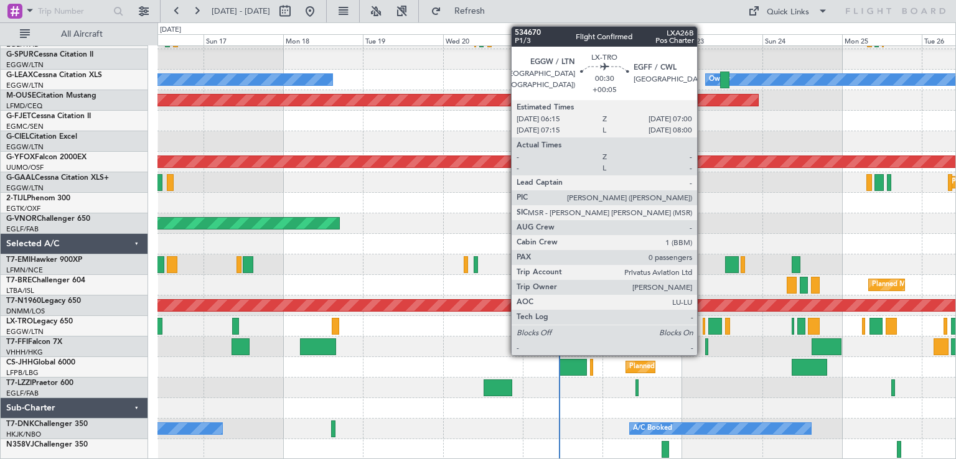
click at [703, 331] on div at bounding box center [704, 326] width 3 height 17
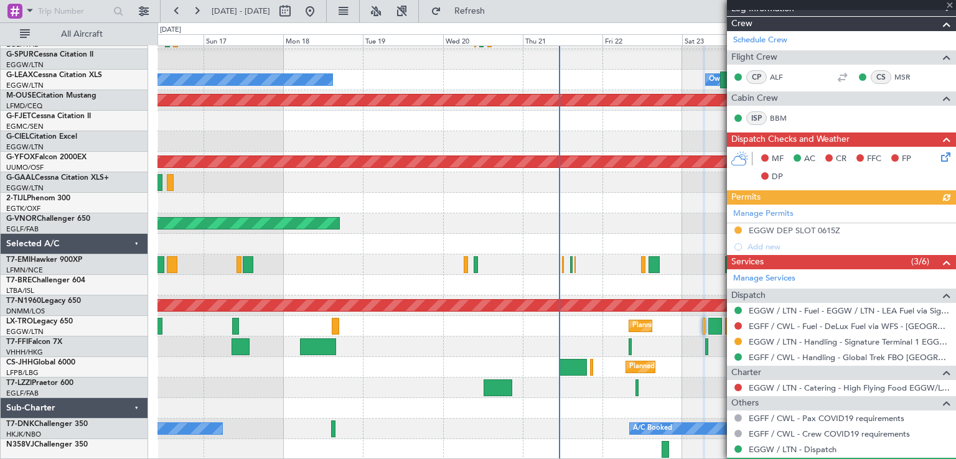
scroll to position [229, 0]
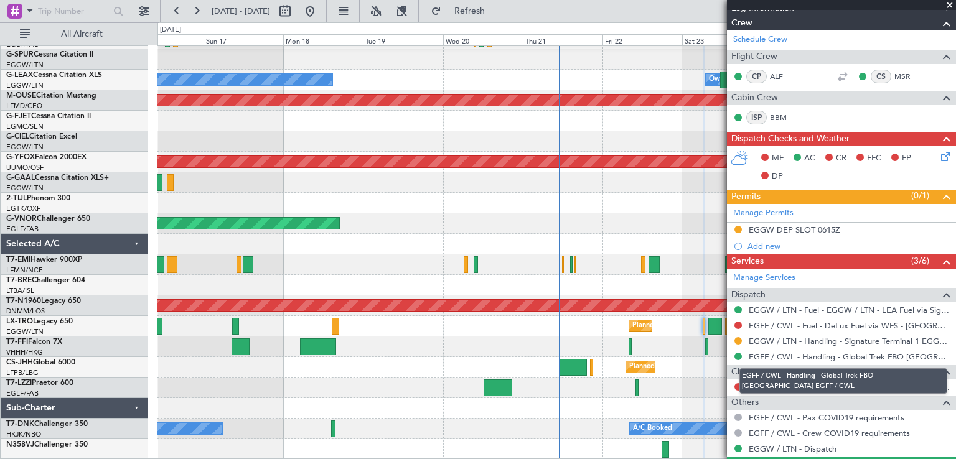
click at [737, 387] on mat-tooltip-component "EGFF / CWL - Handling - Global Trek FBO [GEOGRAPHIC_DATA] EGFF / CWL" at bounding box center [843, 381] width 225 height 43
click at [737, 382] on mat-tooltip-component "EGFF / CWL - Handling - Global Trek FBO [GEOGRAPHIC_DATA] EGFF / CWL" at bounding box center [843, 381] width 225 height 43
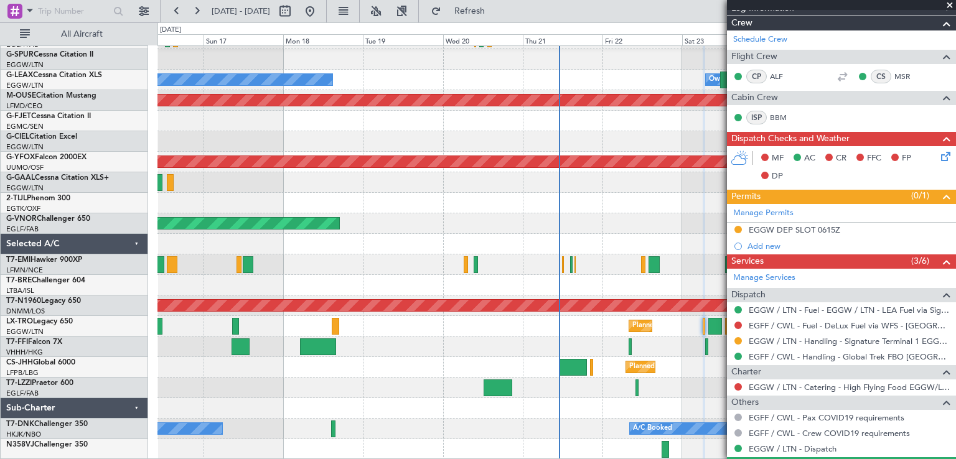
click at [742, 386] on div at bounding box center [738, 387] width 10 height 10
click at [740, 383] on button at bounding box center [737, 386] width 7 height 7
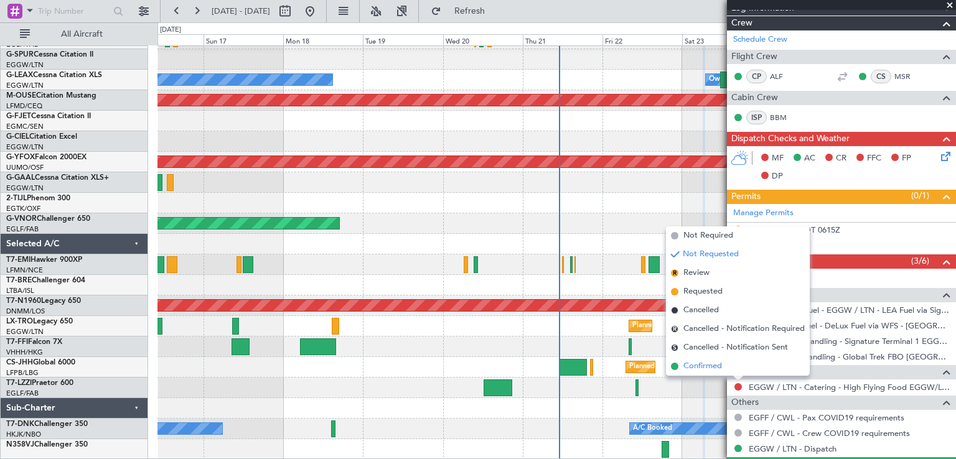
click at [716, 370] on span "Confirmed" at bounding box center [702, 366] width 39 height 12
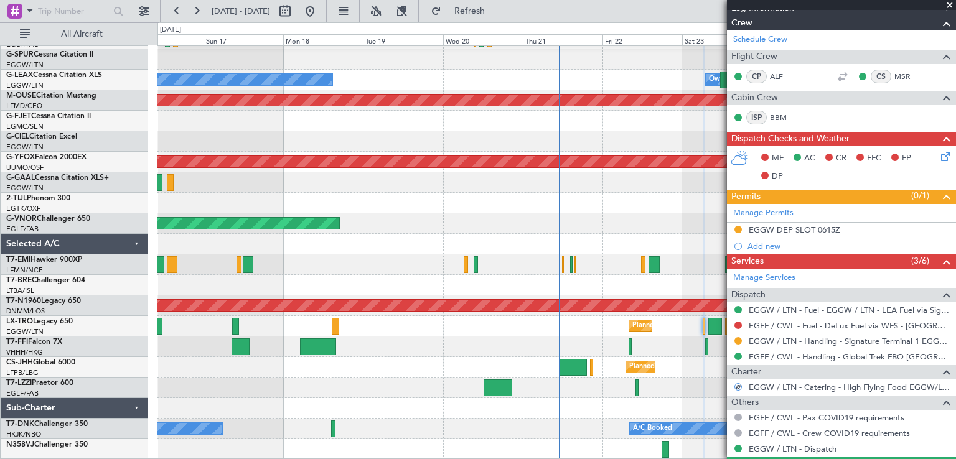
click at [950, 2] on span at bounding box center [949, 5] width 12 height 11
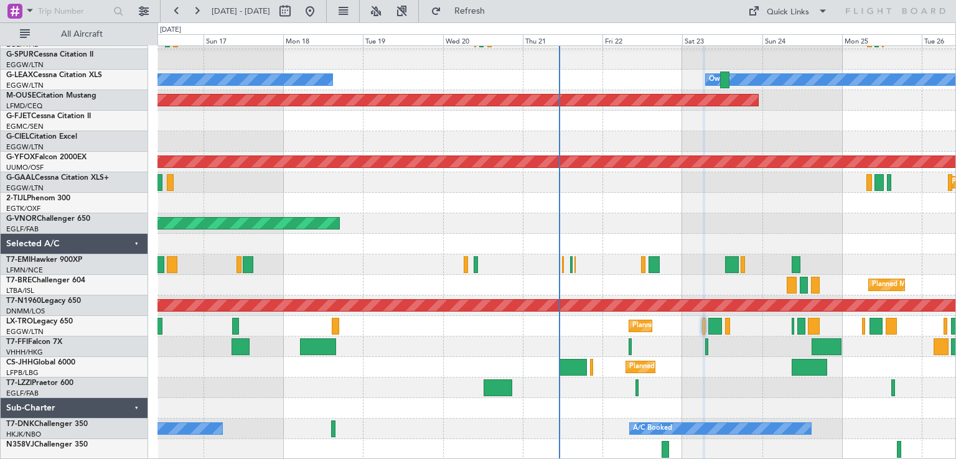
scroll to position [0, 0]
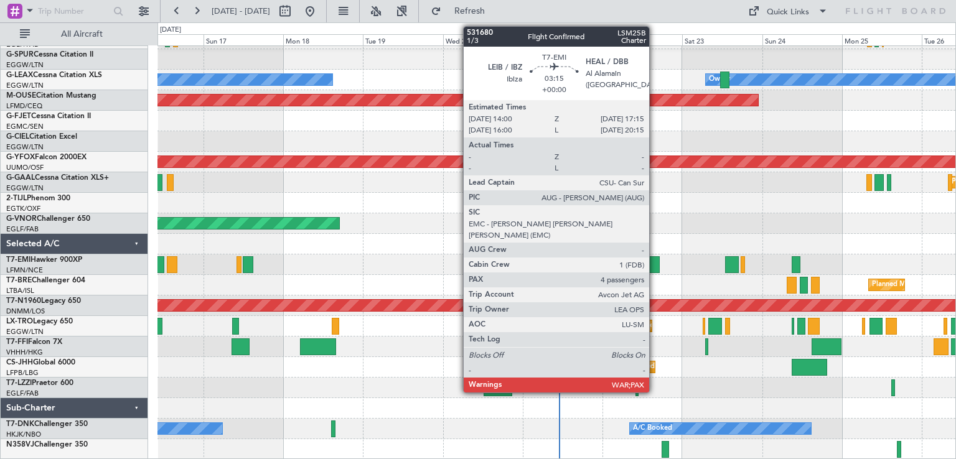
click at [655, 268] on div at bounding box center [653, 264] width 11 height 17
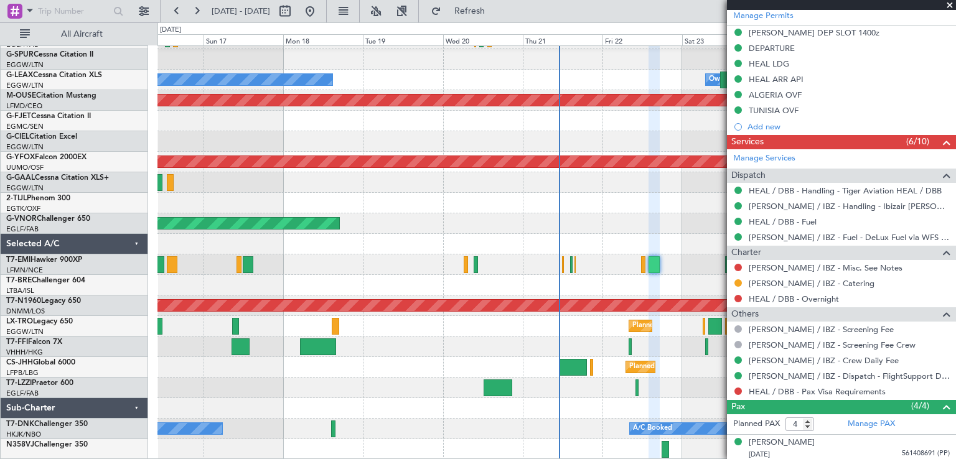
scroll to position [413, 0]
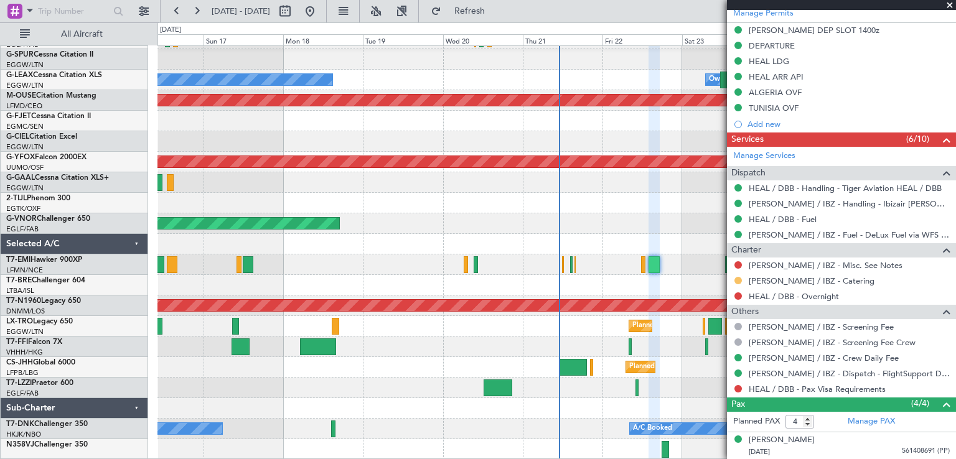
click at [740, 279] on button at bounding box center [737, 280] width 7 height 7
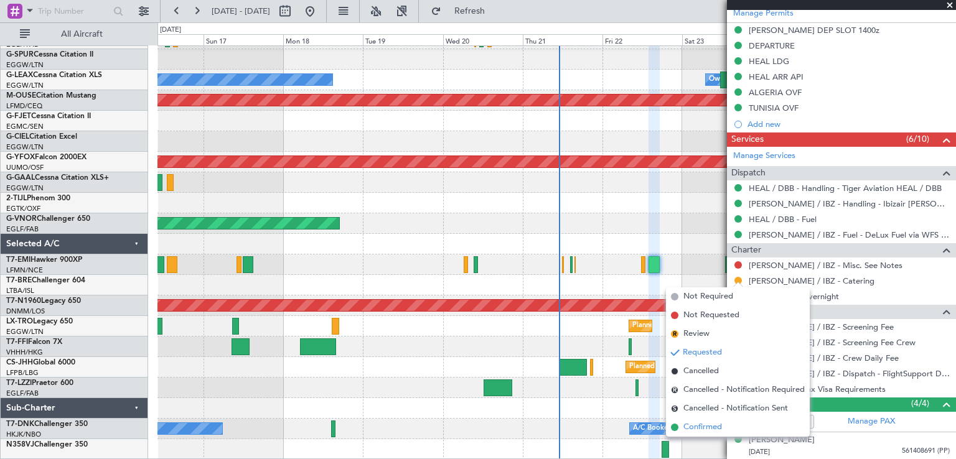
click at [674, 427] on span at bounding box center [674, 427] width 7 height 7
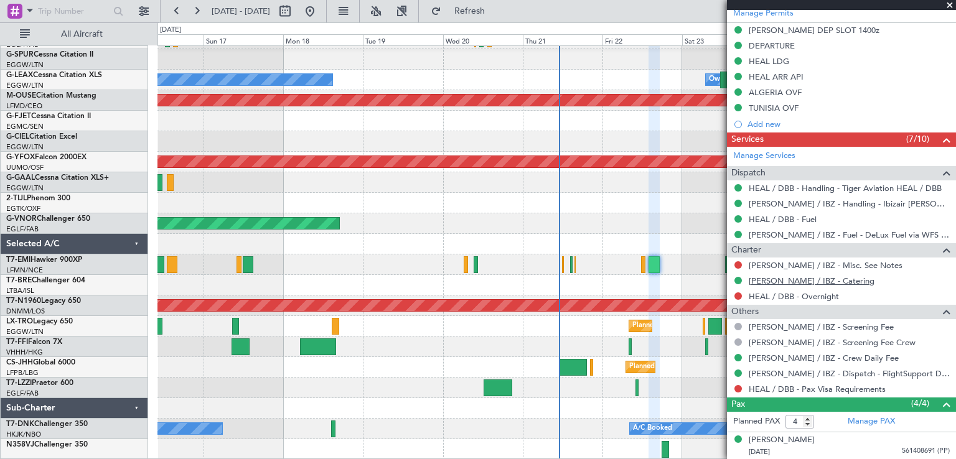
click at [812, 280] on link "[PERSON_NAME] / IBZ - Catering" at bounding box center [812, 281] width 126 height 11
click at [496, 15] on span "Refresh" at bounding box center [470, 11] width 52 height 9
click at [320, 11] on button at bounding box center [310, 11] width 20 height 20
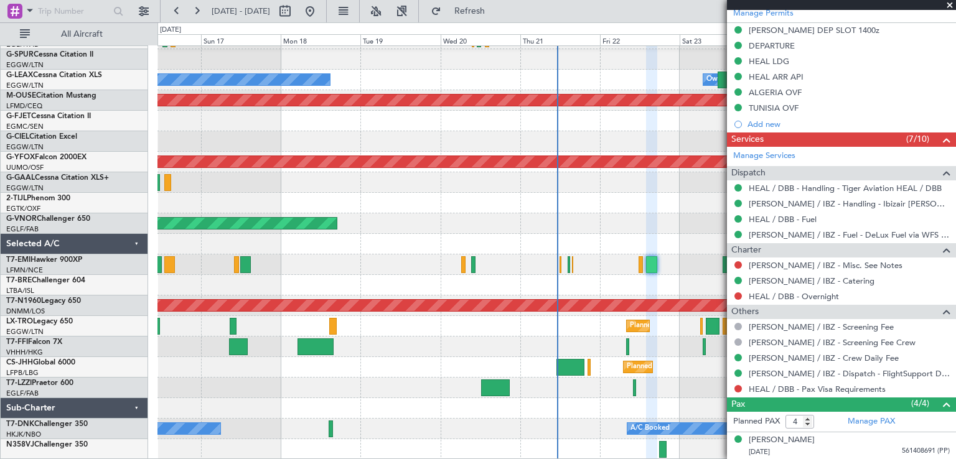
click at [950, 6] on span at bounding box center [949, 5] width 12 height 11
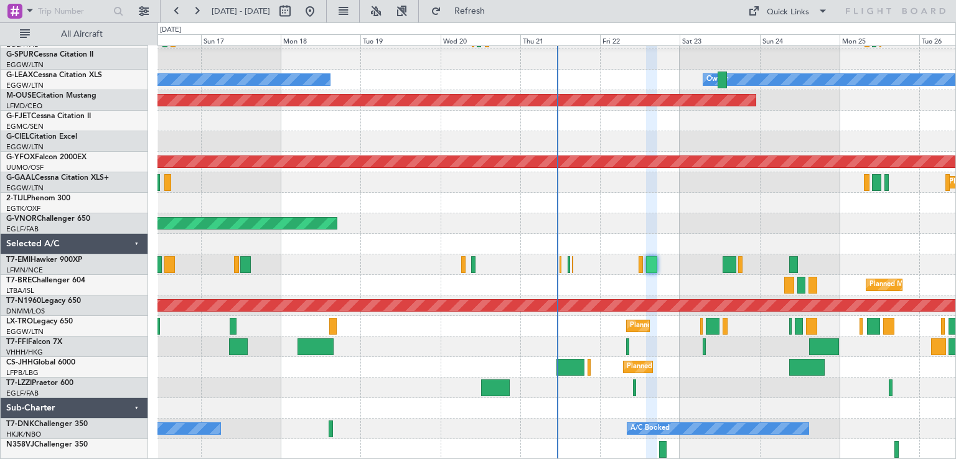
type input "0"
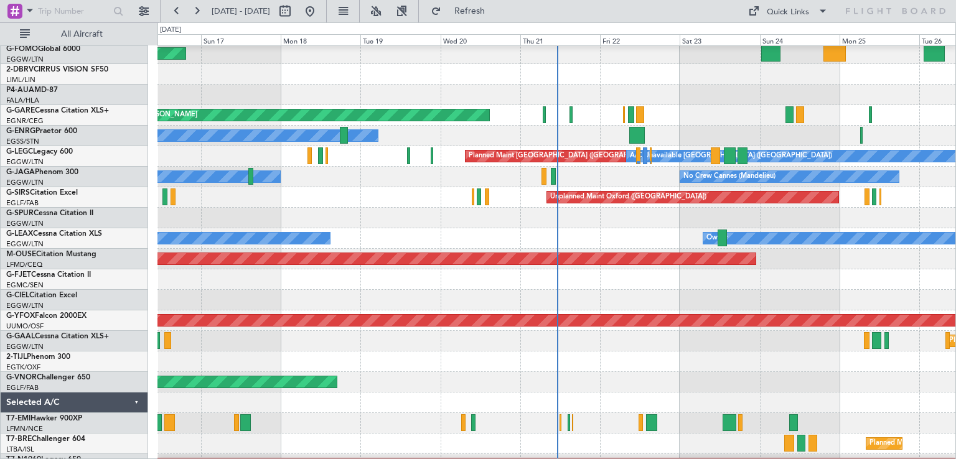
scroll to position [63, 0]
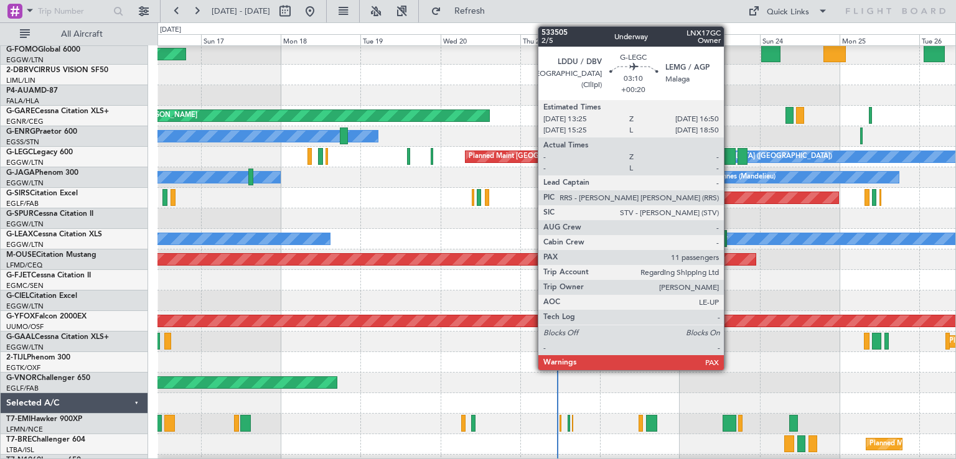
click at [729, 154] on div at bounding box center [730, 156] width 12 height 17
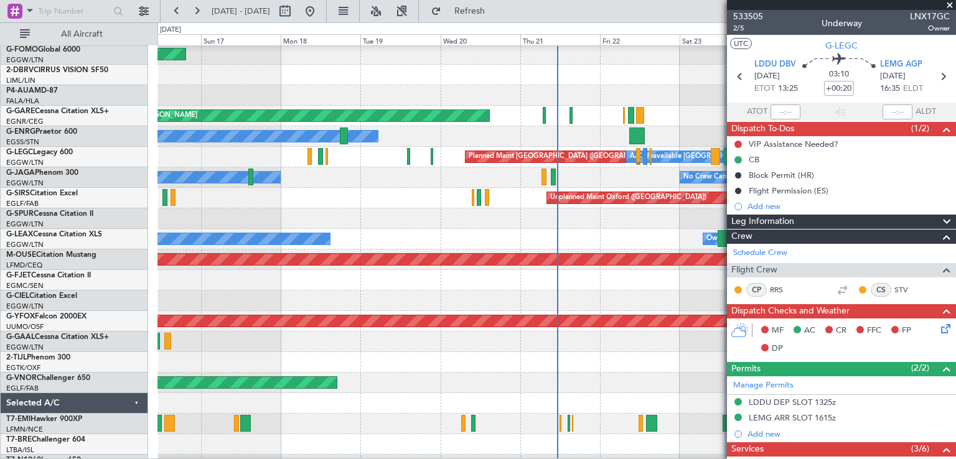
scroll to position [97, 0]
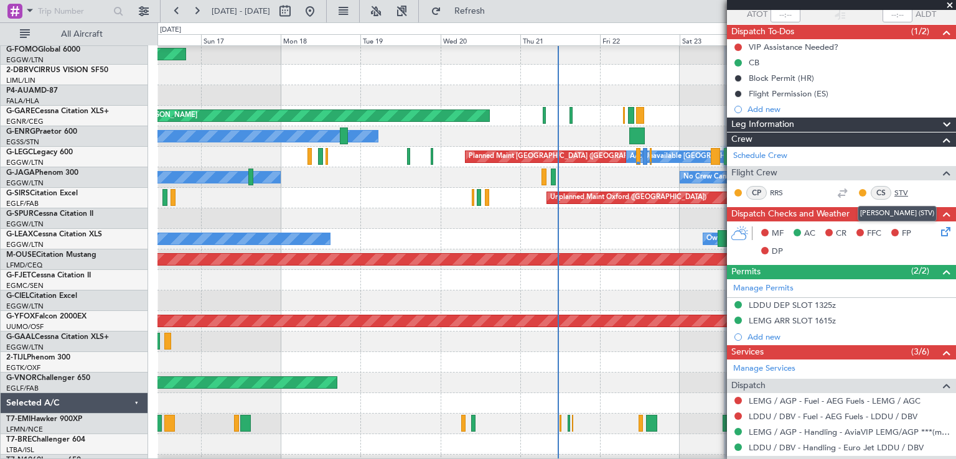
click at [894, 187] on link "STV" at bounding box center [908, 192] width 28 height 11
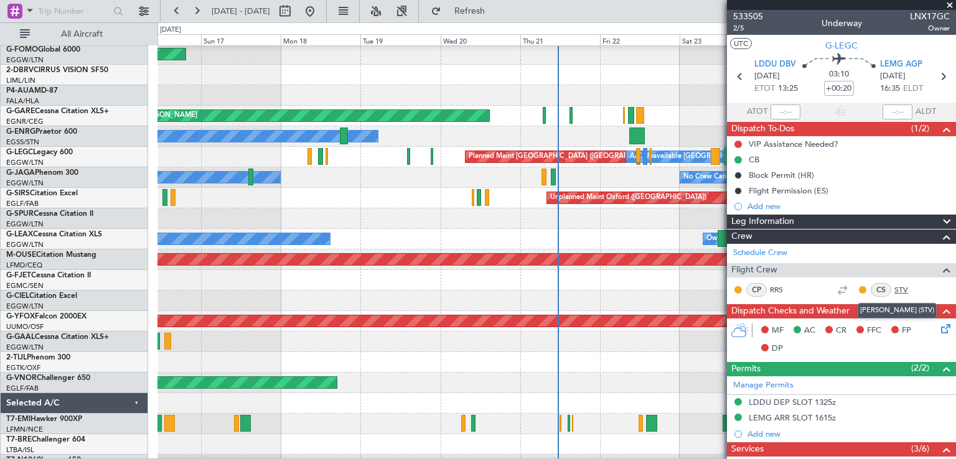
click at [895, 286] on link "STV" at bounding box center [908, 289] width 28 height 11
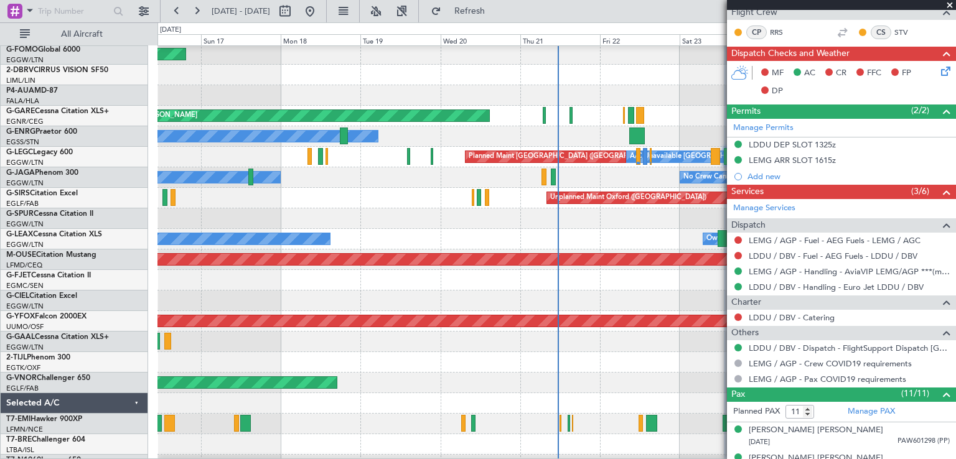
scroll to position [263, 0]
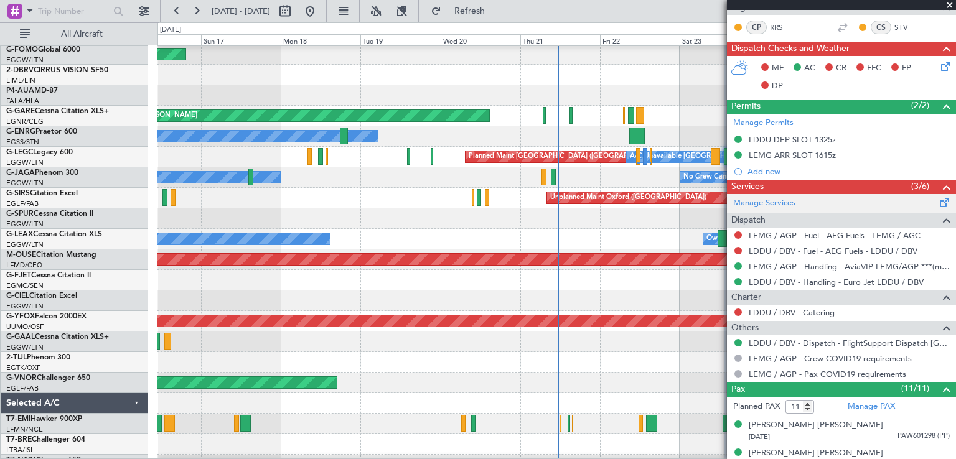
click at [775, 202] on link "Manage Services" at bounding box center [764, 203] width 62 height 12
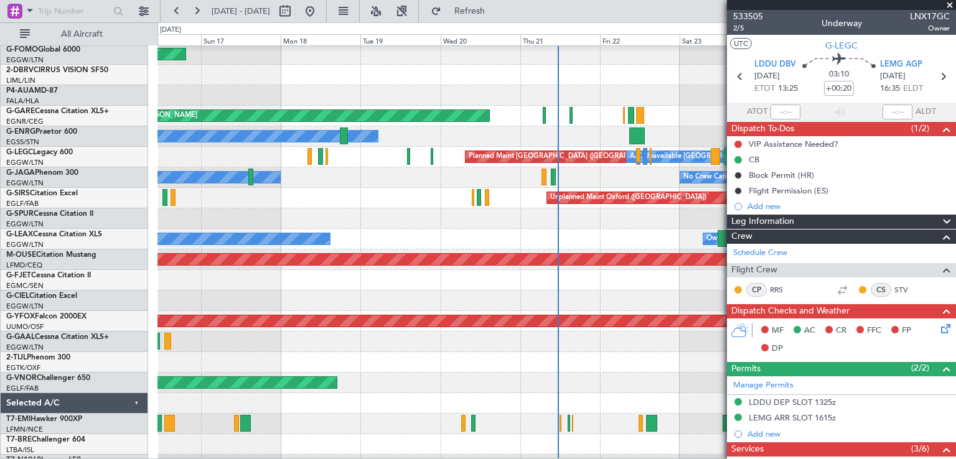
click at [740, 85] on section "LDDU DBV [DATE] ETOT 13:25 03:10 +00:20 LEMG AGP [DATE] 16:35 ELDT" at bounding box center [841, 78] width 229 height 49
click at [737, 75] on icon at bounding box center [740, 76] width 16 height 16
type input "+00:05"
type input "0"
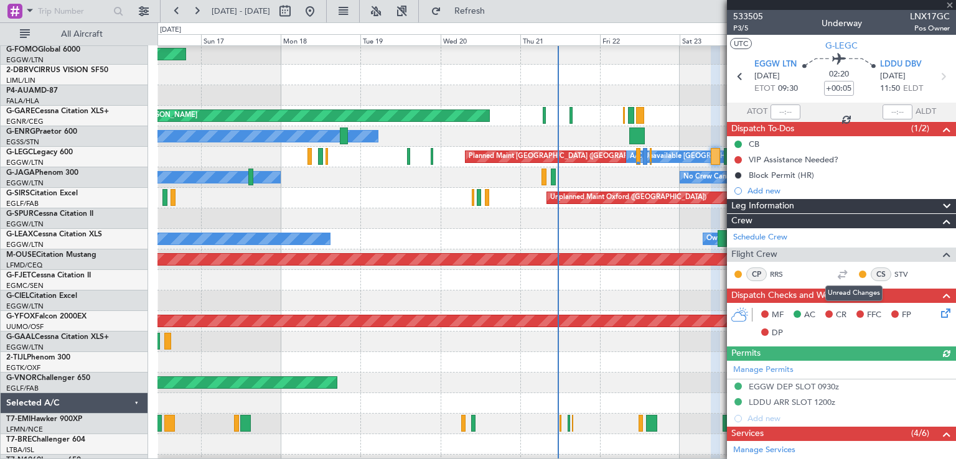
scroll to position [203, 0]
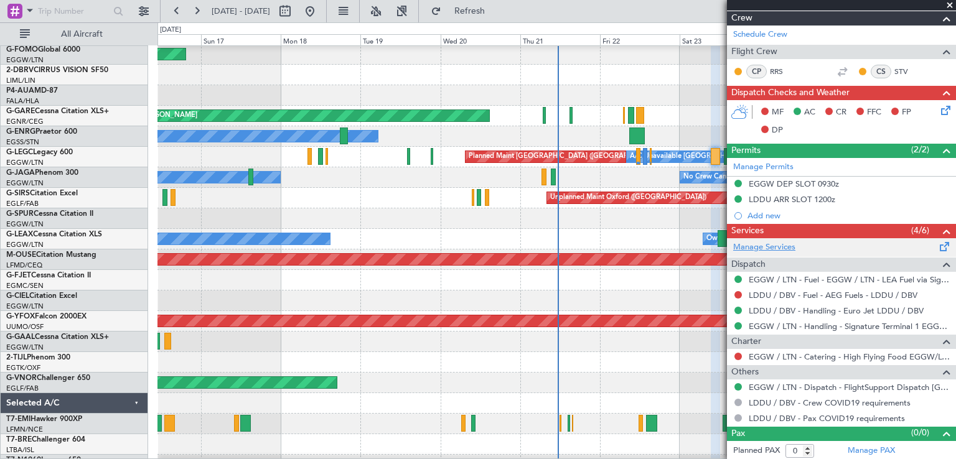
click at [787, 247] on link "Manage Services" at bounding box center [764, 247] width 62 height 12
click at [496, 15] on span "Refresh" at bounding box center [470, 11] width 52 height 9
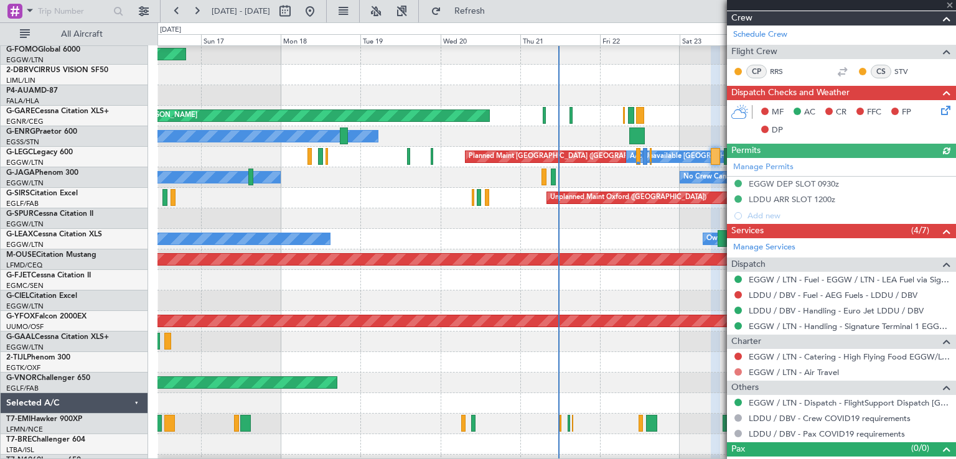
click at [737, 368] on button at bounding box center [737, 371] width 7 height 7
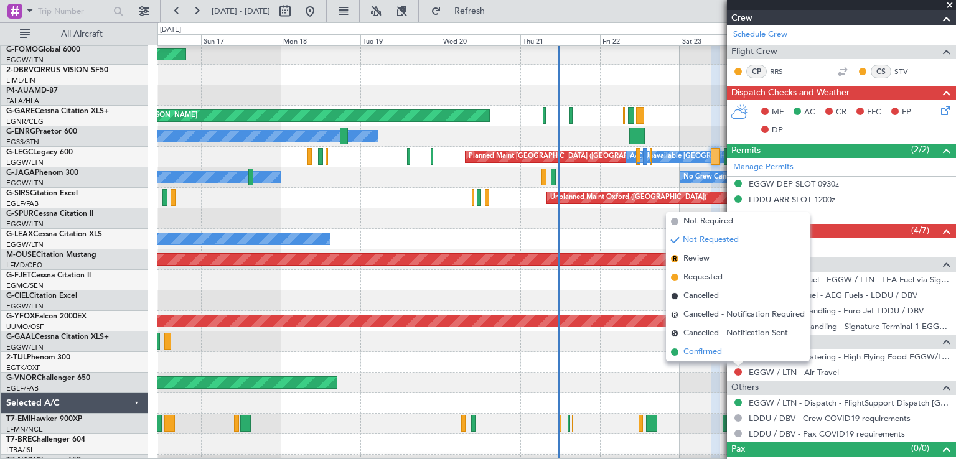
click at [702, 348] on span "Confirmed" at bounding box center [702, 352] width 39 height 12
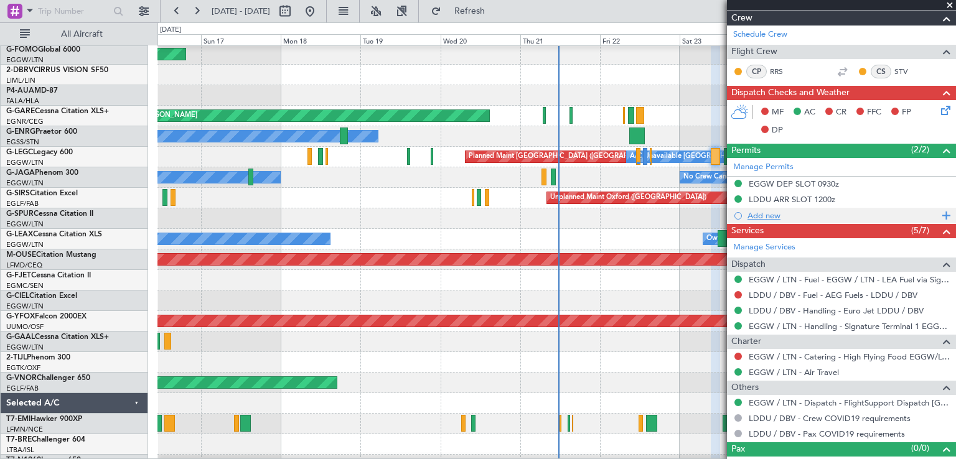
scroll to position [0, 0]
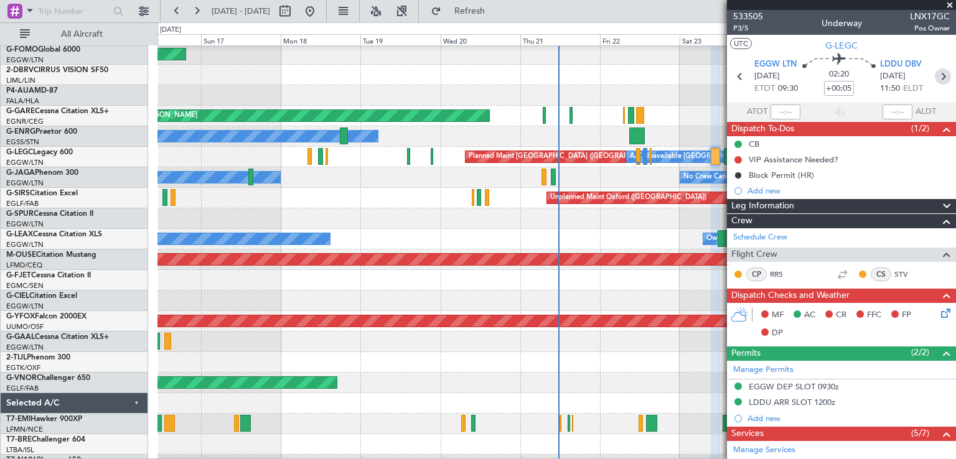
click at [940, 79] on icon at bounding box center [943, 76] width 16 height 16
type input "+00:20"
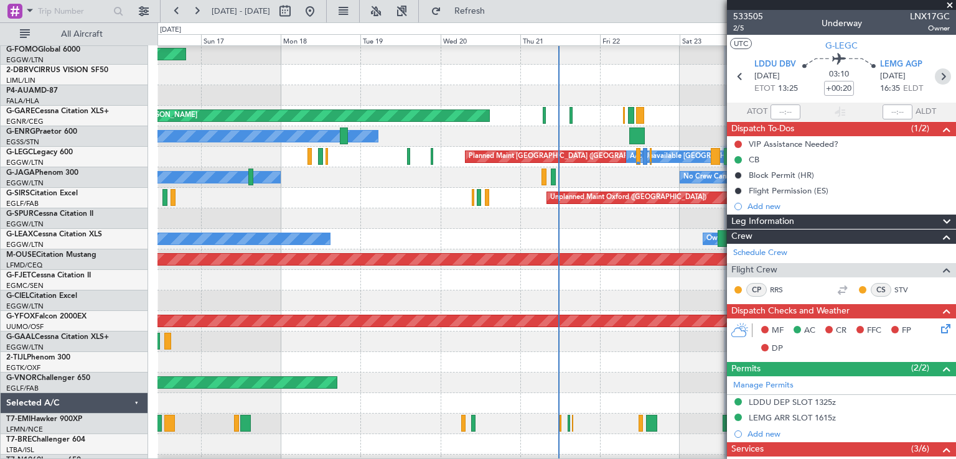
click at [936, 78] on icon at bounding box center [943, 76] width 16 height 16
type input "4"
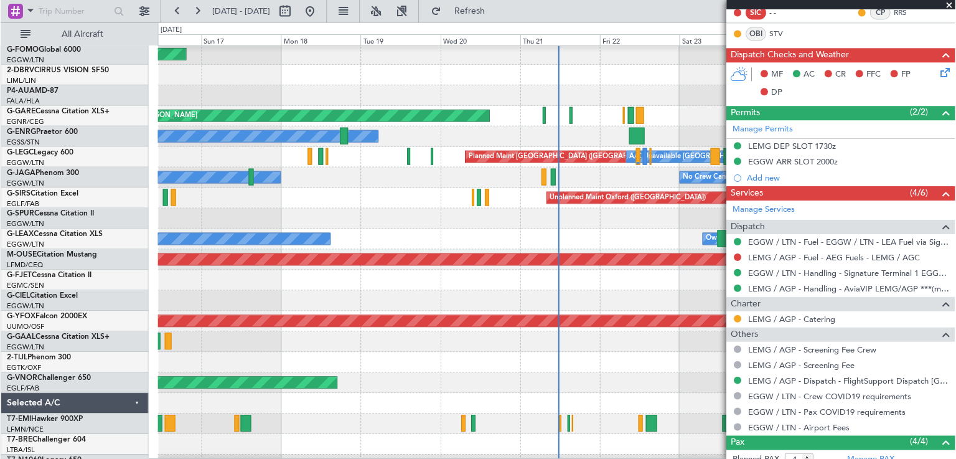
scroll to position [384, 0]
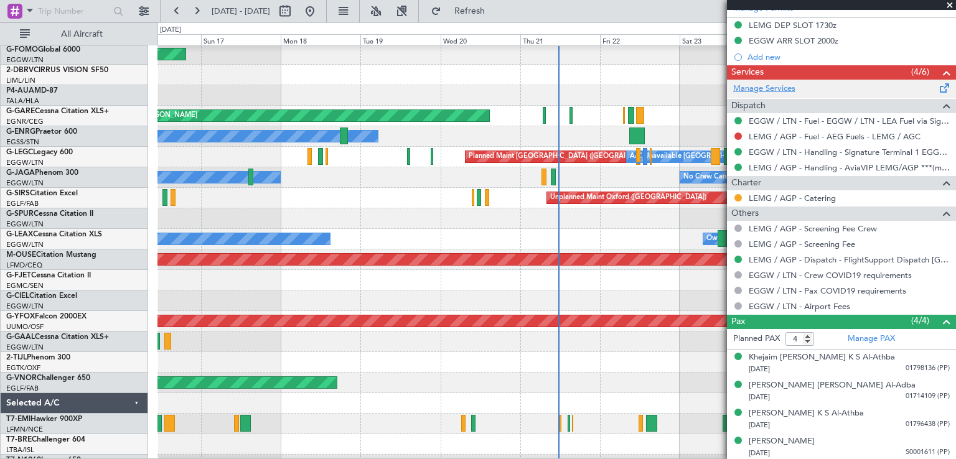
click at [784, 91] on link "Manage Services" at bounding box center [764, 89] width 62 height 12
click at [496, 16] on span "Refresh" at bounding box center [470, 11] width 52 height 9
click at [496, 8] on span "Refresh" at bounding box center [470, 11] width 52 height 9
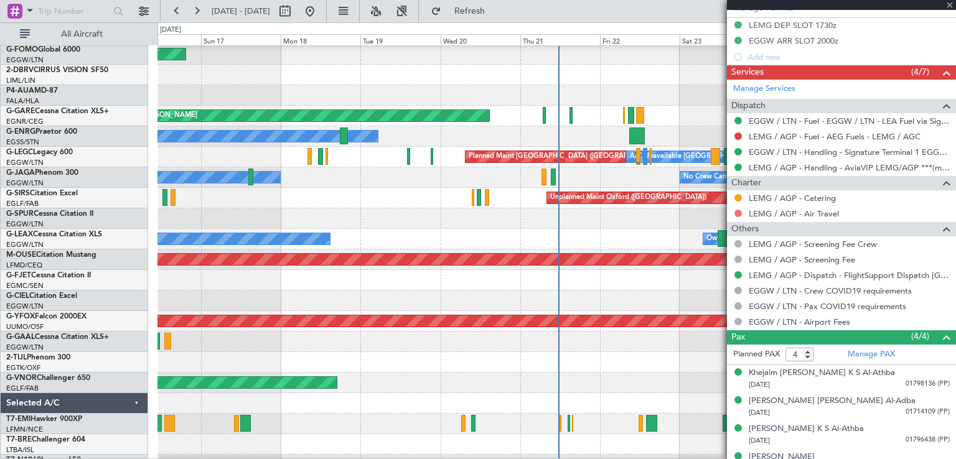
click at [739, 211] on button at bounding box center [737, 213] width 7 height 7
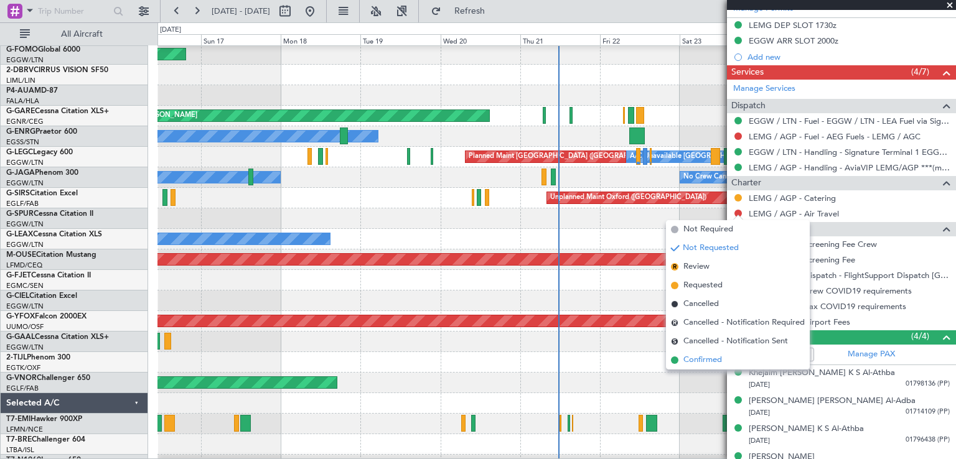
click at [701, 359] on span "Confirmed" at bounding box center [702, 360] width 39 height 12
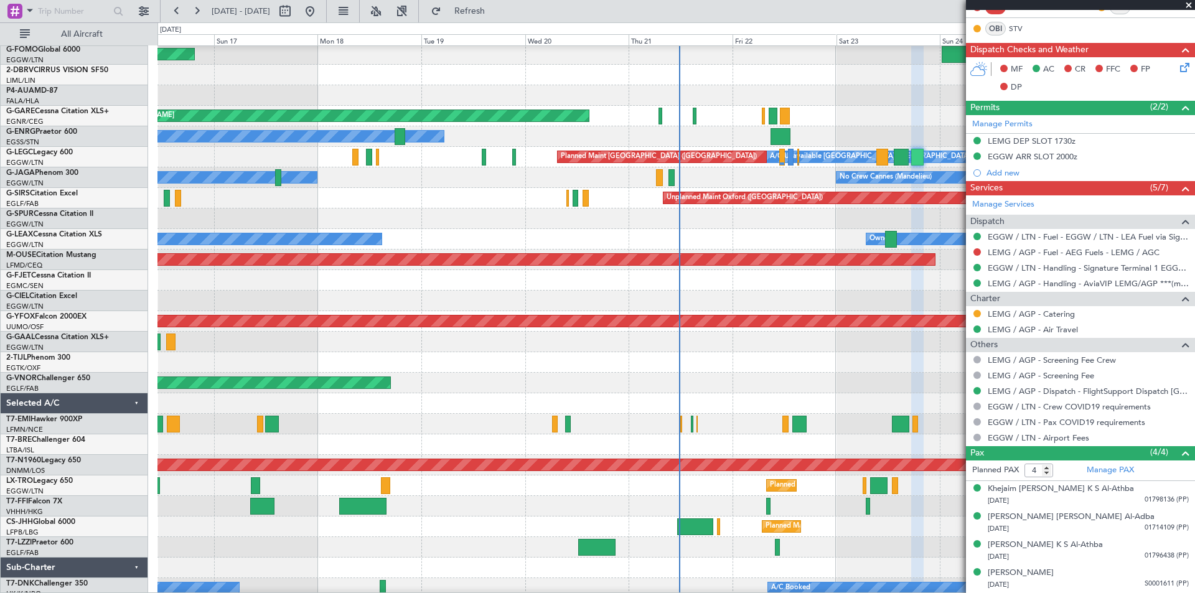
scroll to position [268, 0]
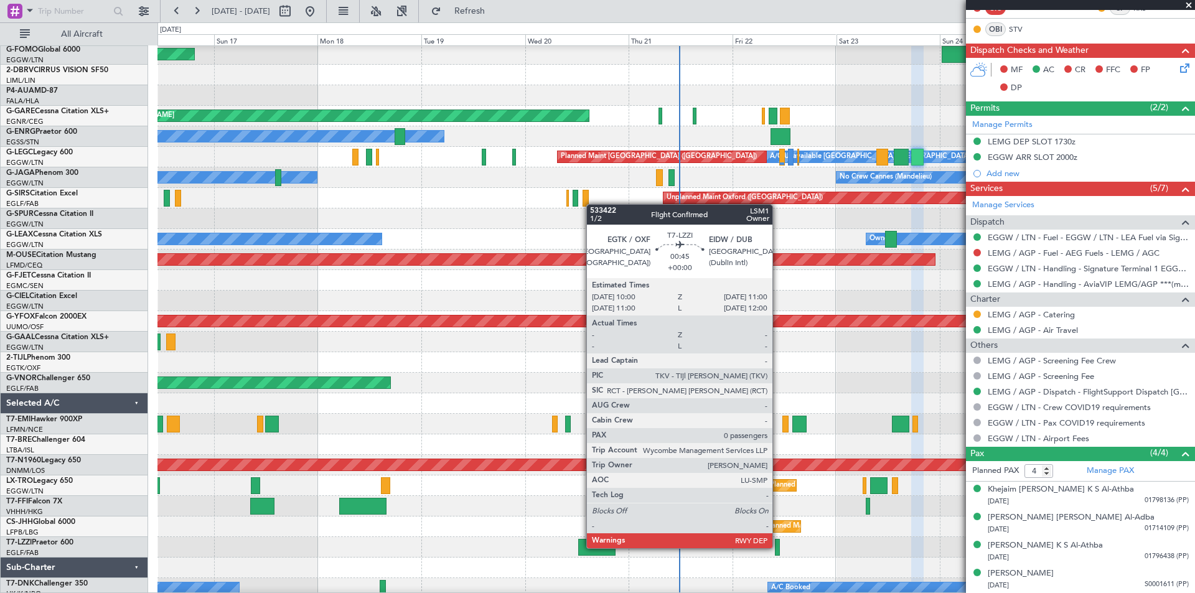
click at [778, 459] on div at bounding box center [777, 547] width 4 height 17
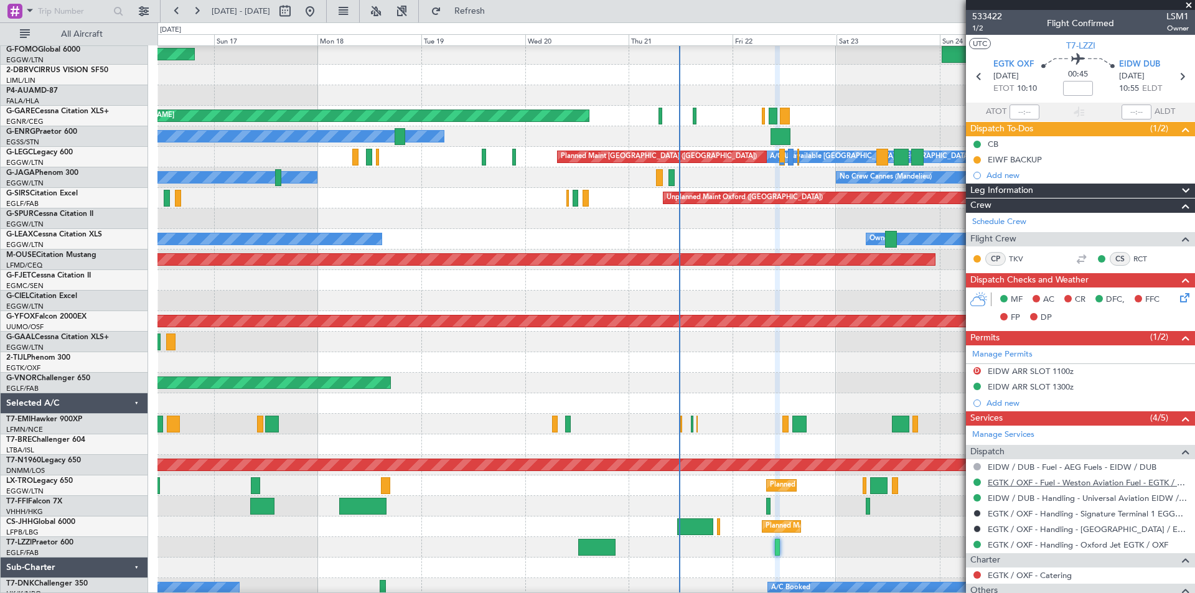
scroll to position [118, 0]
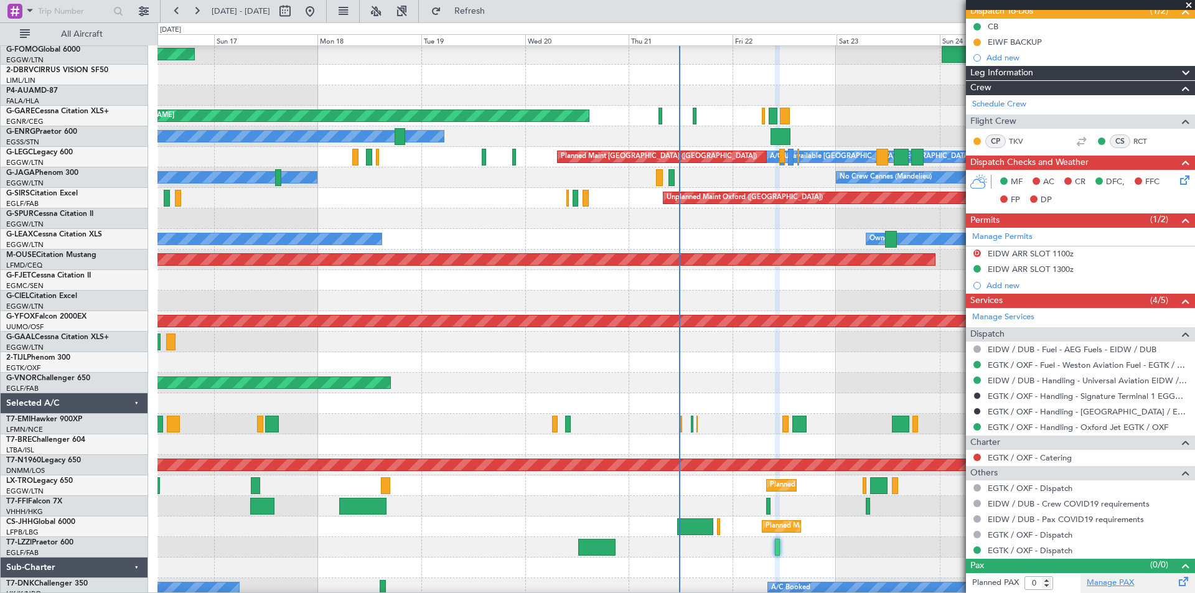
click at [955, 459] on link "Manage PAX" at bounding box center [1109, 583] width 47 height 12
click at [496, 16] on span "Refresh" at bounding box center [470, 11] width 52 height 9
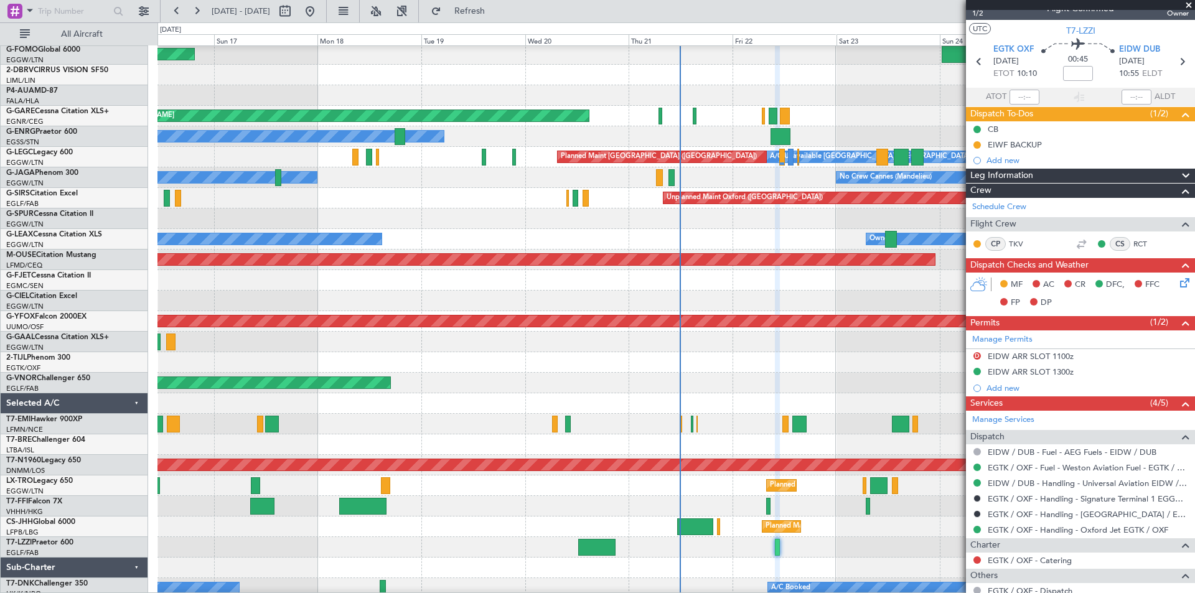
scroll to position [0, 0]
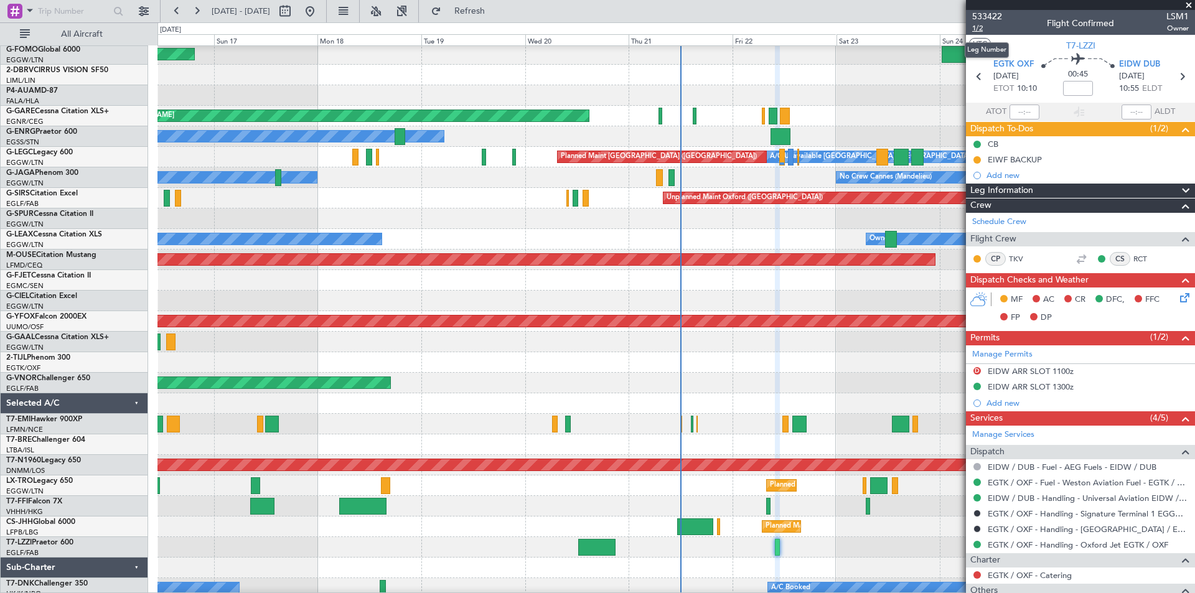
click at [955, 26] on span "1/2" at bounding box center [987, 28] width 30 height 11
click at [496, 11] on span "Refresh" at bounding box center [470, 11] width 52 height 9
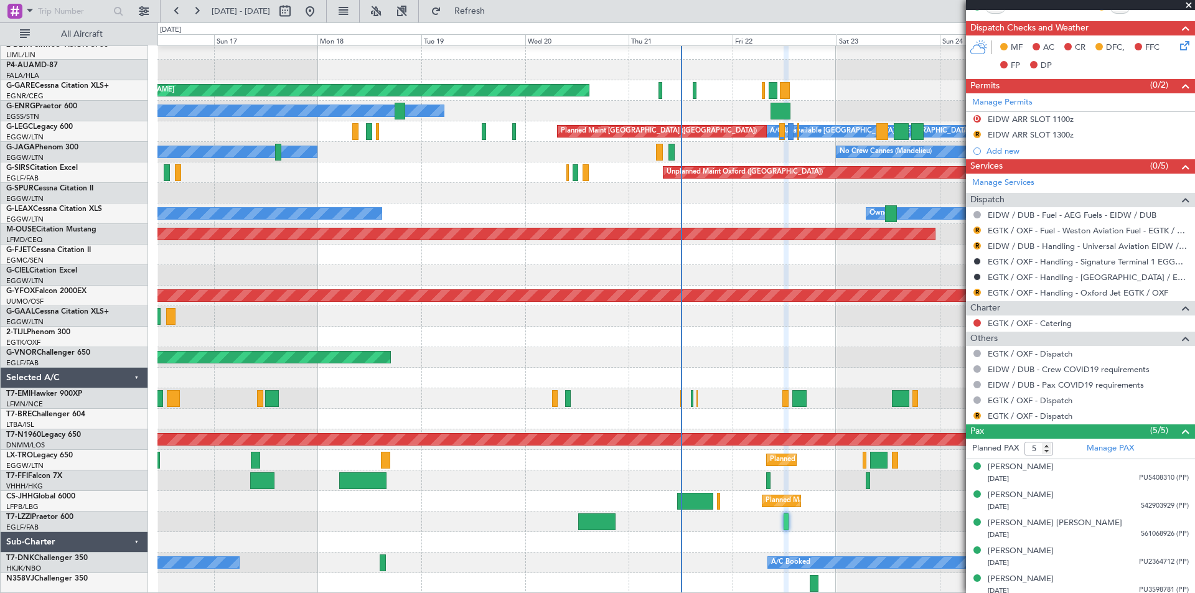
scroll to position [280, 0]
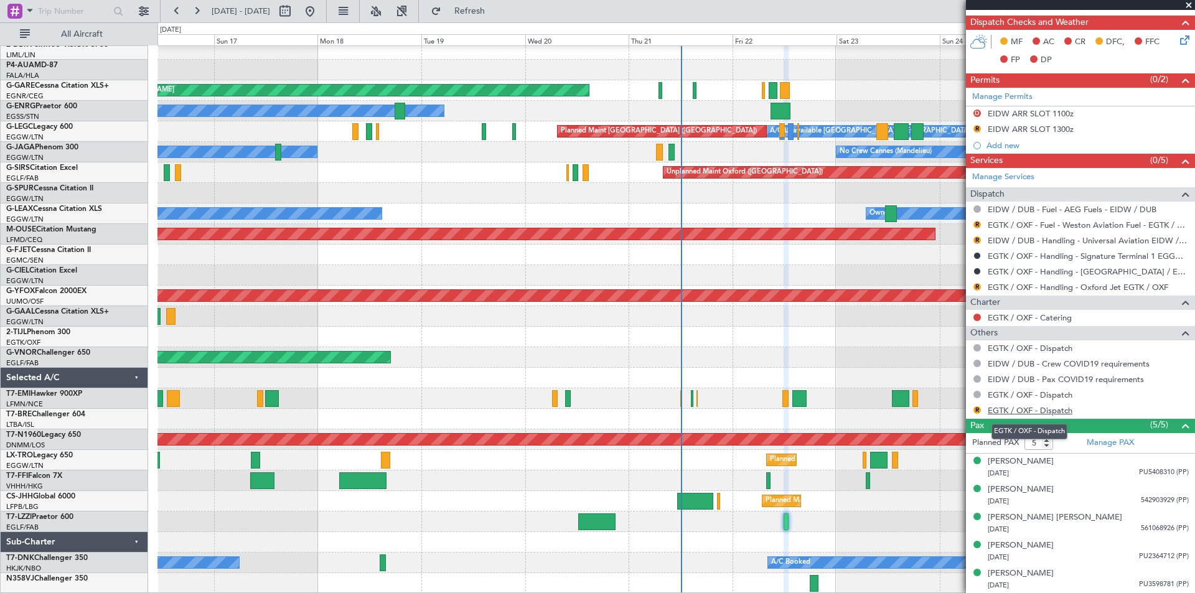
click at [955, 408] on link "EGTK / OXF - Dispatch" at bounding box center [1030, 410] width 85 height 11
click at [955, 4] on span at bounding box center [1188, 5] width 12 height 11
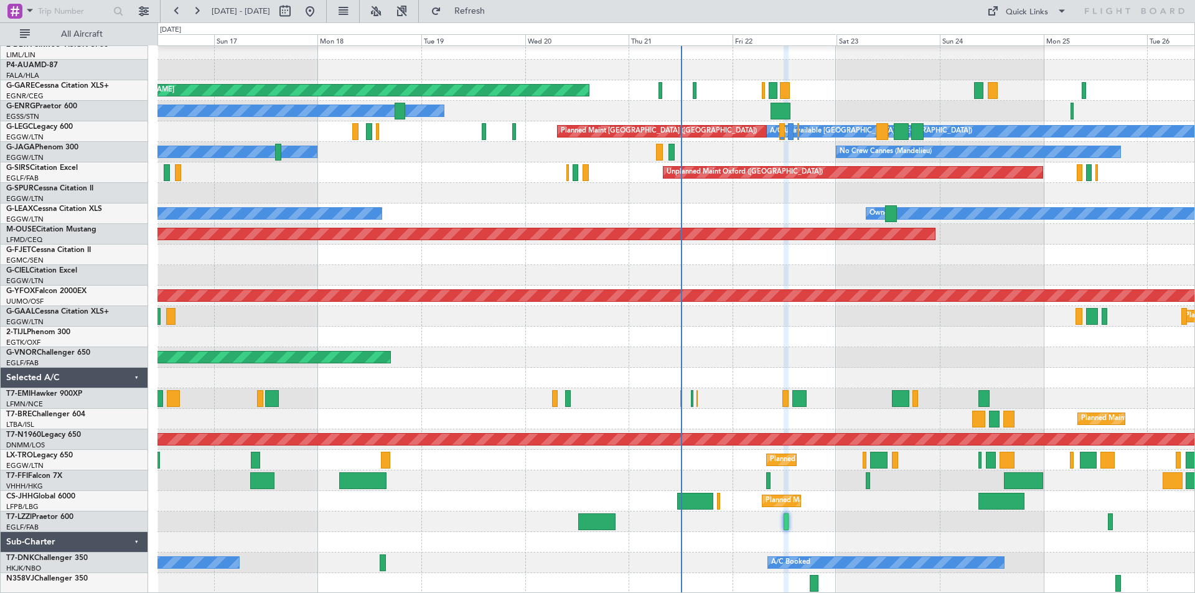
type input "0"
click at [198, 10] on button at bounding box center [197, 11] width 20 height 20
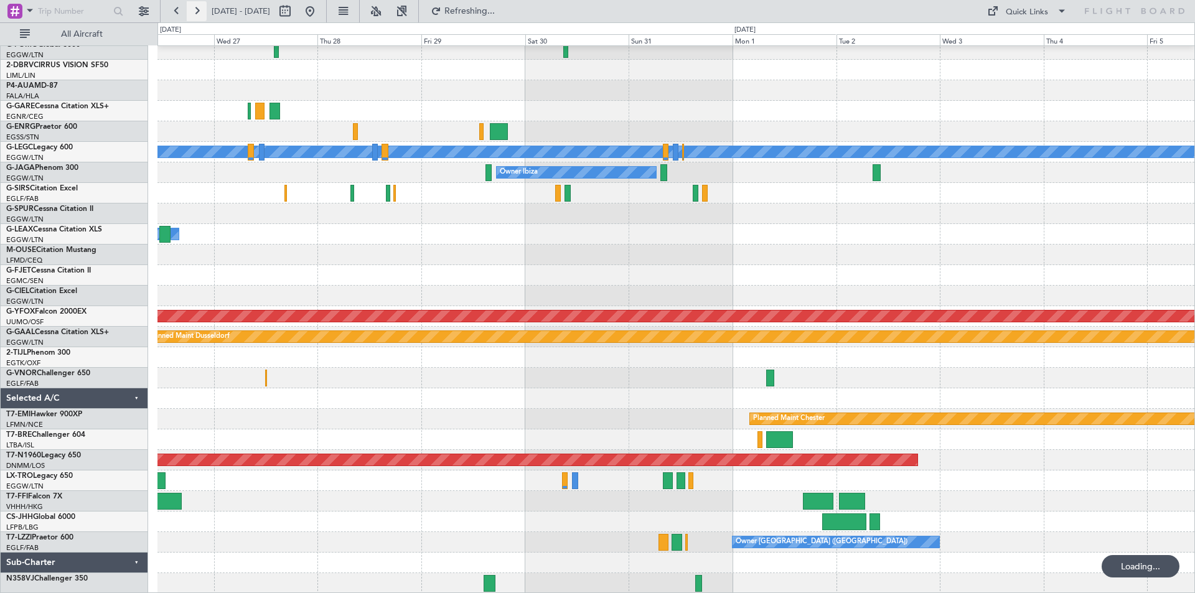
click at [198, 10] on button at bounding box center [197, 11] width 20 height 20
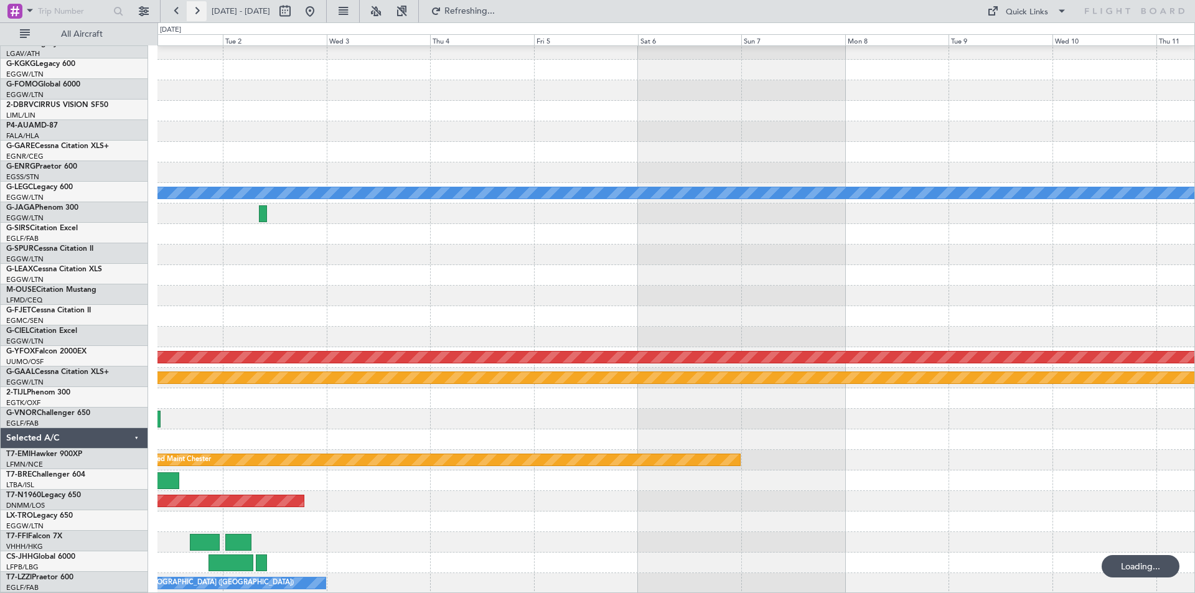
scroll to position [27, 0]
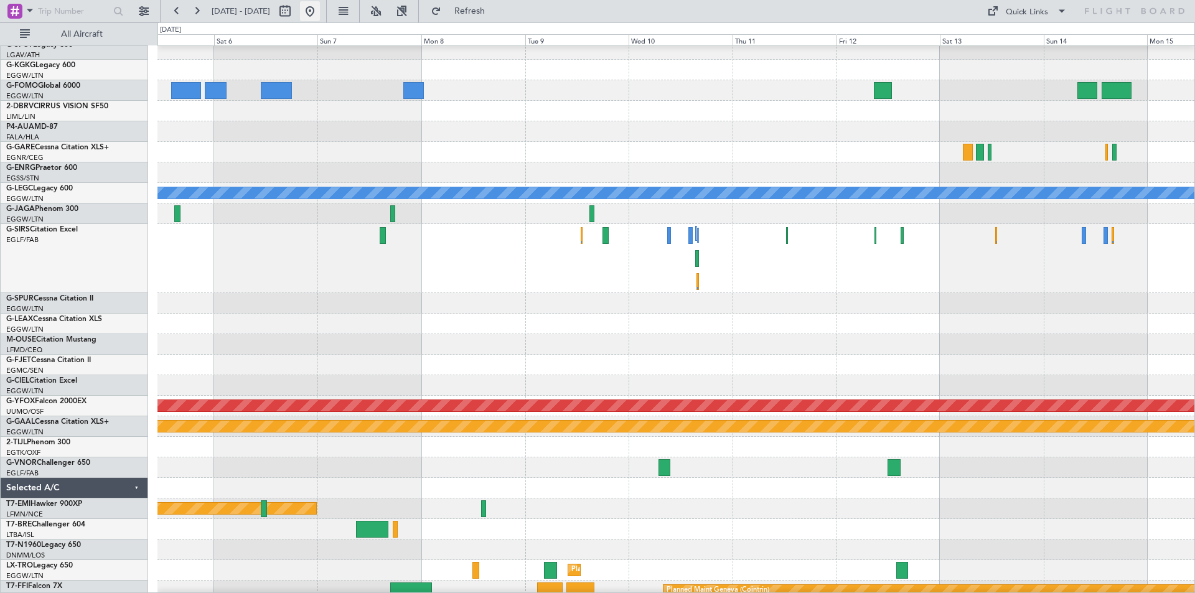
click at [320, 7] on button at bounding box center [310, 11] width 20 height 20
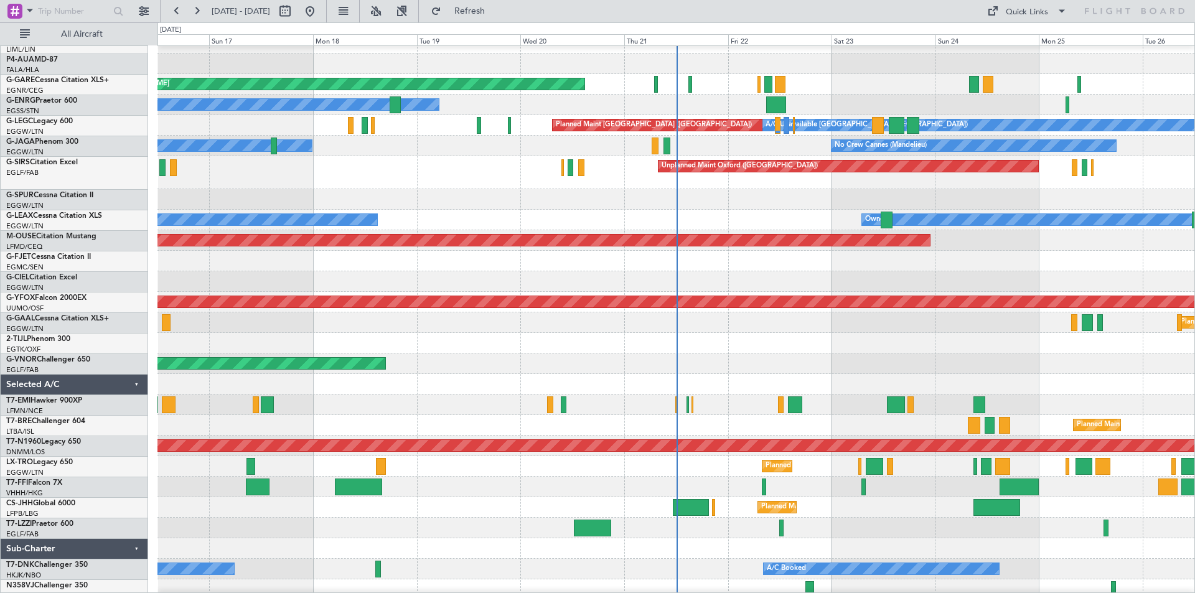
scroll to position [96, 0]
click at [320, 9] on button at bounding box center [310, 11] width 20 height 20
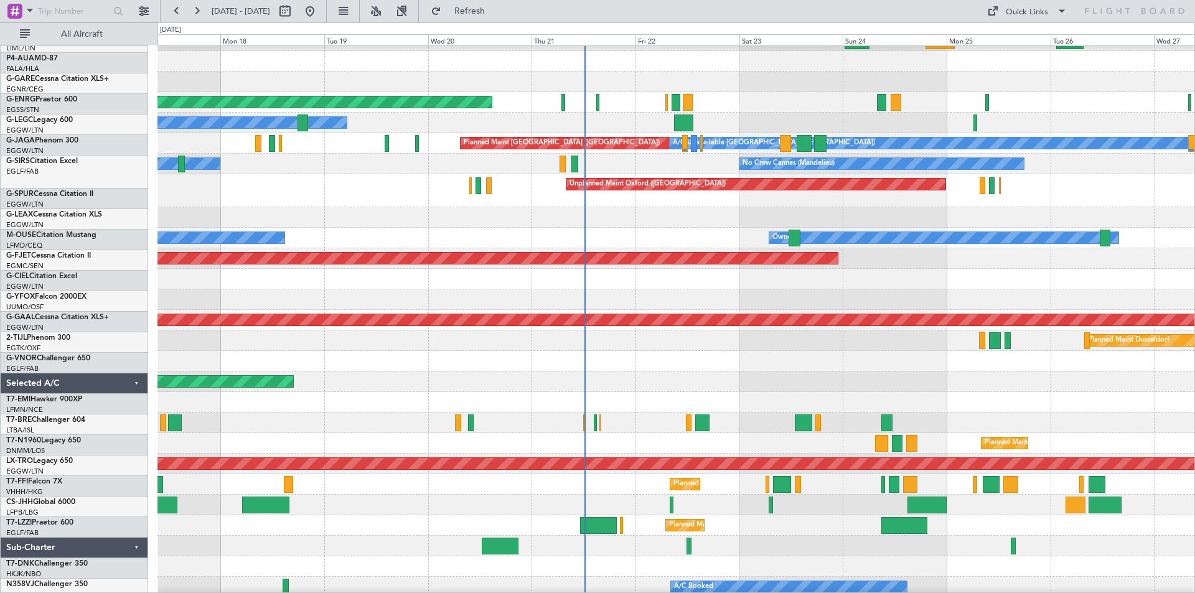
scroll to position [77, 0]
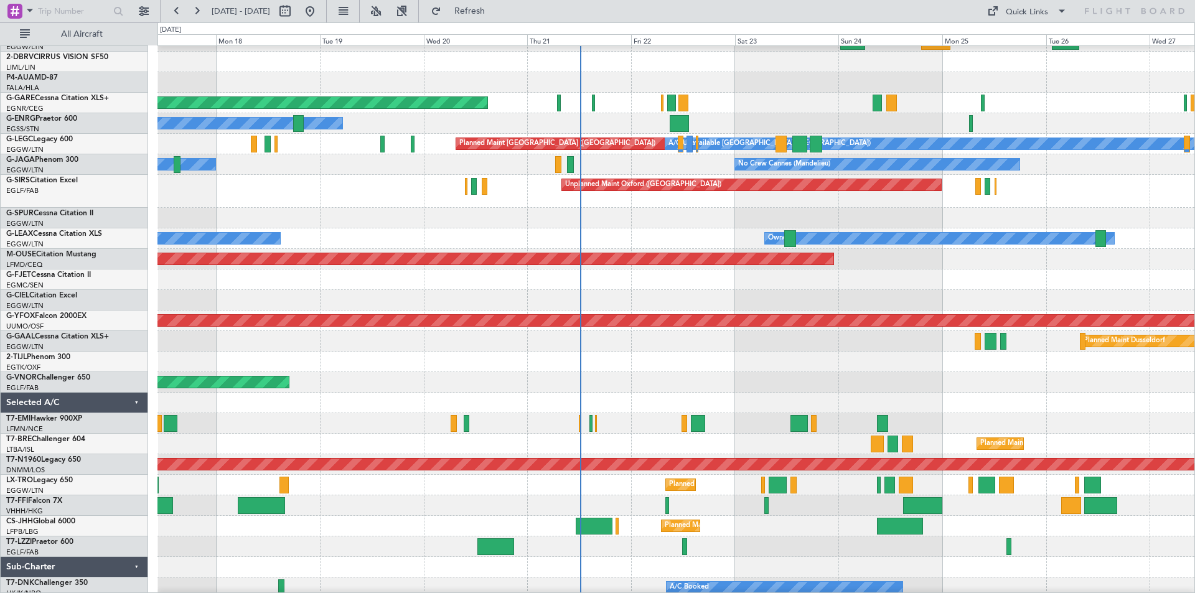
click at [955, 459] on div at bounding box center [675, 505] width 1037 height 21
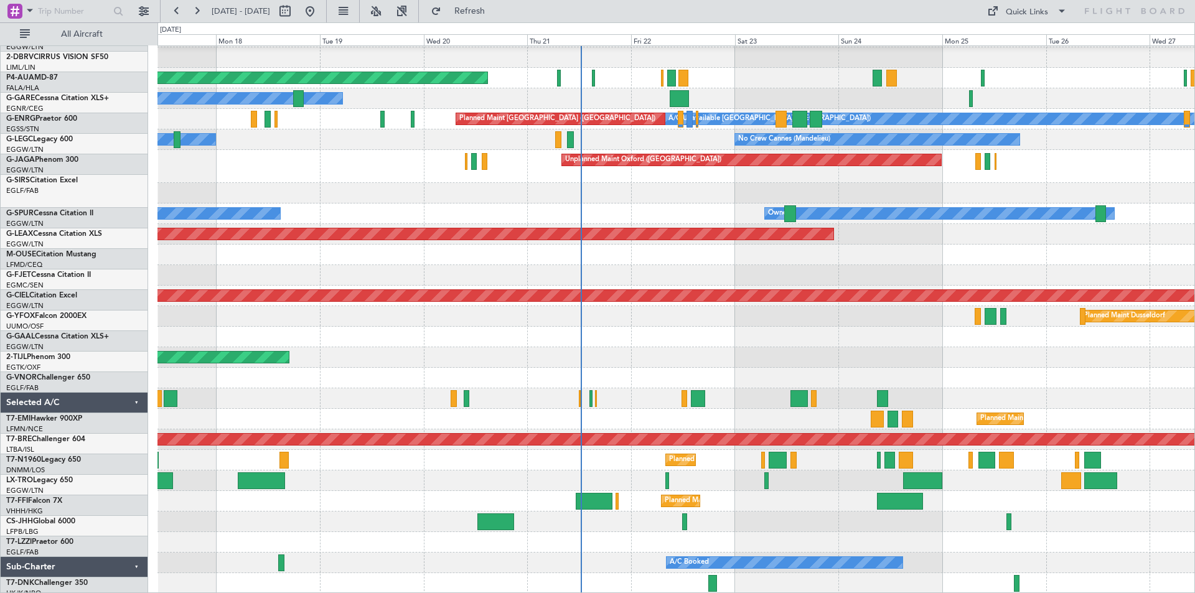
scroll to position [101, 0]
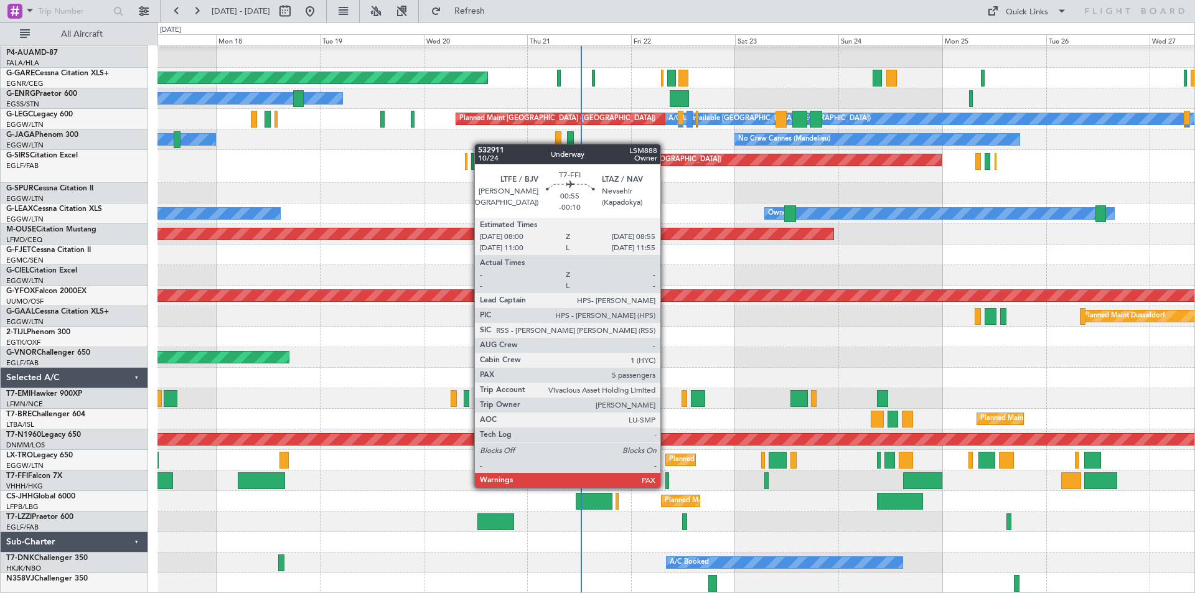
click at [666, 459] on div at bounding box center [667, 480] width 4 height 17
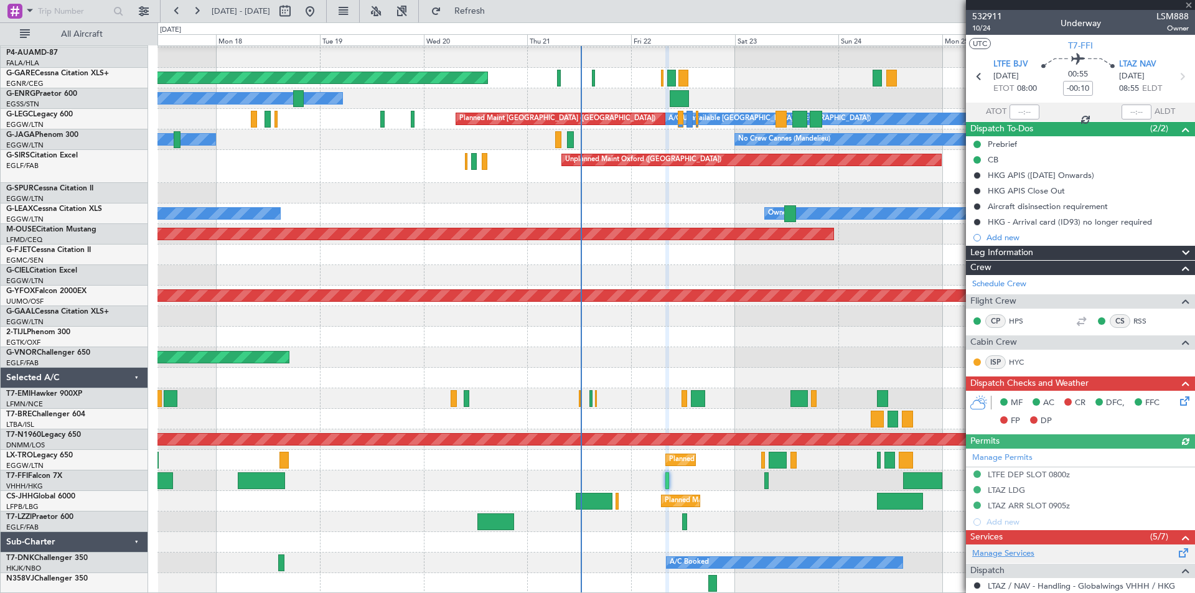
click at [955, 459] on link "Manage Services" at bounding box center [1003, 554] width 62 height 12
click at [496, 12] on span "Refresh" at bounding box center [470, 11] width 52 height 9
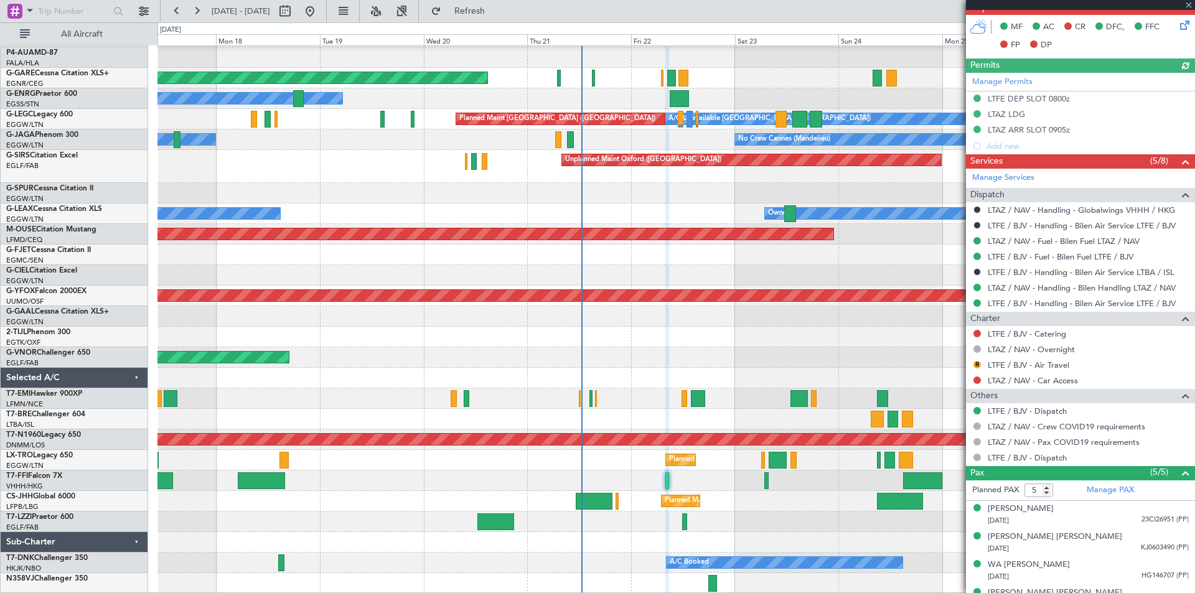
scroll to position [376, 0]
click at [955, 380] on button at bounding box center [976, 379] width 7 height 7
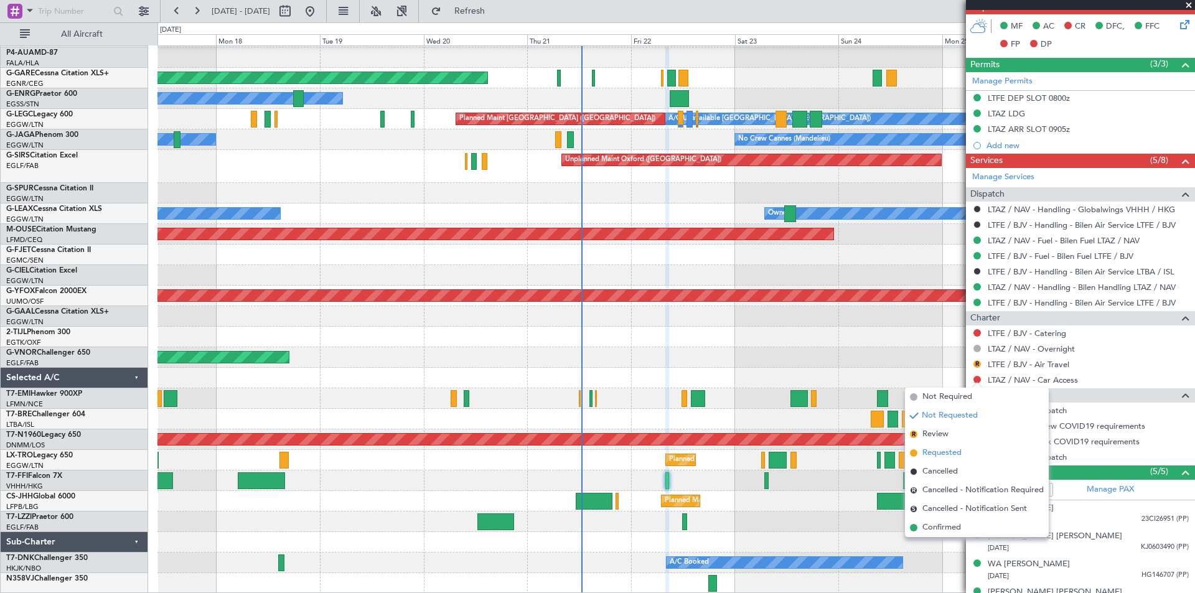
click at [915, 452] on span at bounding box center [913, 452] width 7 height 7
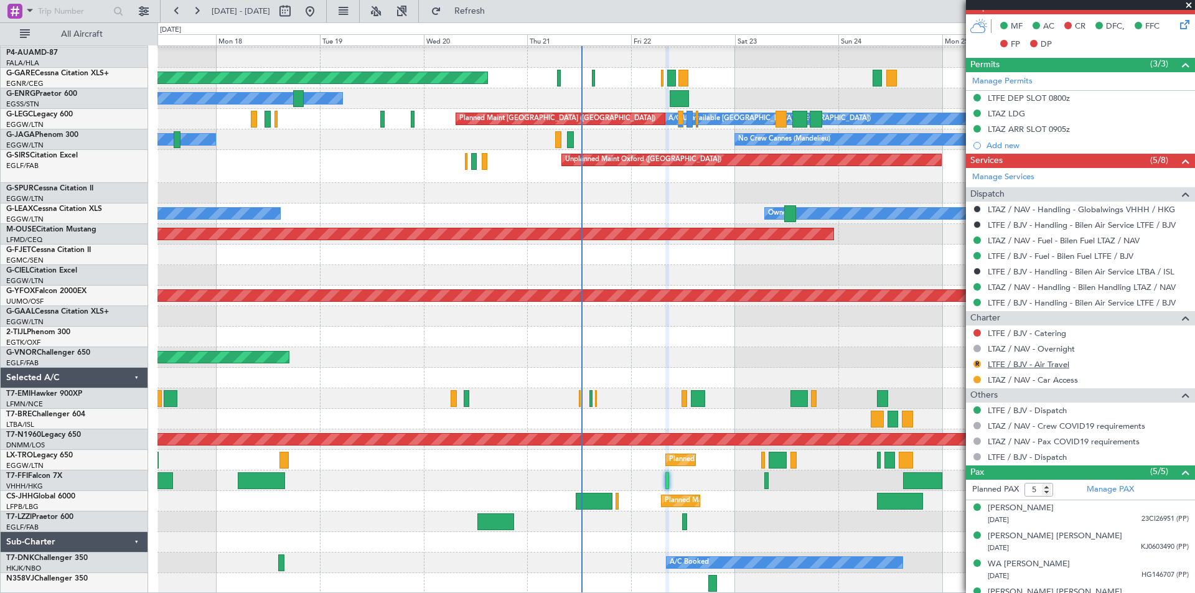
click at [955, 365] on link "LTFE / BJV - Air Travel" at bounding box center [1029, 364] width 82 height 11
click at [496, 14] on span "Refresh" at bounding box center [470, 11] width 52 height 9
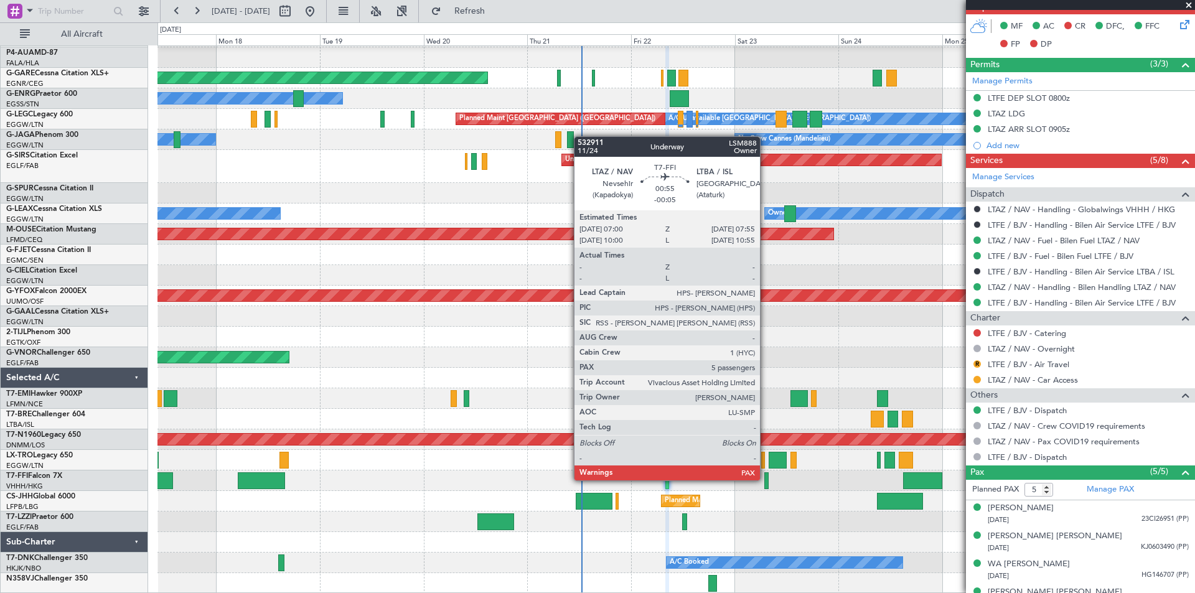
click at [765, 459] on div at bounding box center [766, 480] width 4 height 17
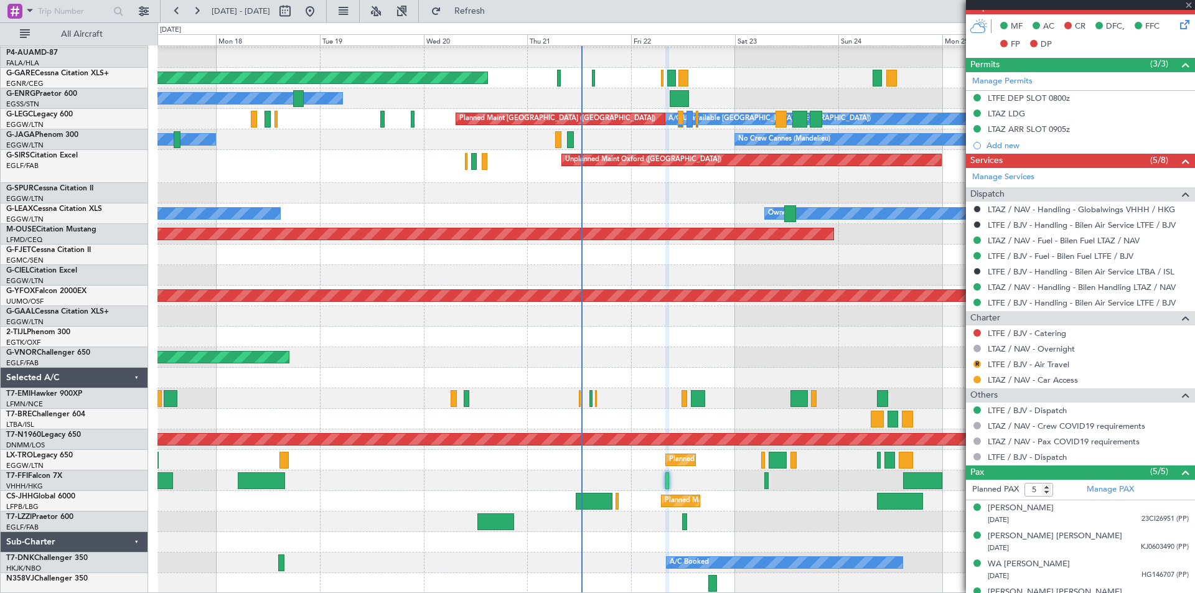
type input "-00:05"
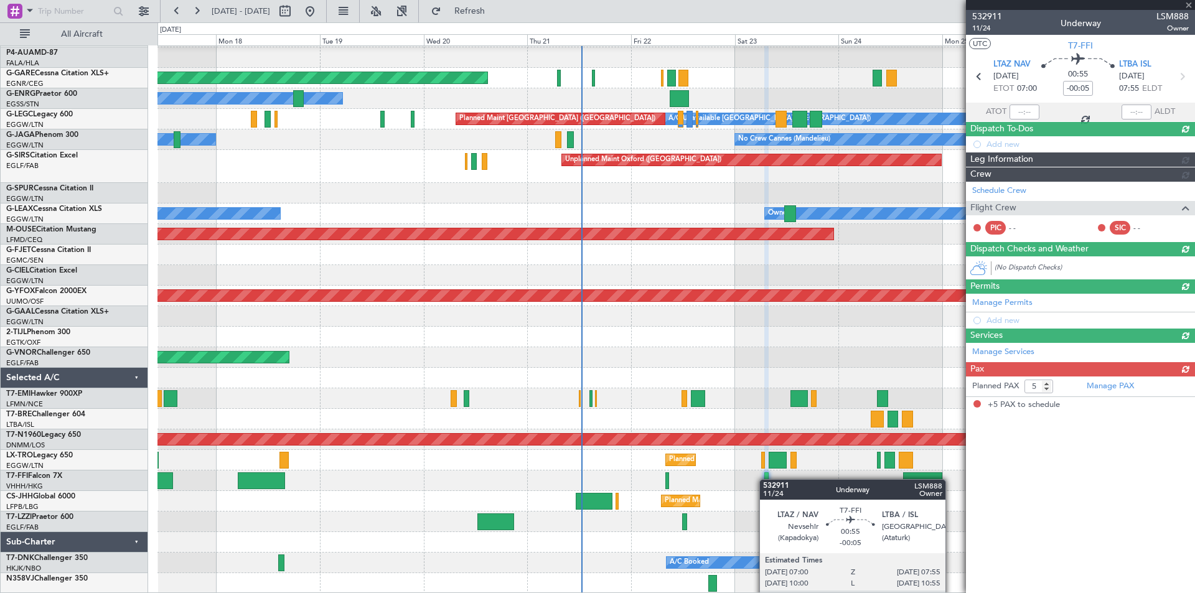
scroll to position [0, 0]
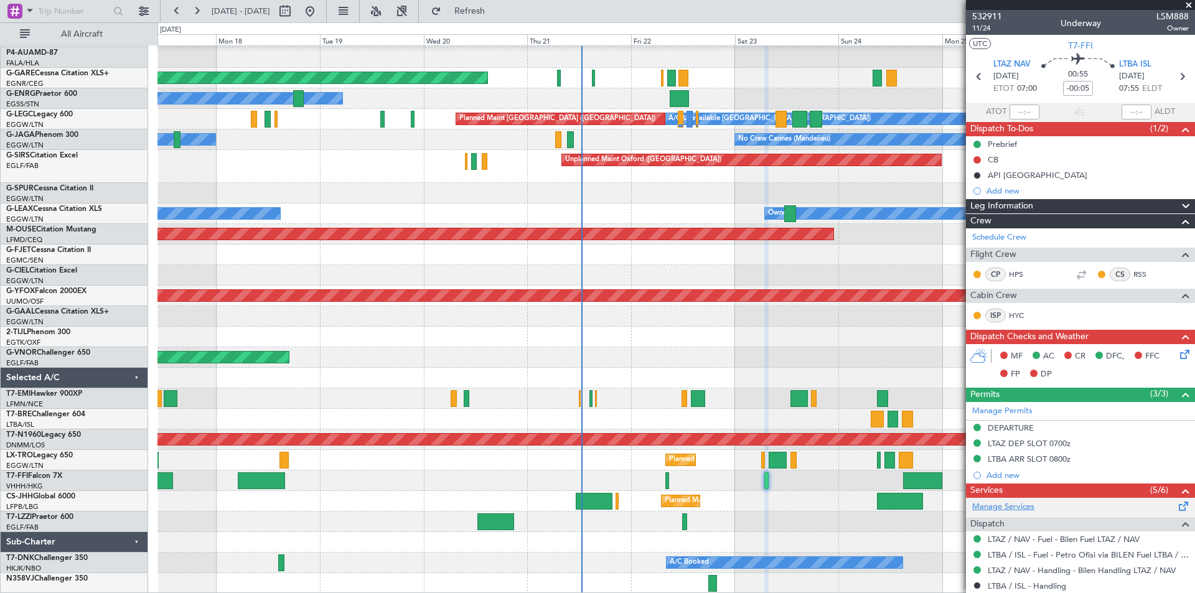
click at [955, 459] on link "Manage Services" at bounding box center [1003, 507] width 62 height 12
click at [483, 8] on button "Refresh" at bounding box center [462, 11] width 75 height 20
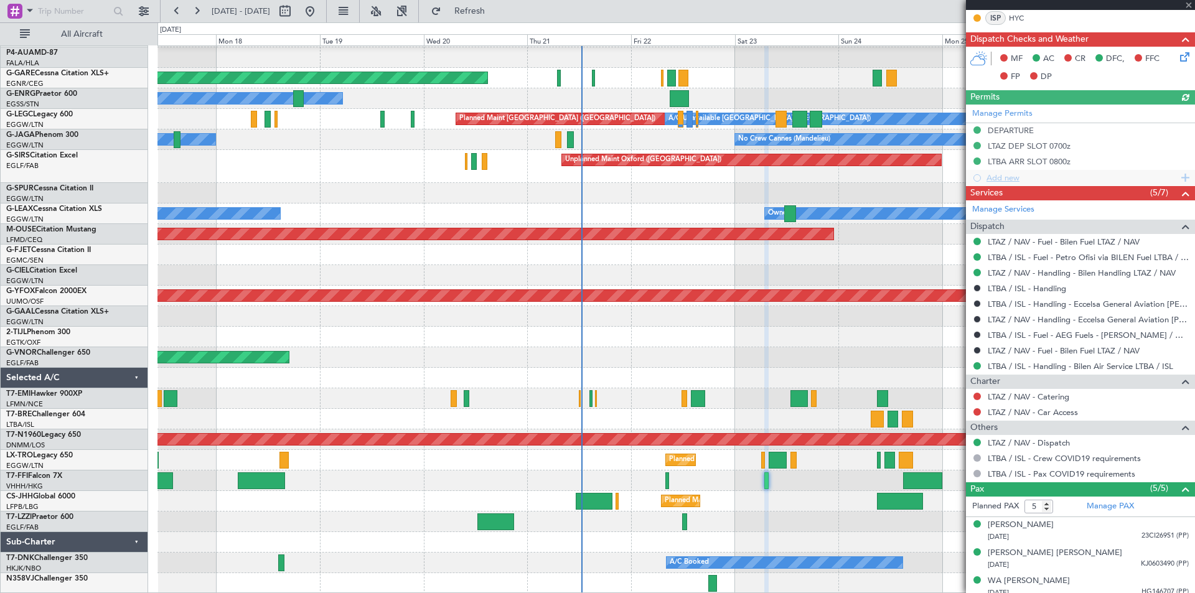
scroll to position [298, 0]
click at [955, 411] on button at bounding box center [976, 411] width 7 height 7
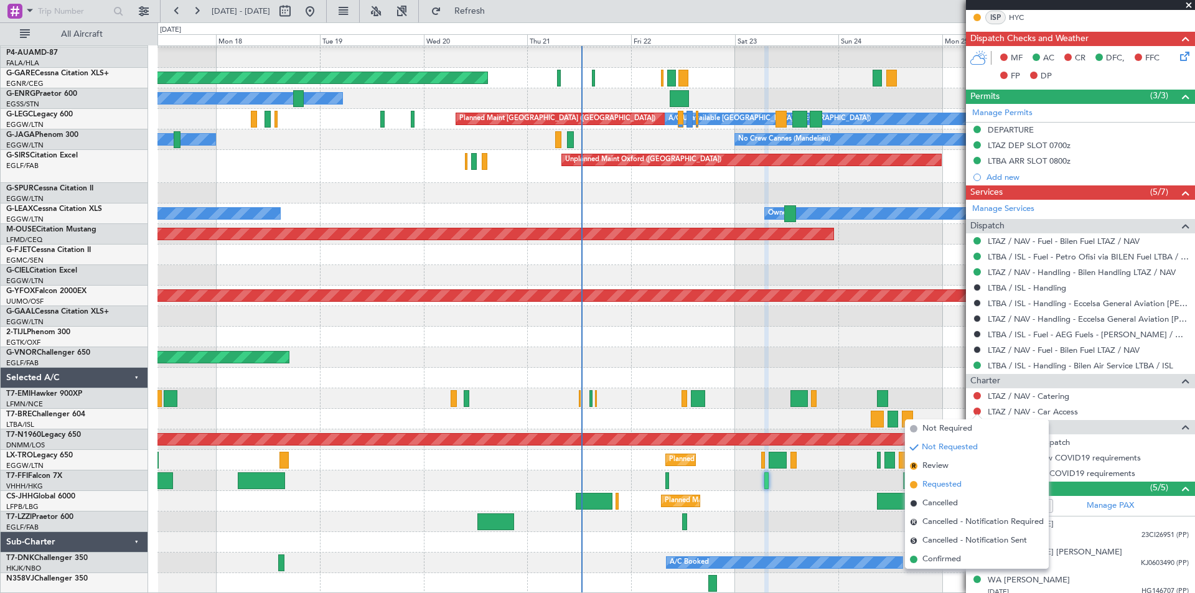
click at [914, 459] on span at bounding box center [913, 484] width 7 height 7
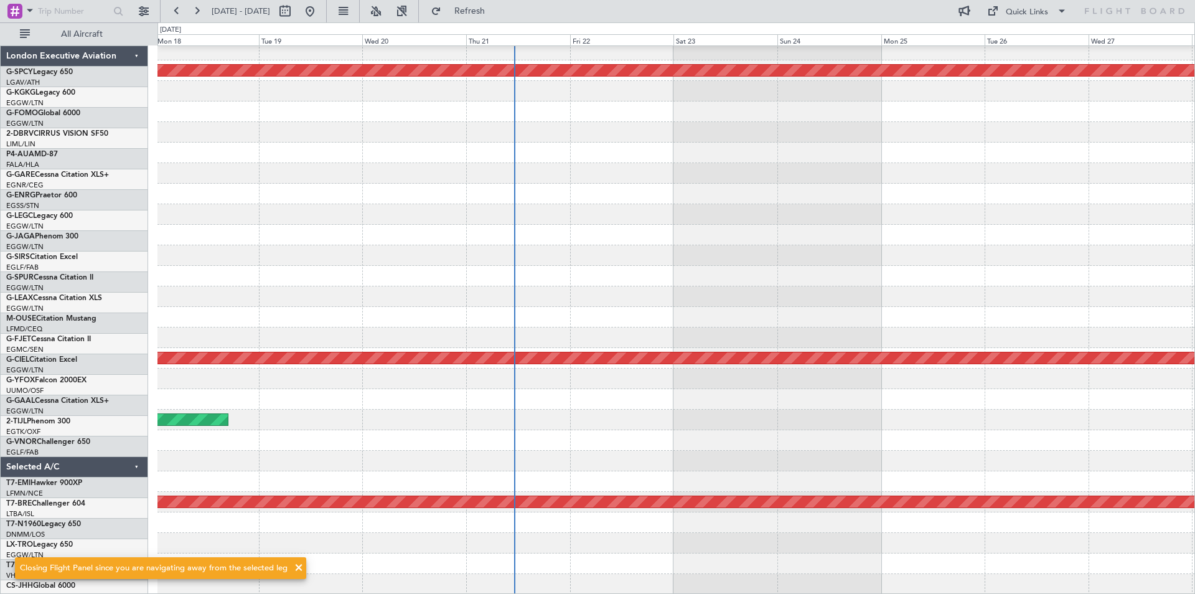
scroll to position [27, 0]
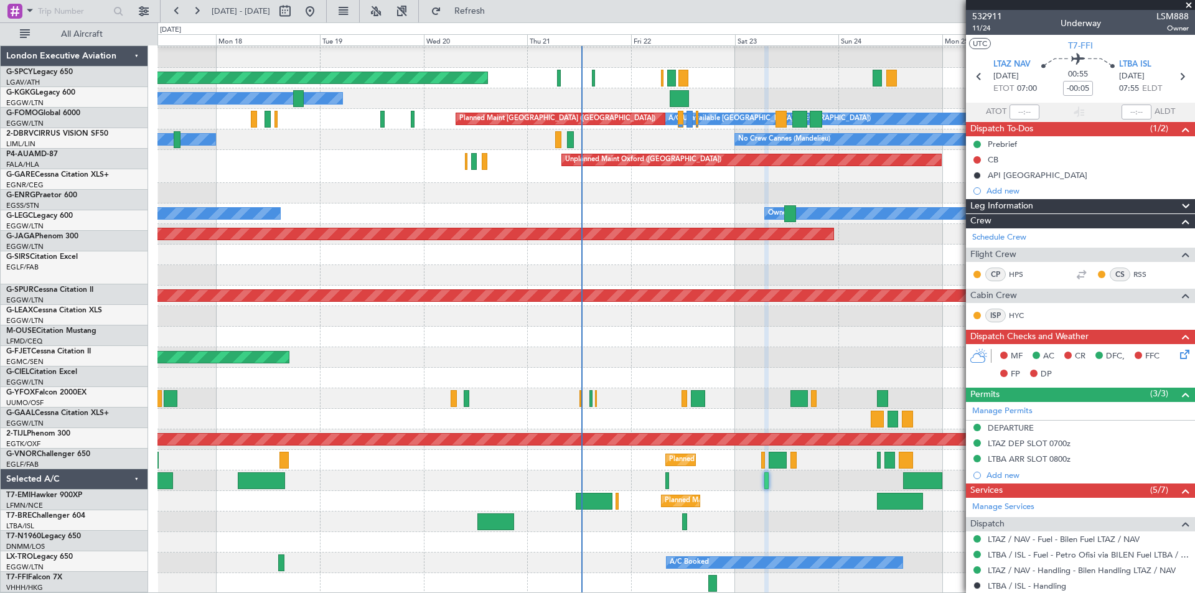
scroll to position [298, 0]
